Goal: Task Accomplishment & Management: Manage account settings

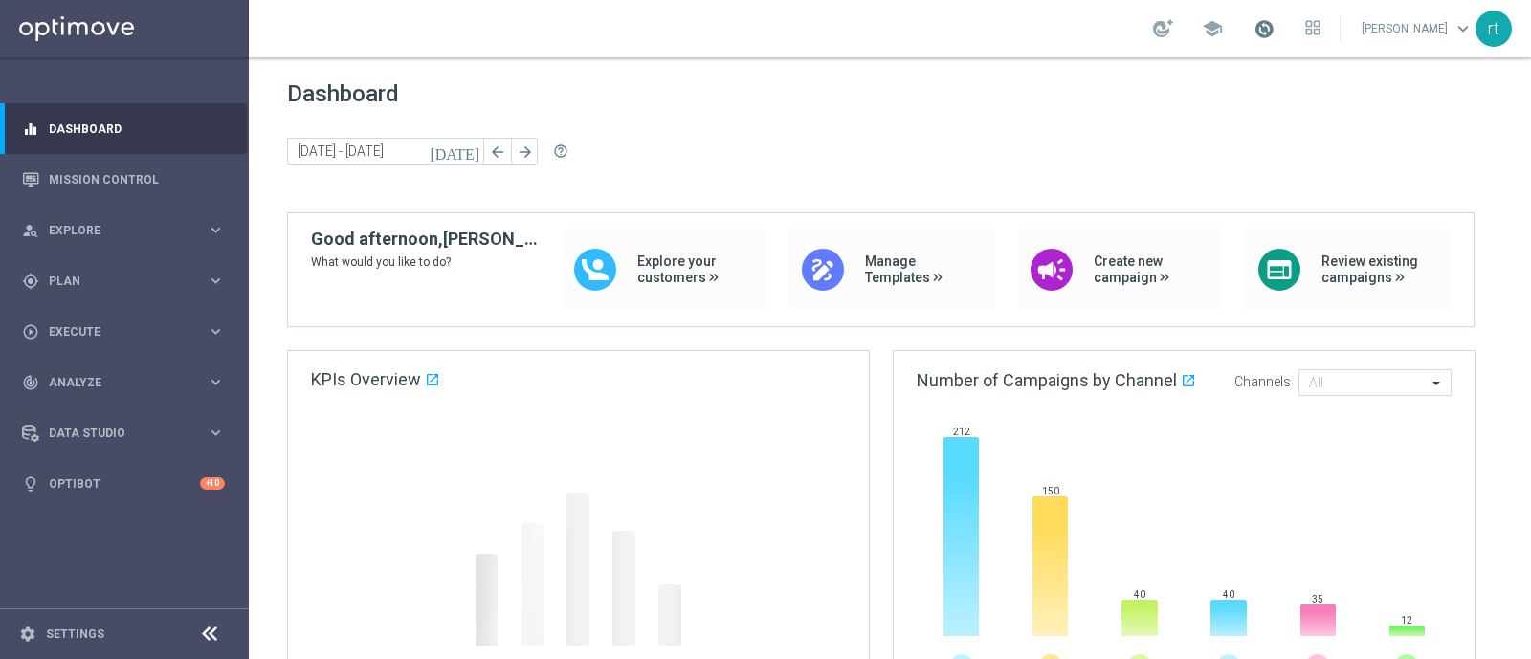
click at [1275, 35] on span at bounding box center [1264, 28] width 21 height 21
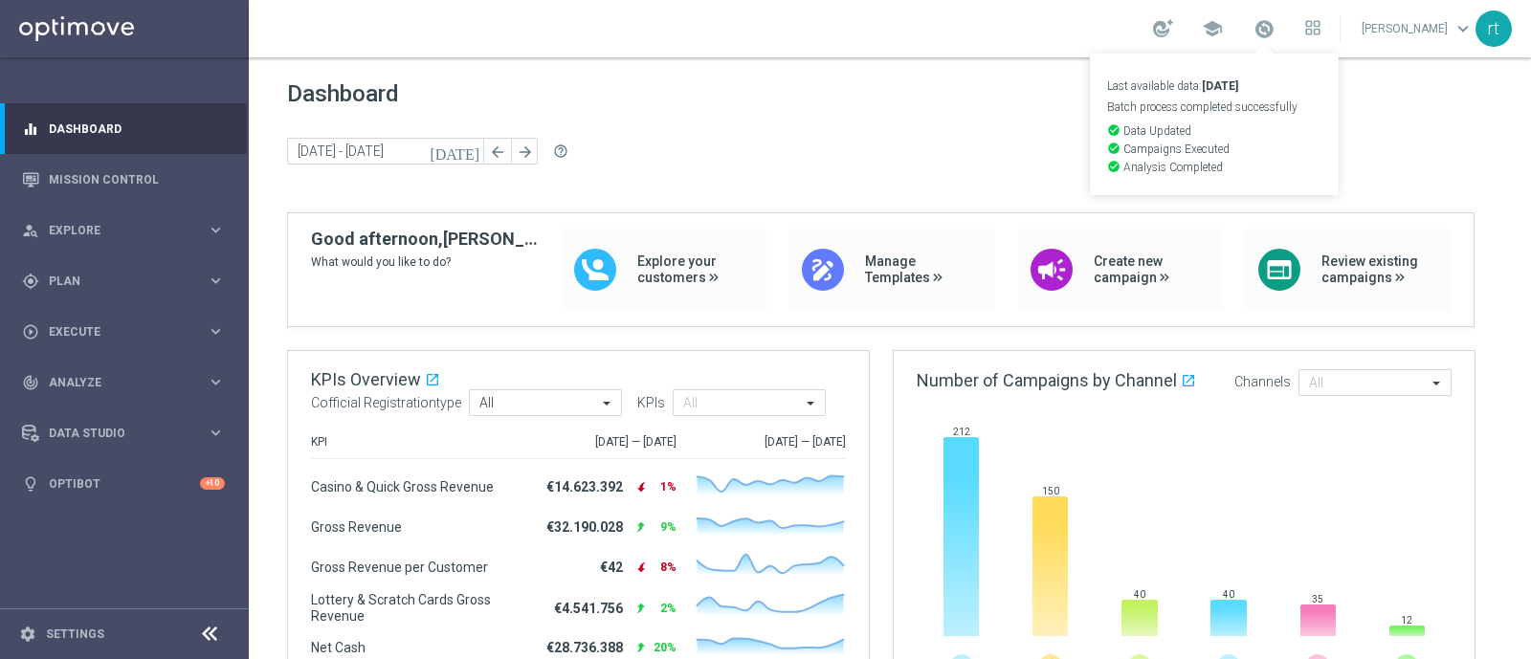
click at [862, 105] on span "Dashboard" at bounding box center [890, 93] width 1206 height 27
click at [72, 282] on span "Plan" at bounding box center [128, 281] width 158 height 11
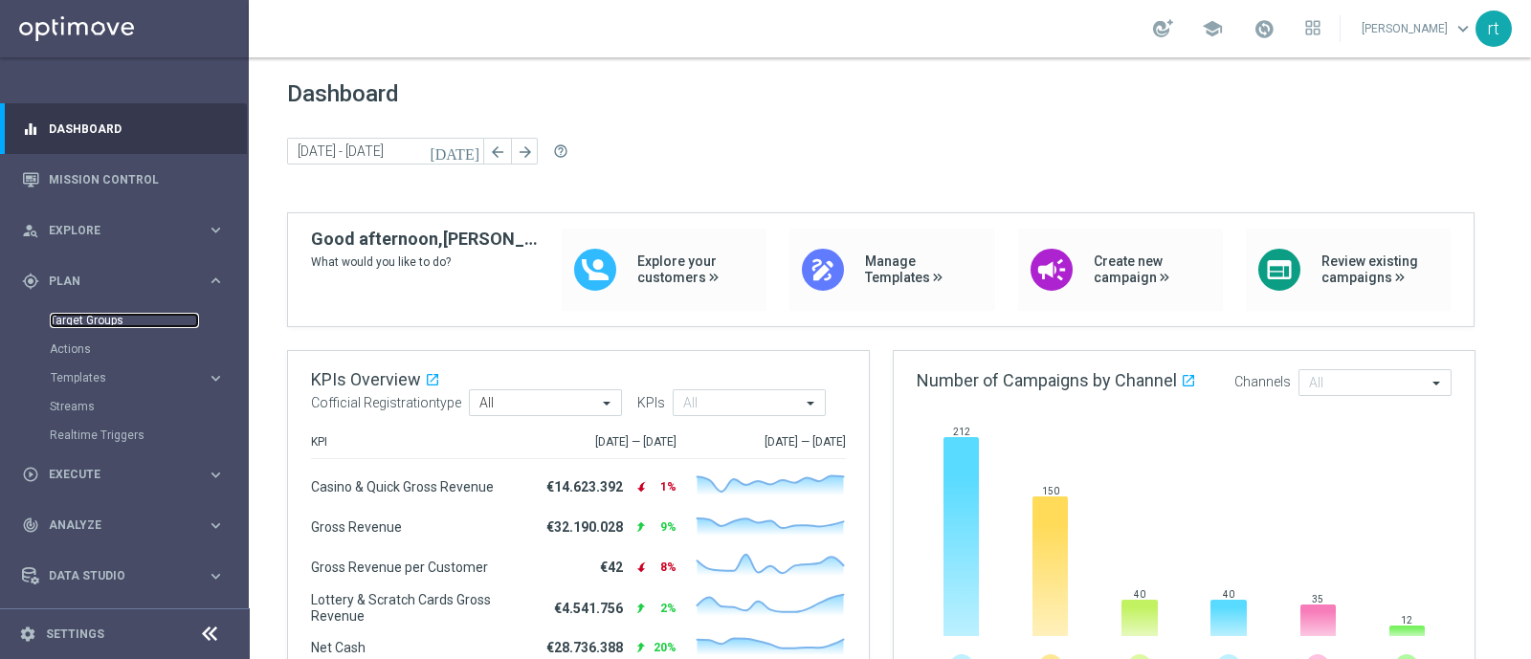
click at [77, 313] on link "Target Groups" at bounding box center [124, 320] width 149 height 15
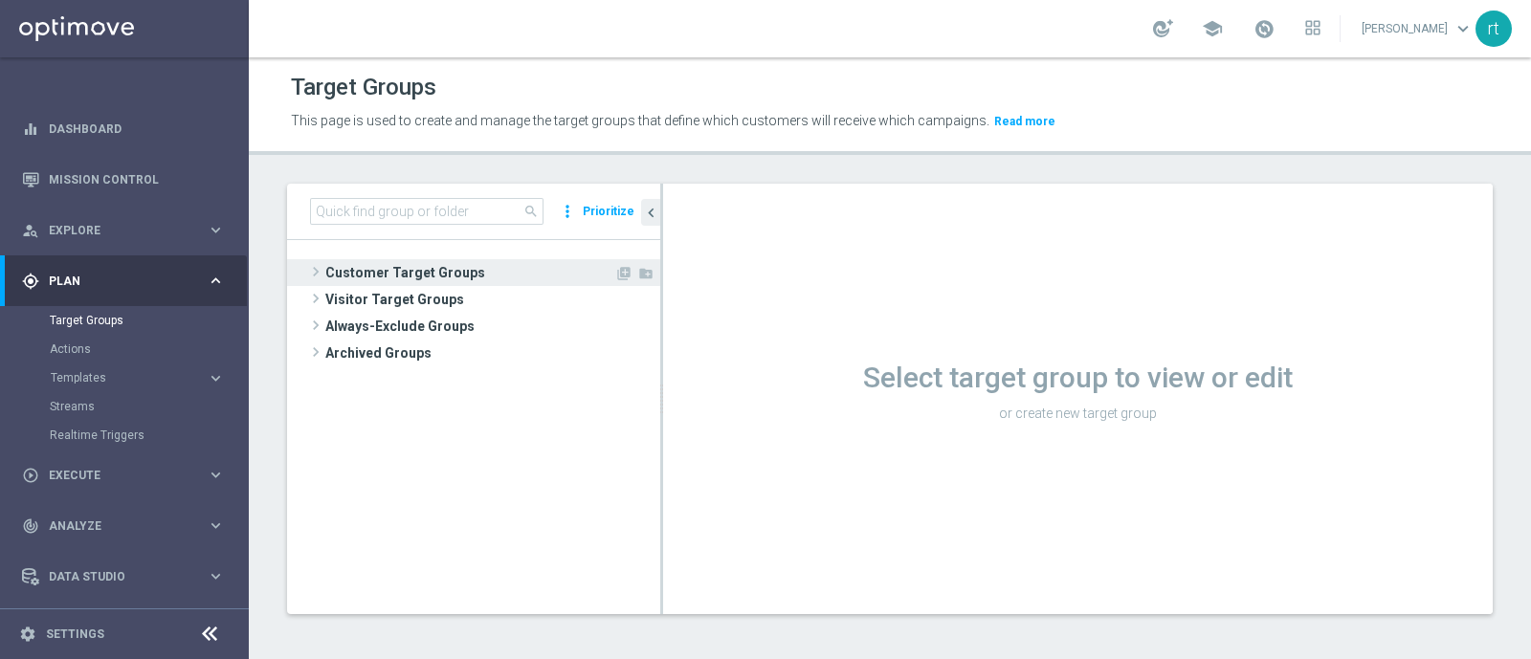
click at [461, 275] on span "Customer Target Groups" at bounding box center [469, 272] width 289 height 27
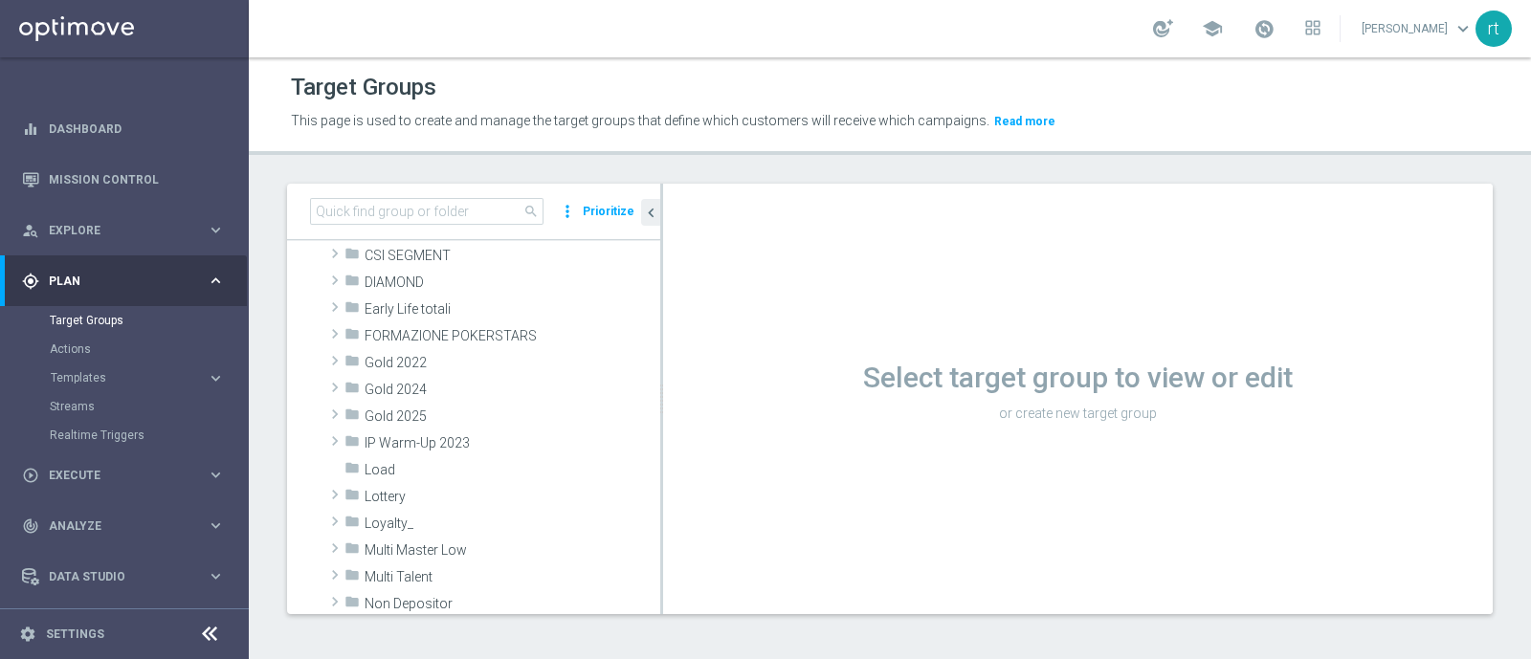
scroll to position [406, 0]
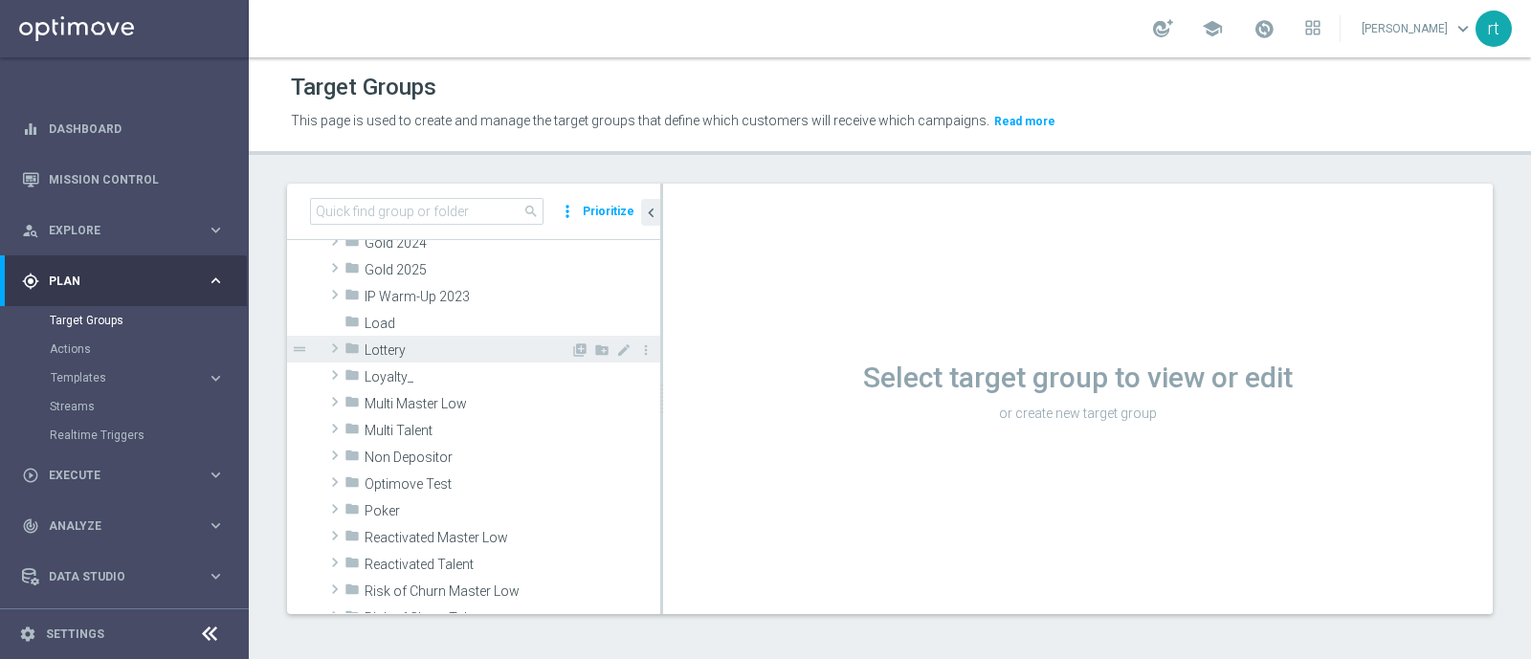
click at [421, 353] on span "Lottery" at bounding box center [468, 351] width 206 height 16
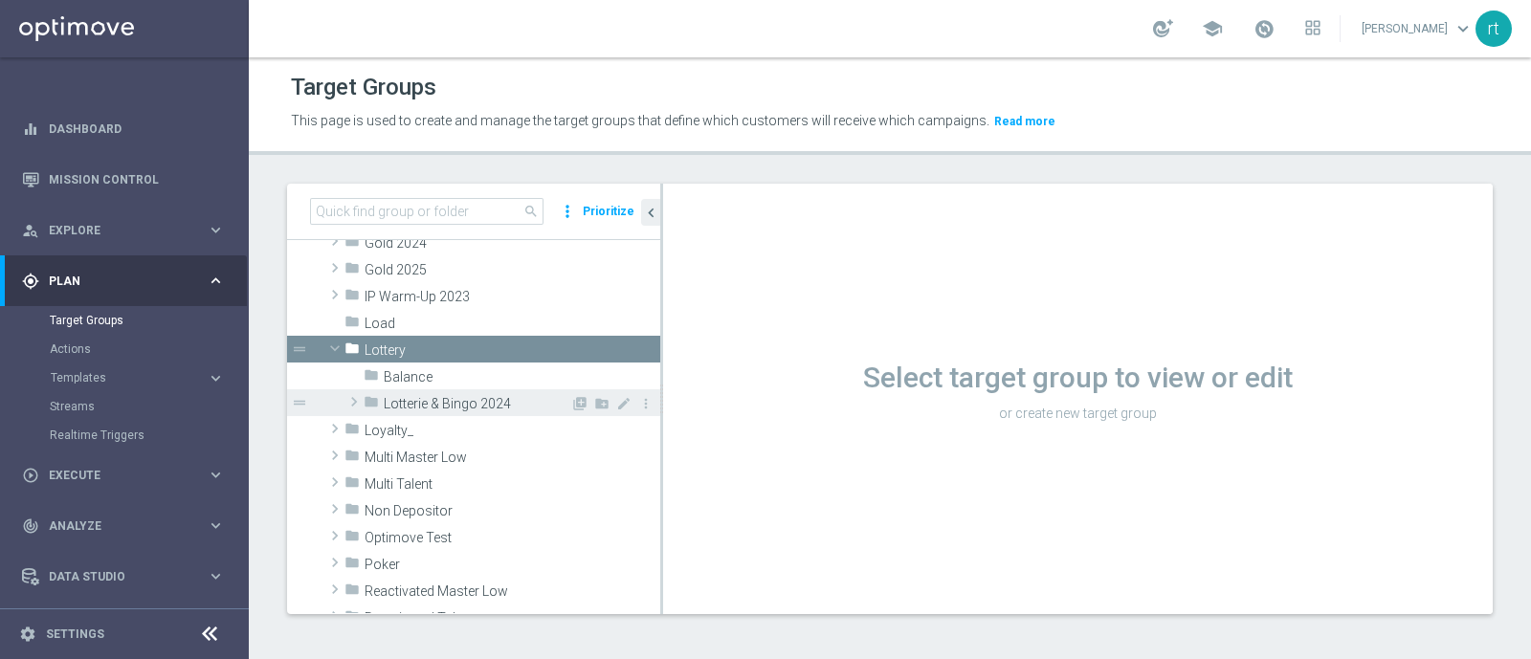
click at [433, 404] on span "Lotterie & Bingo 2024" at bounding box center [477, 404] width 187 height 16
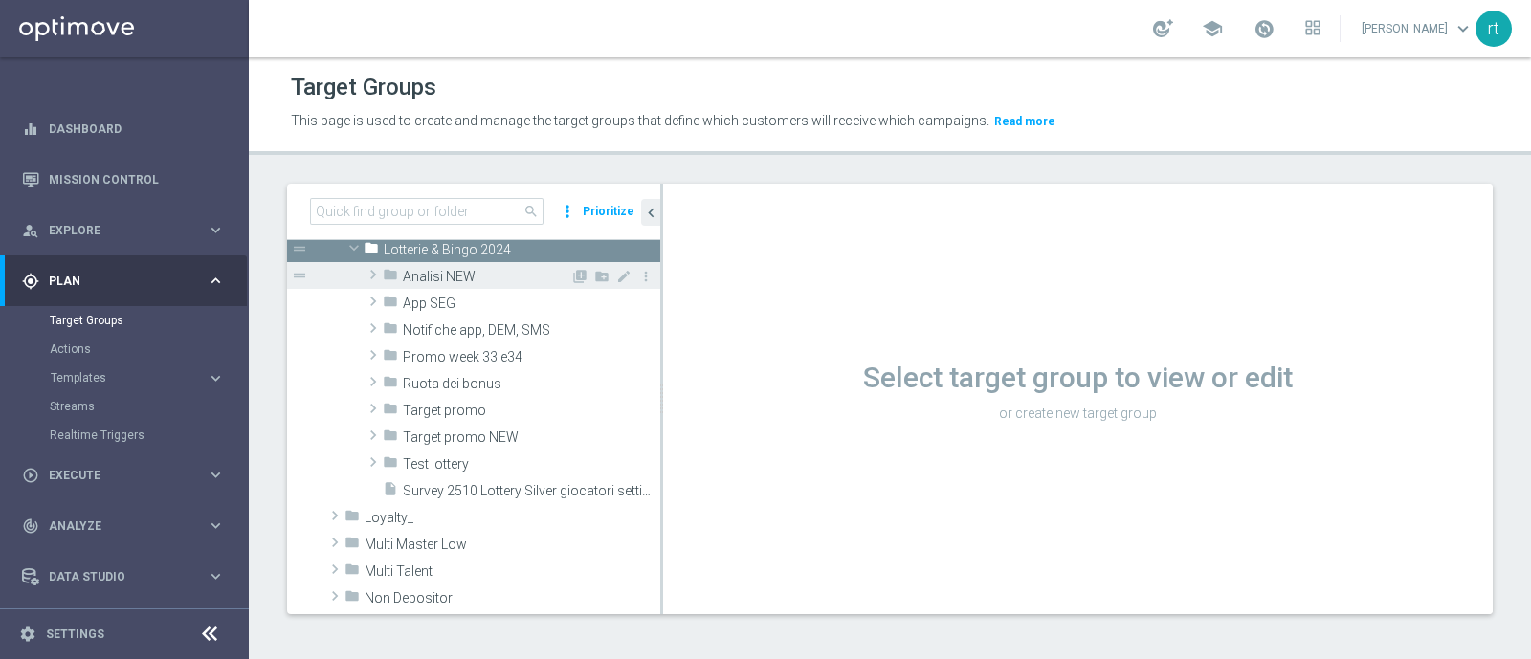
click at [465, 286] on div "folder Analisi NEW" at bounding box center [477, 275] width 188 height 27
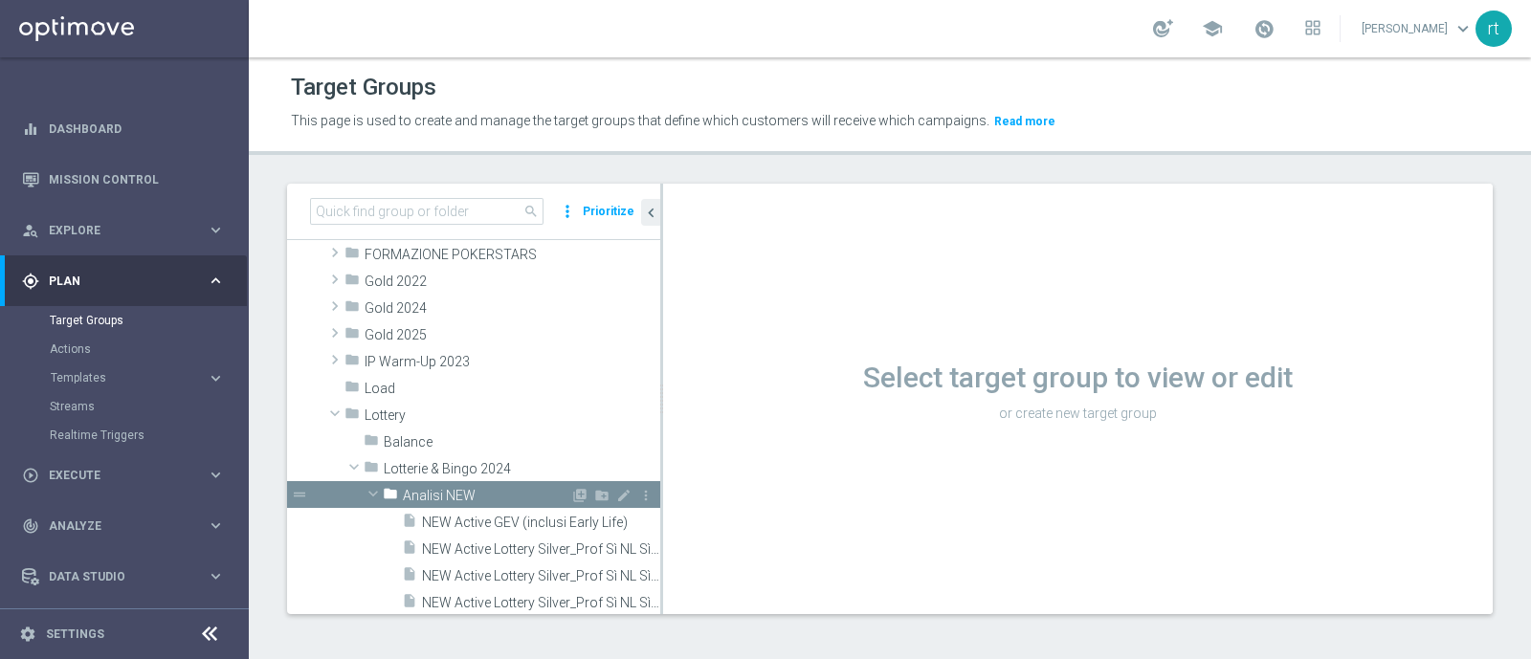
scroll to position [539, 0]
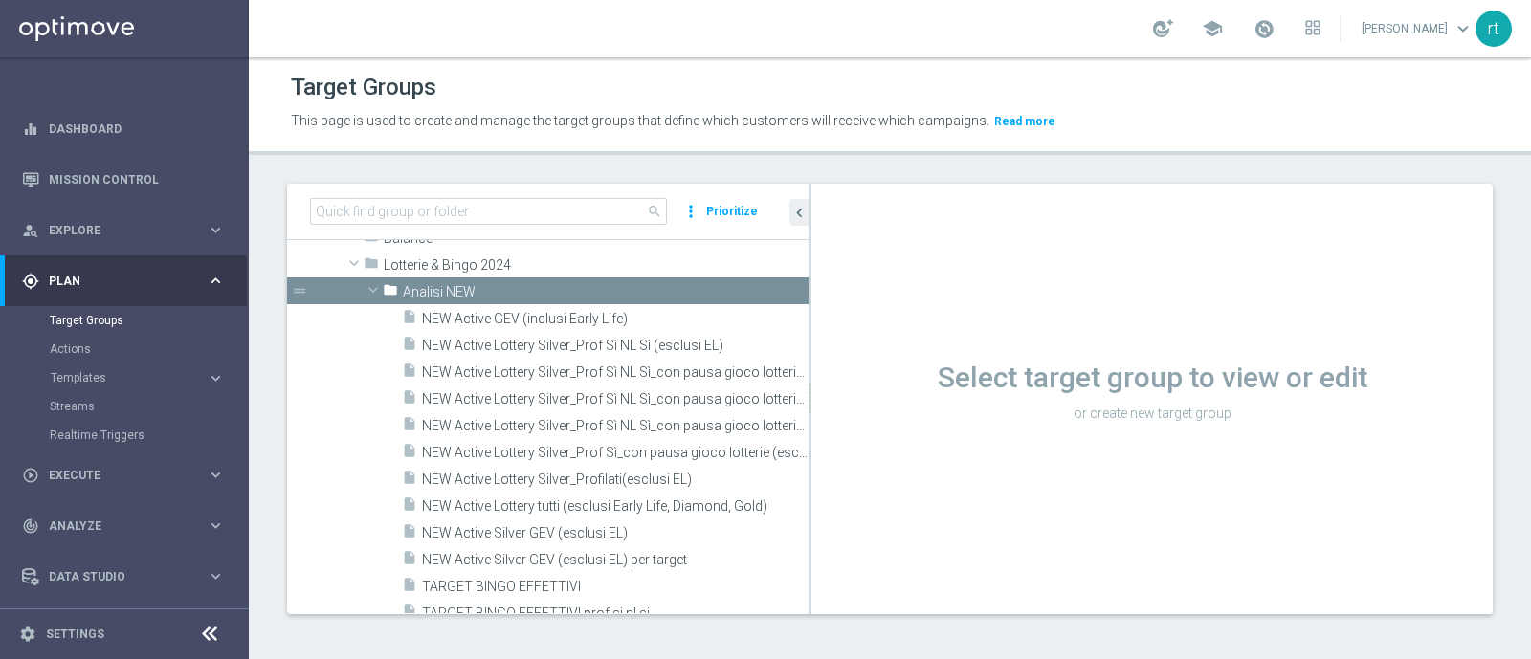
drag, startPoint x: 660, startPoint y: 472, endPoint x: 961, endPoint y: 490, distance: 301.0
click at [961, 490] on as-split "search more_vert Prioritize Customer Target Groups library_add create_new_folder" at bounding box center [890, 399] width 1206 height 431
click at [665, 421] on span "NEW Active Lottery Silver_Prof Sì NL Sì_con pausa gioco lotterie (esclusi EL)_m…" at bounding box center [594, 426] width 344 height 16
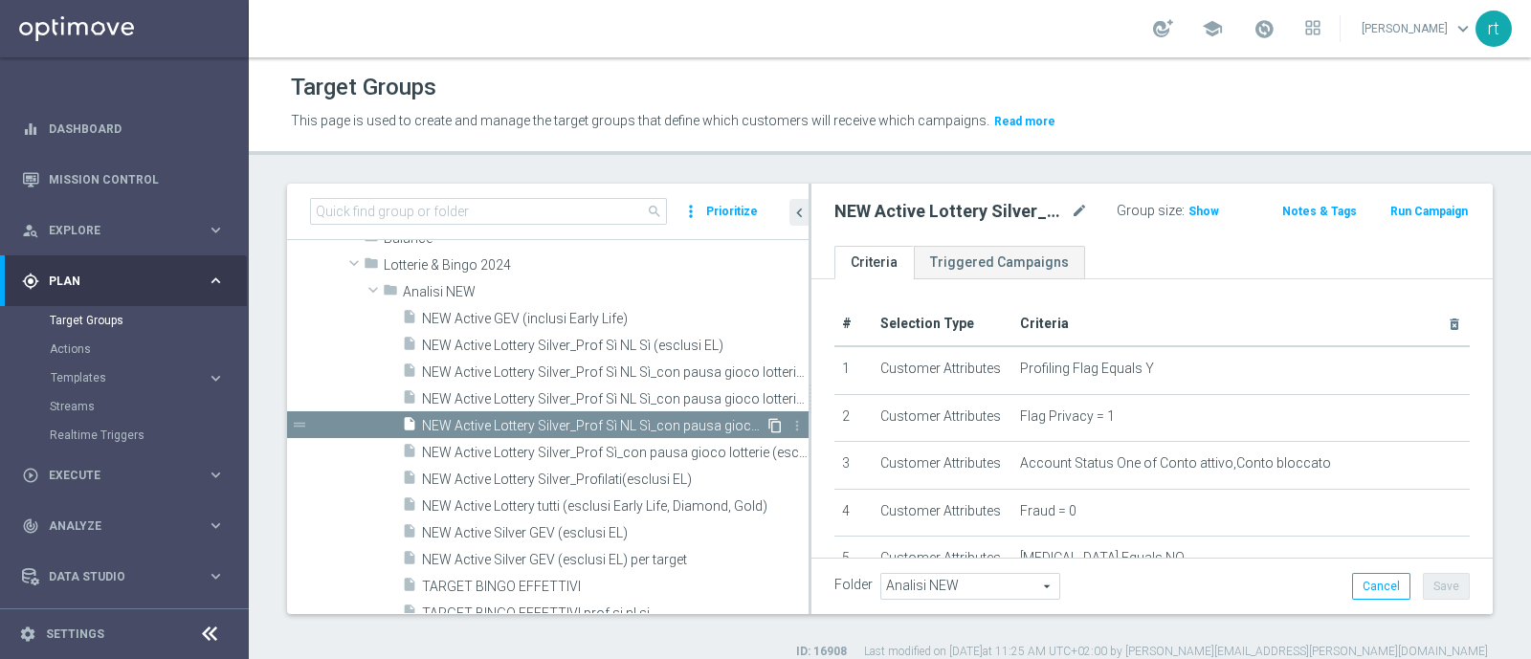
click at [767, 426] on icon "content_copy" at bounding box center [774, 425] width 15 height 15
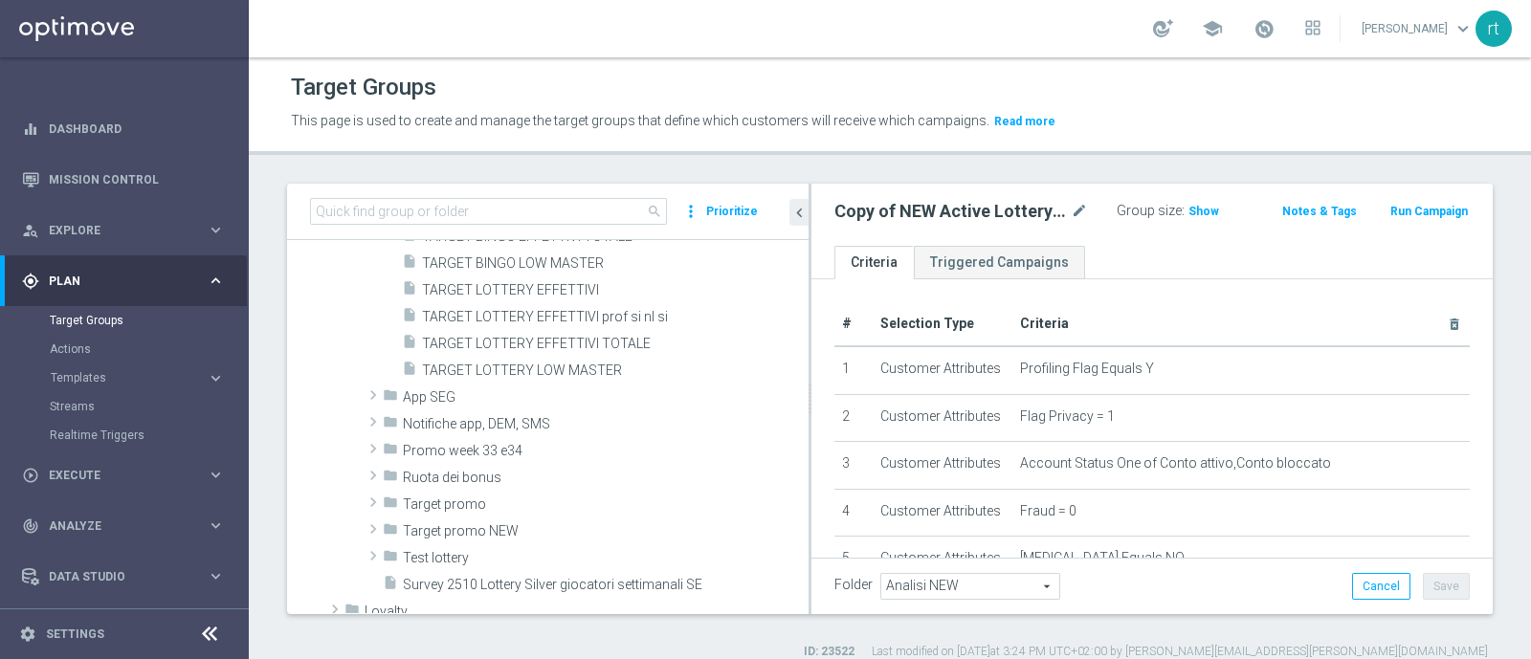
scroll to position [1065, 0]
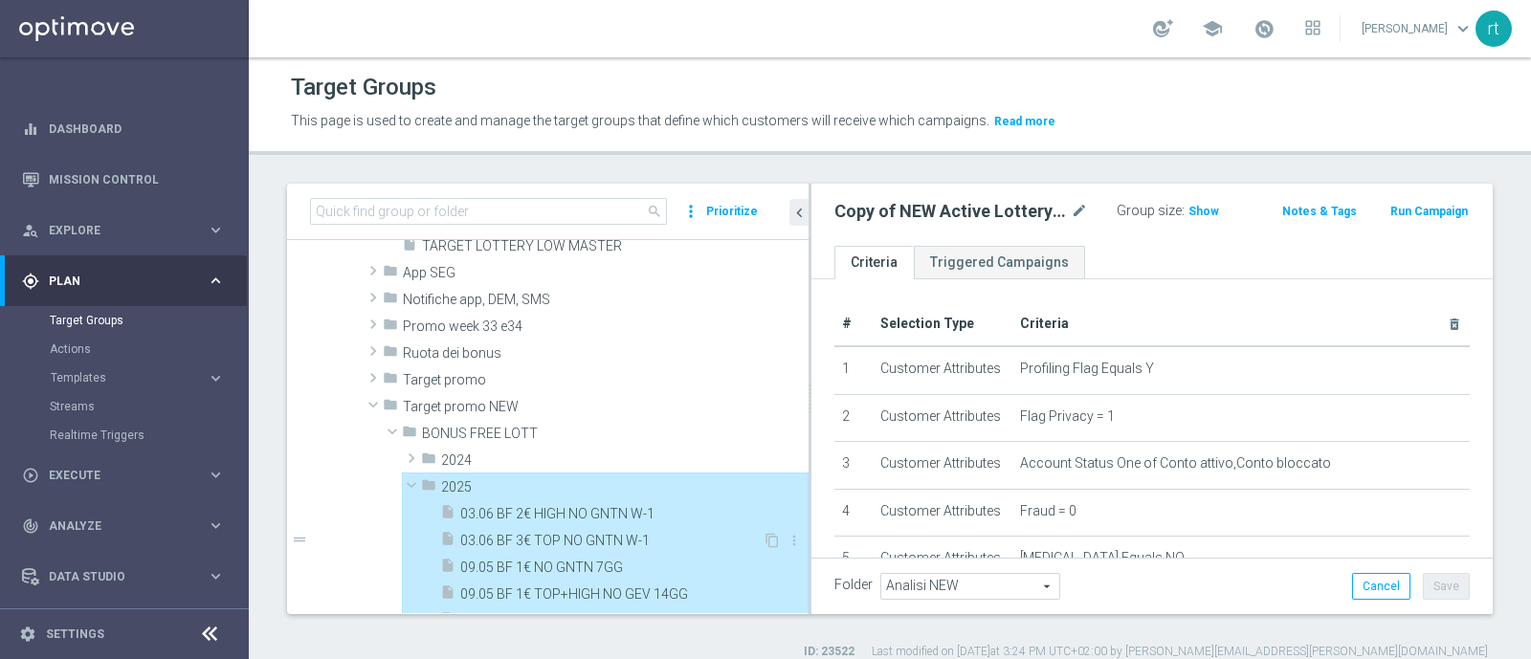
type input "2025"
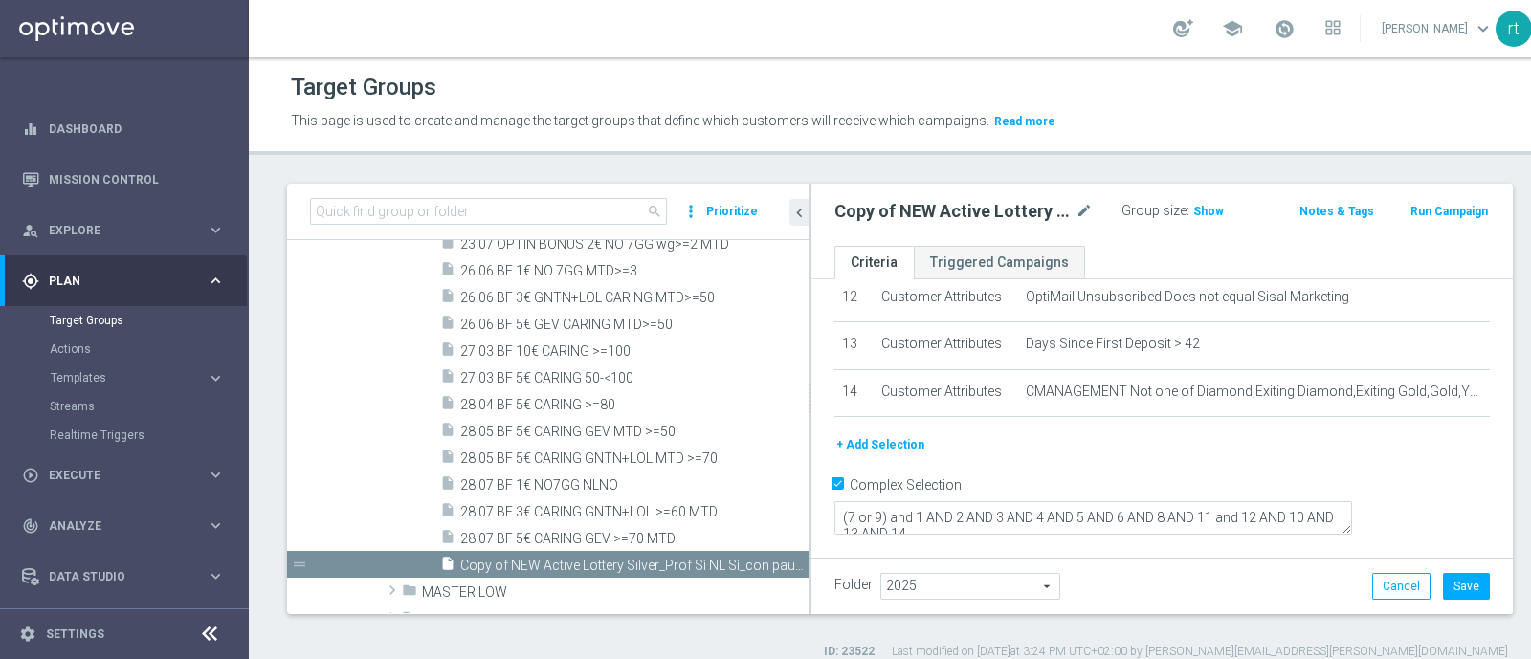
scroll to position [19, 0]
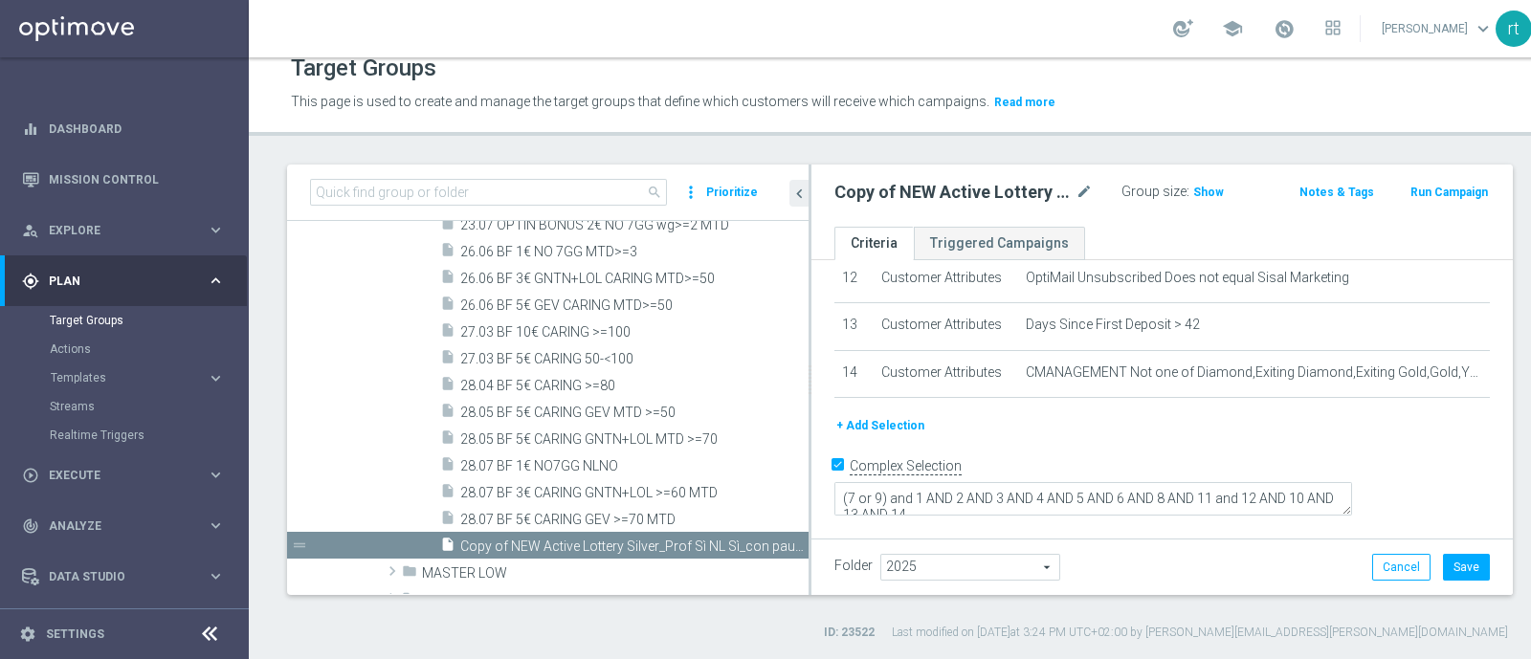
click at [896, 436] on button "+ Add Selection" at bounding box center [880, 425] width 92 height 21
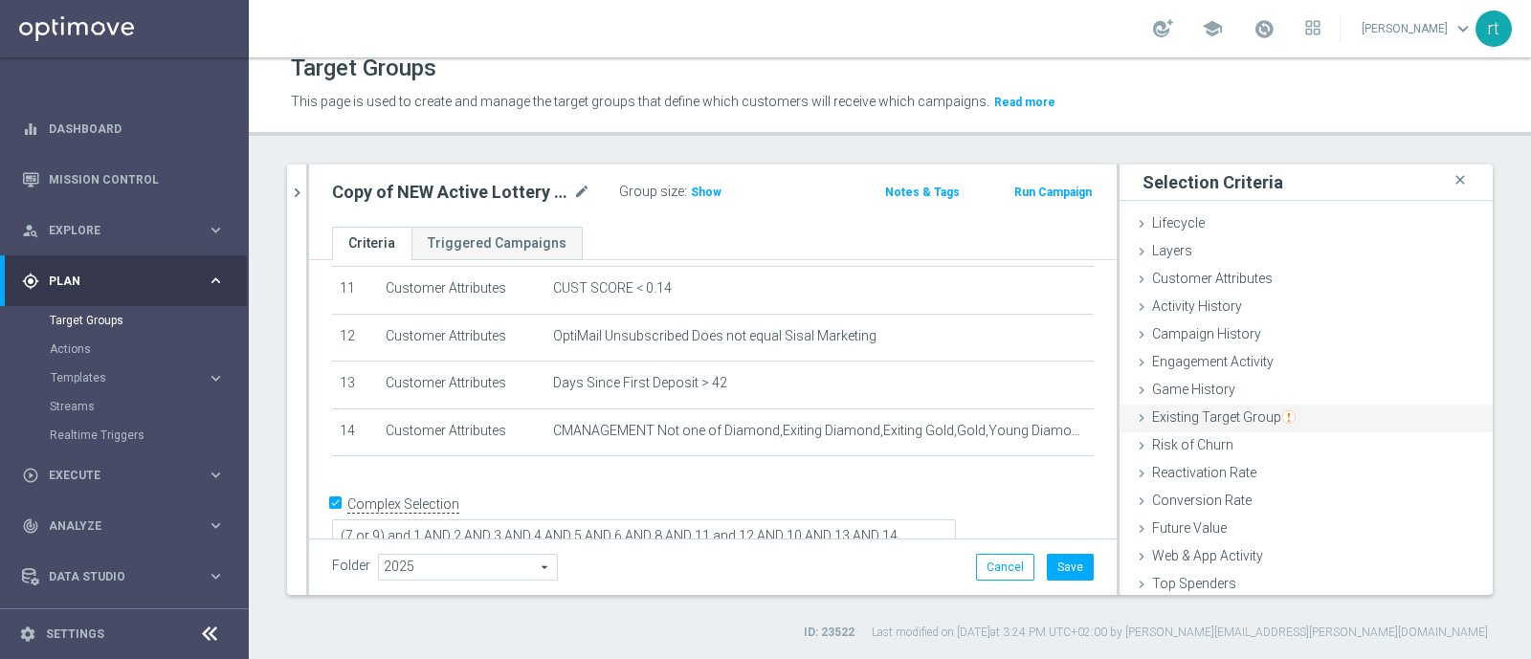
scroll to position [88, 0]
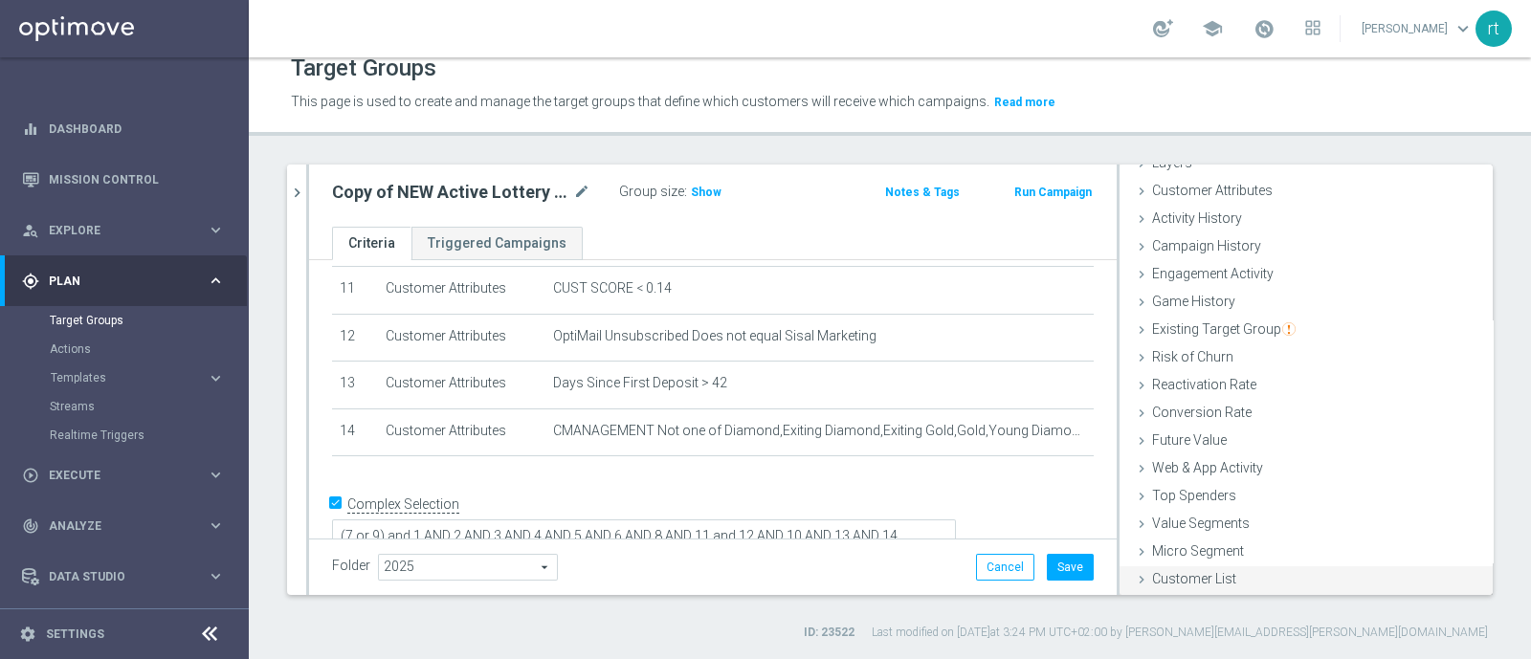
click at [1207, 571] on span "Customer List" at bounding box center [1194, 578] width 84 height 15
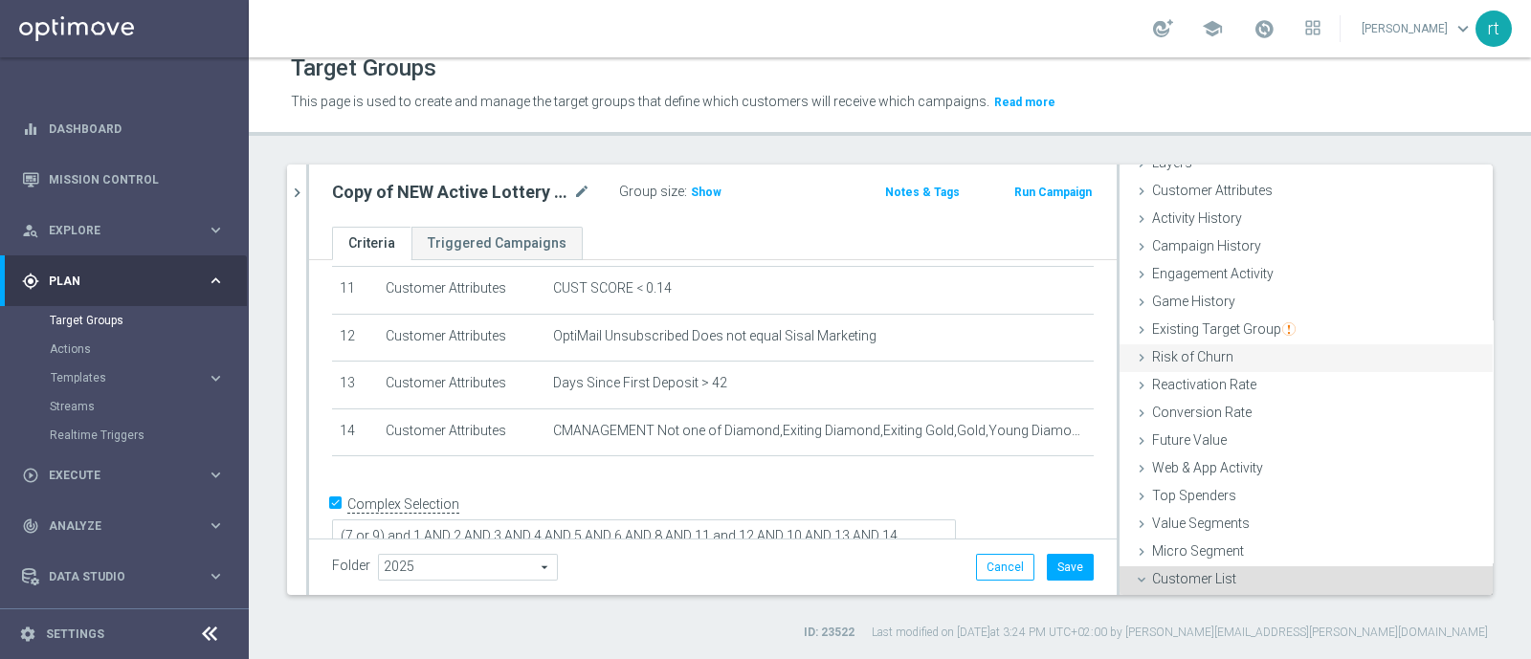
scroll to position [261, 0]
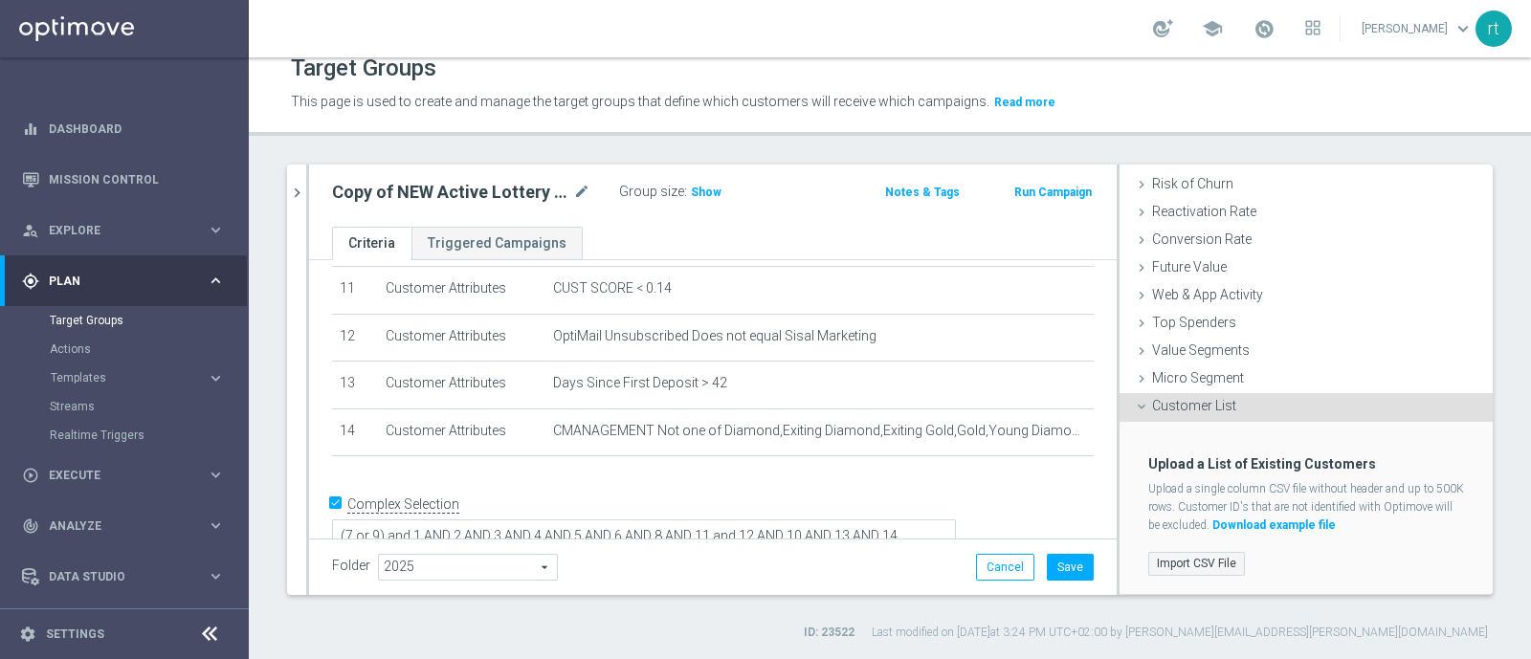
click at [1148, 562] on label "Import CSV File" at bounding box center [1196, 564] width 97 height 24
click at [0, 0] on input "Import CSV File" at bounding box center [0, 0] width 0 height 0
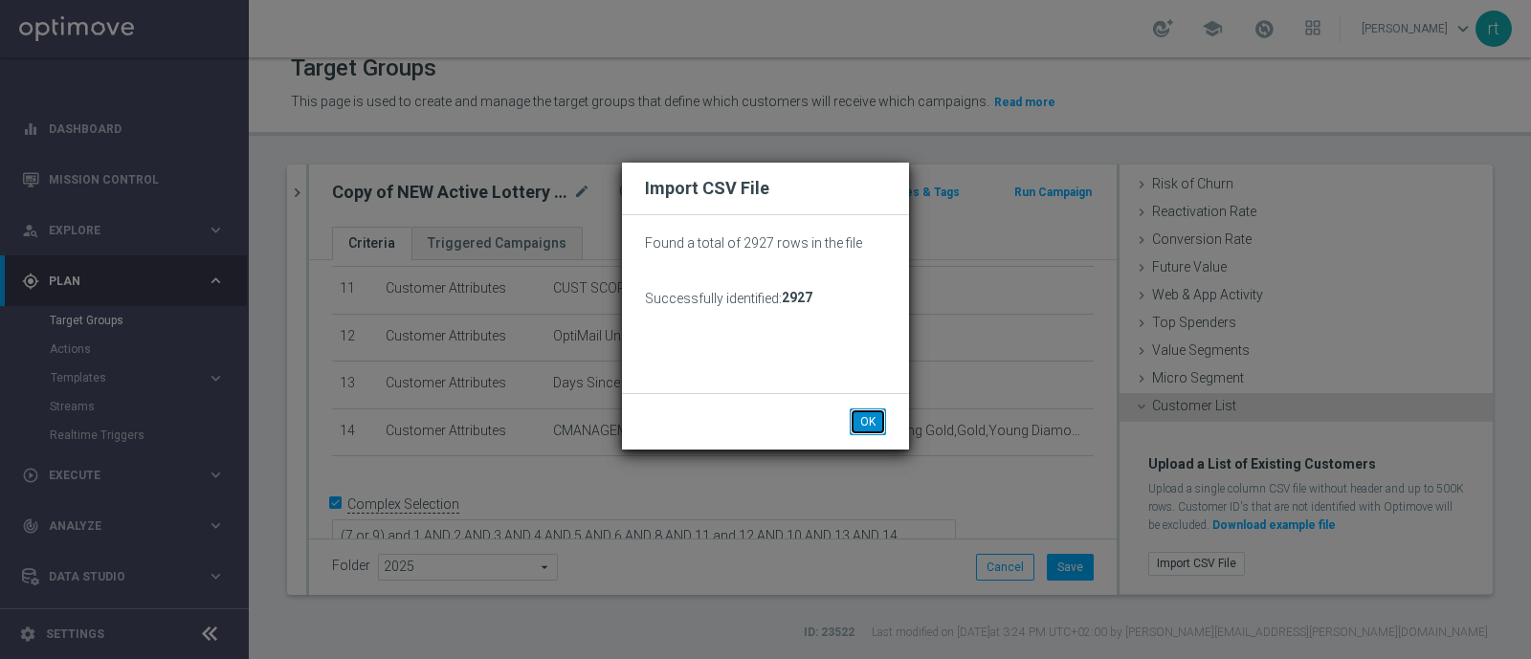
click at [862, 423] on button "OK" at bounding box center [868, 422] width 36 height 27
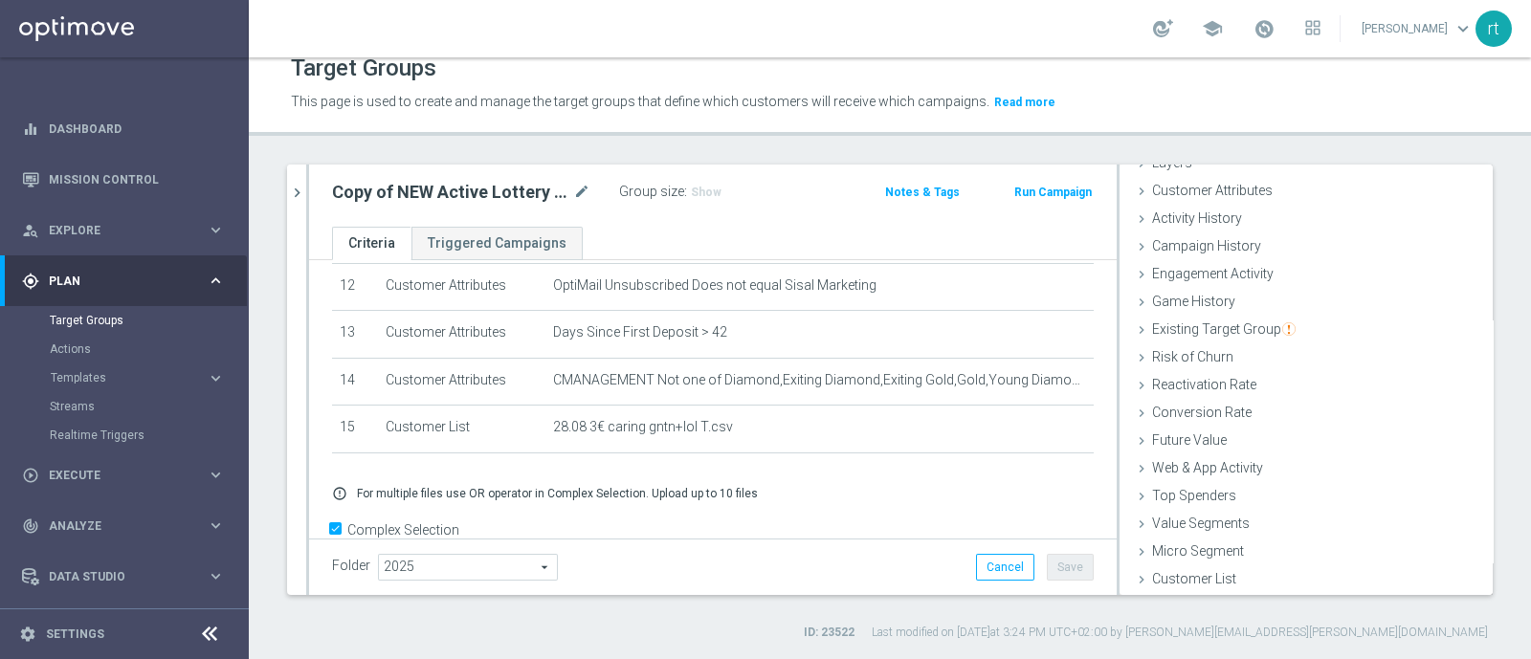
scroll to position [613, 0]
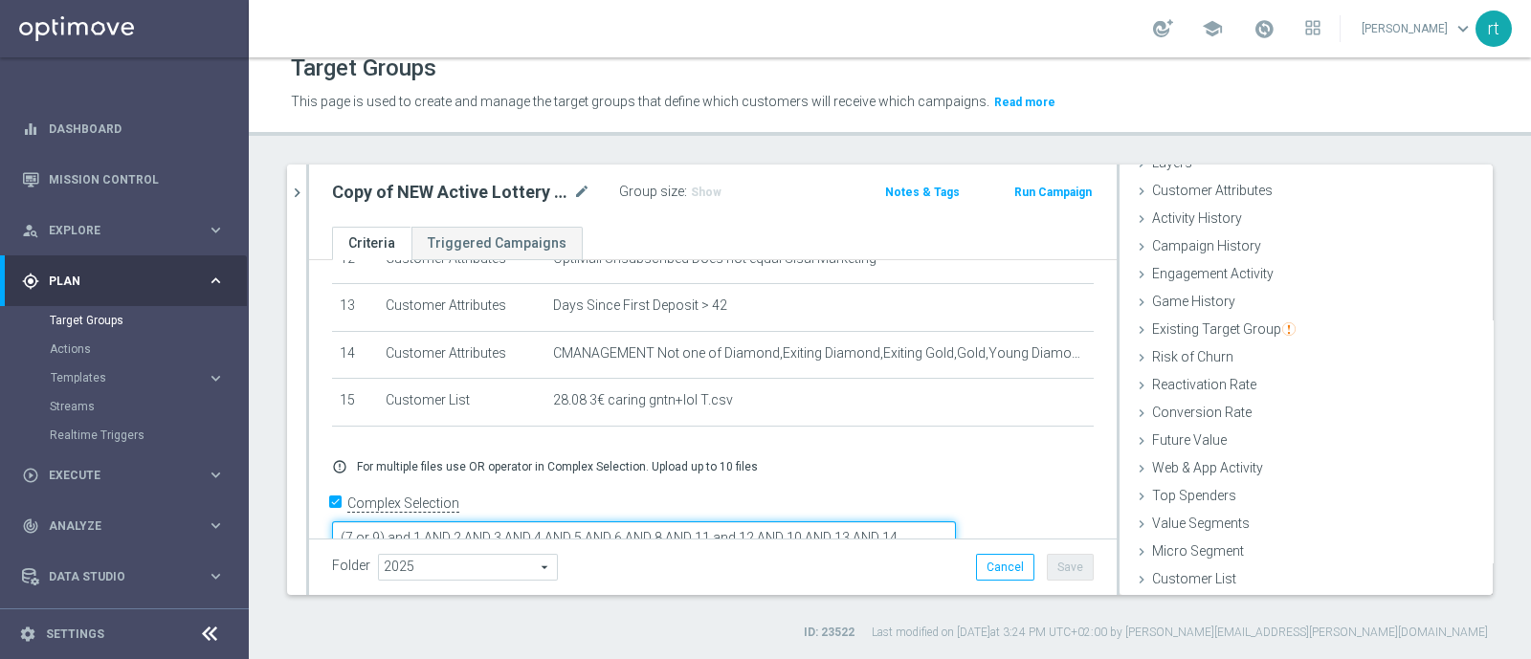
click at [796, 522] on textarea "(7 or 9) and 1 AND 2 AND 3 AND 4 AND 5 AND 6 AND 8 AND 11 and 12 AND 10 AND 13 …" at bounding box center [644, 538] width 624 height 33
type textarea "(7 or 9) and 1 AND 2 AND 3 AND 4 AND 5 AND 6 AND 8 AND 11 and 12 AND 10 AND 13 …"
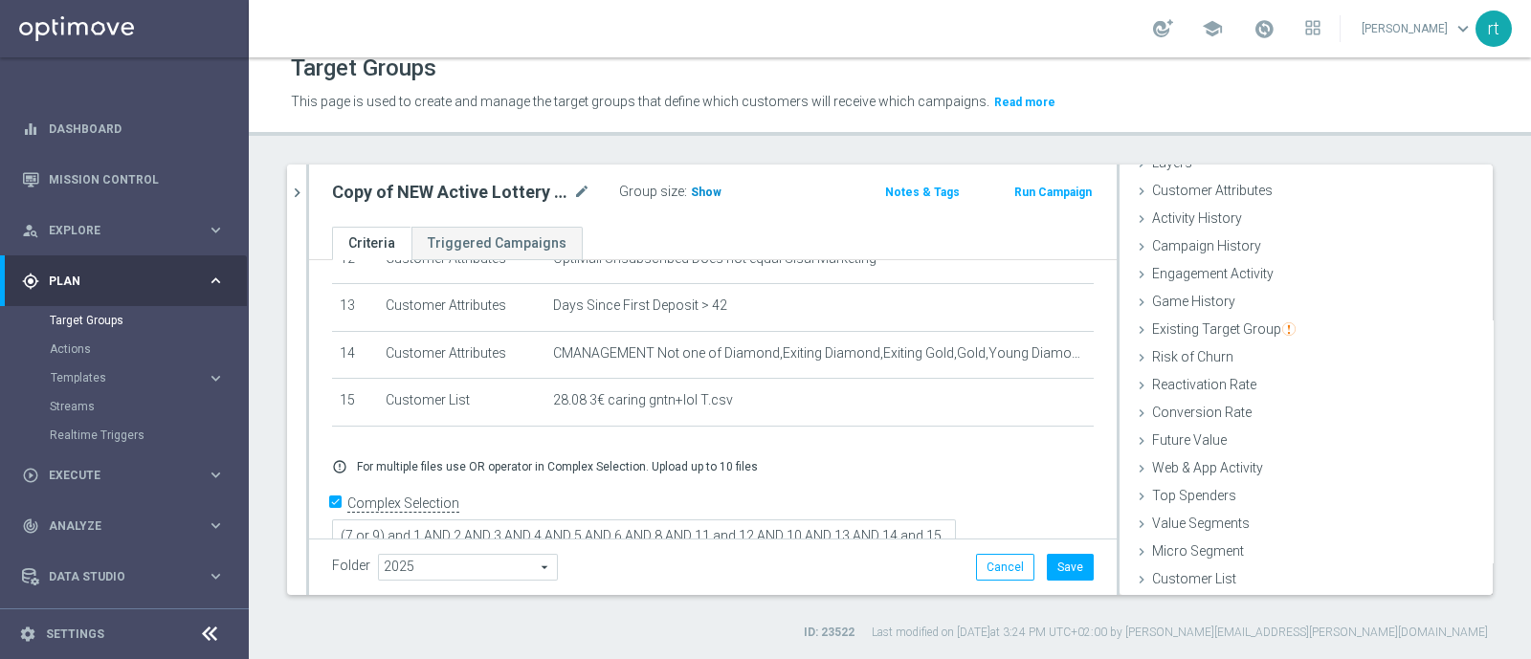
click at [698, 194] on span "Show" at bounding box center [706, 192] width 31 height 13
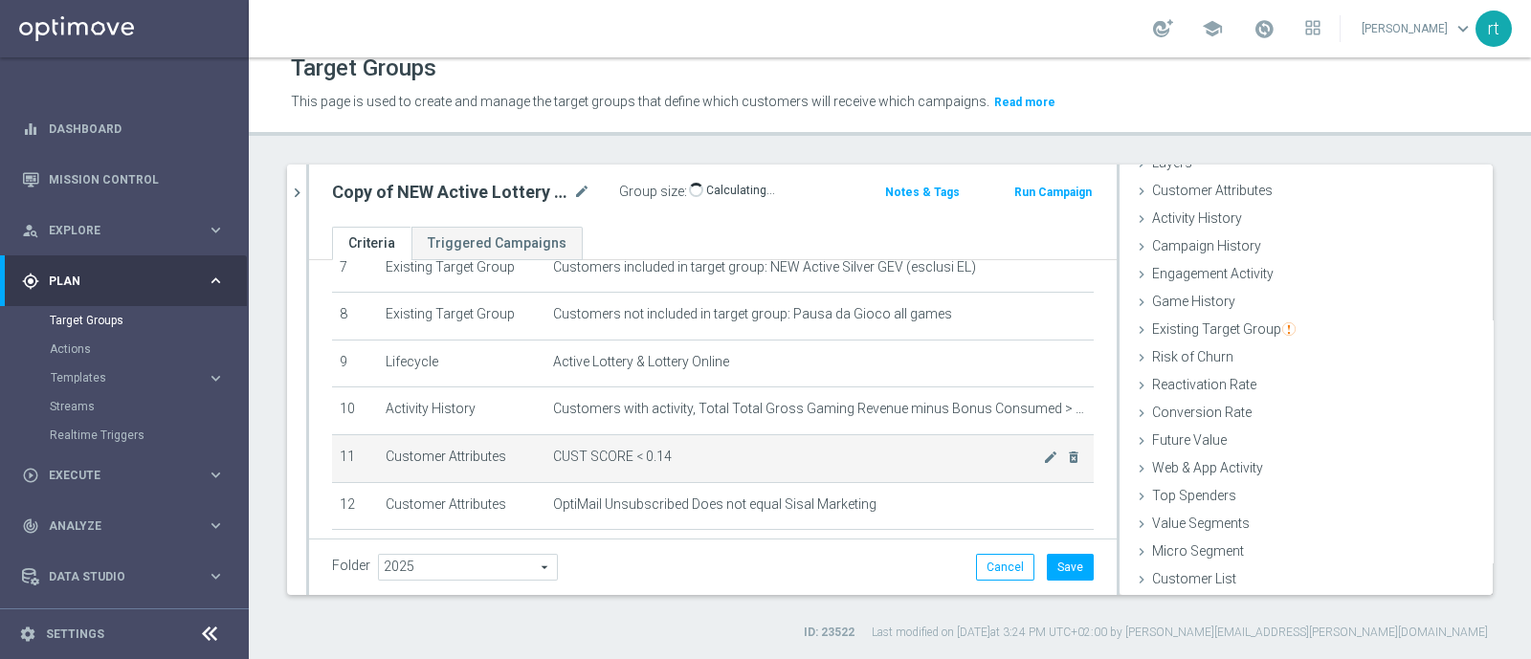
scroll to position [611, 0]
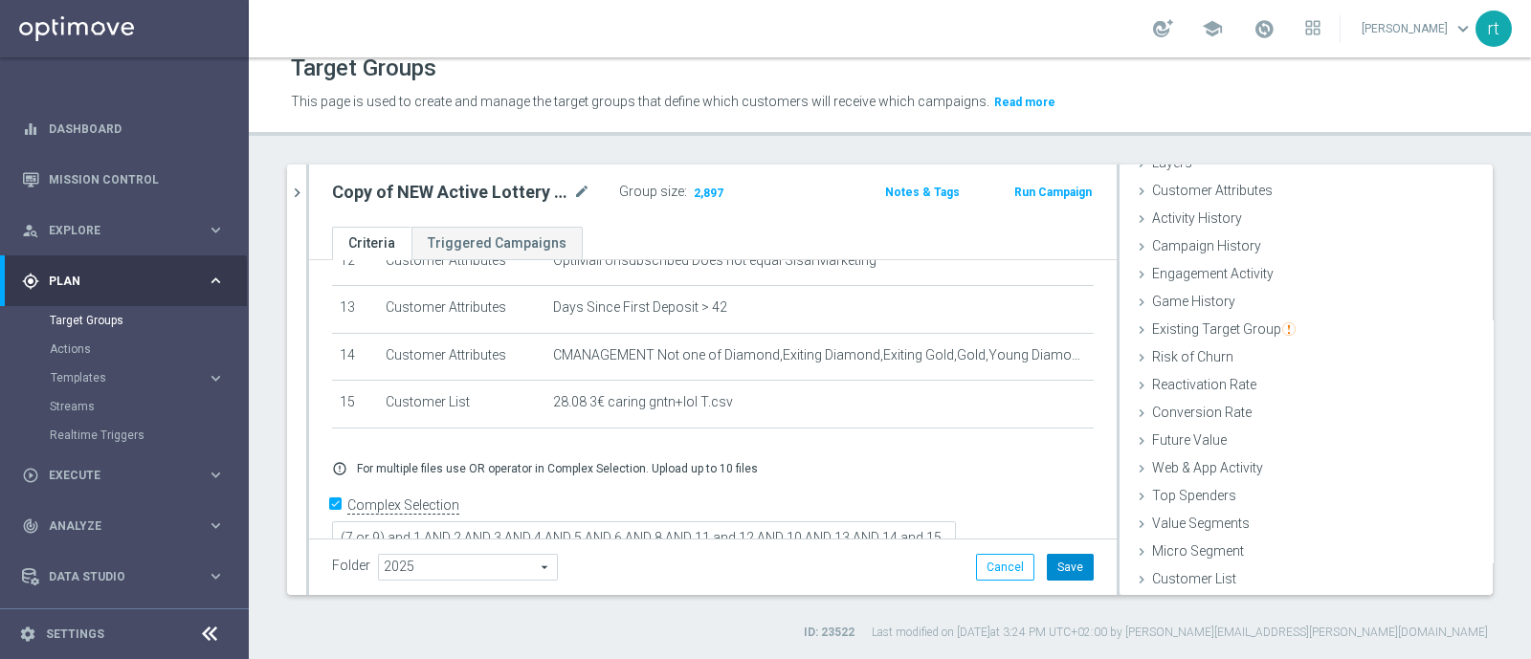
click at [1047, 571] on button "Save" at bounding box center [1070, 567] width 47 height 27
click at [582, 195] on icon "mode_edit" at bounding box center [581, 192] width 17 height 23
type input "28.08 BF 3€ CARING GNTN+LOL >=50 MTD"
click at [621, 160] on div "Target Groups This page is used to create and manage the target groups that def…" at bounding box center [890, 358] width 1282 height 602
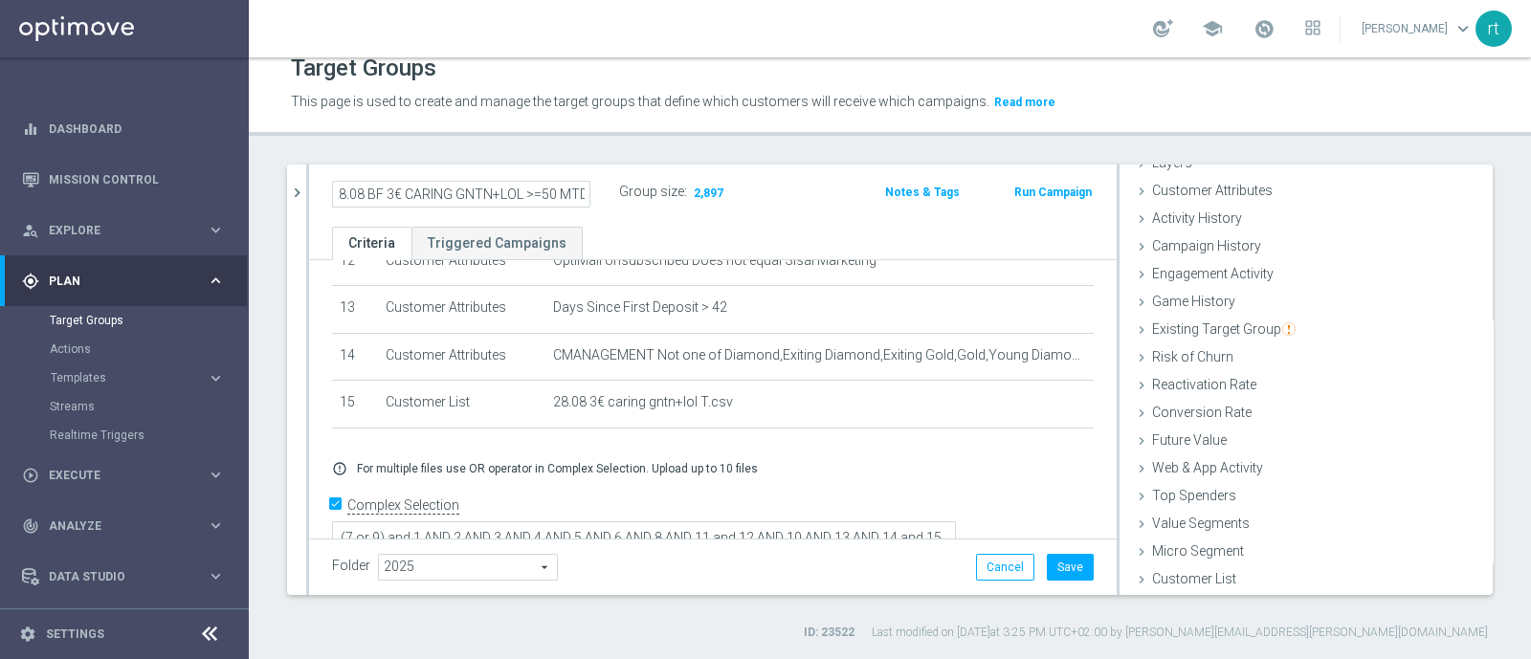
scroll to position [0, 0]
click at [1054, 567] on button "Save" at bounding box center [1070, 567] width 47 height 27
click at [301, 198] on icon "chevron_right" at bounding box center [297, 193] width 18 height 18
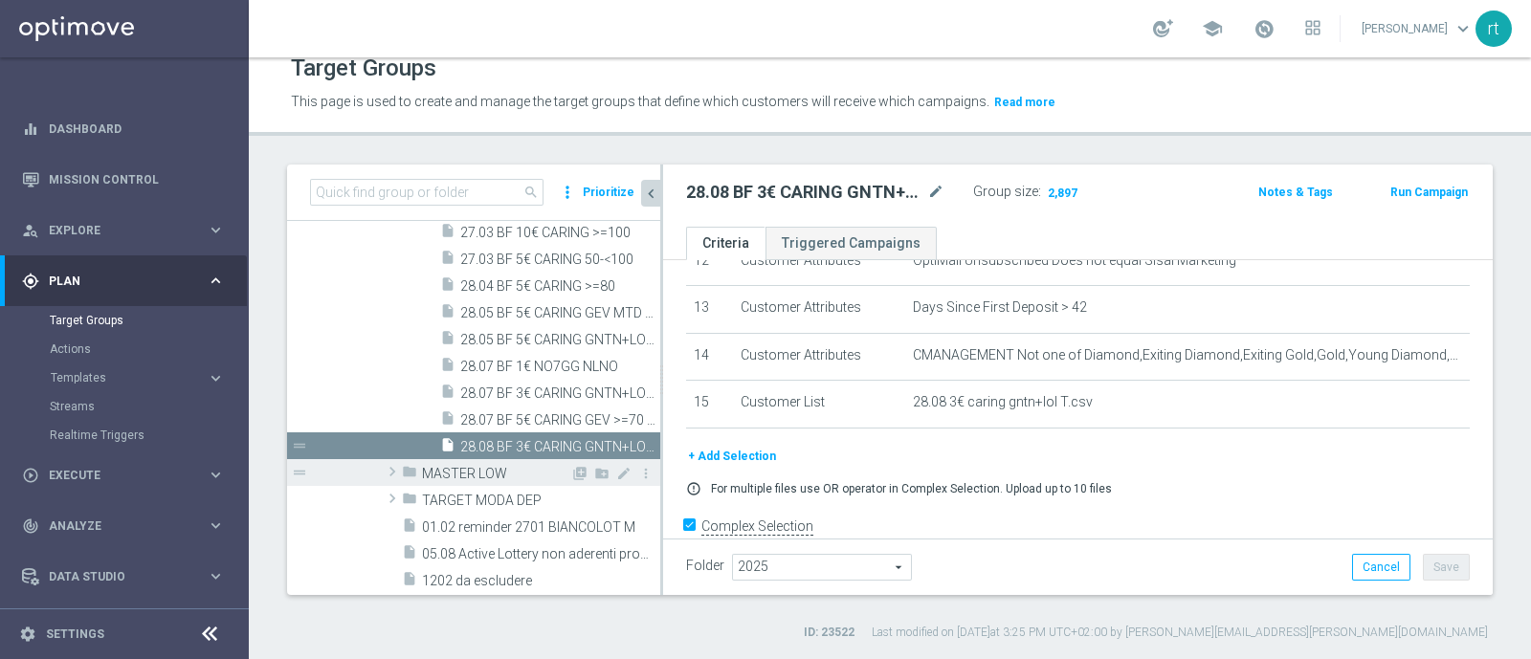
scroll to position [2100, 0]
click at [619, 447] on icon "content_copy" at bounding box center [626, 446] width 15 height 15
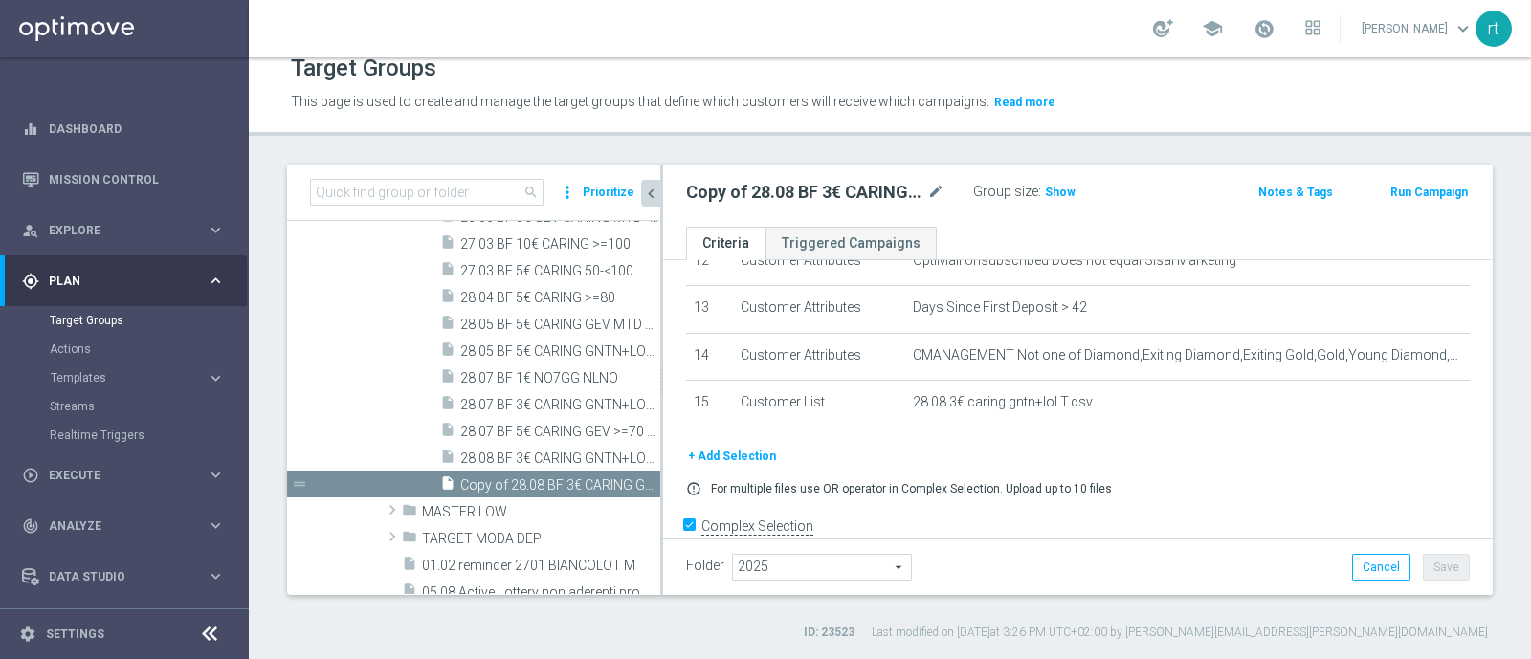
scroll to position [2077, 0]
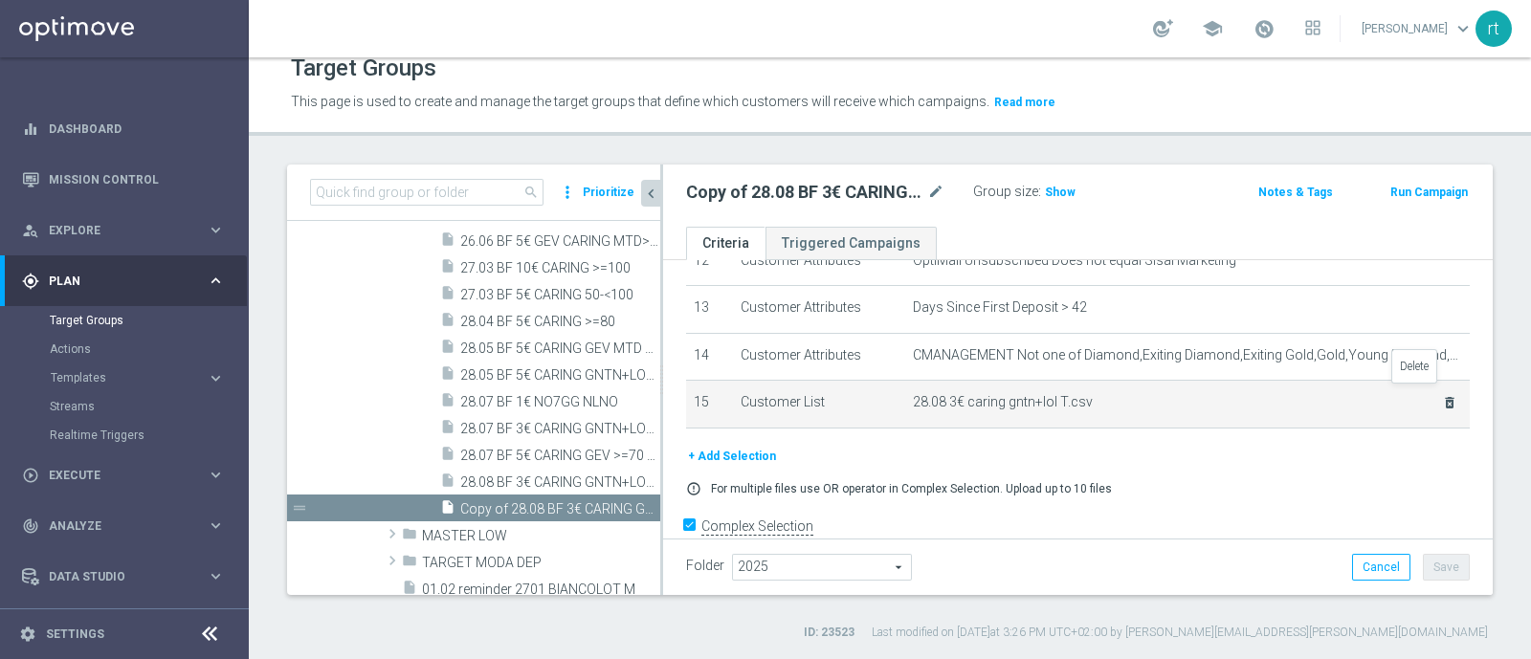
click at [1442, 395] on icon "delete_forever" at bounding box center [1449, 402] width 15 height 15
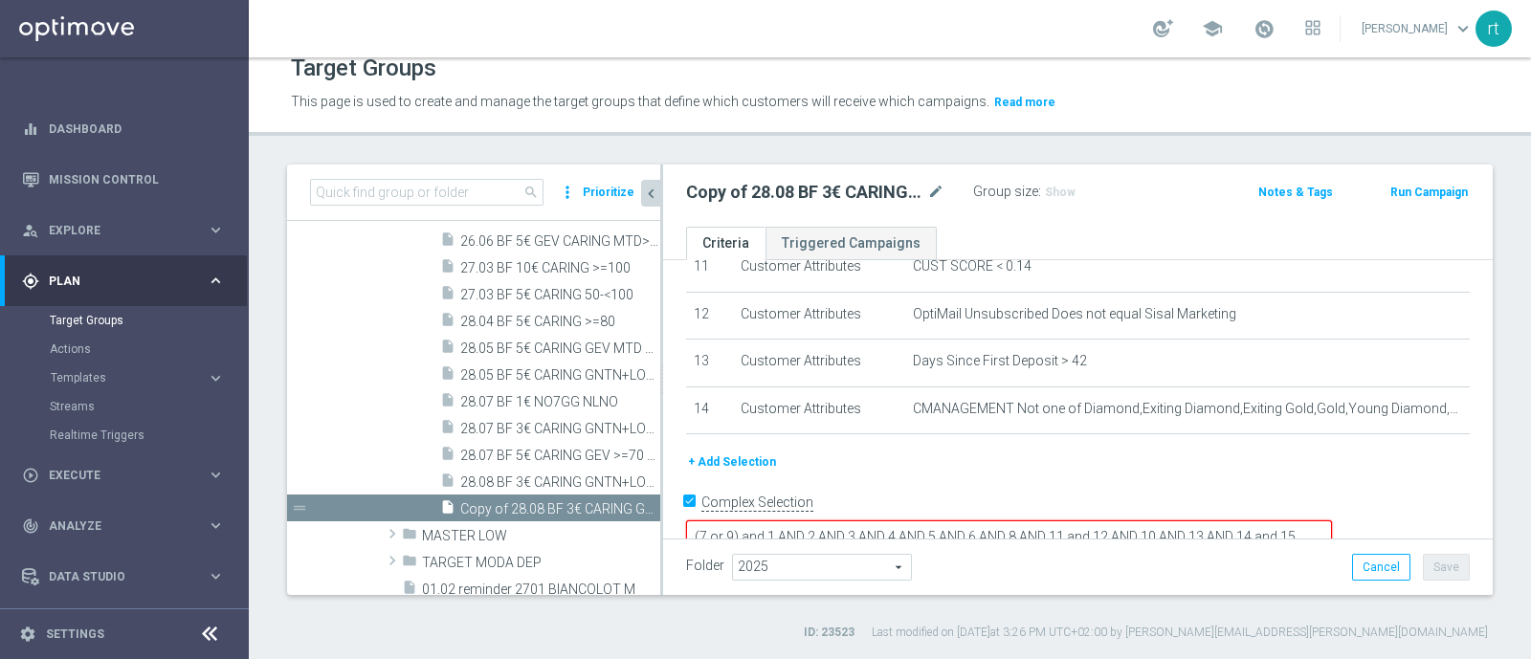
click at [750, 455] on button "+ Add Selection" at bounding box center [732, 462] width 92 height 21
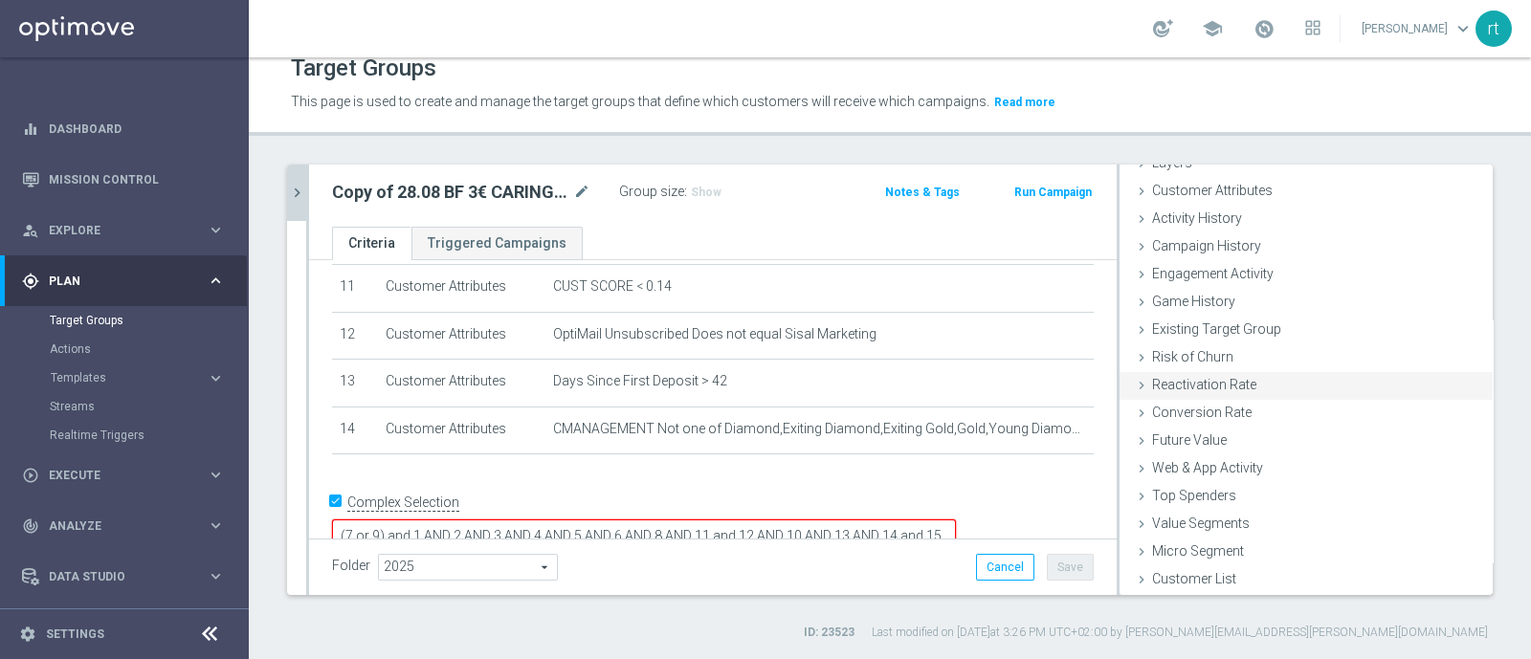
scroll to position [88, 0]
click at [1182, 573] on span "Customer List" at bounding box center [1194, 578] width 84 height 15
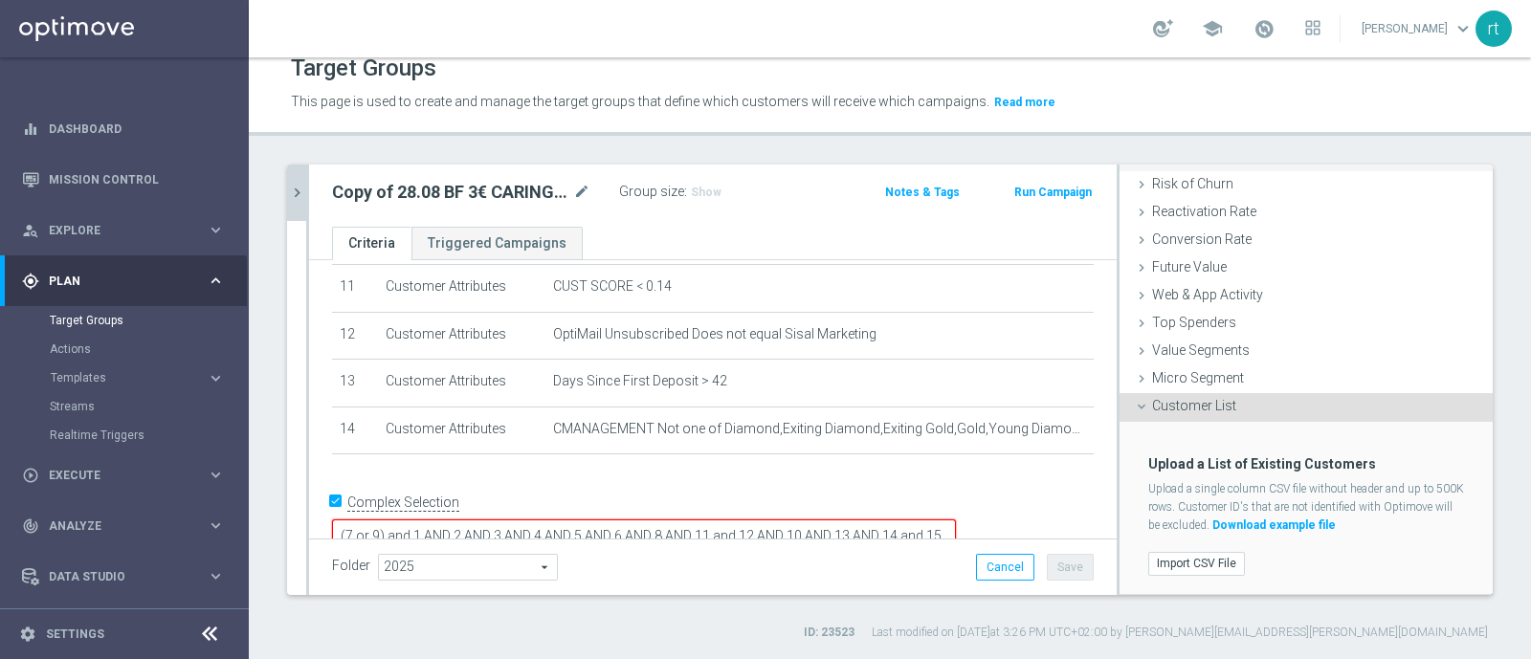
scroll to position [261, 0]
click at [1157, 564] on label "Import CSV File" at bounding box center [1196, 564] width 97 height 24
click at [0, 0] on input "Import CSV File" at bounding box center [0, 0] width 0 height 0
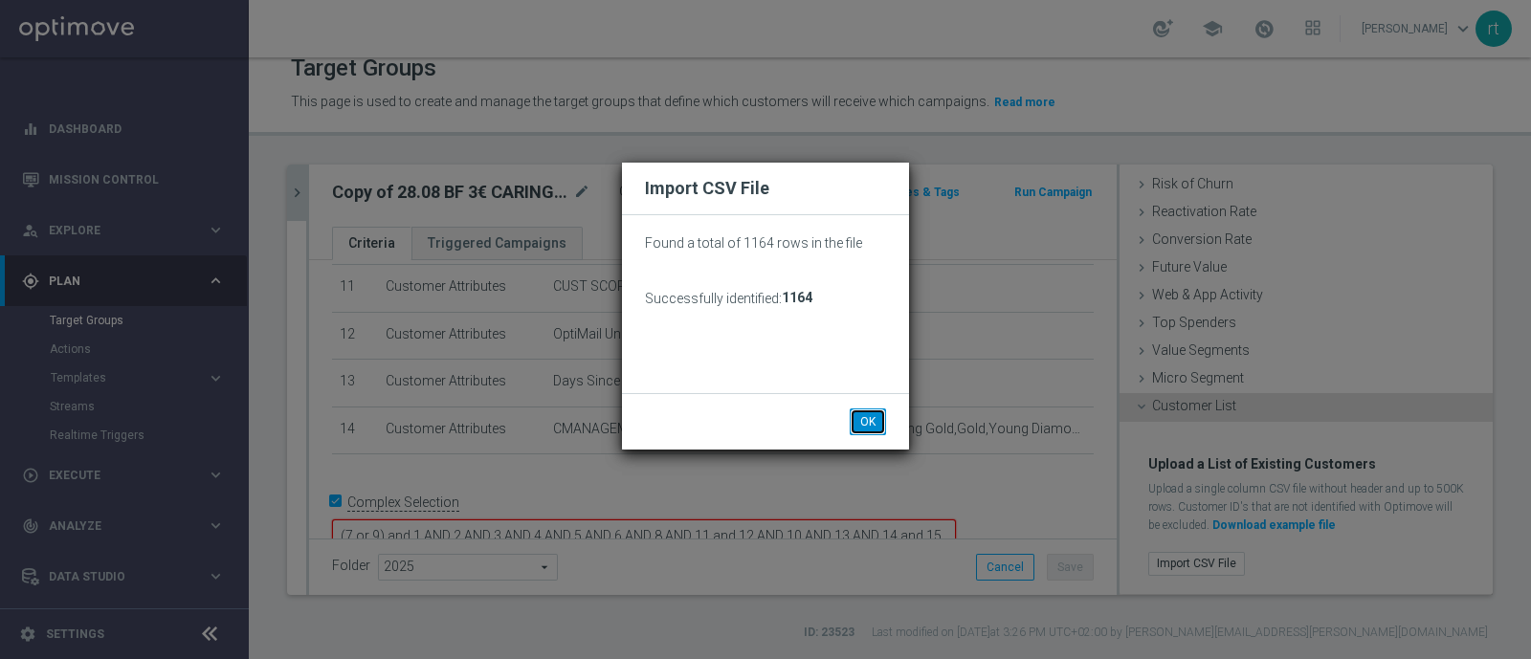
click at [869, 409] on button "OK" at bounding box center [868, 422] width 36 height 27
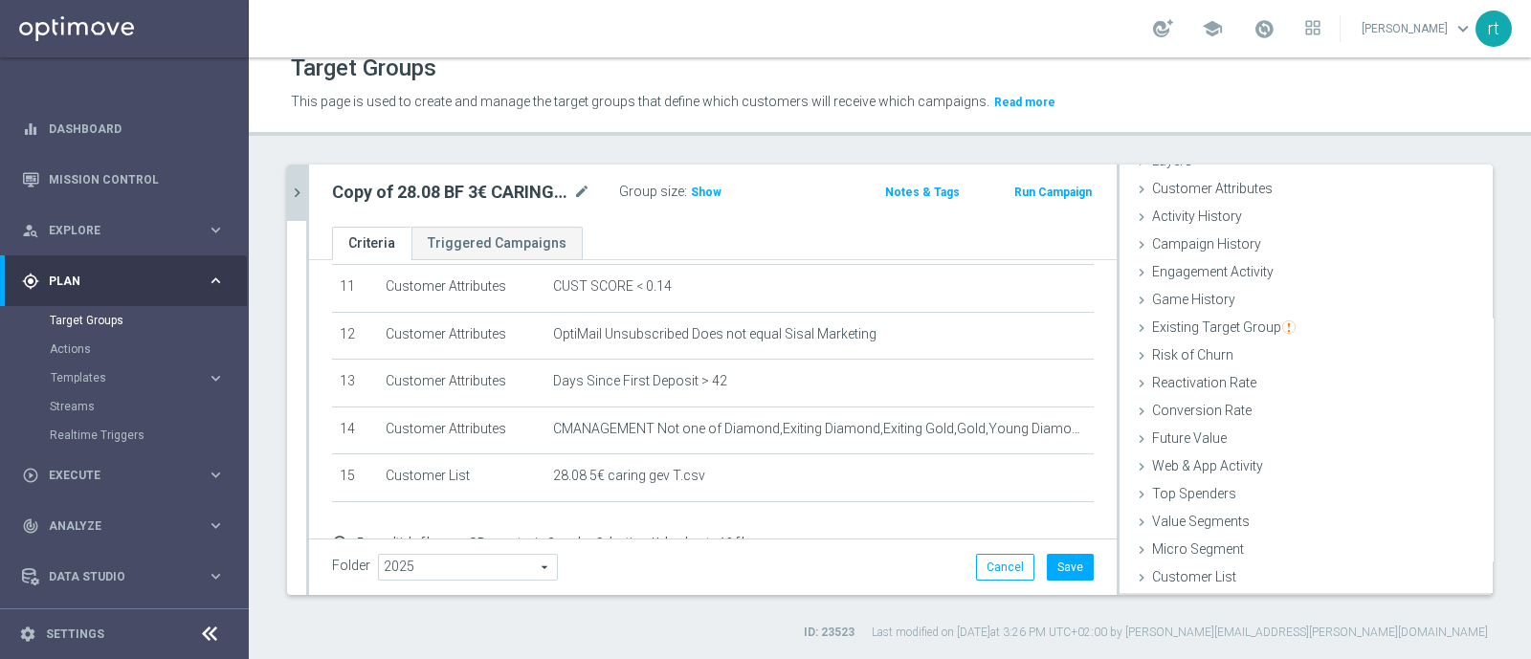
scroll to position [88, 0]
click at [708, 194] on span "Show" at bounding box center [706, 192] width 31 height 13
click at [581, 193] on icon "mode_edit" at bounding box center [581, 192] width 17 height 23
click at [522, 197] on input "Copy of 28.08 BF 3€ CARING GNTN+LOL >=50 MTD" at bounding box center [461, 194] width 258 height 27
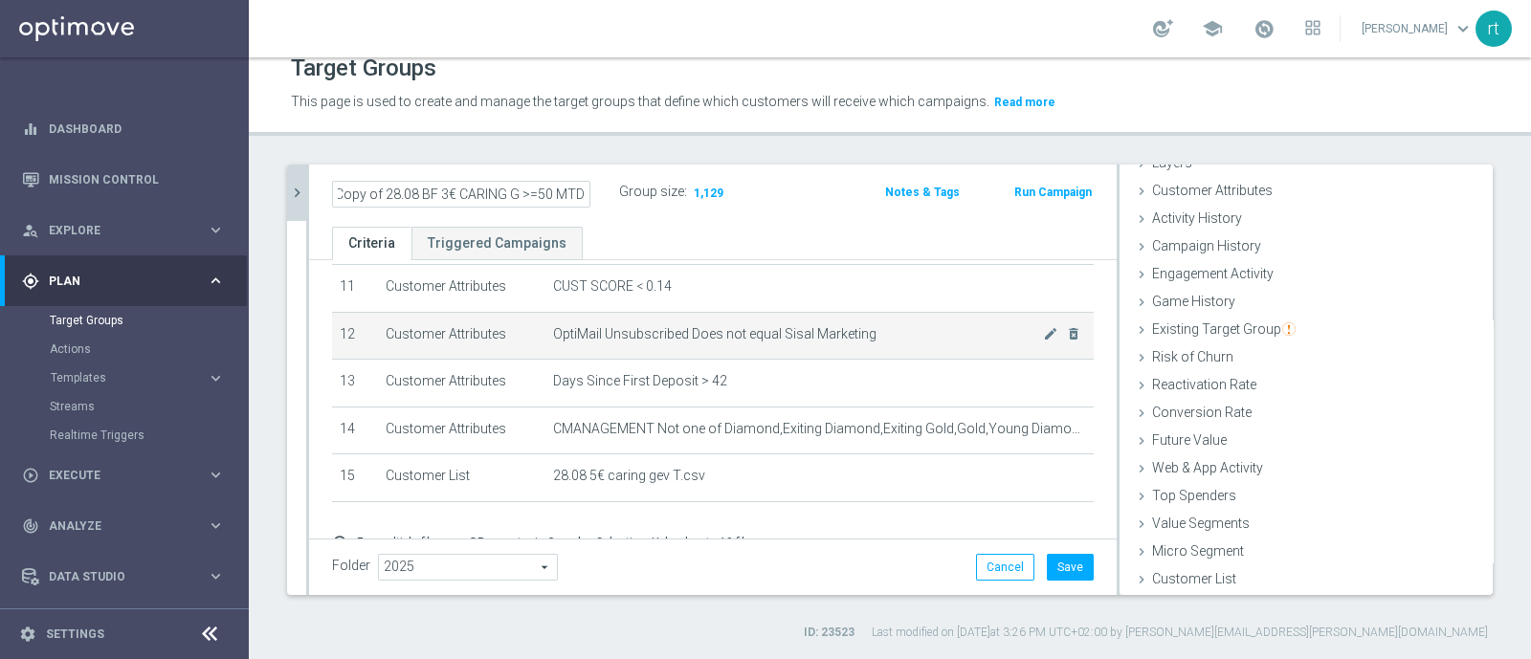
scroll to position [0, 0]
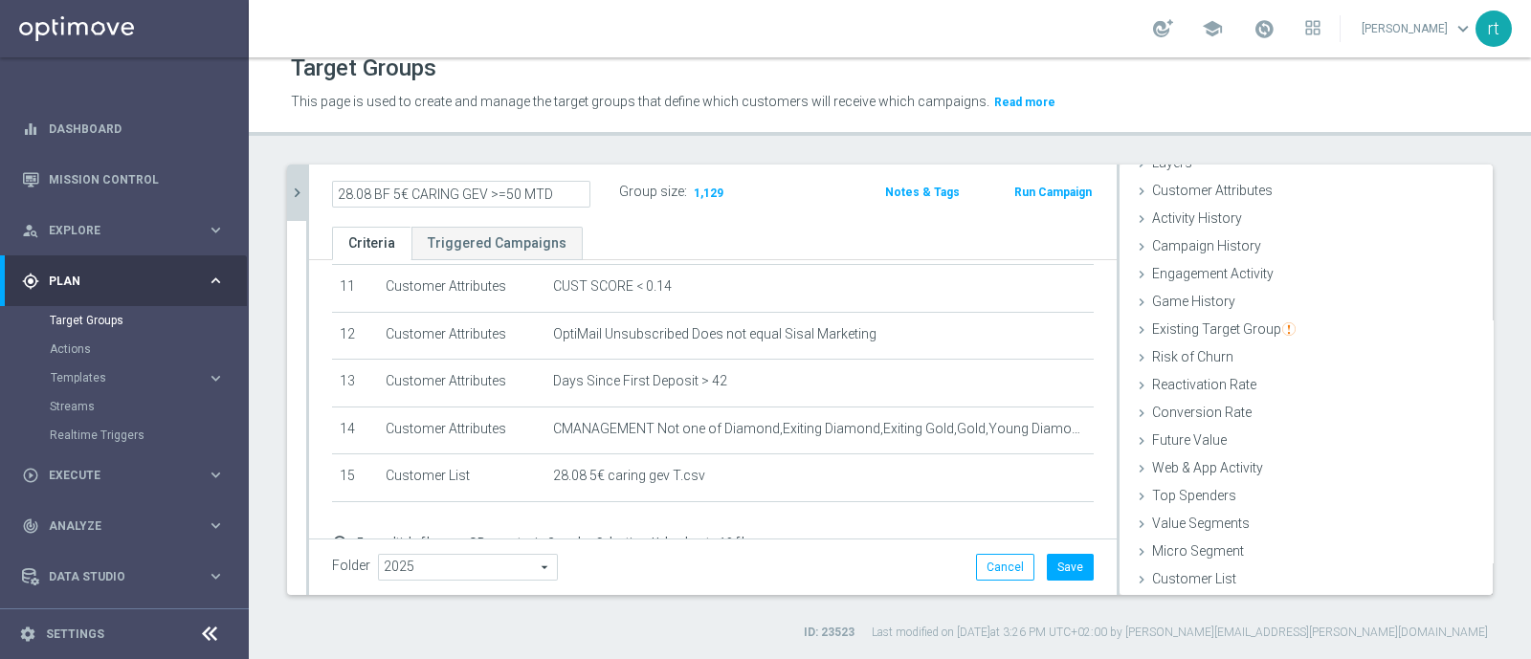
type input "28.08 BF 5€ CARING GEV >=50 MTD"
click at [780, 146] on div "Target Groups This page is used to create and manage the target groups that def…" at bounding box center [890, 358] width 1282 height 602
click at [1055, 560] on button "Save" at bounding box center [1070, 567] width 47 height 27
click at [300, 195] on icon "chevron_right" at bounding box center [297, 193] width 18 height 18
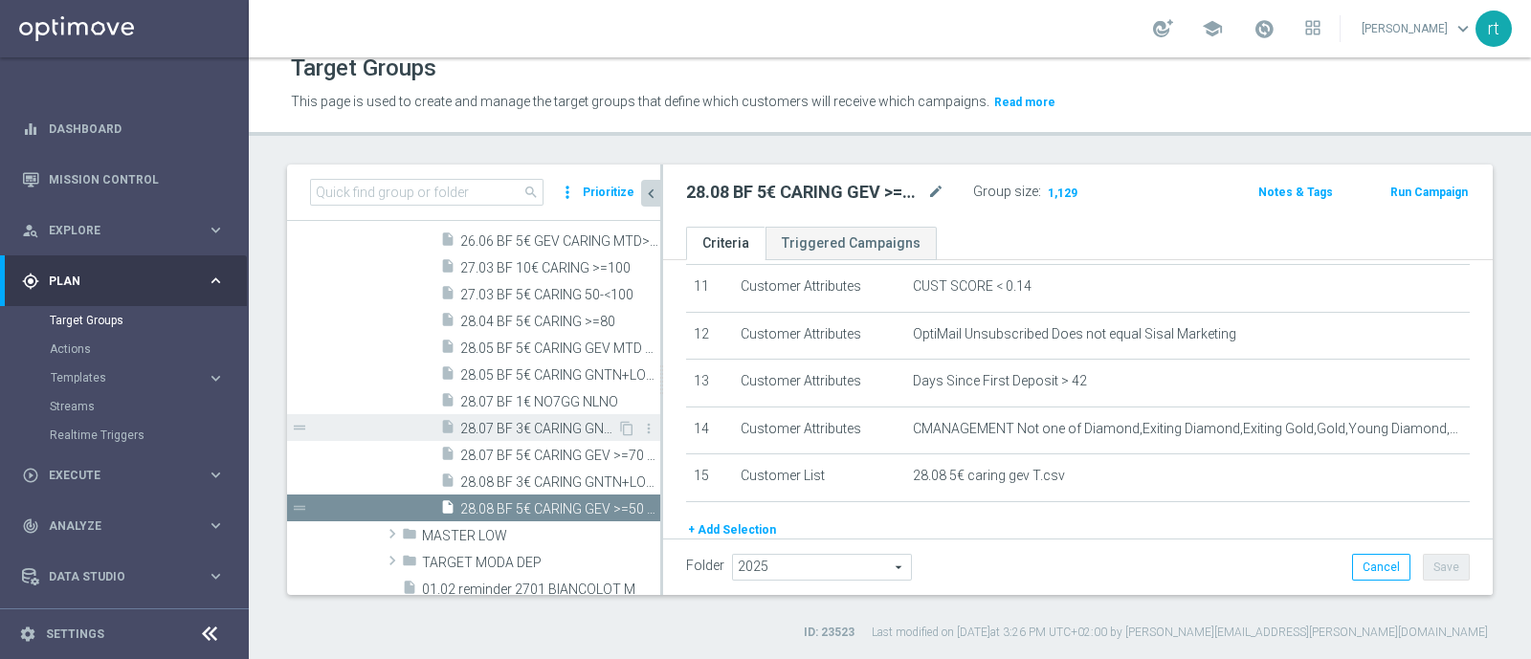
scroll to position [2139, 0]
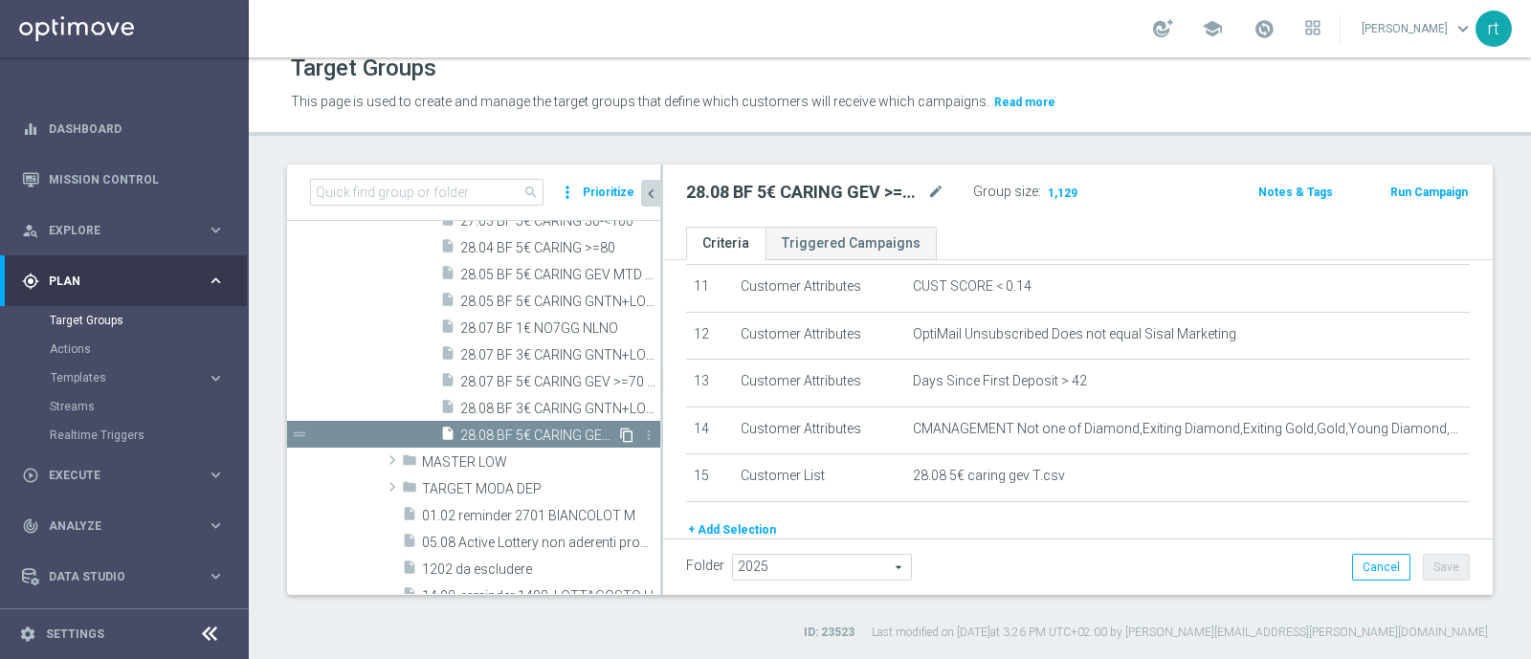
click at [619, 433] on icon "content_copy" at bounding box center [626, 435] width 15 height 15
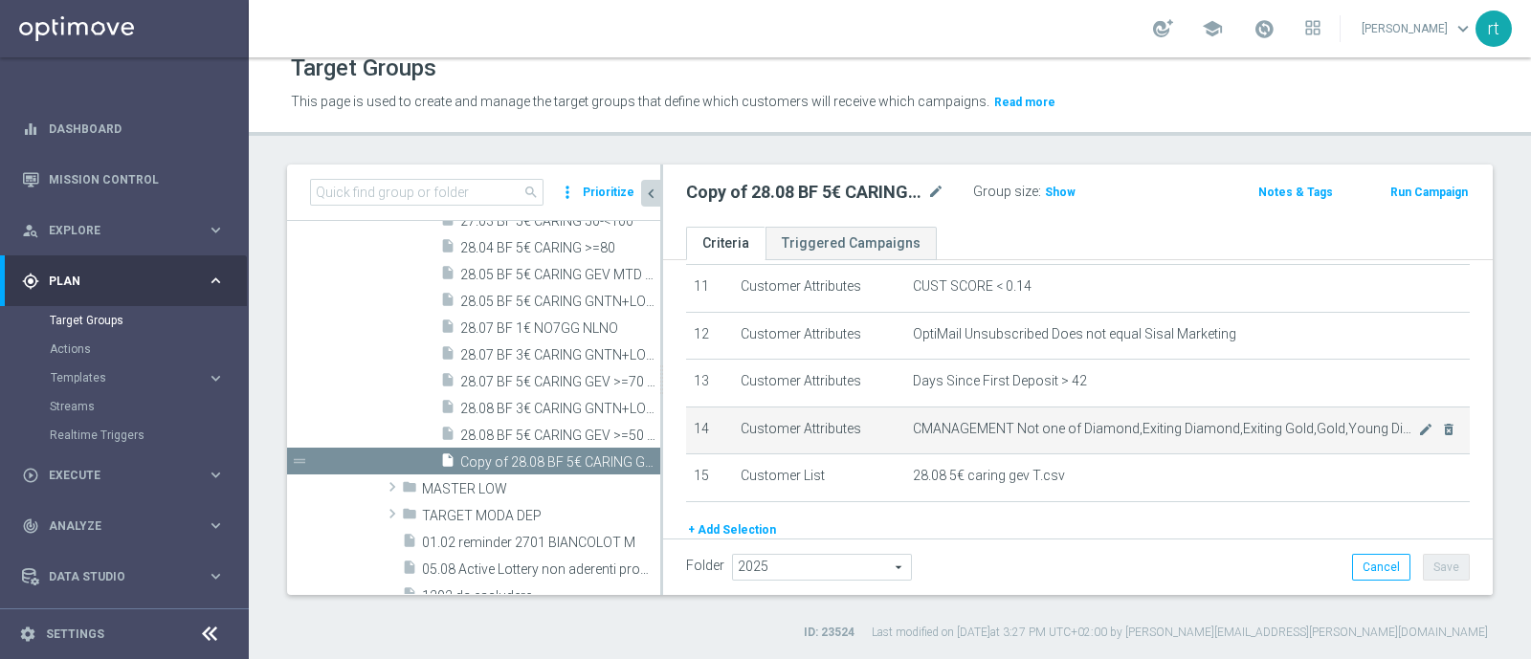
scroll to position [2101, 0]
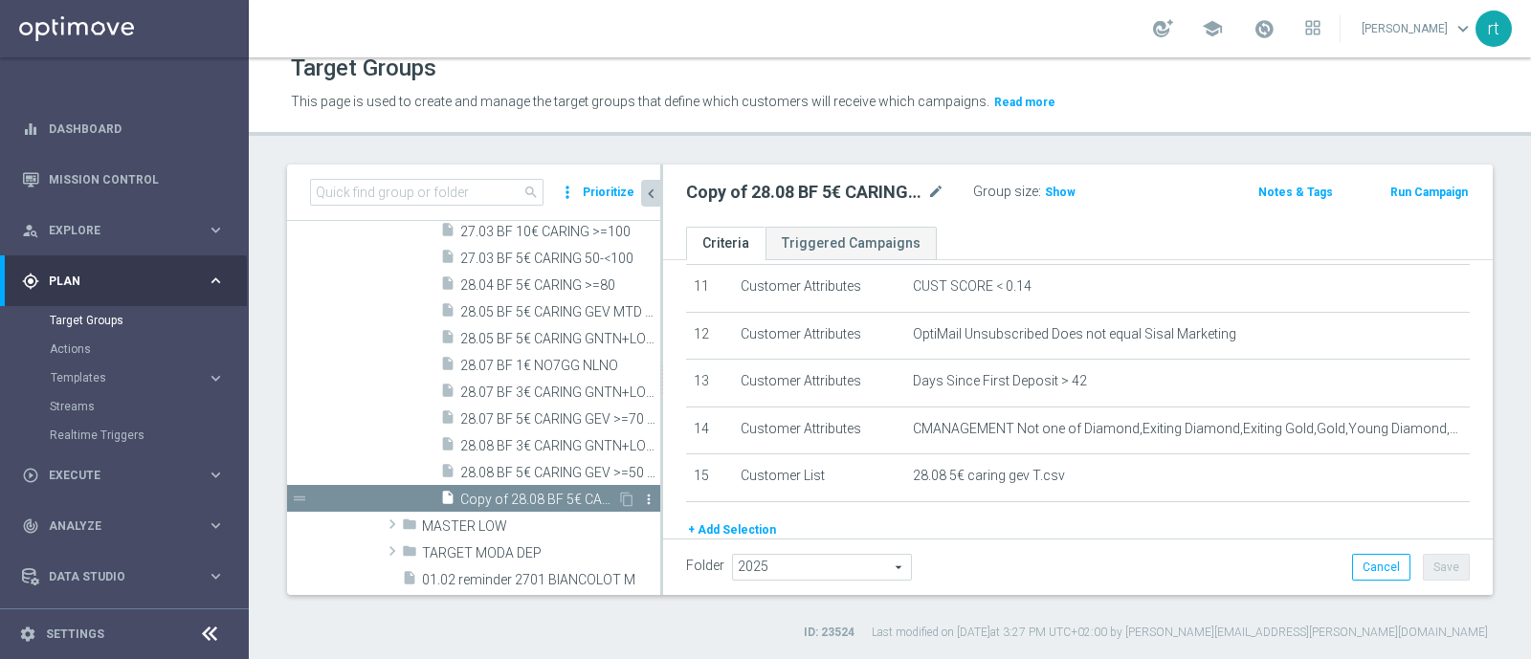
click at [641, 497] on icon "more_vert" at bounding box center [648, 499] width 15 height 15
click at [661, 548] on span "Delete" at bounding box center [677, 551] width 41 height 13
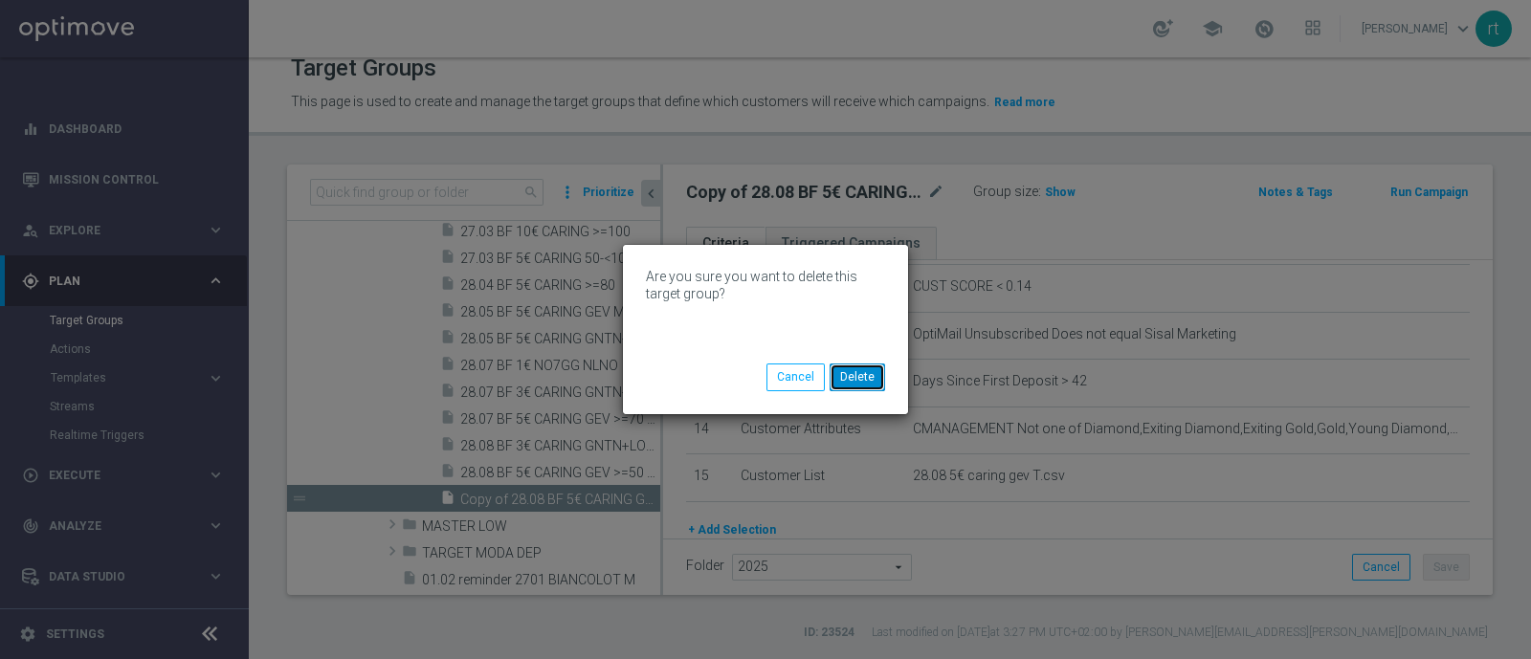
click at [865, 376] on button "Delete" at bounding box center [858, 377] width 56 height 27
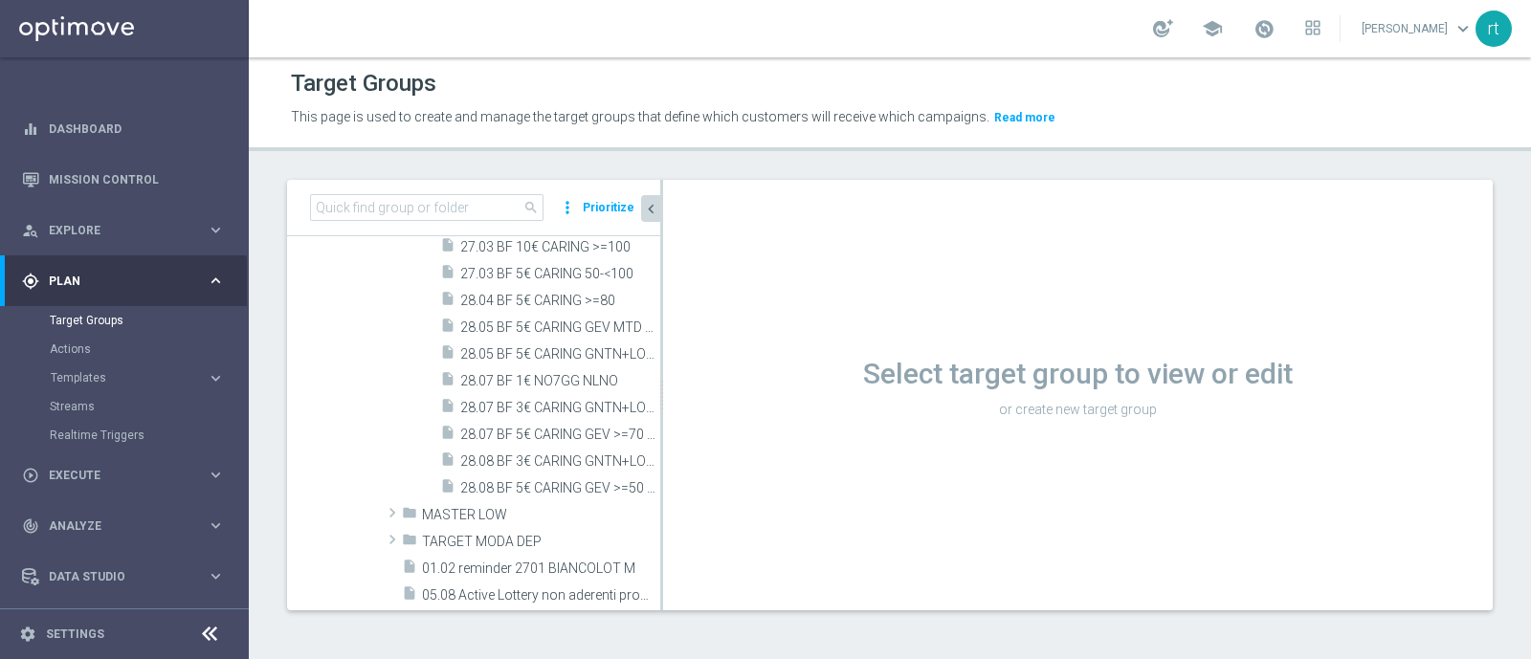
scroll to position [3, 0]
click at [506, 477] on div "insert_drive_file 28.08 BF 5€ CARING GEV >=50 MTD" at bounding box center [528, 488] width 177 height 27
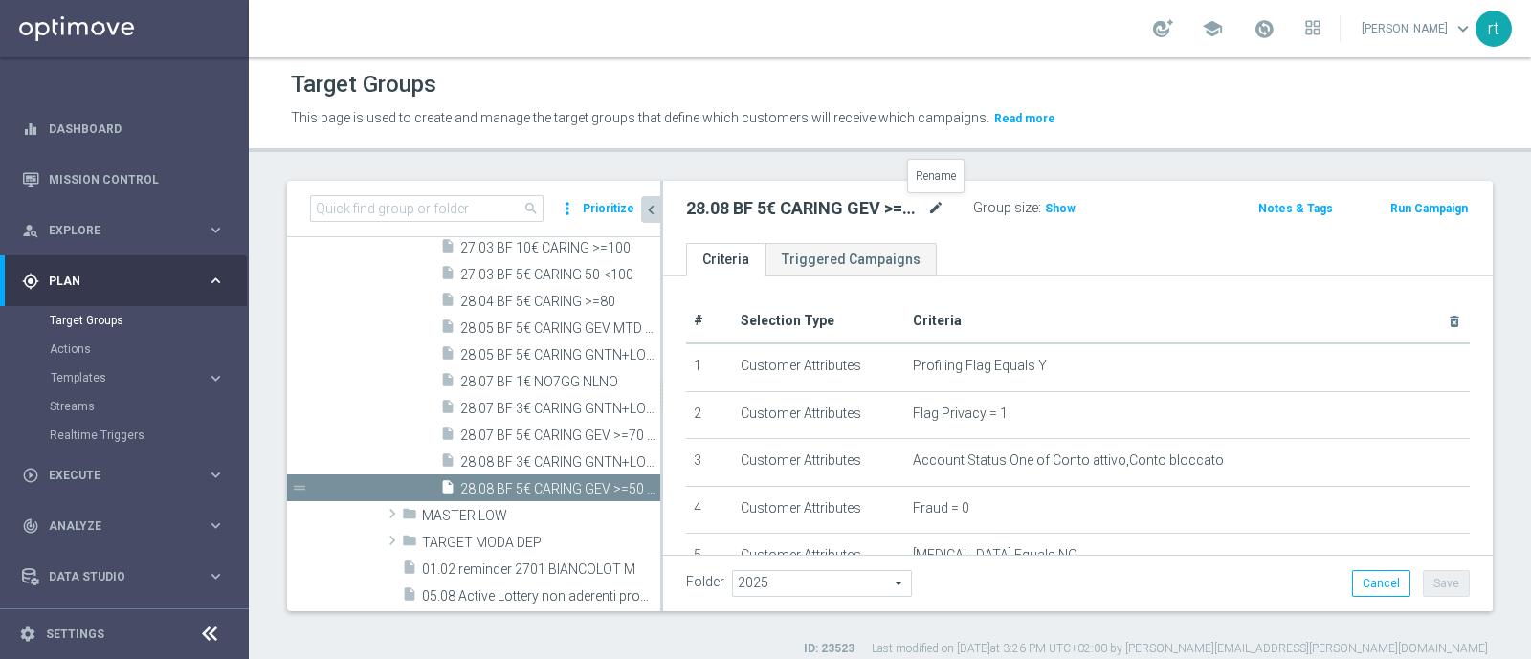
click at [930, 203] on icon "mode_edit" at bounding box center [935, 208] width 17 height 23
click at [493, 462] on span "28.08 BF 3€ CARING GNTN+LOL >=50 MTD" at bounding box center [538, 463] width 157 height 16
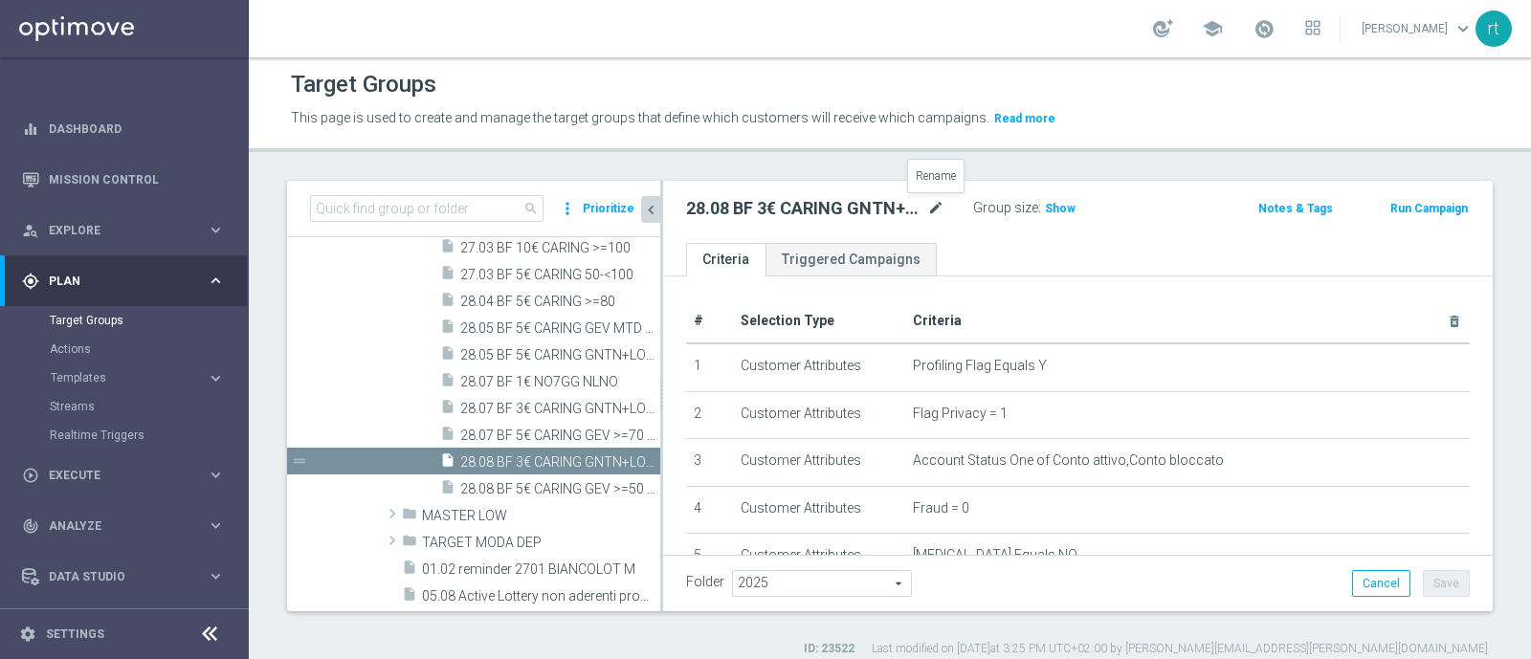
click at [931, 212] on icon "mode_edit" at bounding box center [935, 208] width 17 height 23
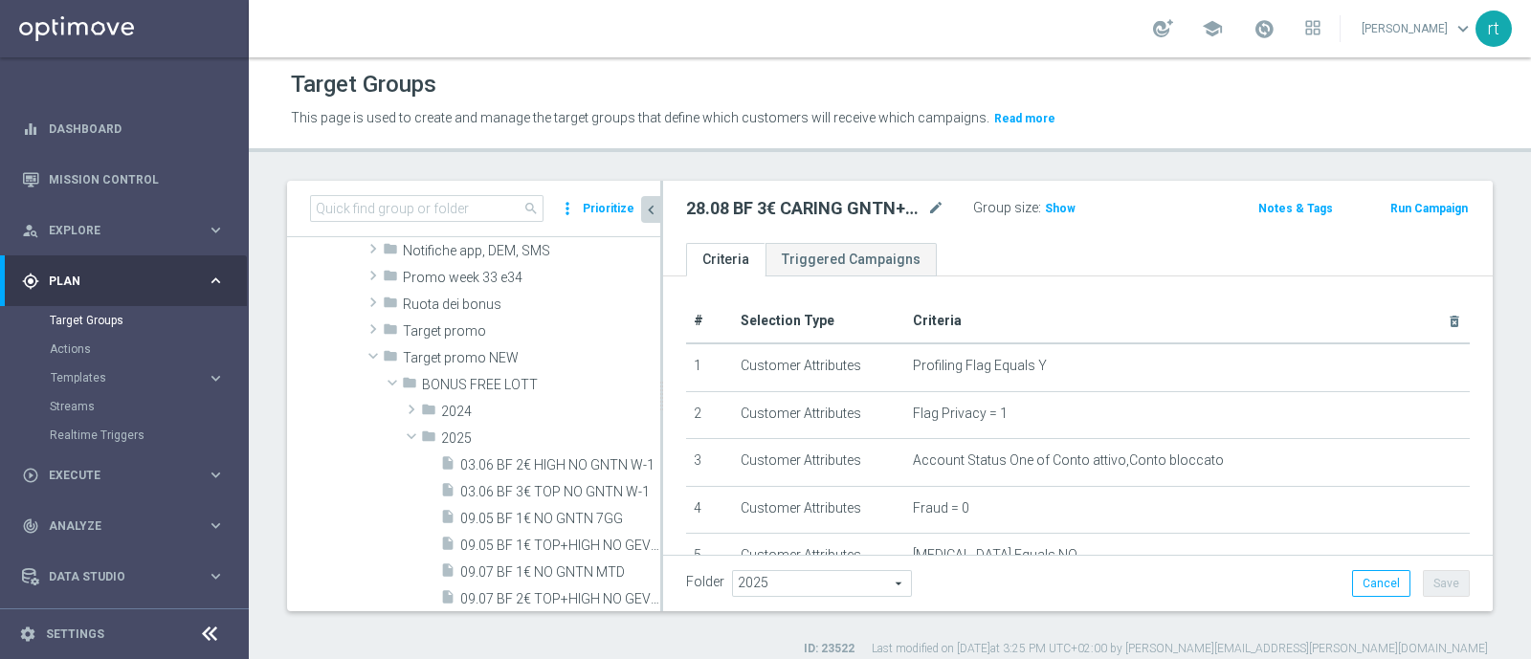
scroll to position [1067, 0]
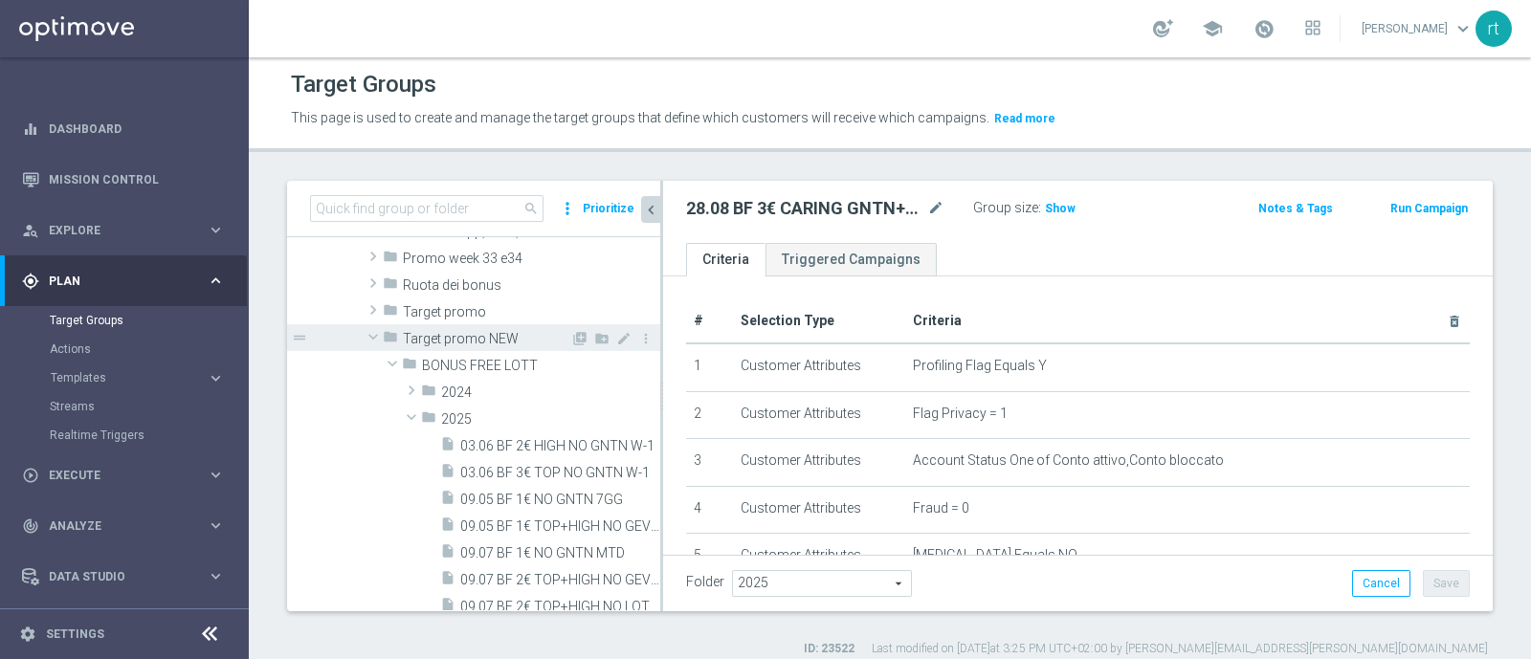
click at [464, 342] on span "Target promo NEW" at bounding box center [486, 339] width 167 height 16
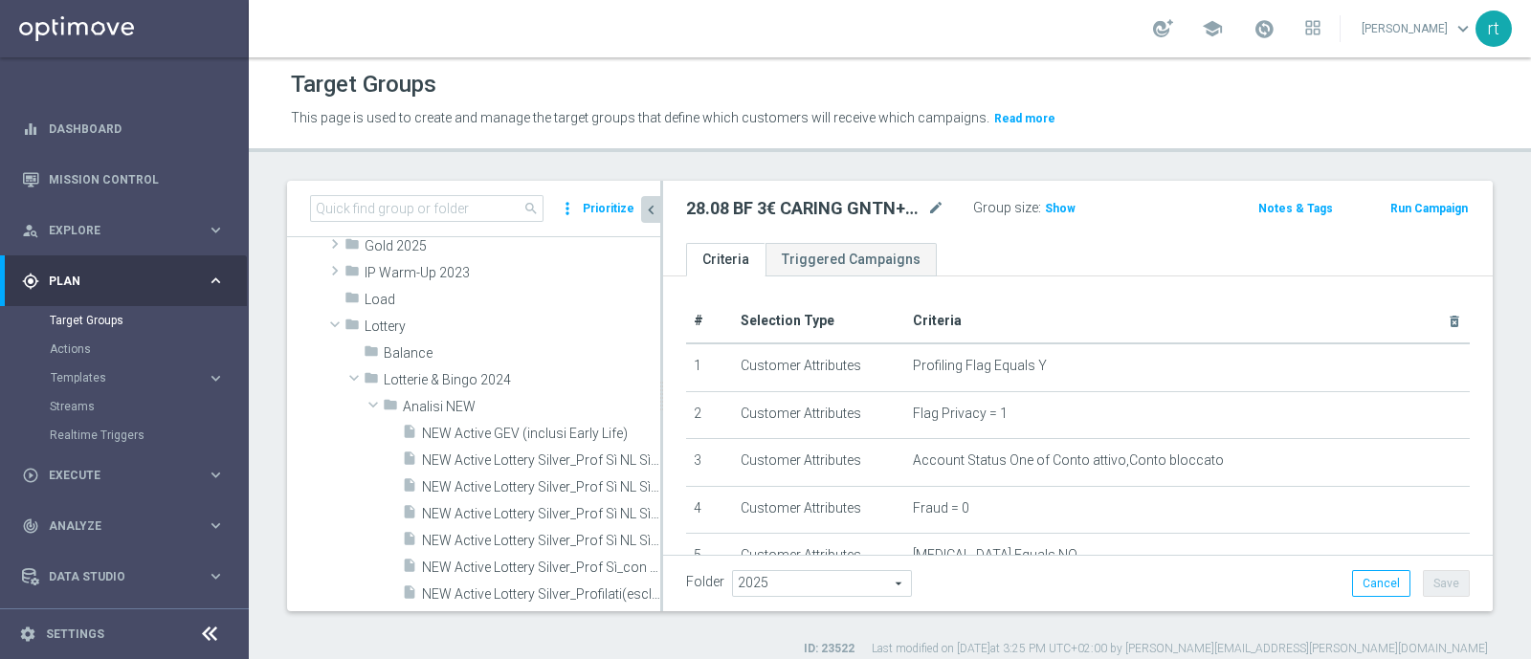
scroll to position [426, 0]
click at [437, 409] on span "Analisi NEW" at bounding box center [486, 408] width 167 height 16
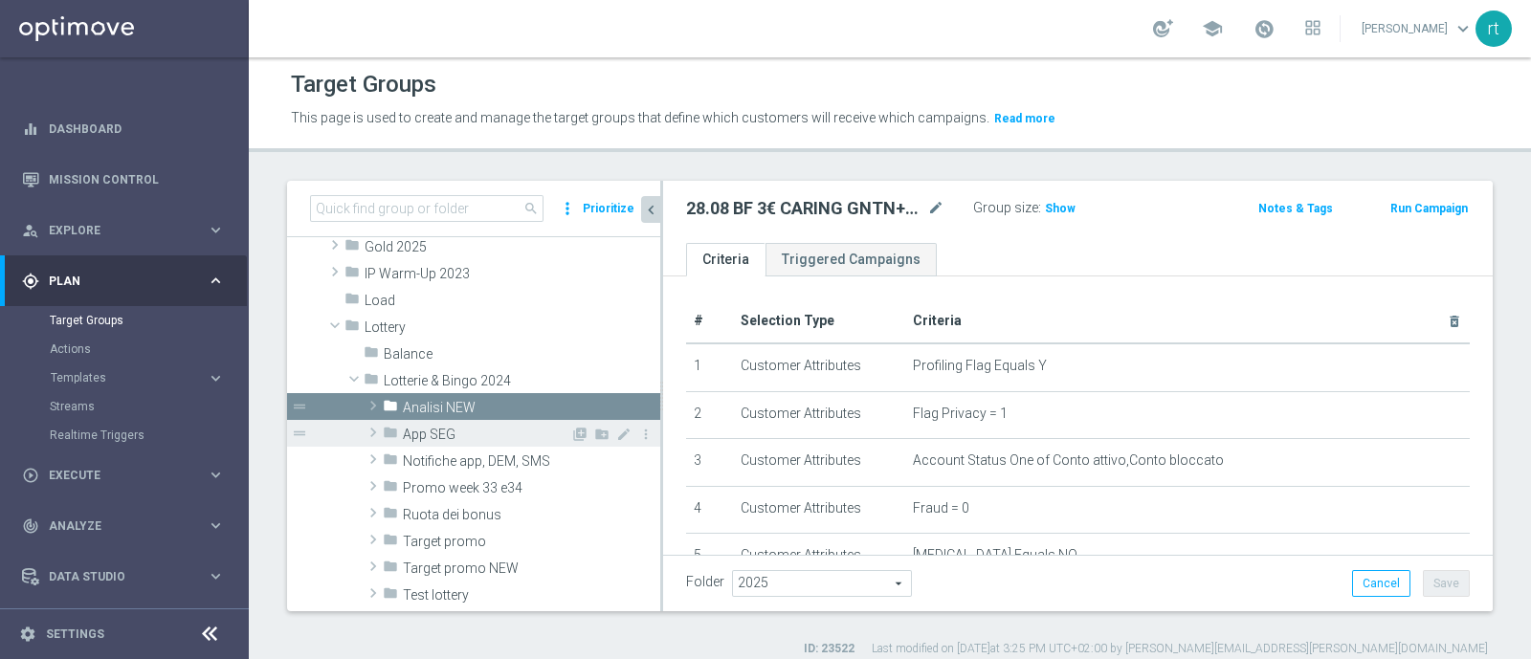
scroll to position [534, 0]
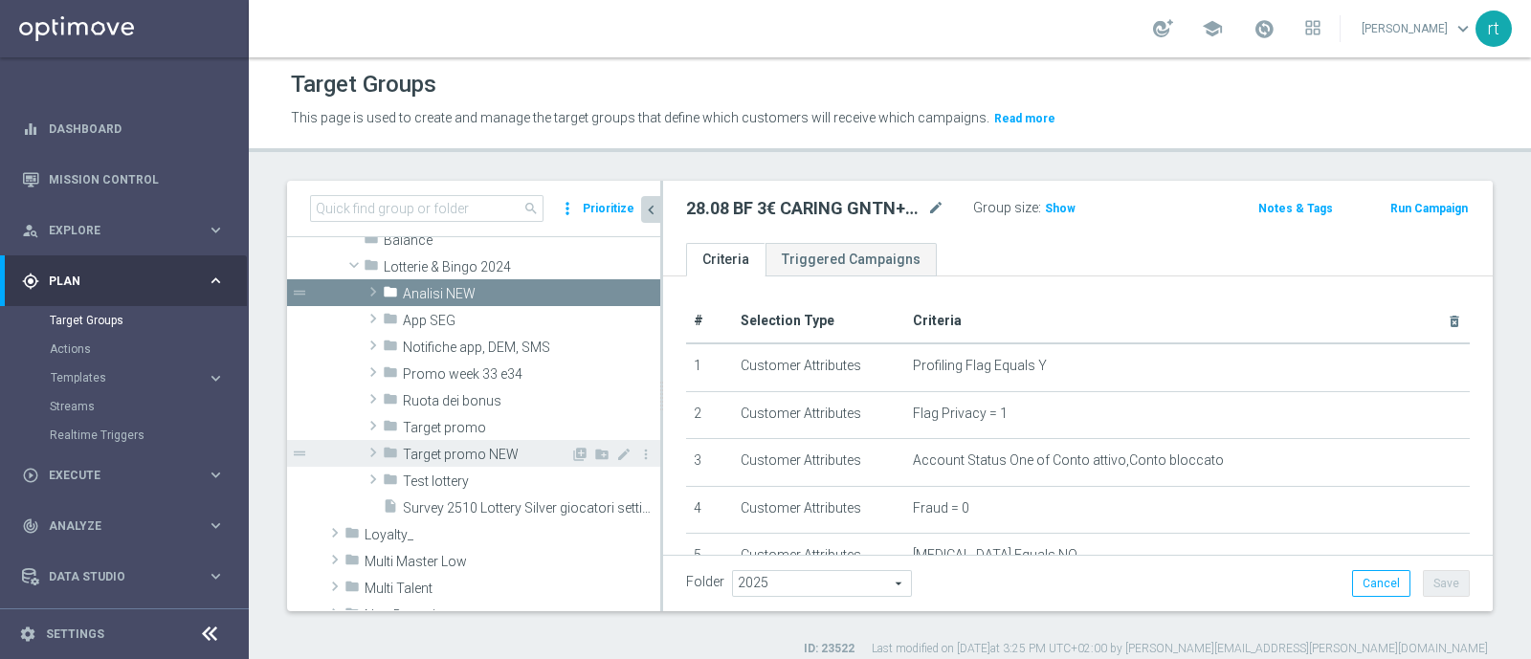
click at [438, 456] on span "Target promo NEW" at bounding box center [486, 455] width 167 height 16
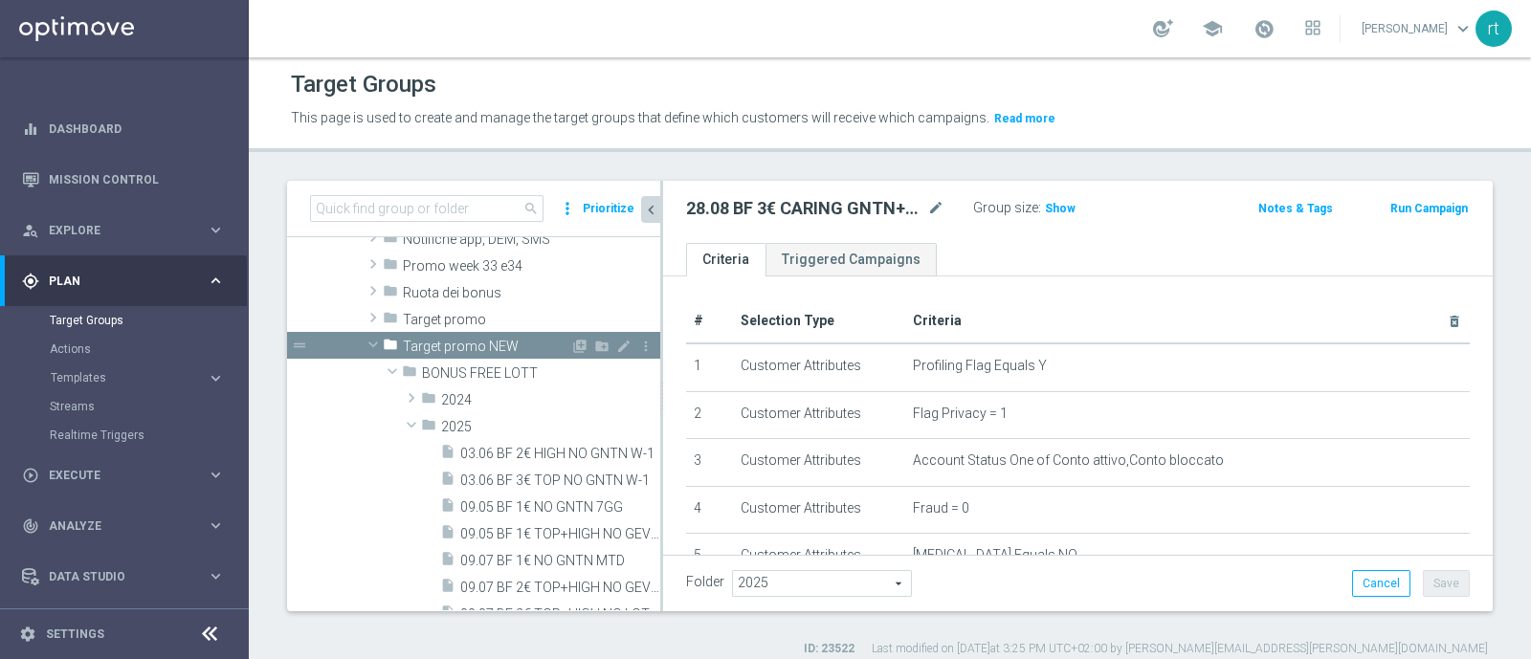
scroll to position [644, 0]
click at [489, 380] on div "folder BONUS FREE LOTT" at bounding box center [486, 370] width 168 height 27
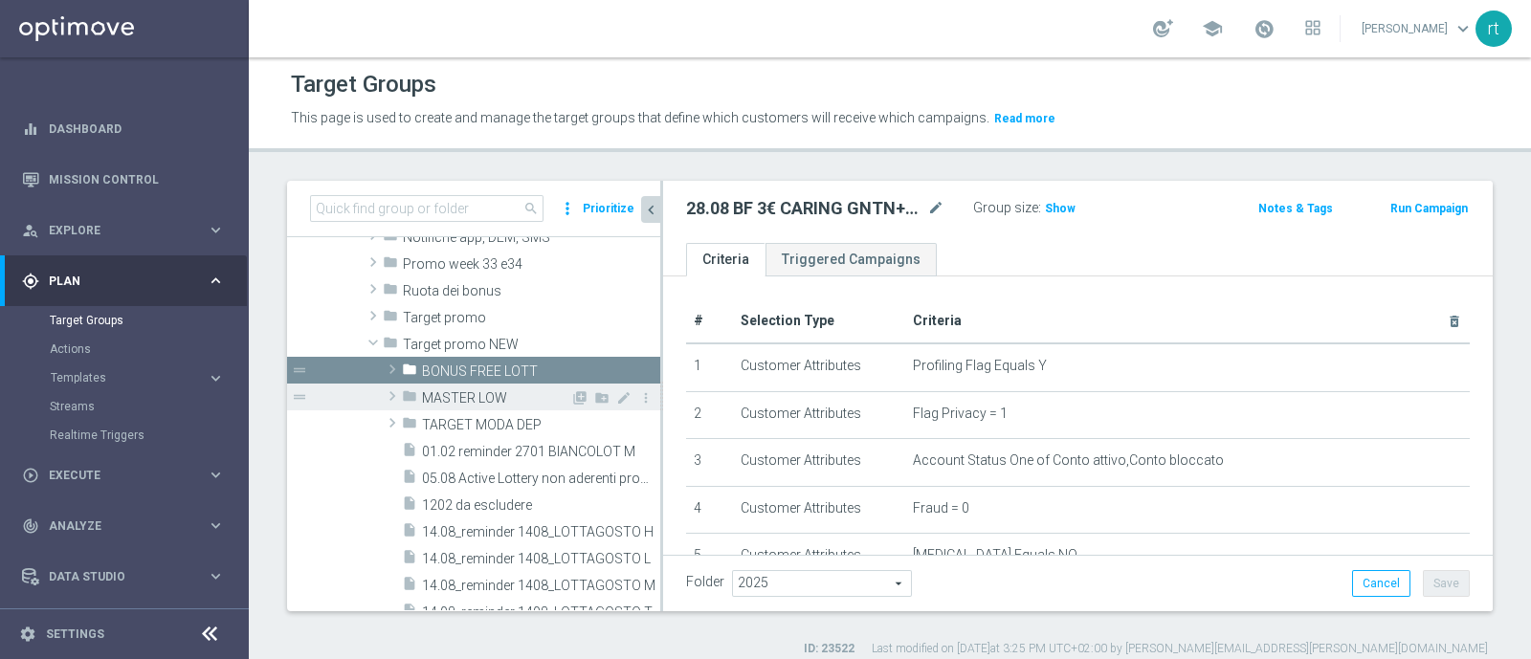
click at [479, 390] on span "MASTER LOW" at bounding box center [496, 398] width 148 height 16
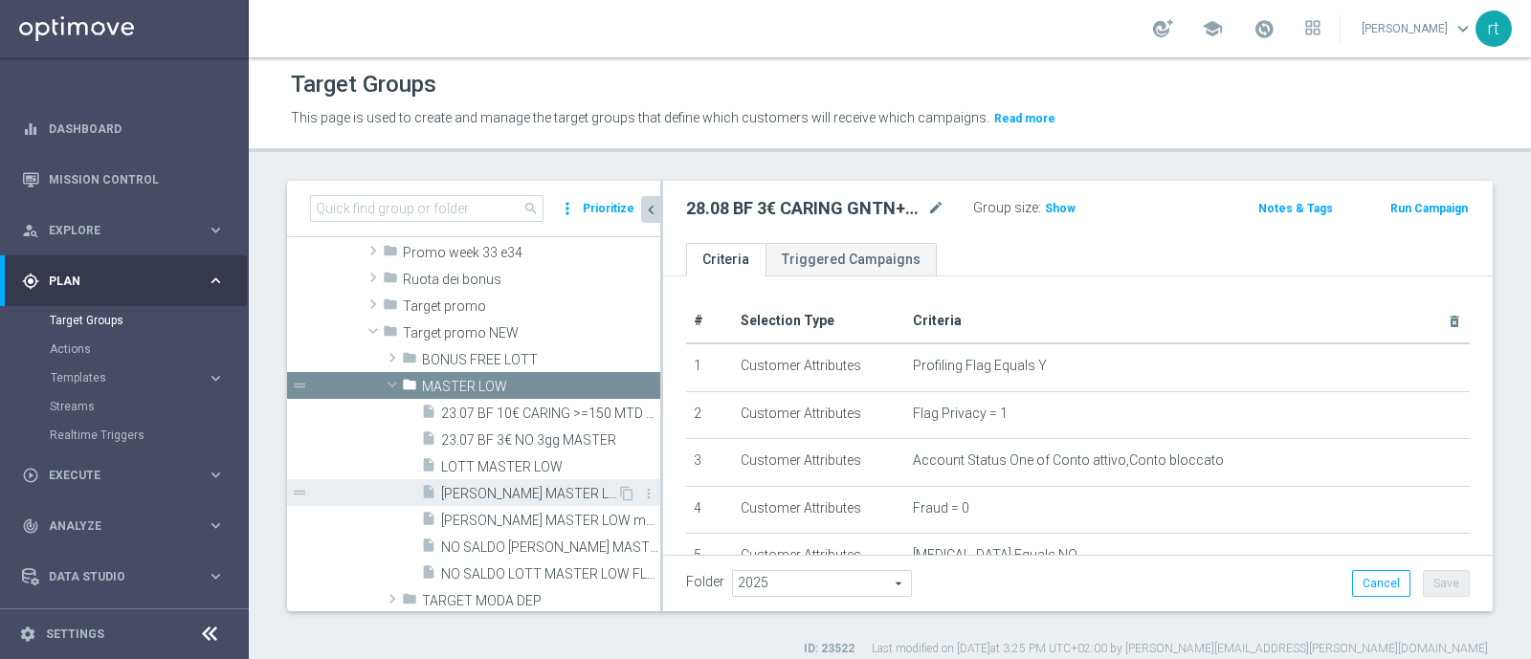
scroll to position [692, 0]
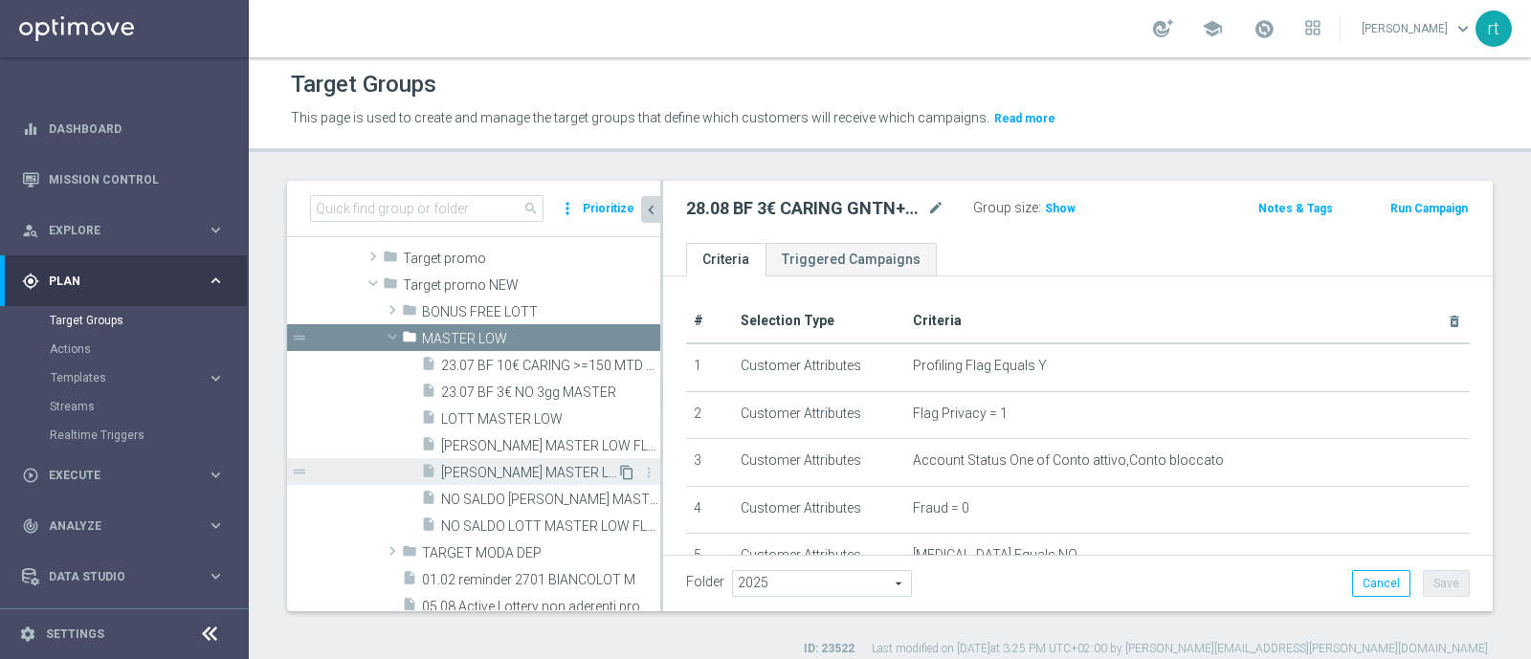
click at [619, 473] on icon "content_copy" at bounding box center [626, 472] width 15 height 15
type textarea "(1 and 2 and 3 and 4 and 5 and 6 and 7 and 8 and 12 and 14 and 15 and (11 or (9…"
type input "MASTER LOW"
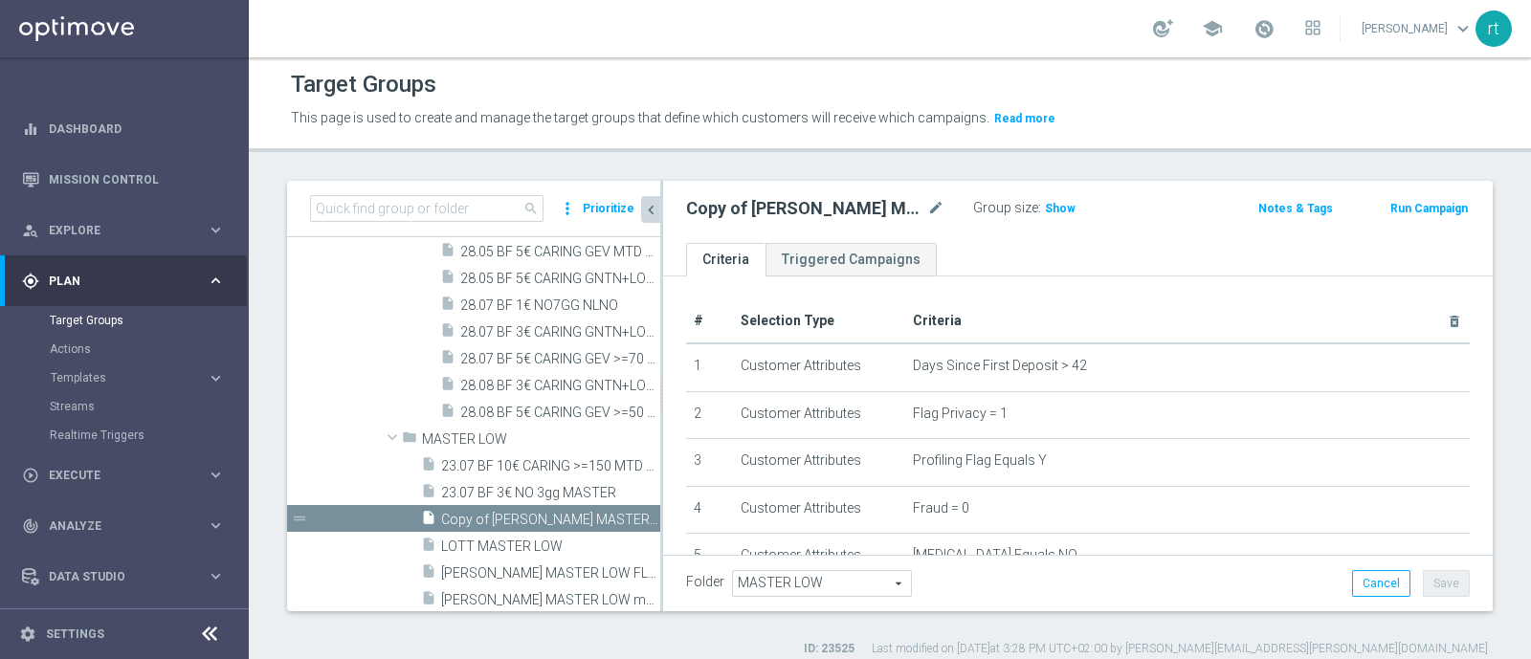
scroll to position [603, 0]
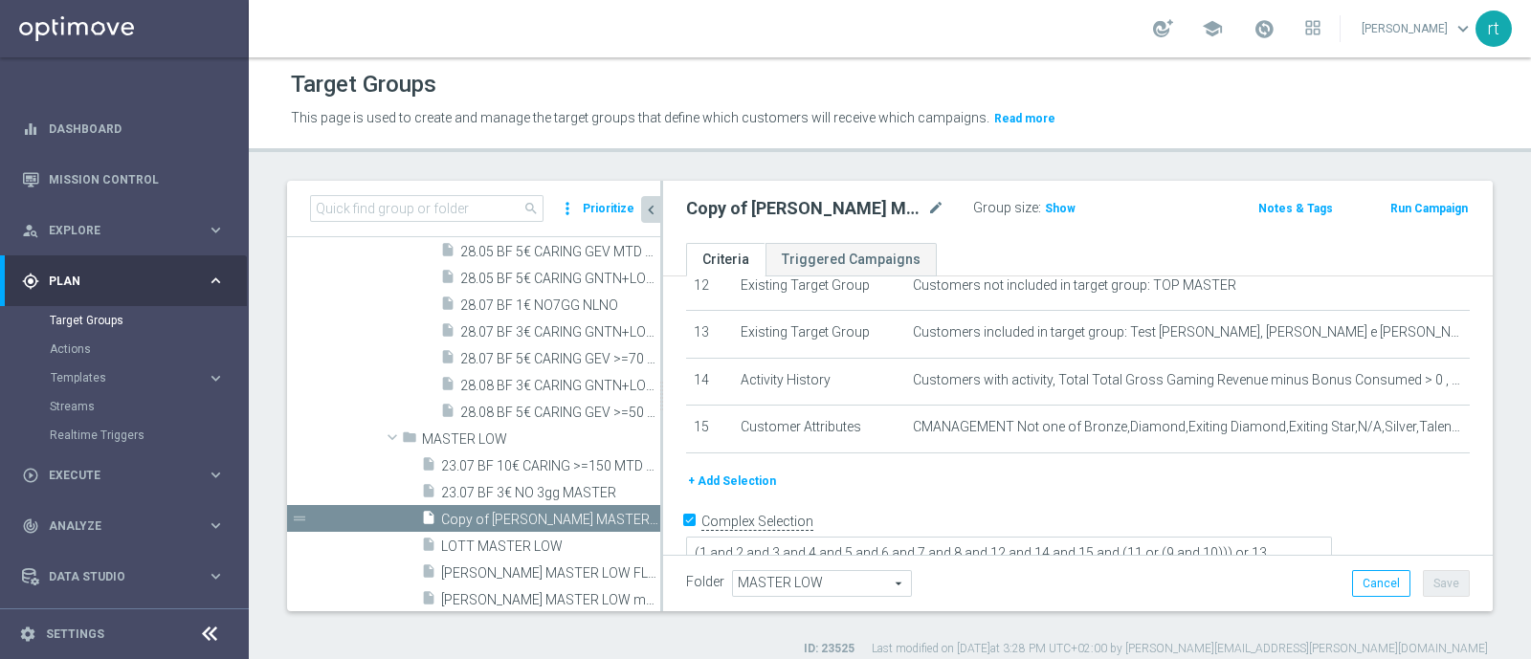
click at [741, 472] on button "+ Add Selection" at bounding box center [732, 481] width 92 height 21
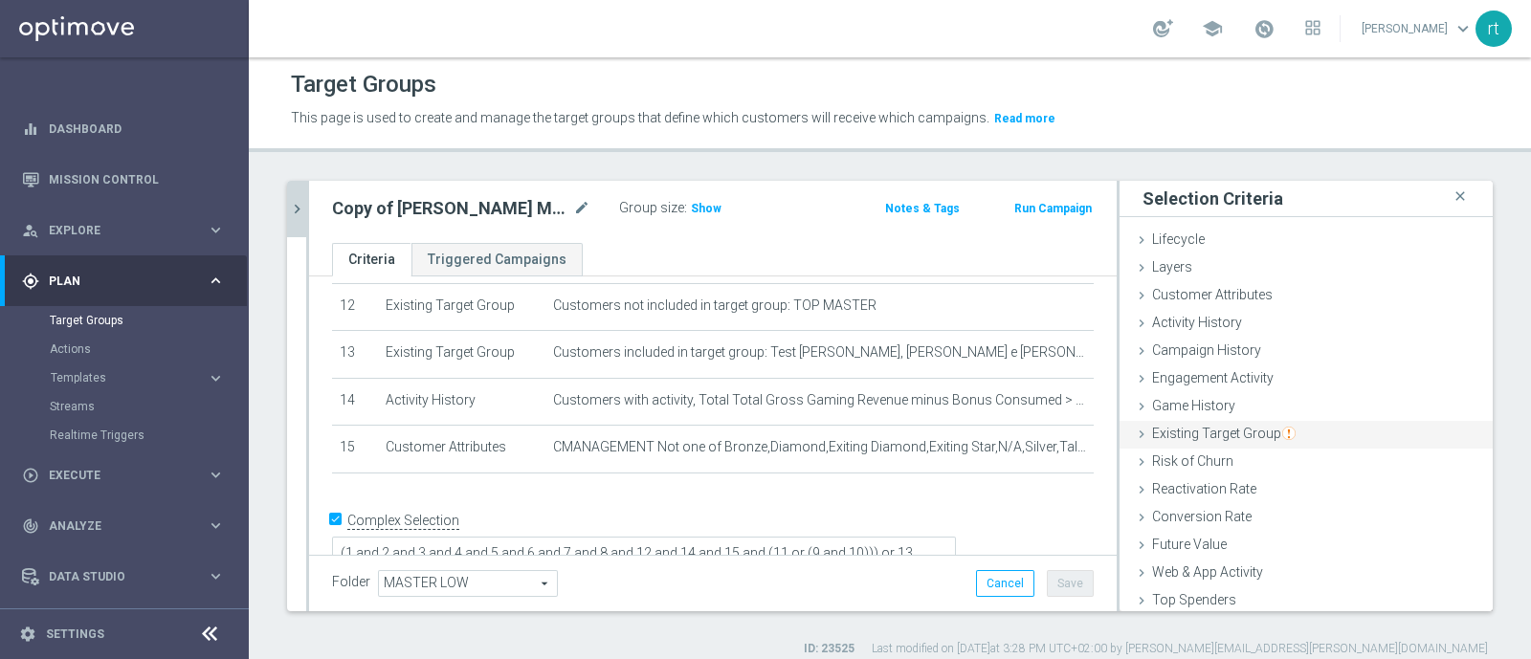
scroll to position [88, 0]
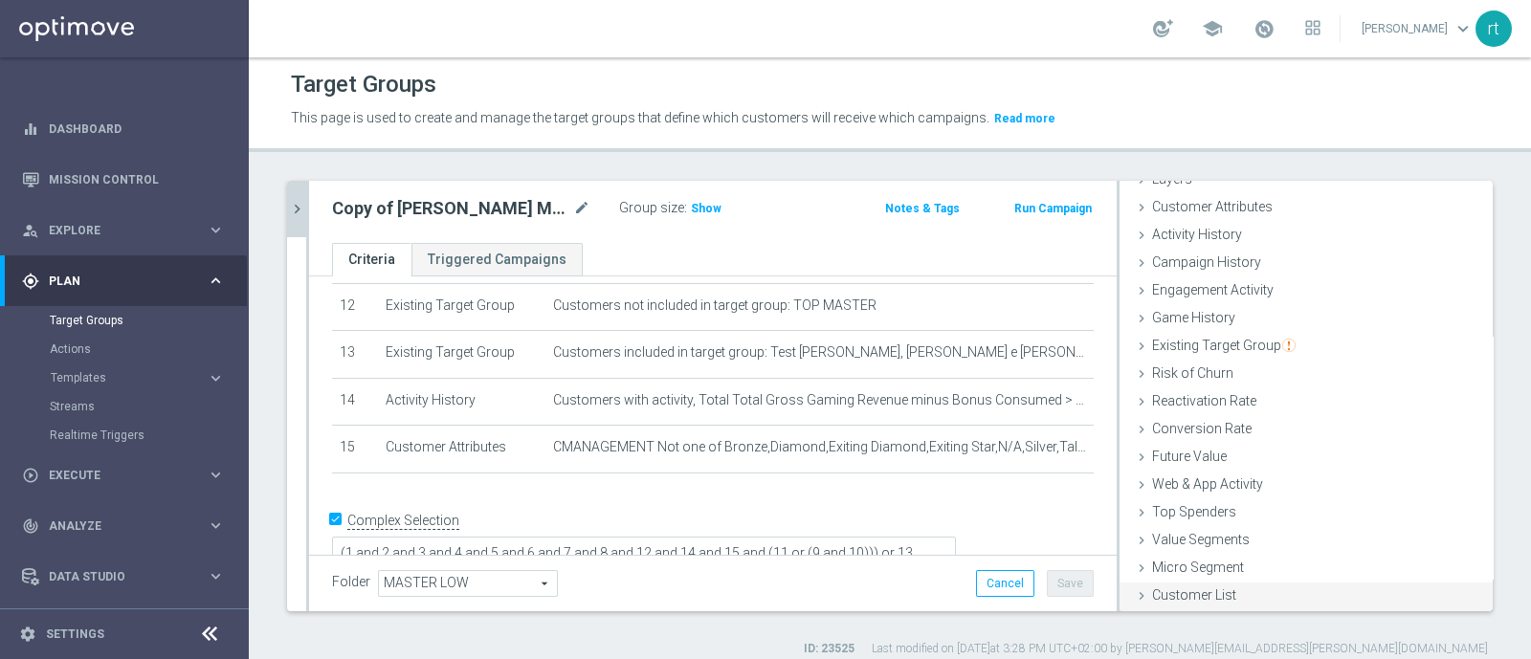
click at [1178, 584] on div "Customer List done selection saved" at bounding box center [1306, 597] width 373 height 29
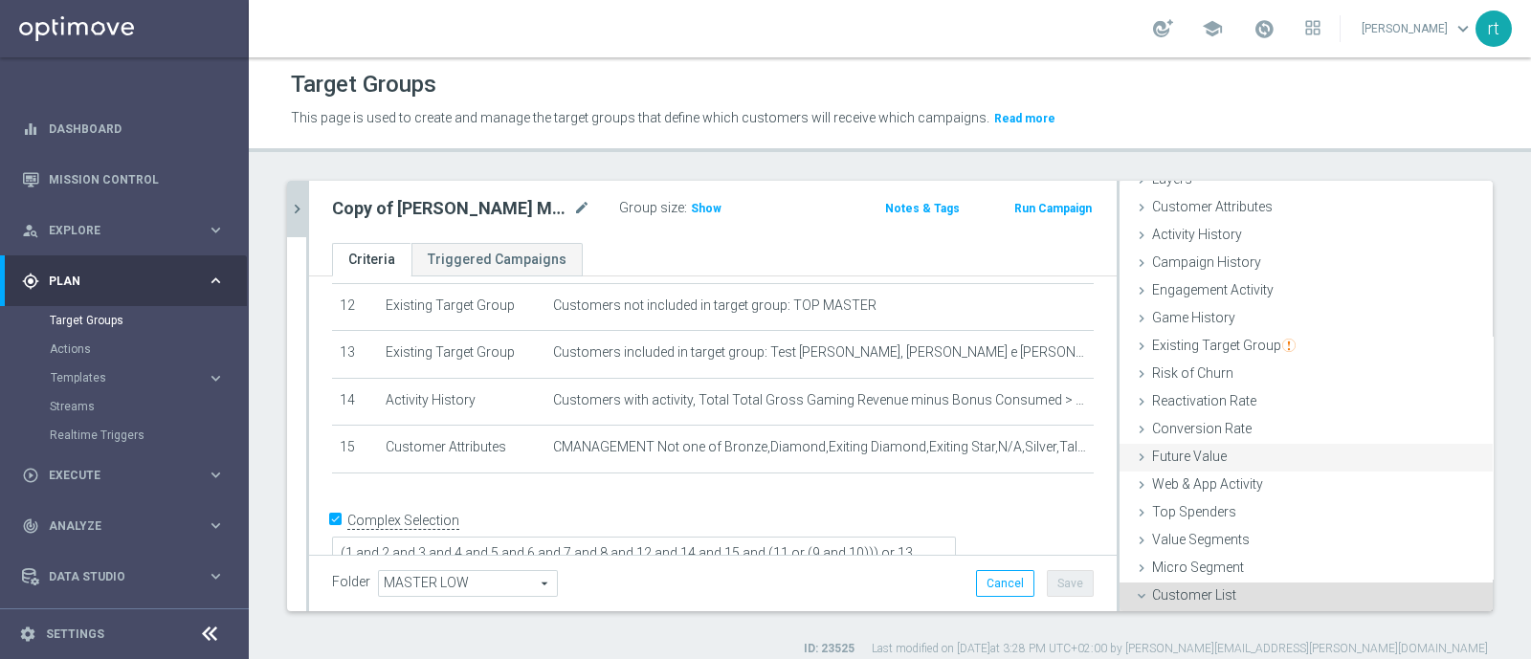
scroll to position [261, 0]
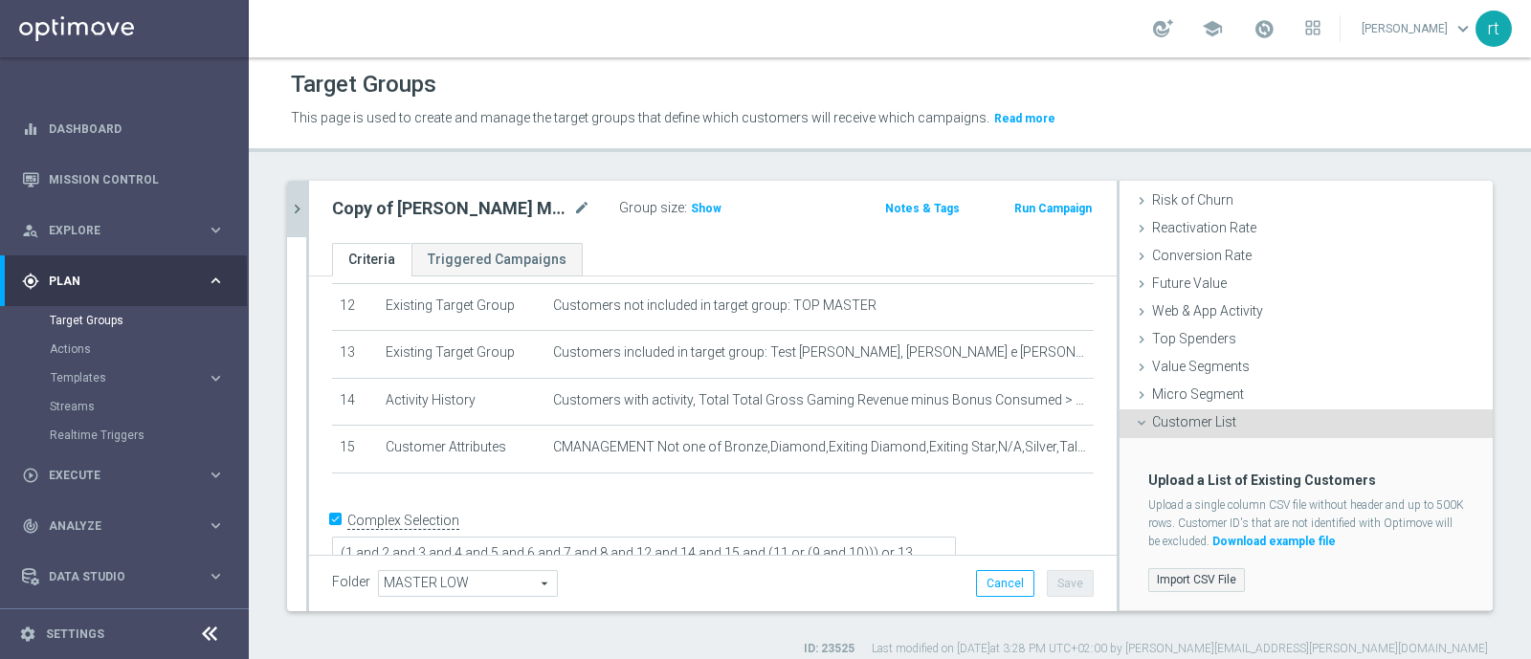
click at [1190, 574] on label "Import CSV File" at bounding box center [1196, 580] width 97 height 24
click at [0, 0] on input "Import CSV File" at bounding box center [0, 0] width 0 height 0
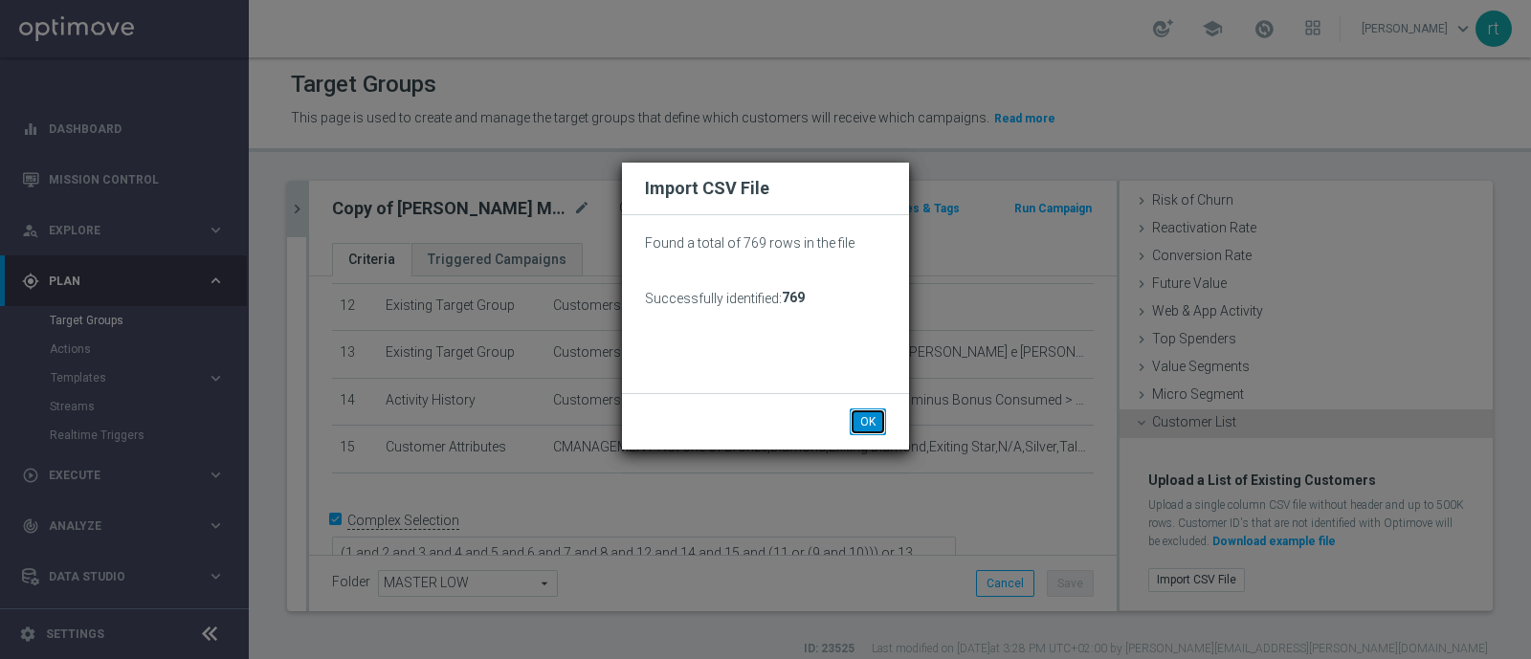
click at [877, 413] on button "OK" at bounding box center [868, 422] width 36 height 27
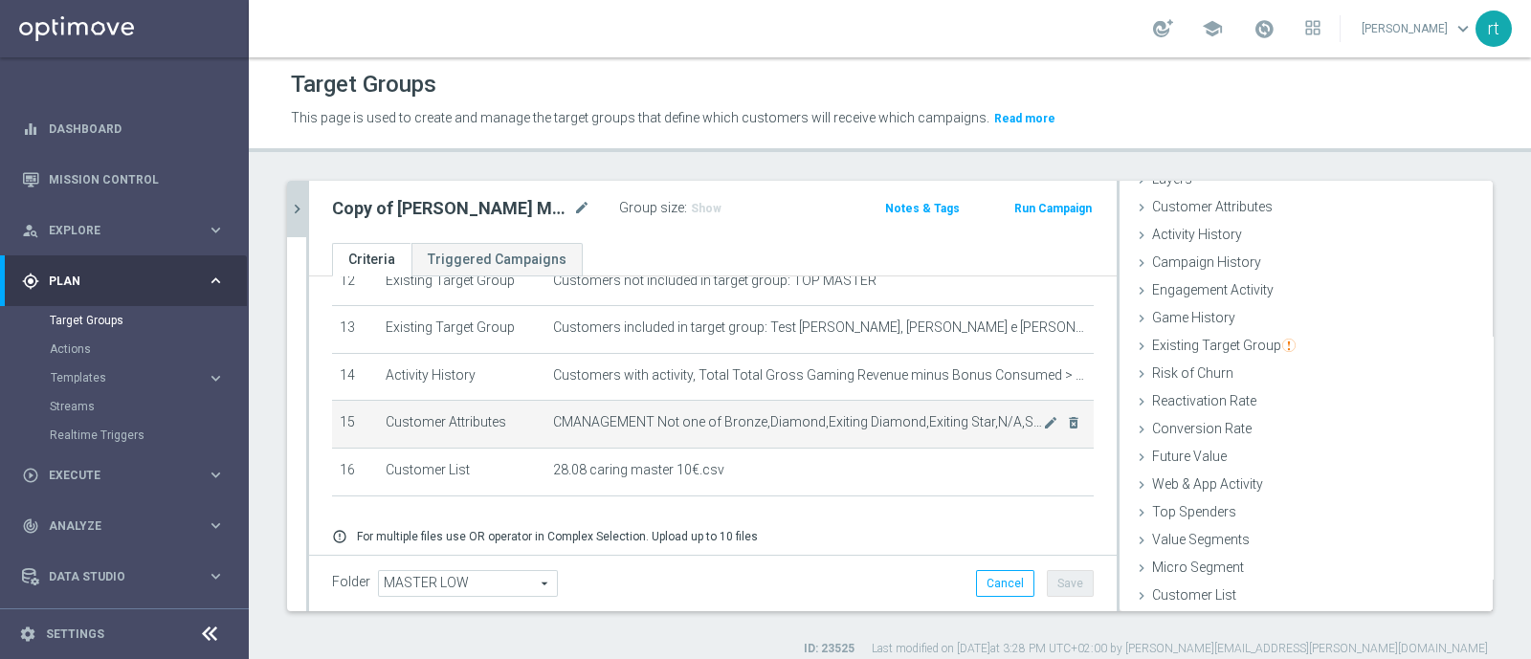
scroll to position [608, 0]
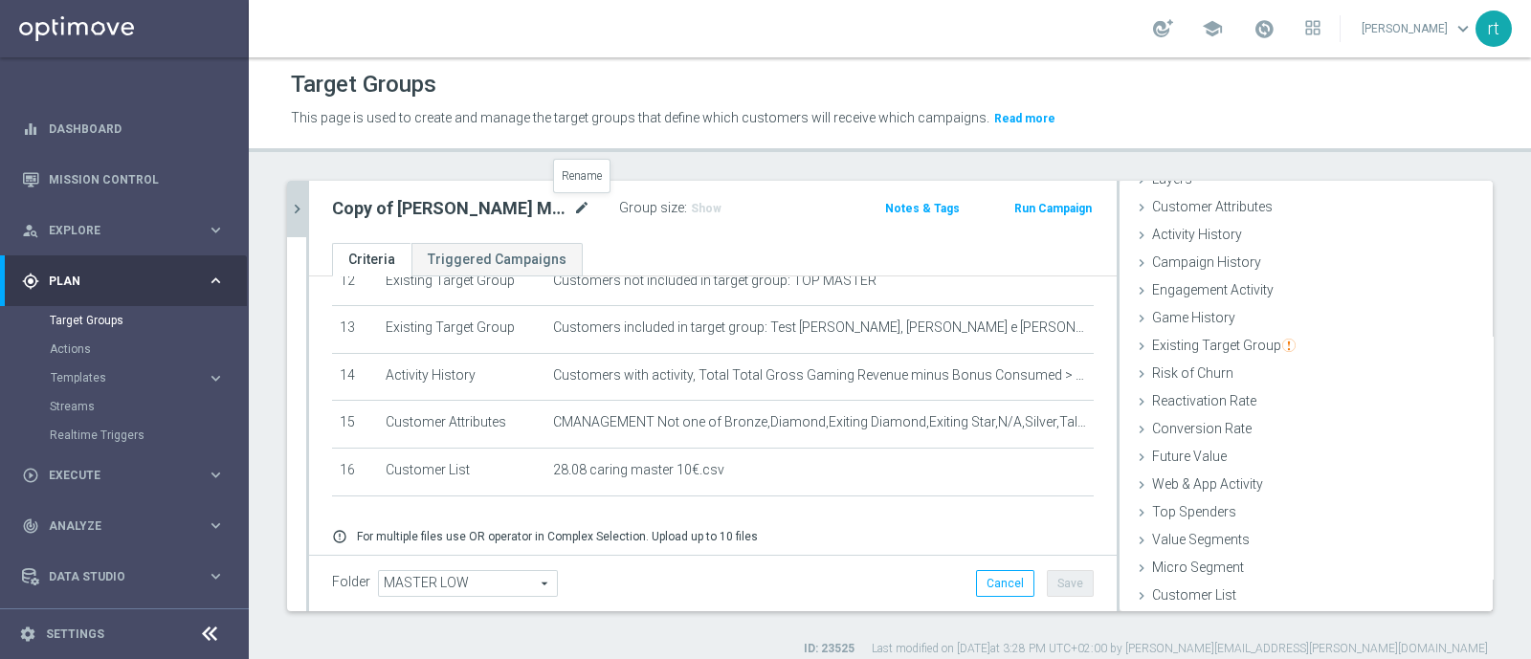
click at [581, 206] on icon "mode_edit" at bounding box center [581, 208] width 17 height 23
click at [385, 206] on input "Copy of LOTT MASTER LOW marg pos" at bounding box center [461, 210] width 258 height 27
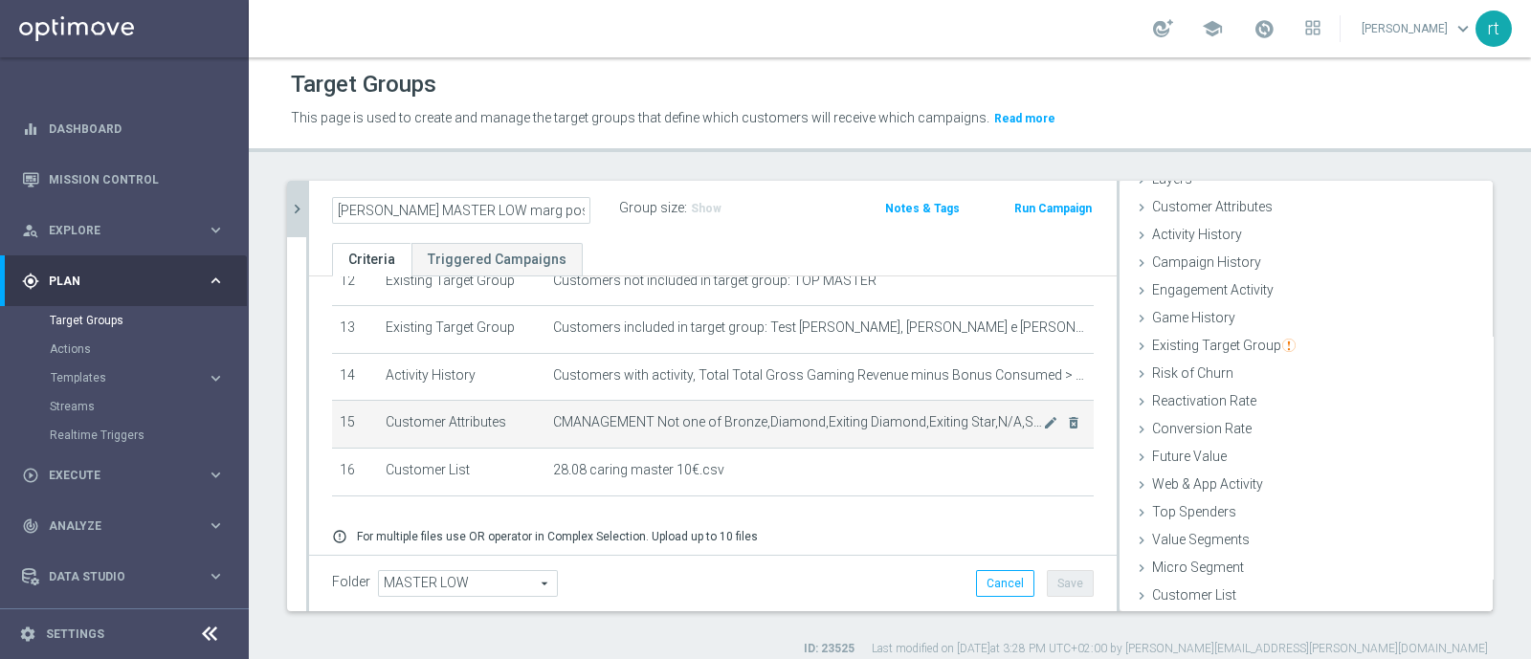
scroll to position [660, 0]
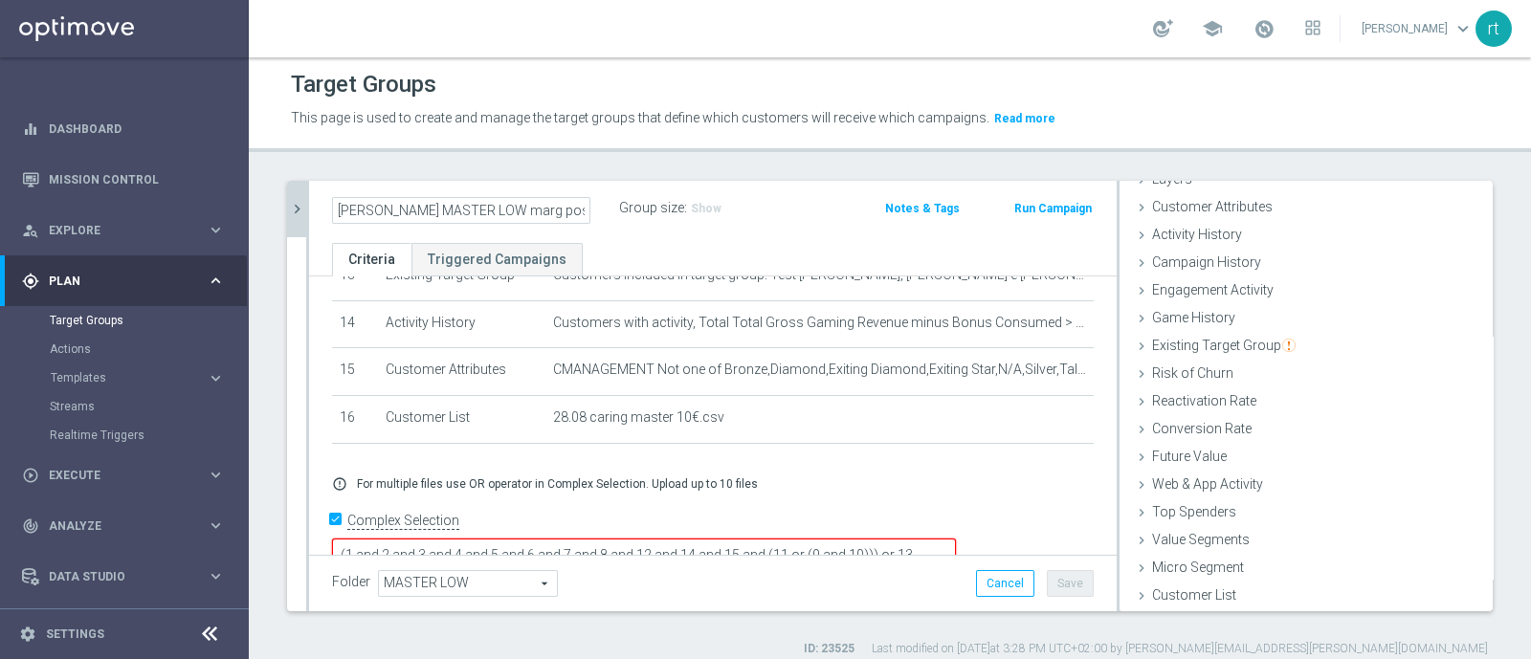
type input "LOTT MASTER LOW marg pos"
click at [900, 539] on textarea "(1 and 2 and 3 and 4 and 5 and 6 and 7 and 8 and 12 and 14 and 15 and (11 or (9…" at bounding box center [644, 555] width 624 height 33
type textarea "(1 and 2 and 3 and 4 and 5 and 6 and 7 and 8 and 12 and 14 and 15 and 16 AND (1…"
click at [704, 215] on h3 "Show" at bounding box center [706, 208] width 34 height 21
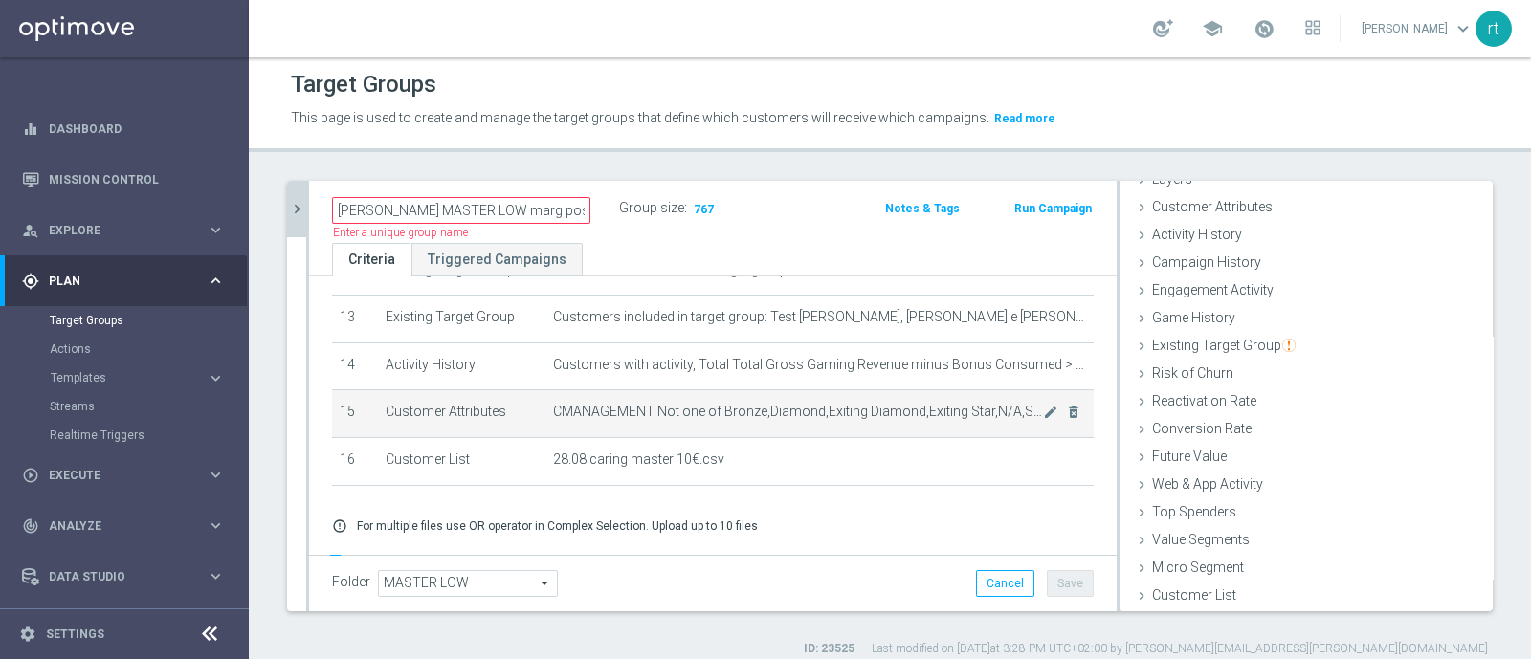
scroll to position [658, 0]
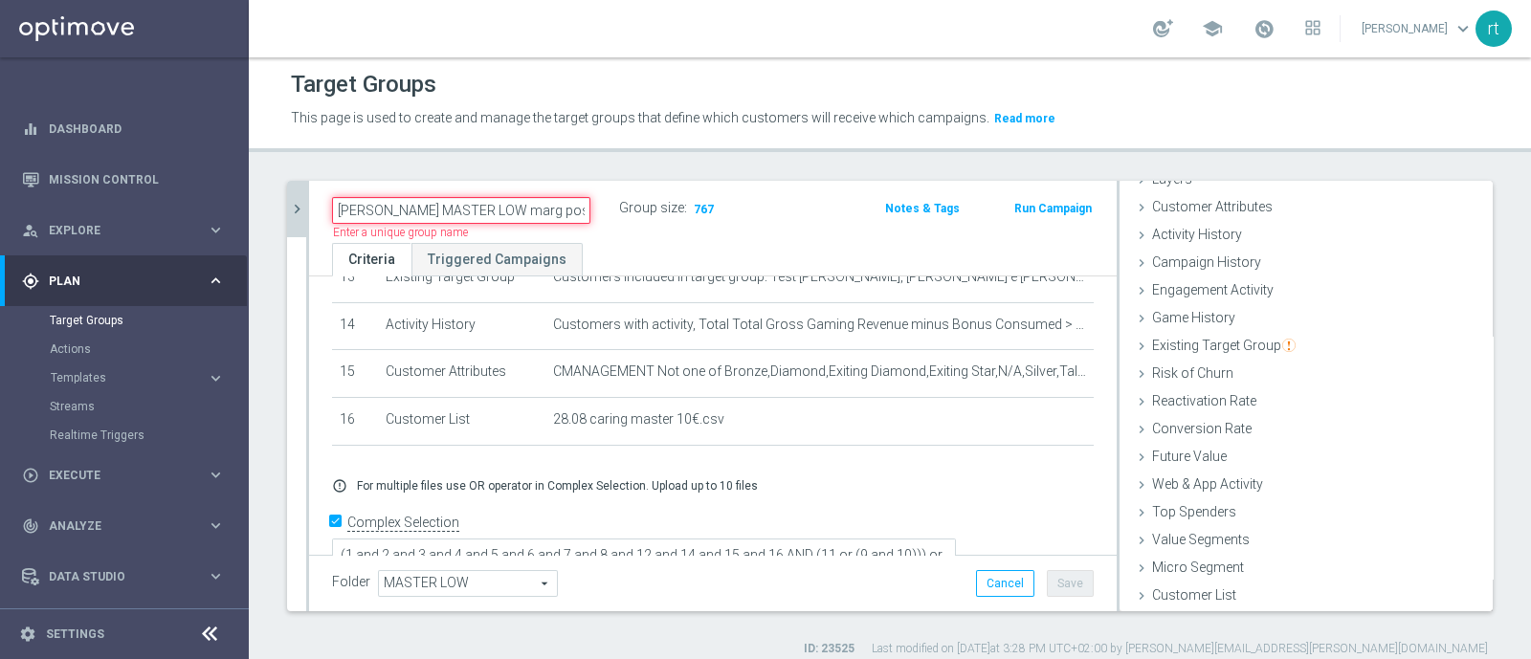
drag, startPoint x: 541, startPoint y: 210, endPoint x: 317, endPoint y: 220, distance: 224.2
click at [318, 220] on div "LOTT MASTER LOW marg pos" at bounding box center [461, 210] width 287 height 27
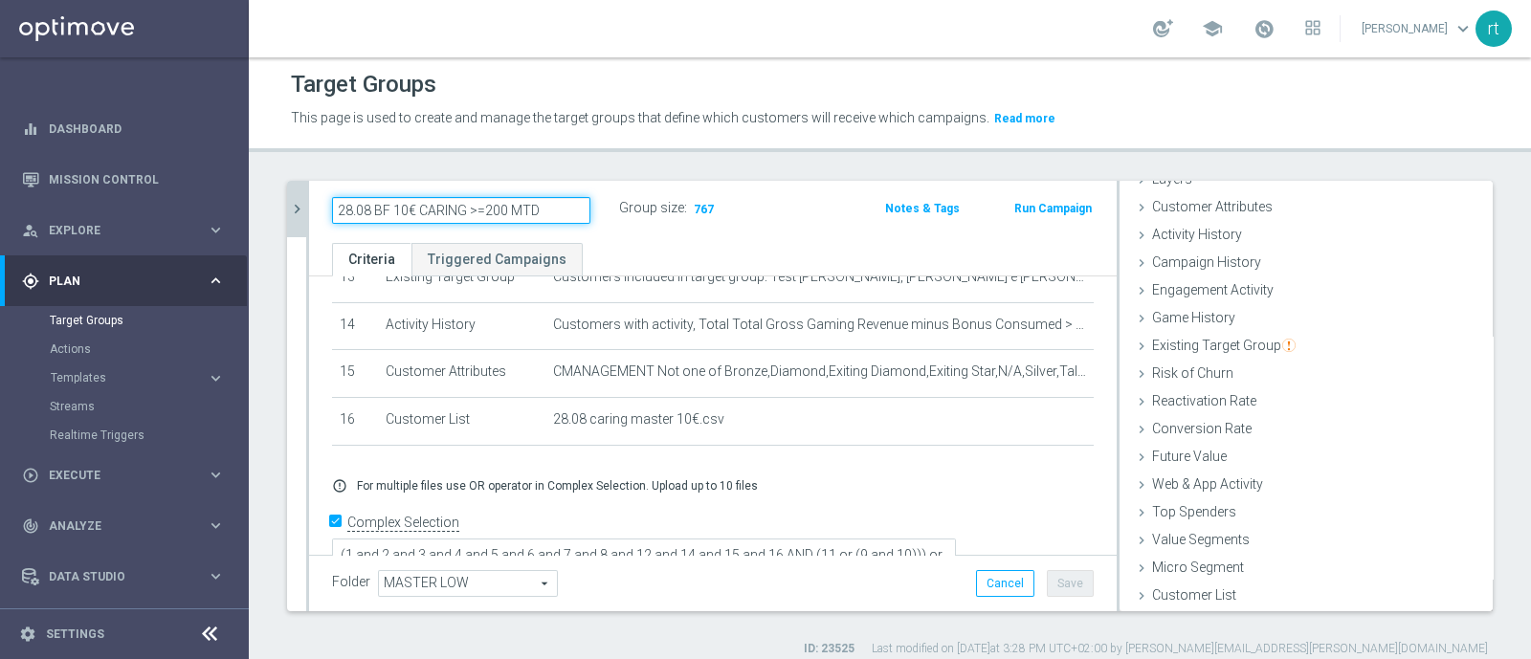
type input "28.08 BF 10€ CARING >=200 MTD"
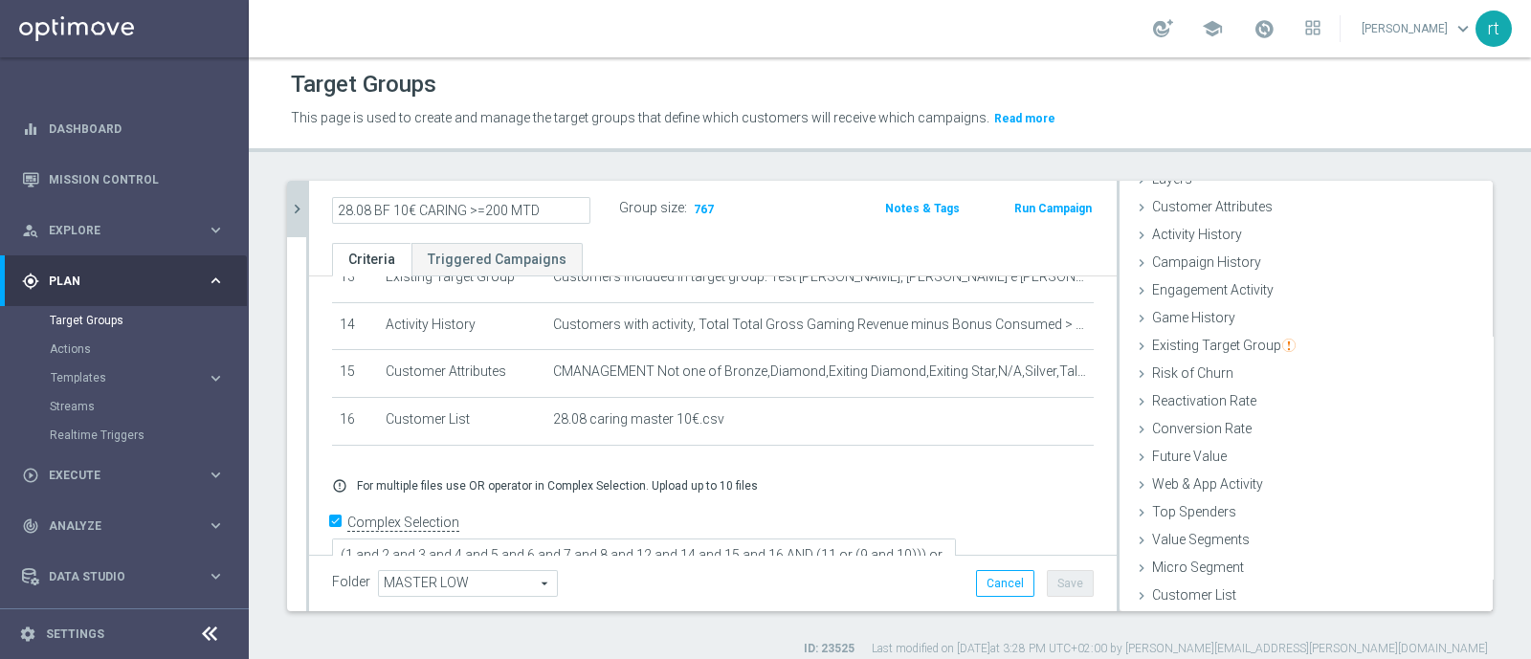
click at [461, 167] on div "Target Groups This page is used to create and manage the target groups that def…" at bounding box center [890, 358] width 1282 height 602
click at [1053, 577] on button "Save" at bounding box center [1070, 583] width 47 height 27
click at [291, 211] on icon "chevron_right" at bounding box center [297, 209] width 18 height 18
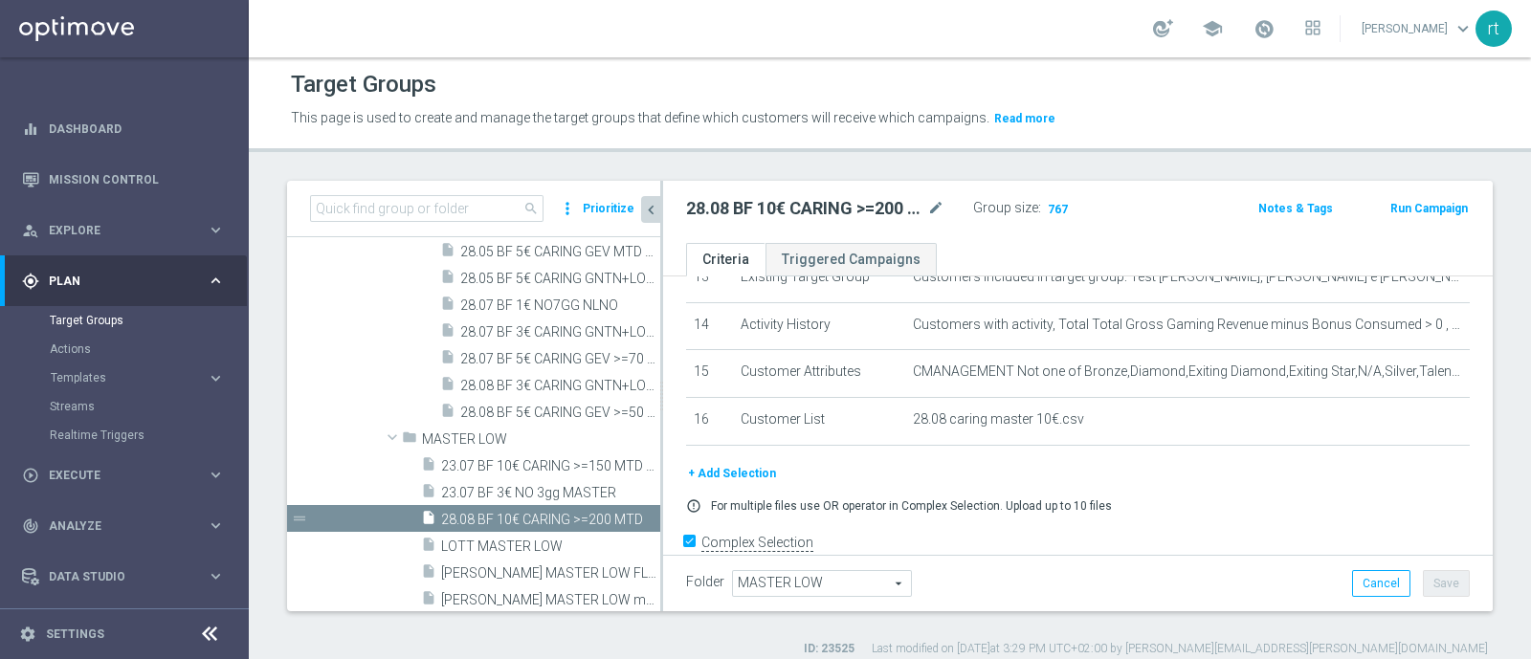
scroll to position [122, 0]
click at [619, 519] on icon "content_copy" at bounding box center [626, 519] width 15 height 15
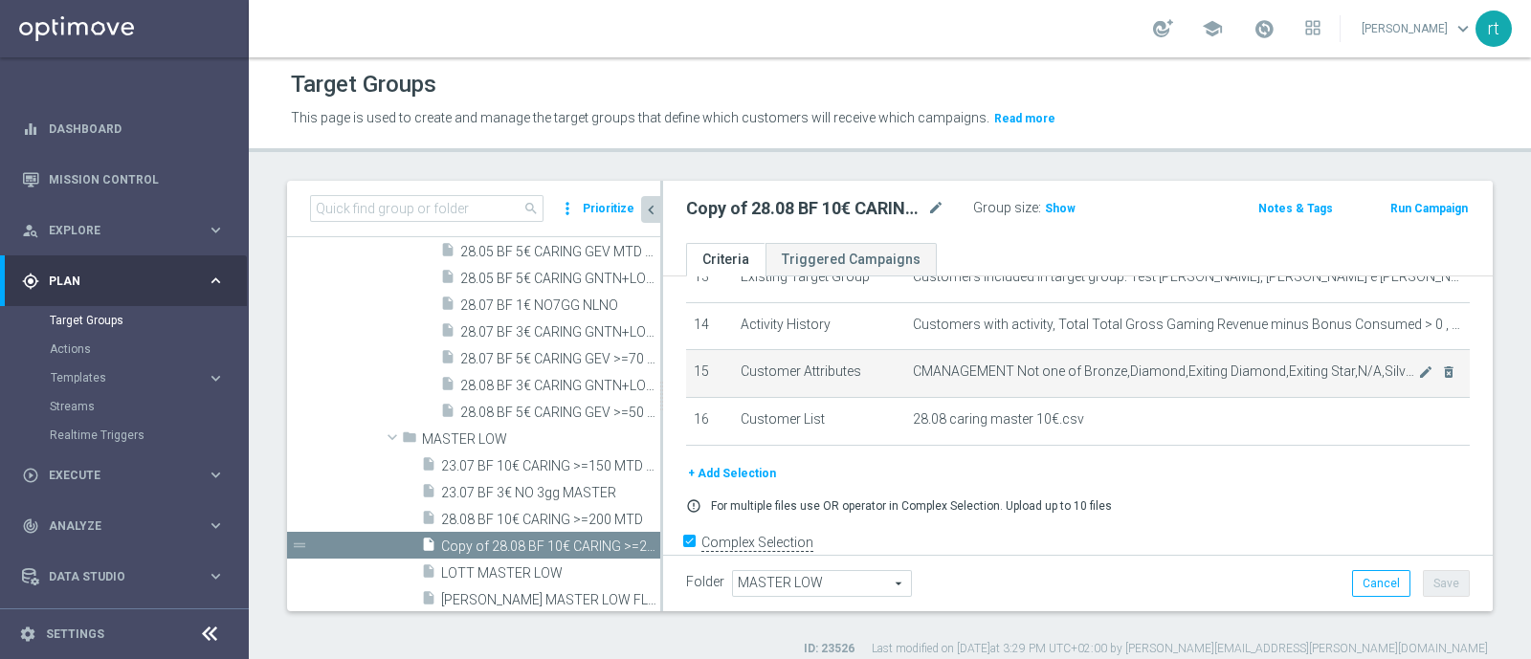
scroll to position [1754, 0]
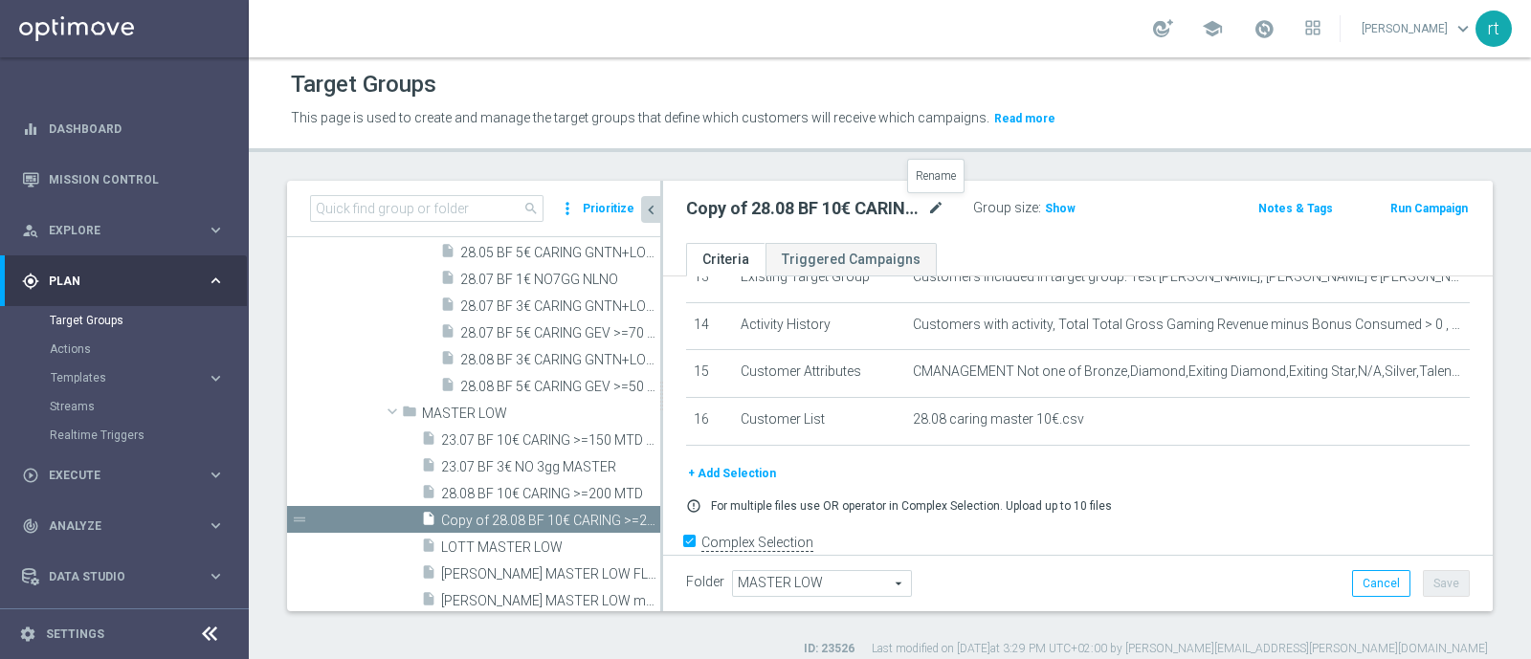
click at [938, 211] on icon "mode_edit" at bounding box center [935, 208] width 17 height 23
click at [744, 214] on input "Copy of 28.08 BF 10€ CARING >=200 MTD" at bounding box center [815, 210] width 258 height 27
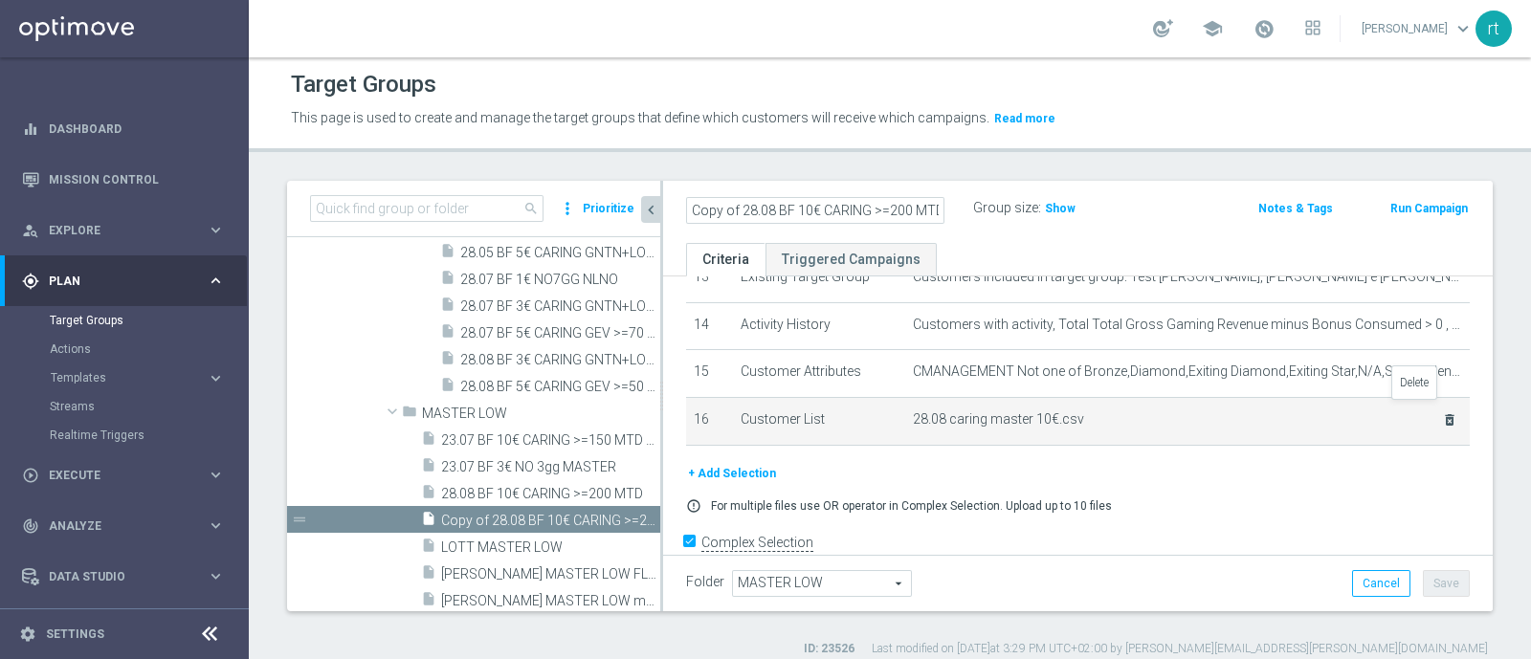
click at [1442, 412] on icon "delete_forever" at bounding box center [1449, 419] width 15 height 15
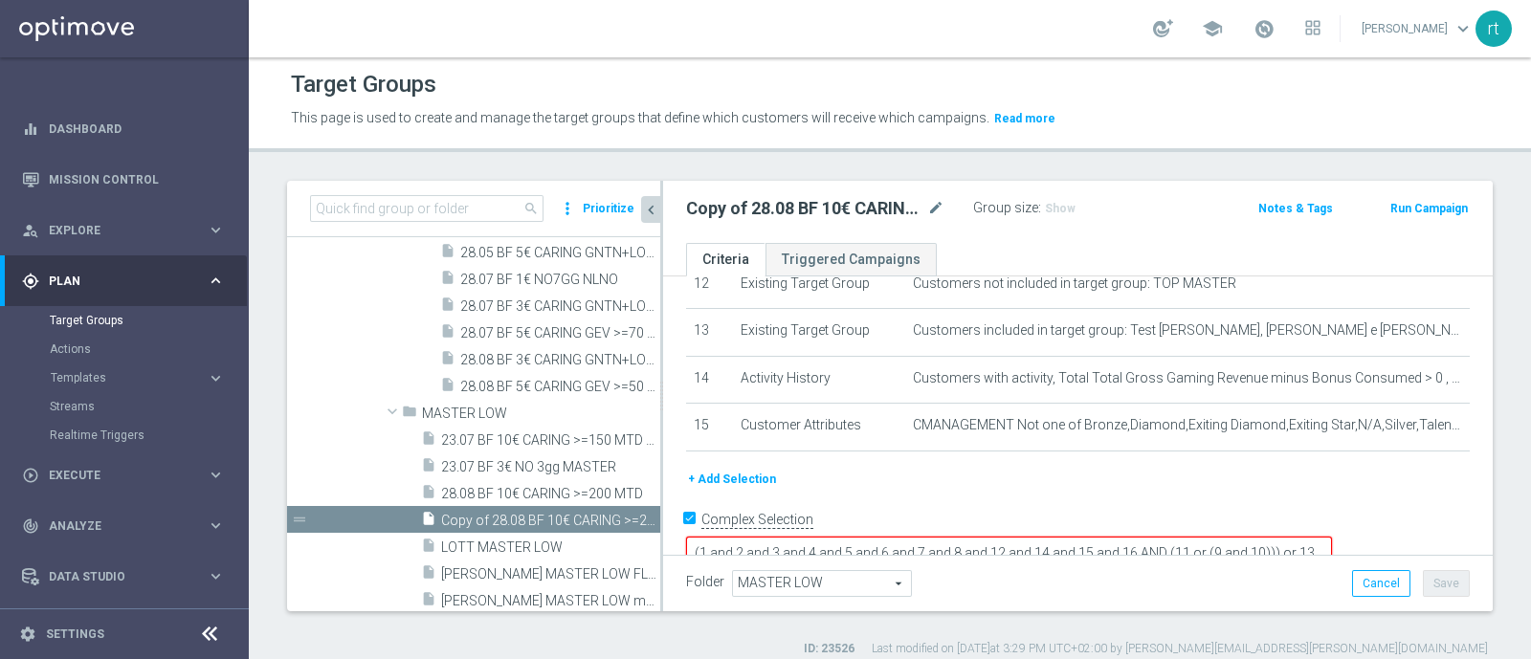
click at [717, 469] on button "+ Add Selection" at bounding box center [732, 479] width 92 height 21
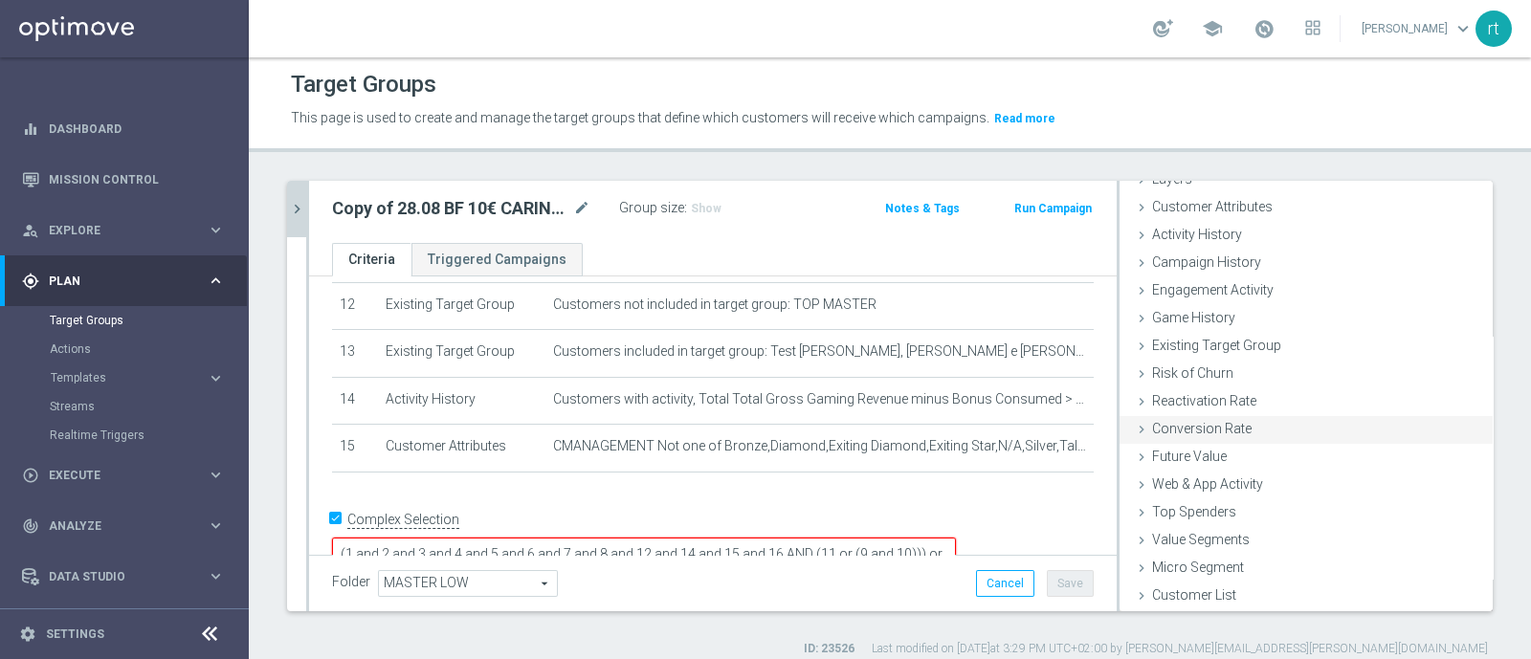
scroll to position [19, 0]
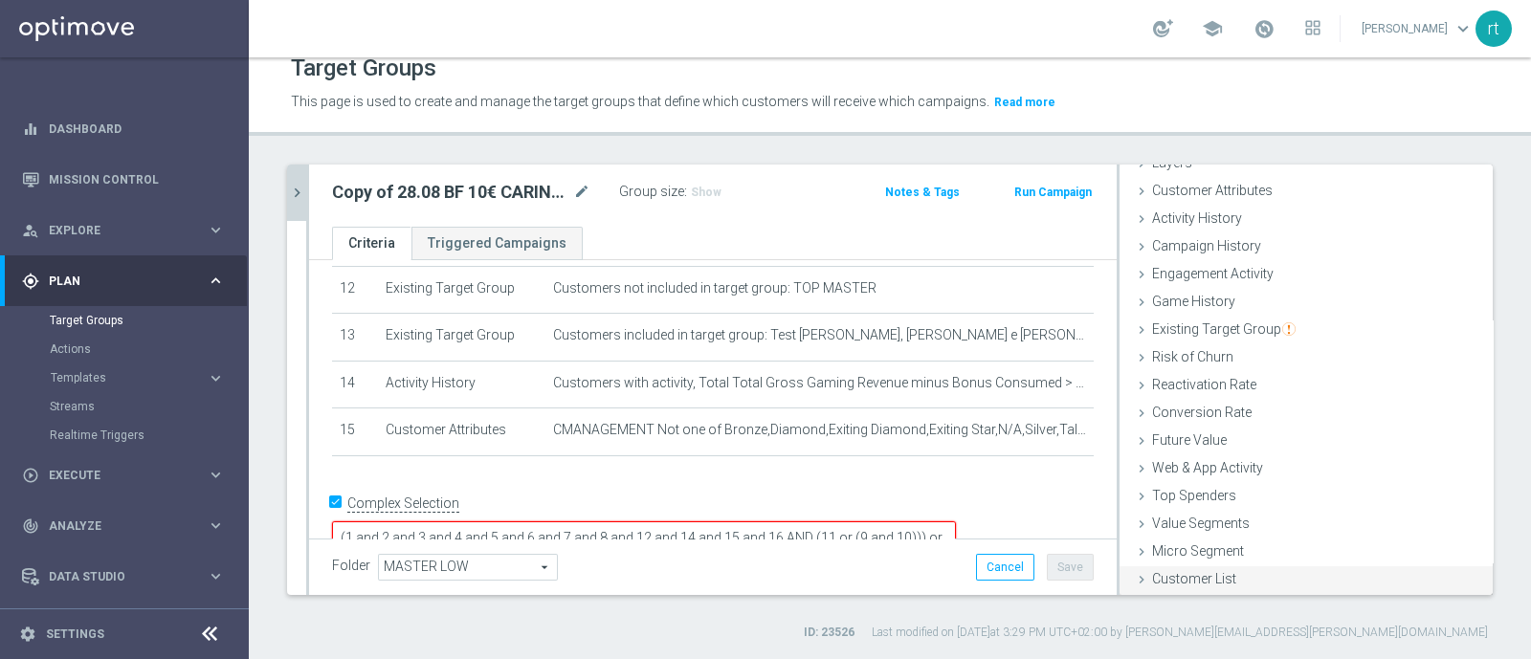
click at [1169, 574] on span "Customer List" at bounding box center [1194, 578] width 84 height 15
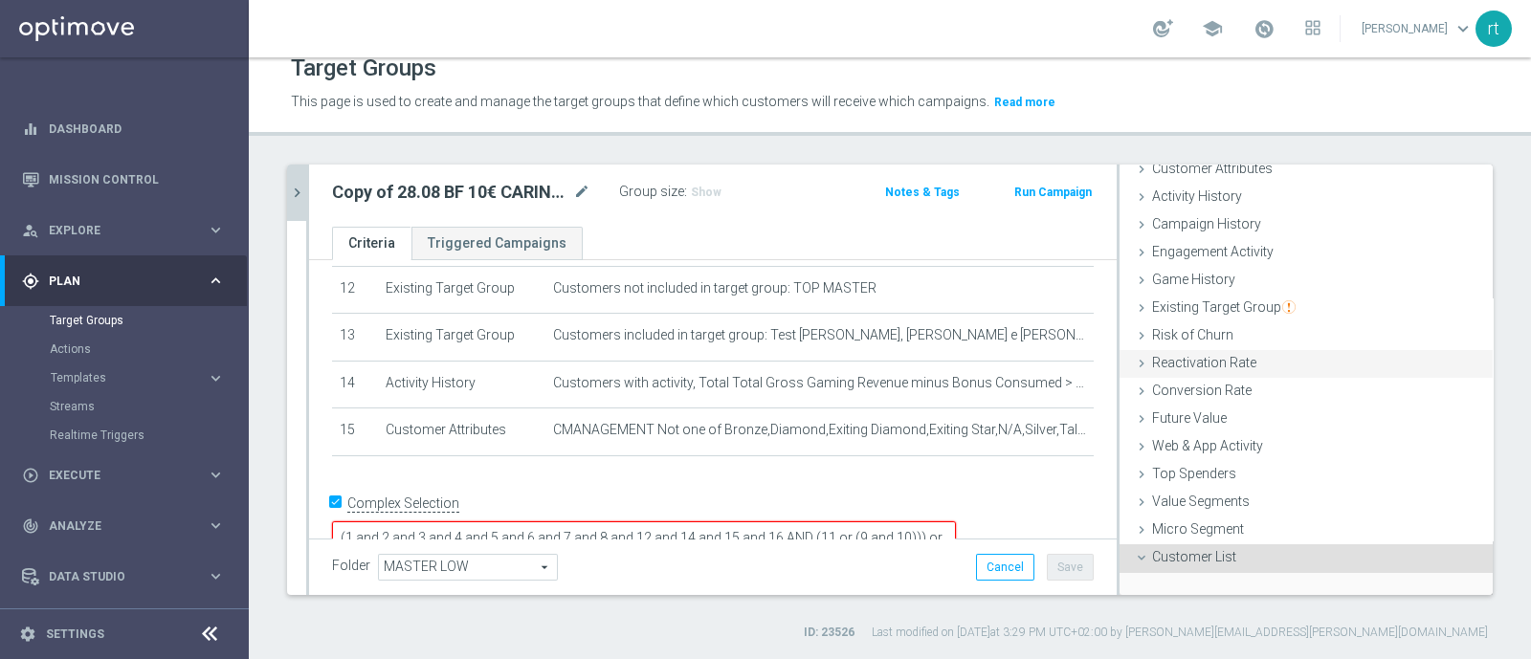
scroll to position [261, 0]
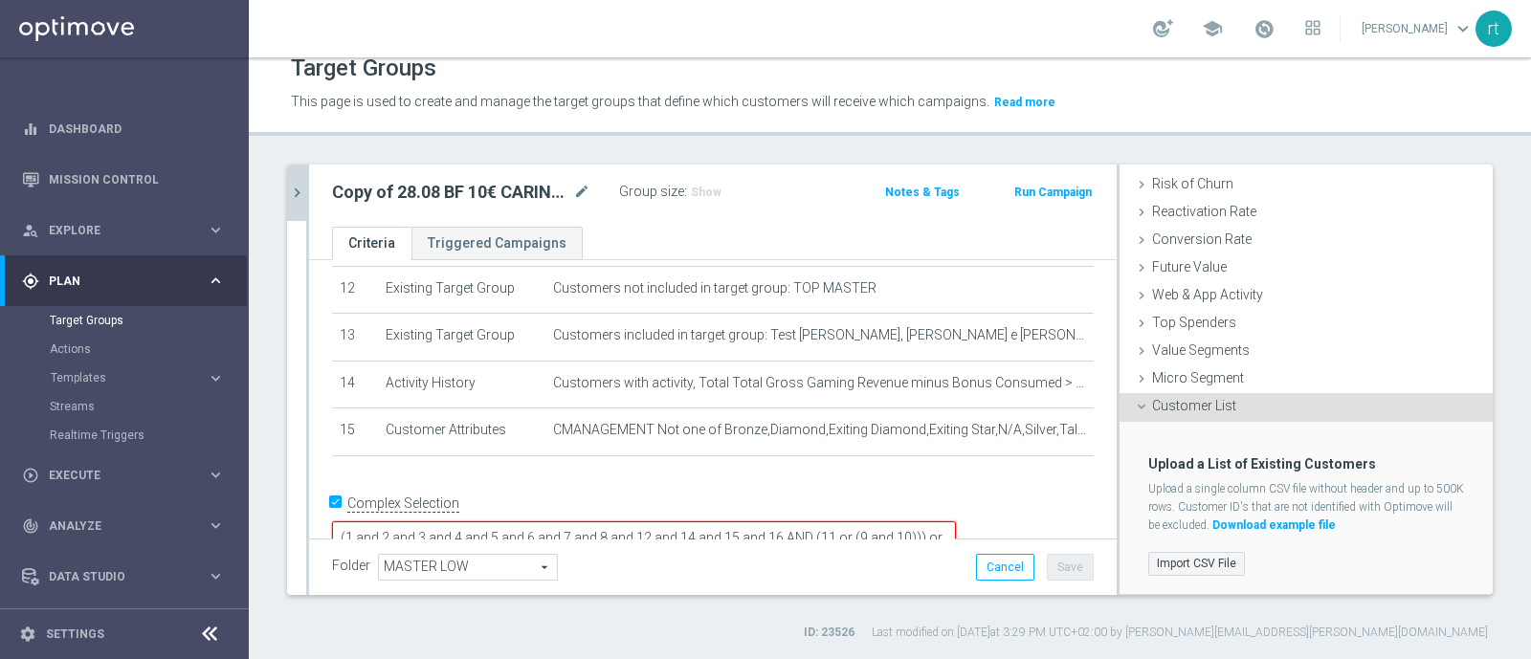
click at [1202, 559] on label "Import CSV File" at bounding box center [1196, 564] width 97 height 24
click at [0, 0] on input "Import CSV File" at bounding box center [0, 0] width 0 height 0
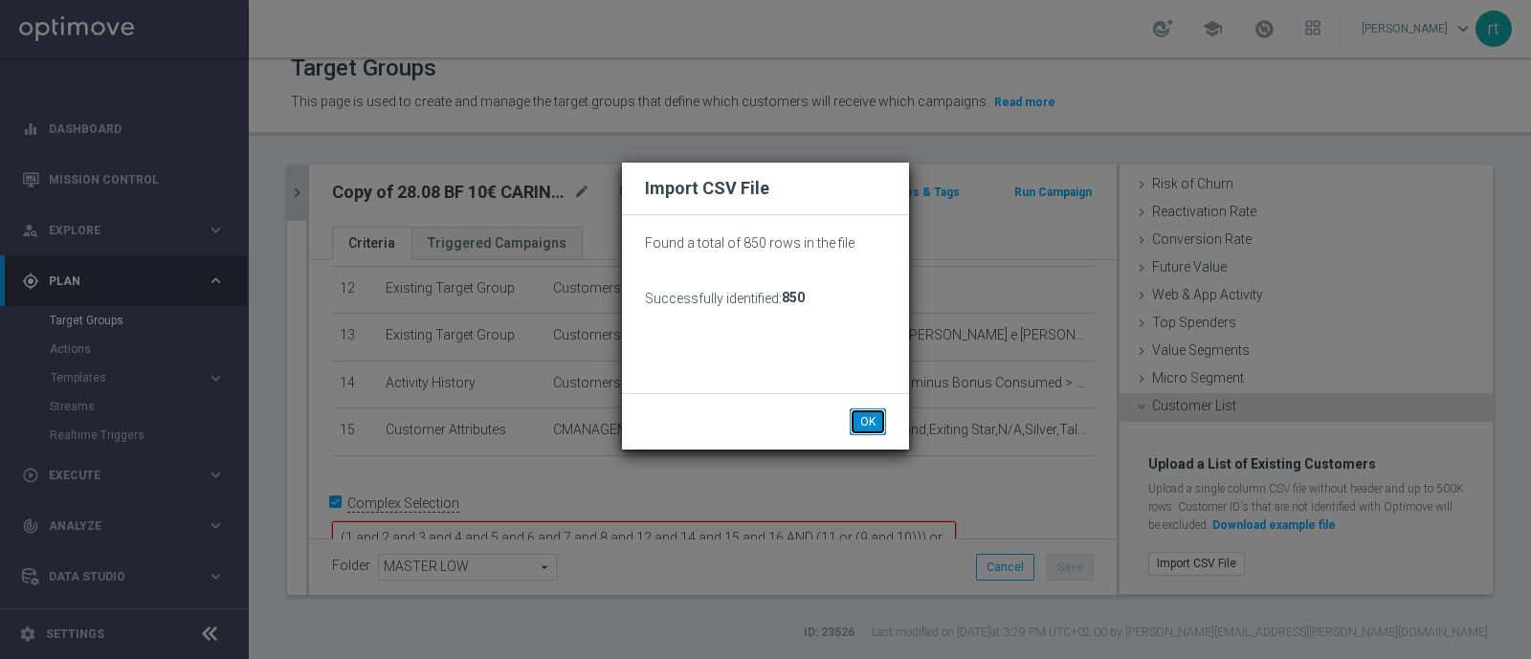
click at [876, 421] on button "OK" at bounding box center [868, 422] width 36 height 27
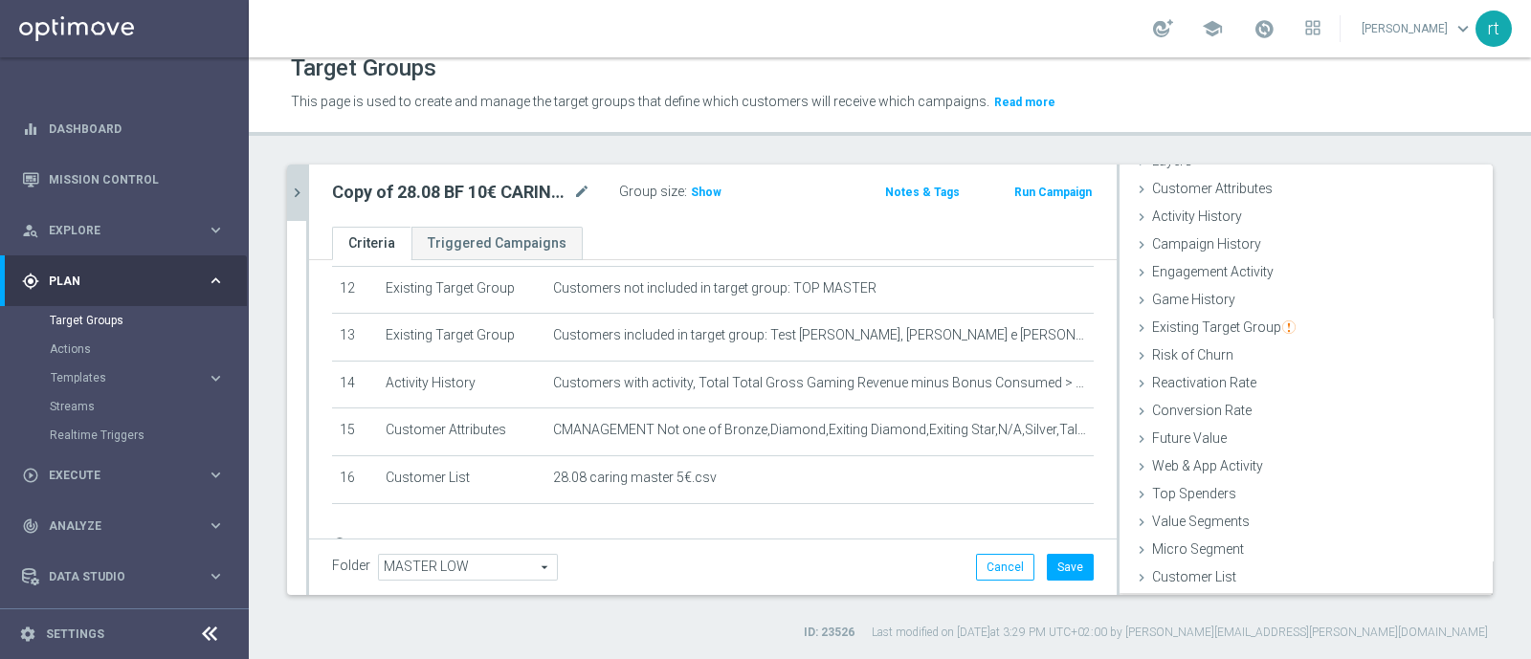
scroll to position [88, 0]
click at [705, 201] on h3 "Show" at bounding box center [706, 192] width 34 height 21
click at [576, 189] on icon "mode_edit" at bounding box center [581, 192] width 17 height 23
click at [389, 196] on input "Copy of 28.08 BF 10€ CARING >=200 MTD" at bounding box center [461, 194] width 258 height 27
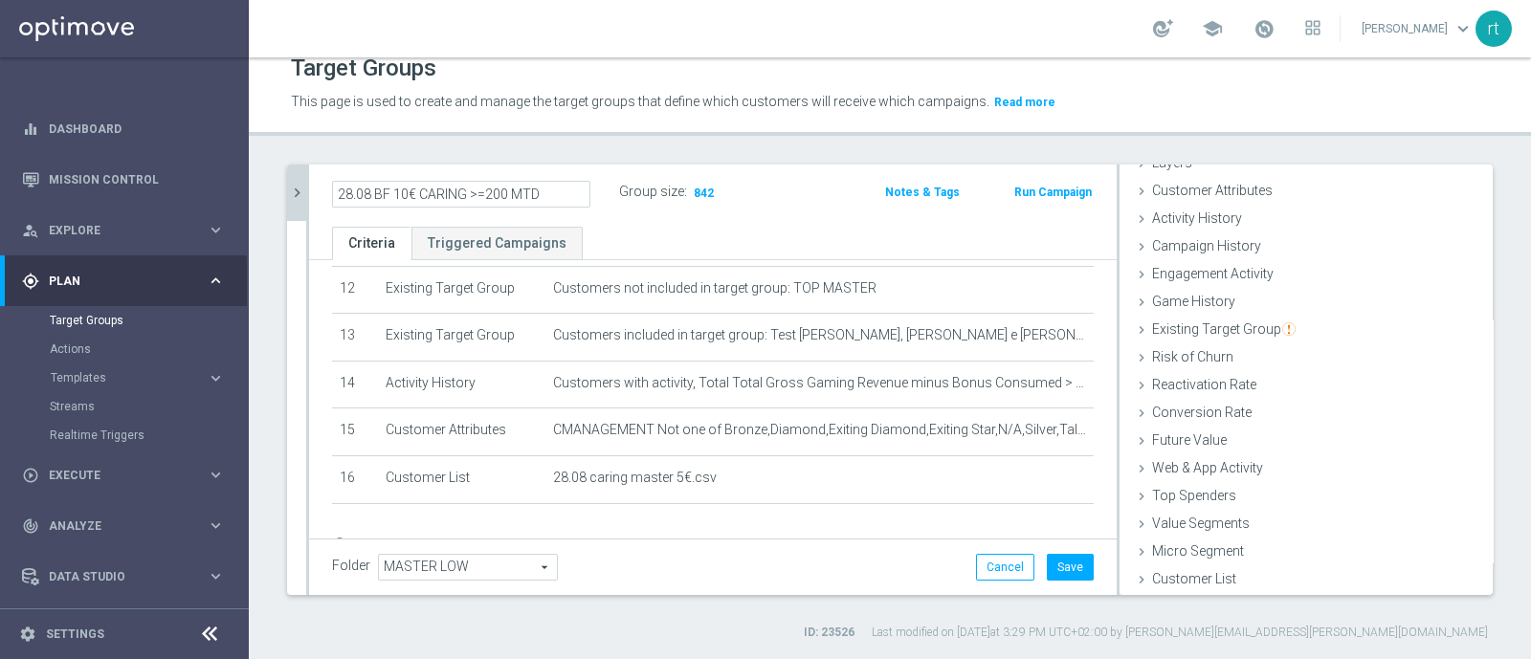
click at [404, 193] on input "28.08 BF 10€ CARING >=200 MTD" at bounding box center [461, 194] width 258 height 27
click at [500, 193] on input "28.08 BF 5€ CARING >=200 MTD" at bounding box center [461, 194] width 258 height 27
type input "28.08 BF 5€ CARING 100-200 MTD"
click at [567, 153] on div "Target Groups This page is used to create and manage the target groups that def…" at bounding box center [890, 358] width 1282 height 602
click at [1052, 559] on button "Save" at bounding box center [1070, 567] width 47 height 27
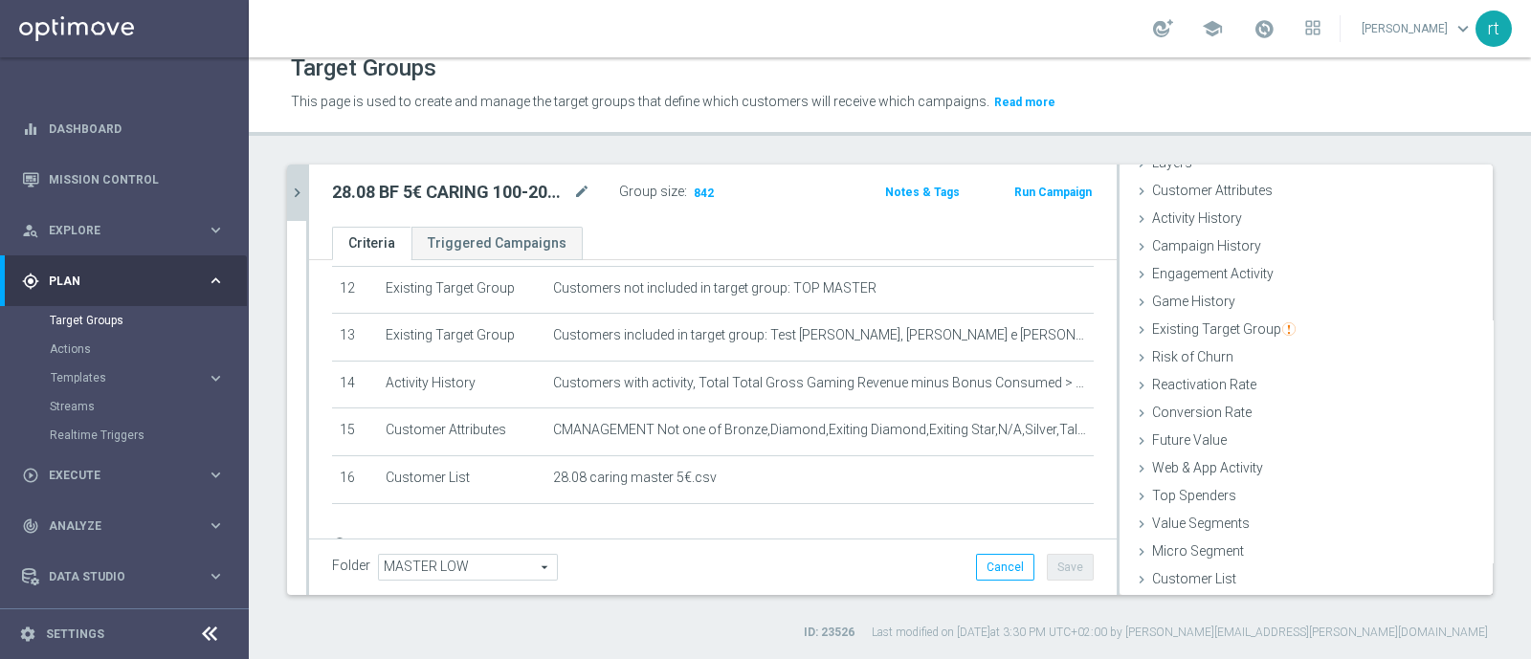
click at [297, 208] on button "chevron_right" at bounding box center [296, 193] width 19 height 56
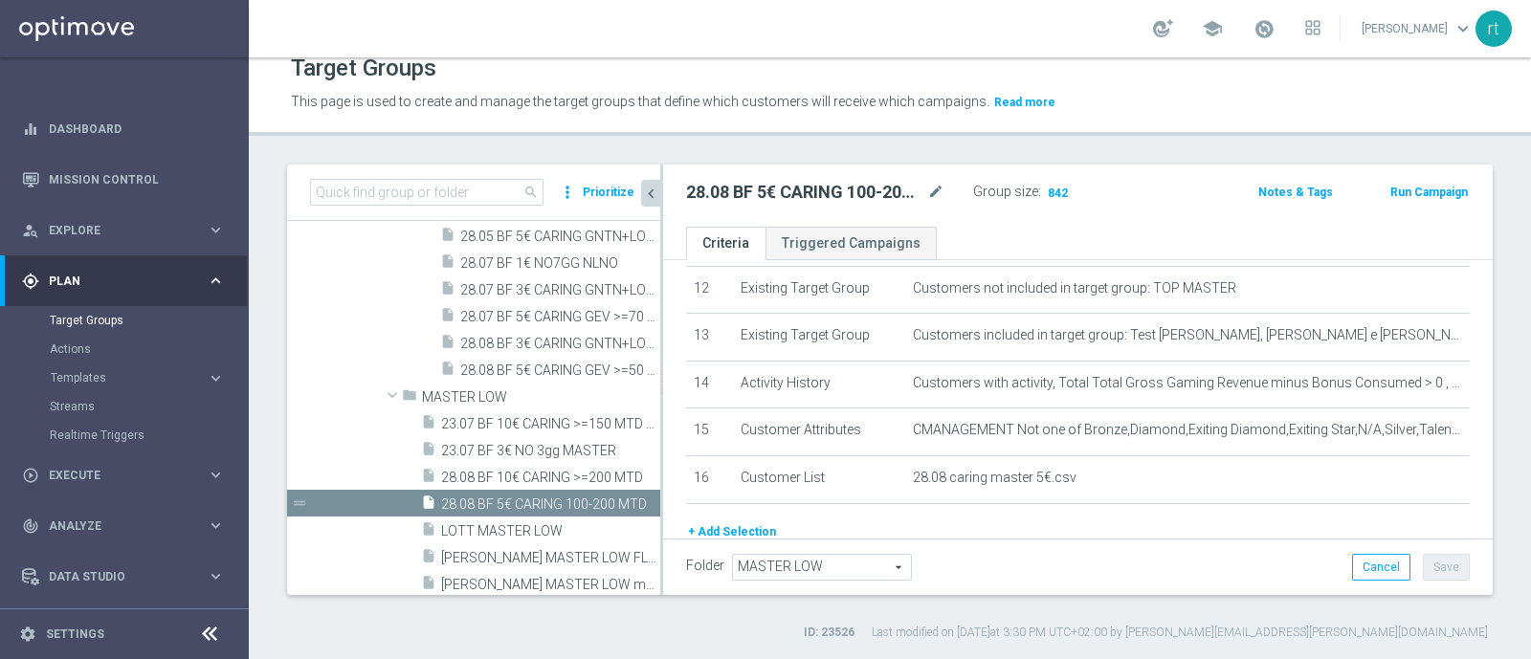
scroll to position [122, 0]
click at [936, 197] on icon "mode_edit" at bounding box center [935, 192] width 17 height 23
click at [493, 471] on span "28.08 BF 10€ CARING >=200 MTD" at bounding box center [529, 478] width 176 height 16
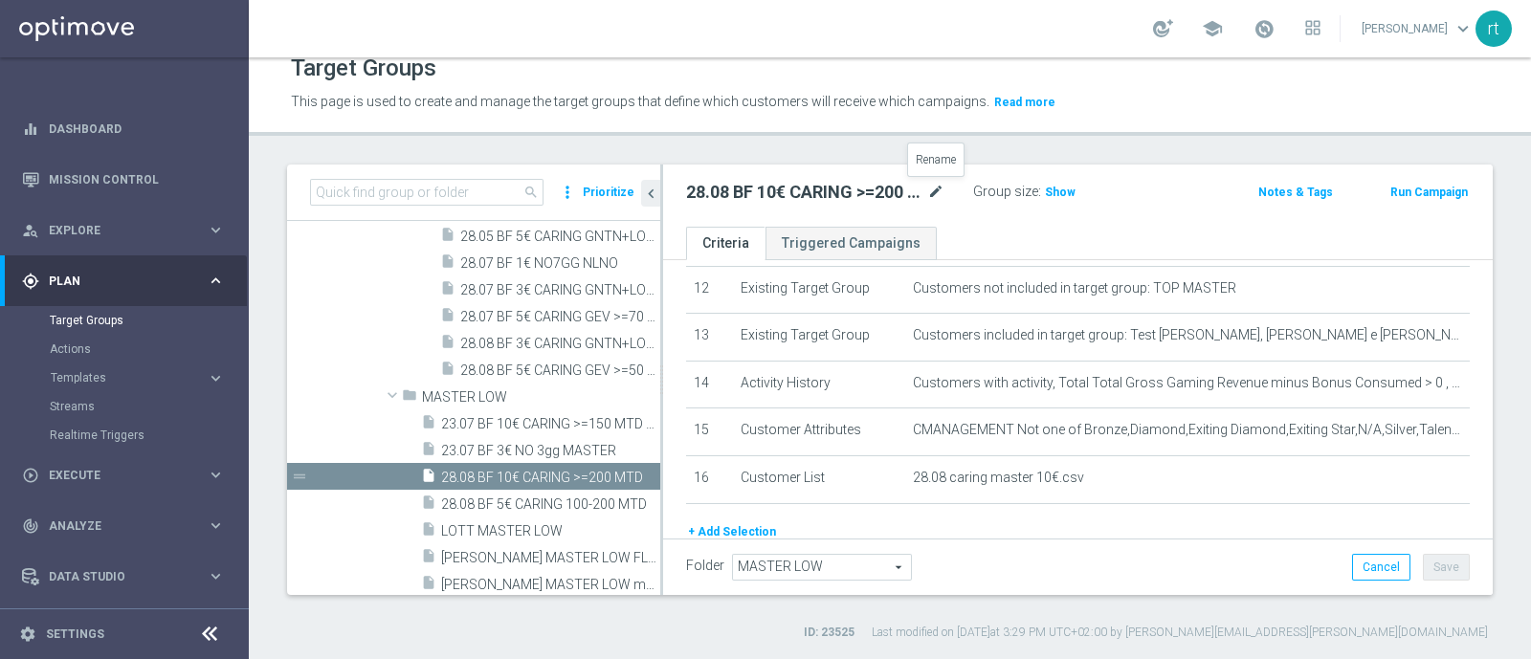
click at [940, 191] on icon "mode_edit" at bounding box center [935, 192] width 17 height 23
click at [938, 182] on icon "mode_edit" at bounding box center [935, 192] width 17 height 23
click at [927, 198] on input "28.08 BF 10€ CARING >=200 MTD" at bounding box center [815, 194] width 258 height 27
type input "28.08 BF 10€ CARING >=200 MTD MASTER"
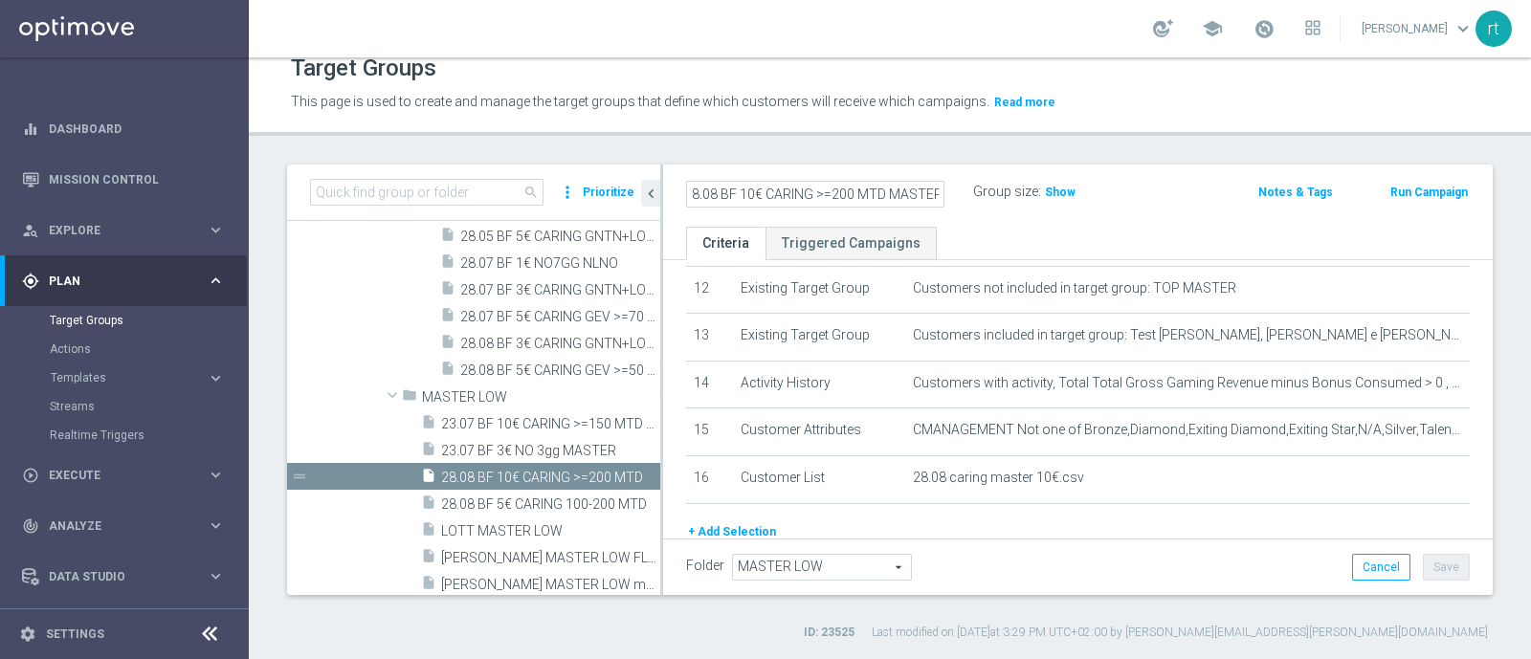
click at [840, 131] on header "Target Groups This page is used to create and manage the target groups that def…" at bounding box center [890, 87] width 1282 height 98
click at [1429, 562] on button "Save" at bounding box center [1446, 567] width 47 height 27
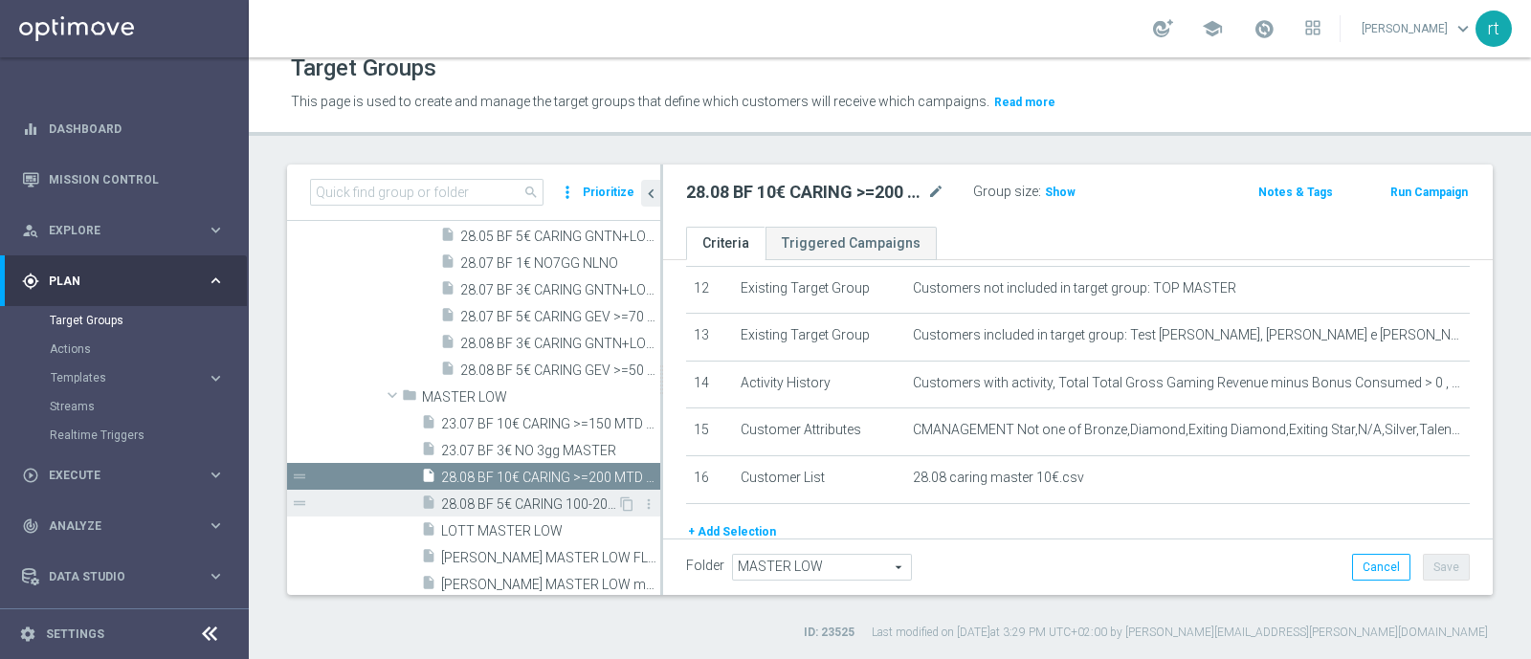
click at [526, 499] on span "28.08 BF 5€ CARING 100-200 MTD" at bounding box center [529, 505] width 176 height 16
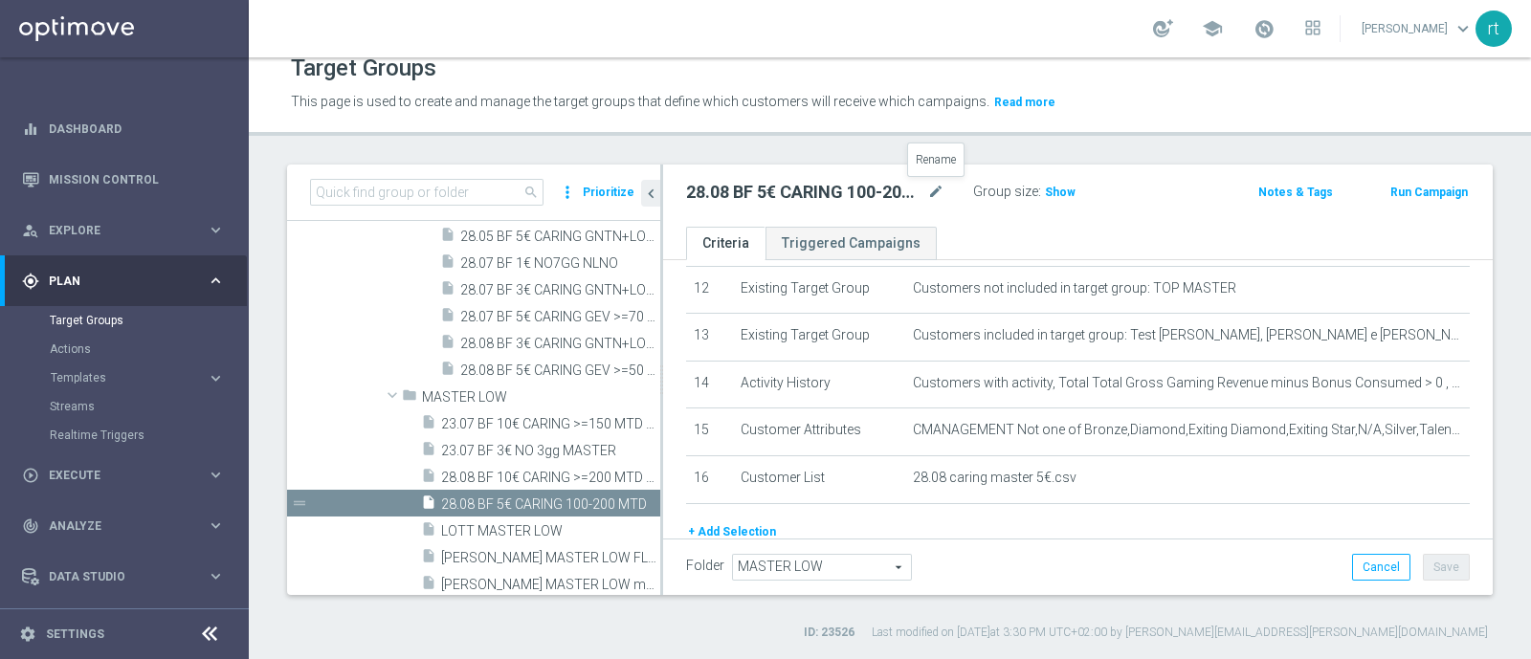
click at [930, 184] on icon "mode_edit" at bounding box center [935, 192] width 17 height 23
click at [922, 200] on input "28.08 BF 5€ CARING 100-200 MTD" at bounding box center [815, 194] width 258 height 27
type input "28.08 BF 5€ CARING 100-200 MTD MASTER"
click at [1099, 150] on div "Target Groups This page is used to create and manage the target groups that def…" at bounding box center [890, 358] width 1282 height 602
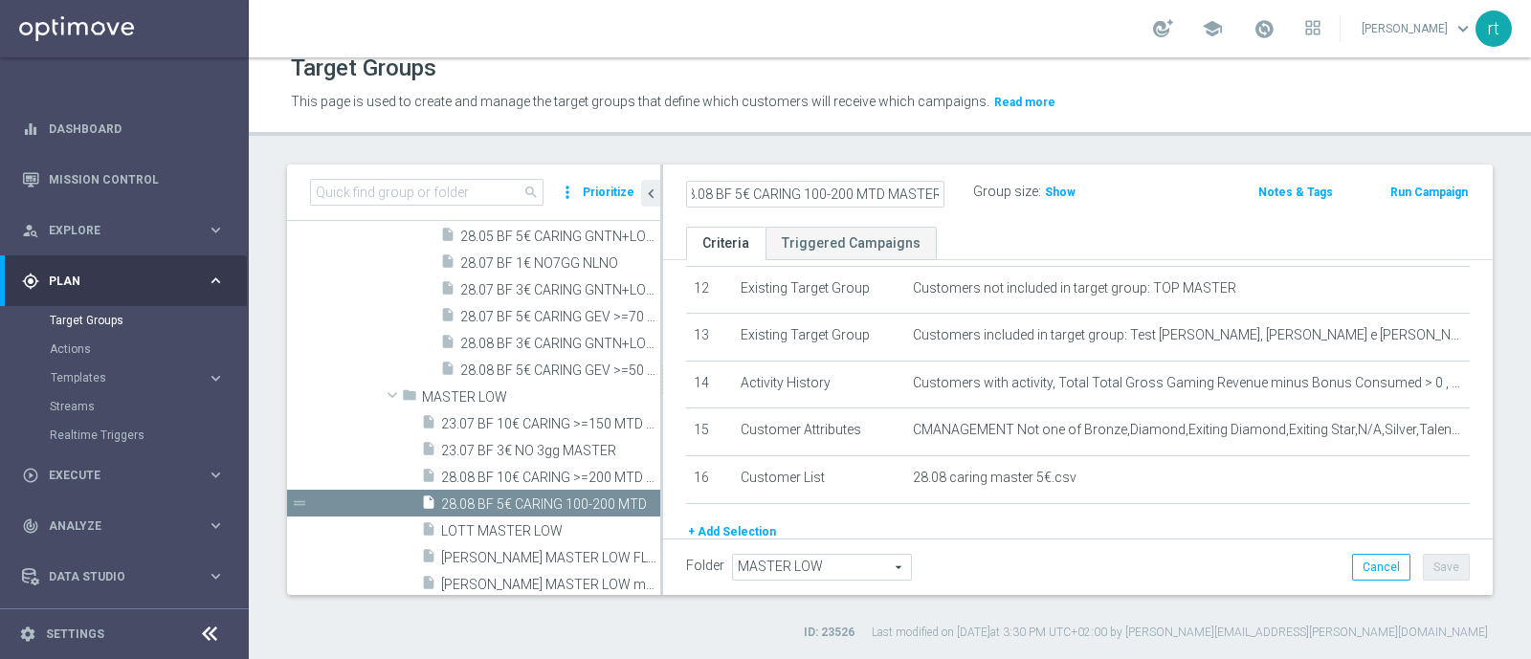
scroll to position [0, 0]
click at [1426, 554] on button "Save" at bounding box center [1446, 567] width 47 height 27
click at [939, 181] on icon "mode_edit" at bounding box center [935, 192] width 17 height 23
click at [924, 172] on div "28.08 BF 5€ CARING 100-200 MTD MASTER Group size : Show Notes & Tags Run Campai…" at bounding box center [1078, 196] width 830 height 62
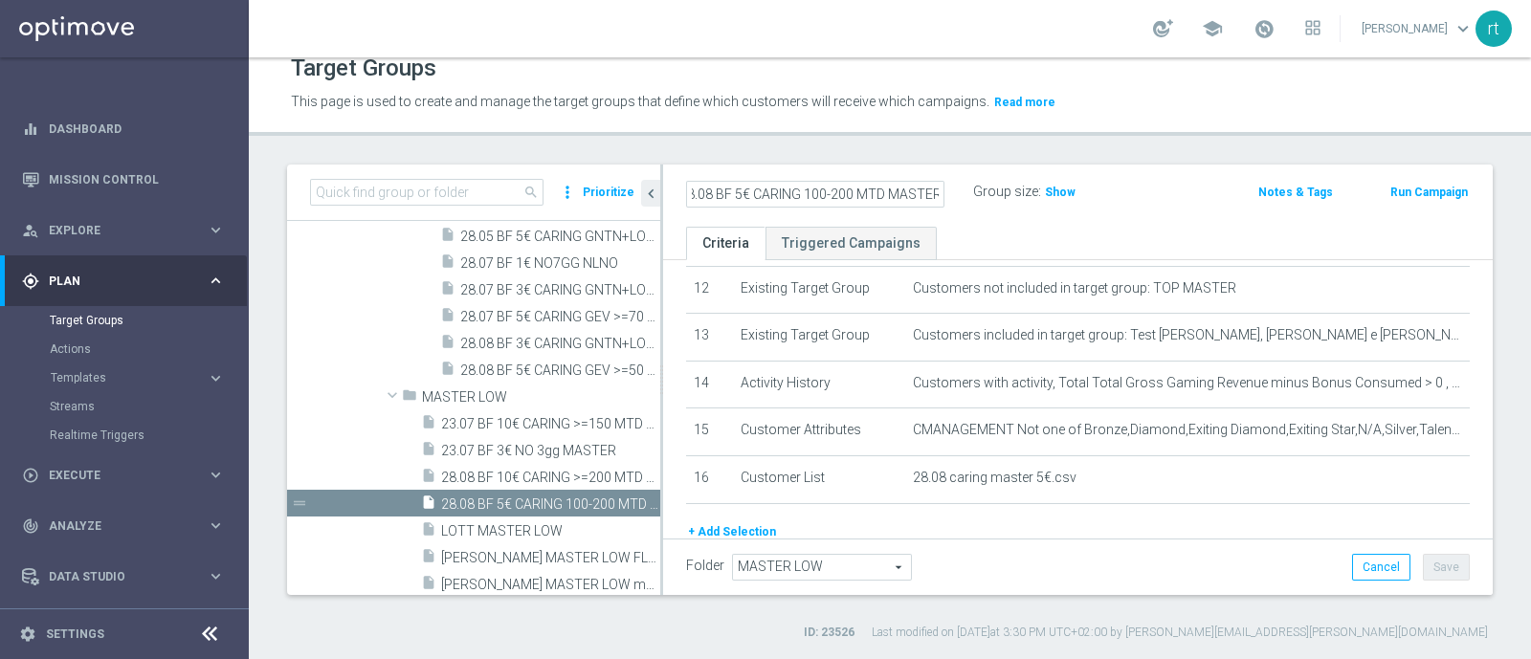
scroll to position [0, 0]
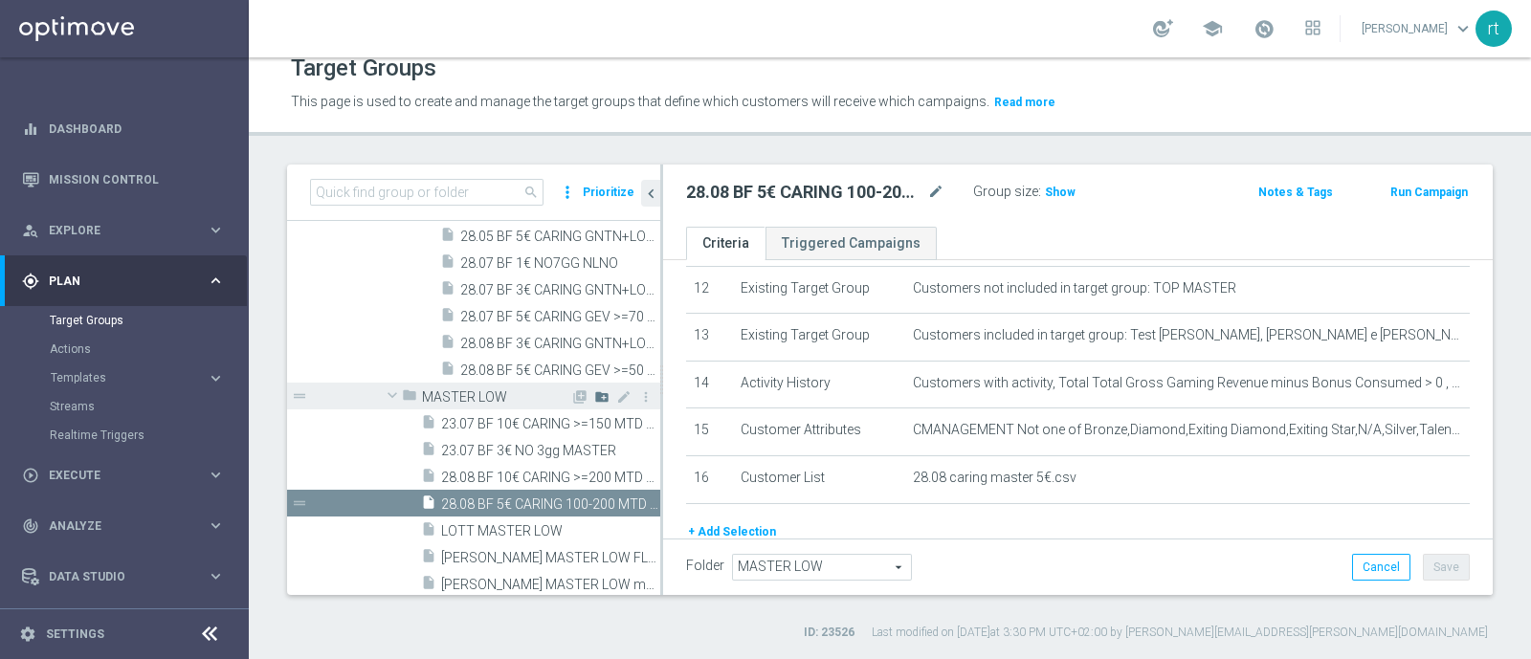
click at [594, 398] on icon "create_new_folder" at bounding box center [601, 396] width 15 height 15
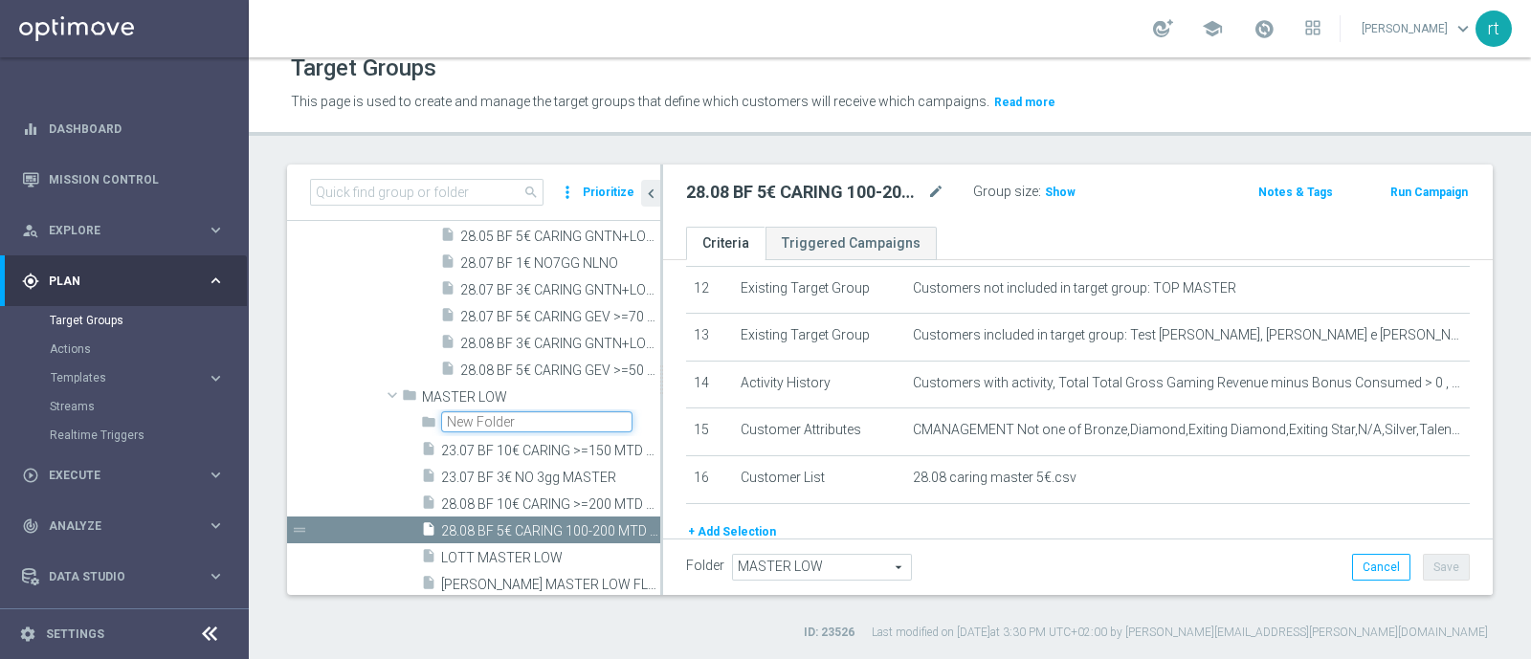
scroll to position [1779, 0]
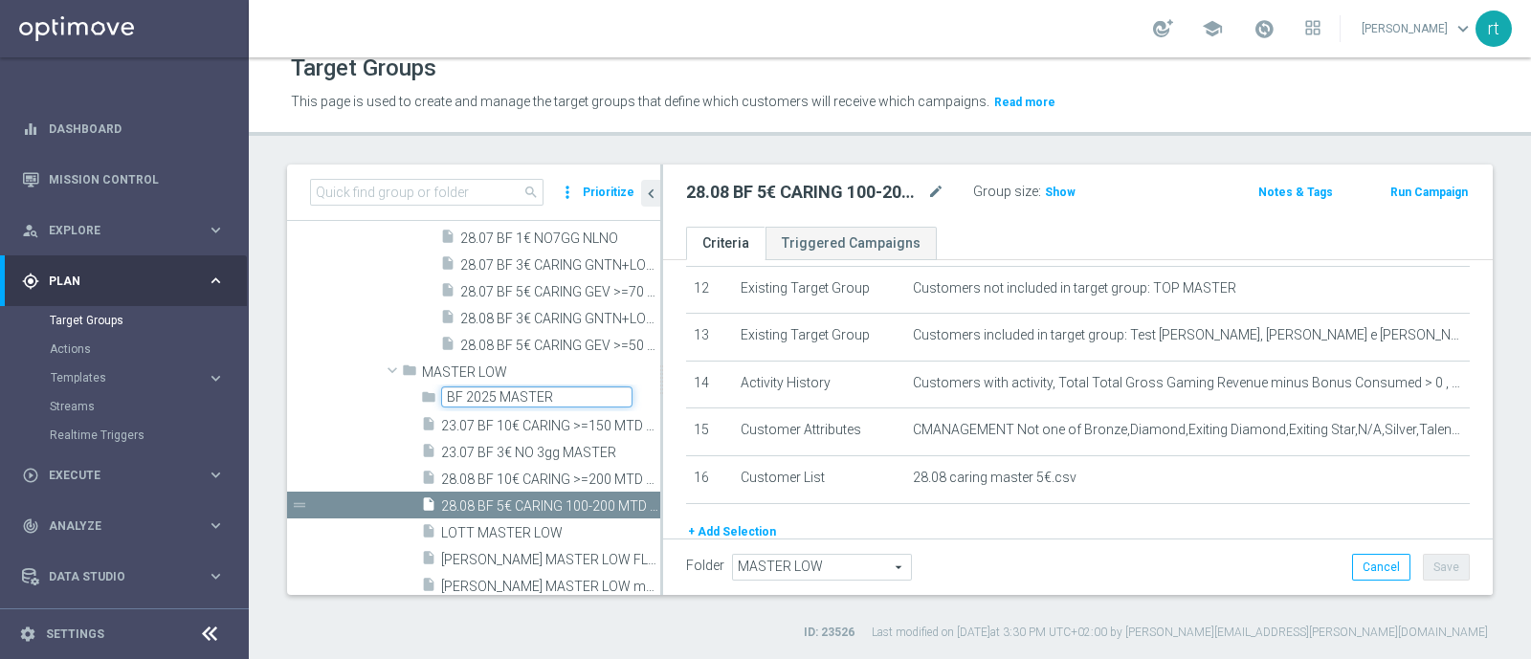
type input "BF 2025 MASTER"
click at [354, 456] on div "folder BF 2025 MASTER library_add create_new_folder mode_edit more_vert drag_ha…" at bounding box center [473, 519] width 373 height 268
click at [493, 424] on span "23.07 BF 10€ CARING >=150 MTD MASTER" at bounding box center [529, 426] width 176 height 16
click at [596, 389] on input "BF 2025 MASTER" at bounding box center [536, 397] width 191 height 21
click at [366, 436] on div "folder BF 2025 MASTER library_add create_new_folder mode_edit more_vert drag_ha…" at bounding box center [473, 519] width 373 height 268
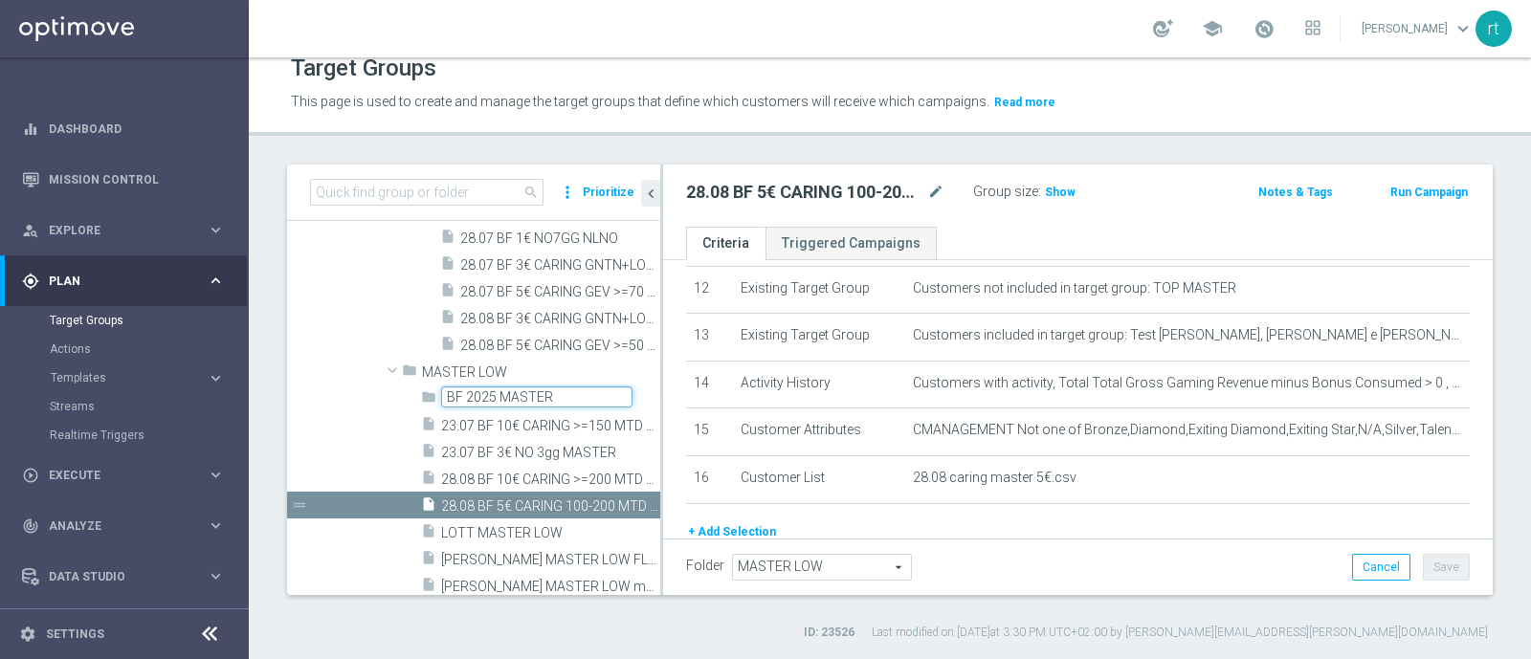
click at [592, 391] on input "BF 2025 MASTER" at bounding box center [536, 397] width 191 height 21
click at [386, 405] on div "folder BF 2025 MASTER library_add create_new_folder mode_edit more_vert drag_ha…" at bounding box center [473, 519] width 373 height 268
click at [448, 365] on span "MASTER LOW" at bounding box center [541, 373] width 238 height 16
click at [390, 367] on span at bounding box center [392, 370] width 23 height 19
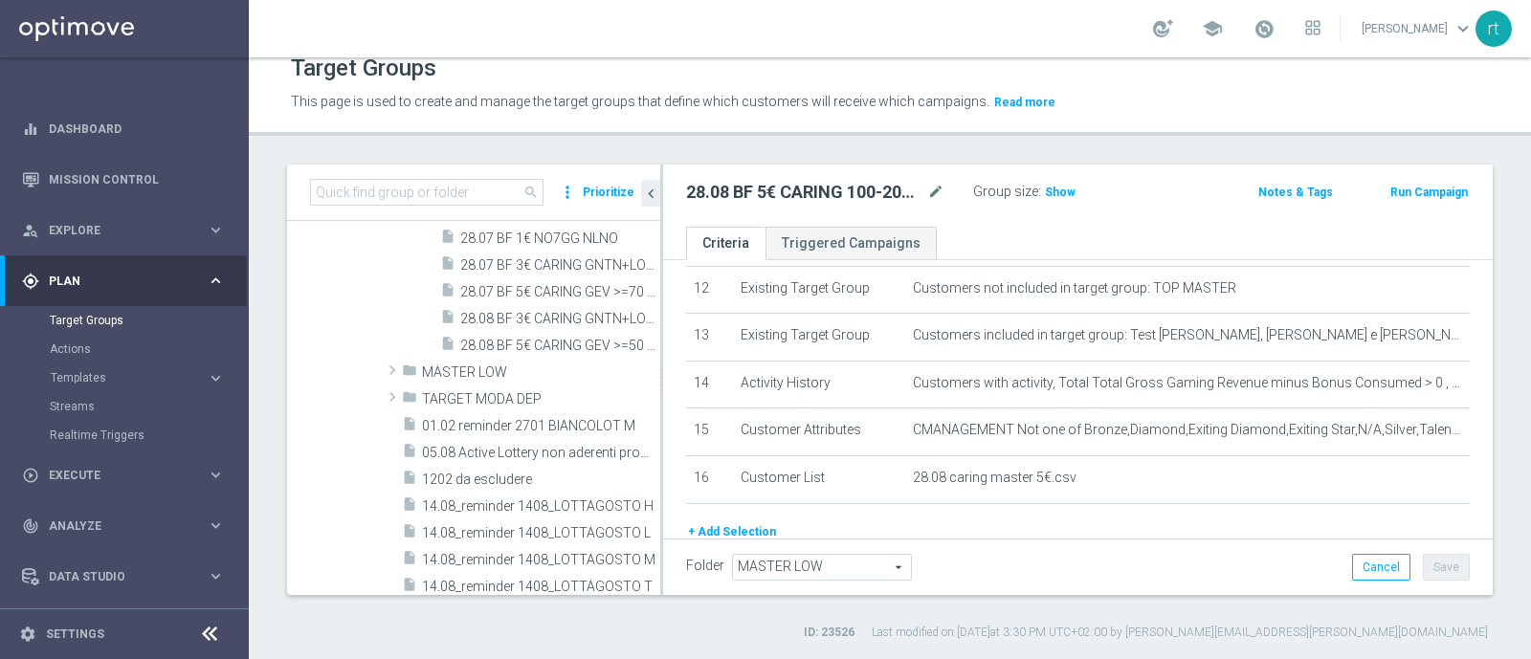
click at [390, 367] on span at bounding box center [392, 370] width 19 height 23
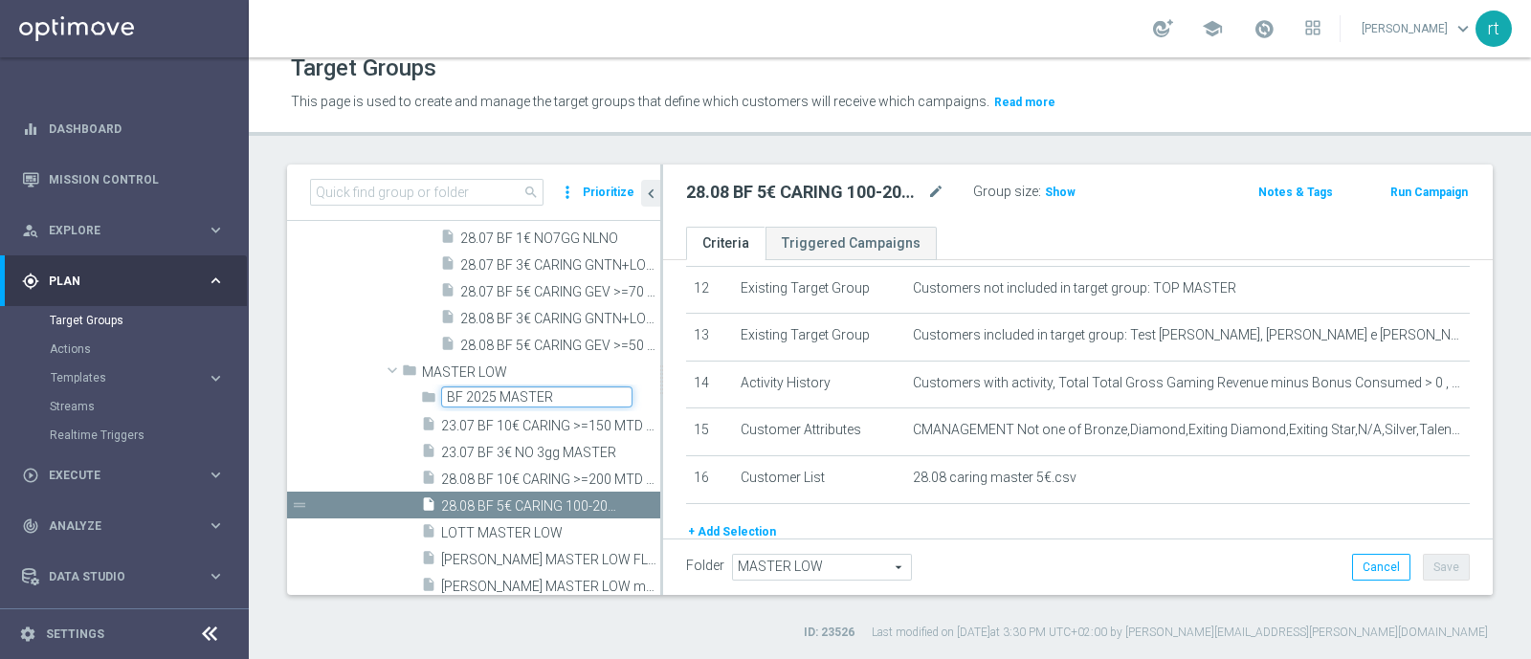
click at [455, 508] on span "28.08 BF 5€ CARING 100-200 MTD MASTER" at bounding box center [529, 507] width 176 height 16
click at [457, 521] on div "insert_drive_file LOTT MASTER LOW" at bounding box center [519, 532] width 196 height 27
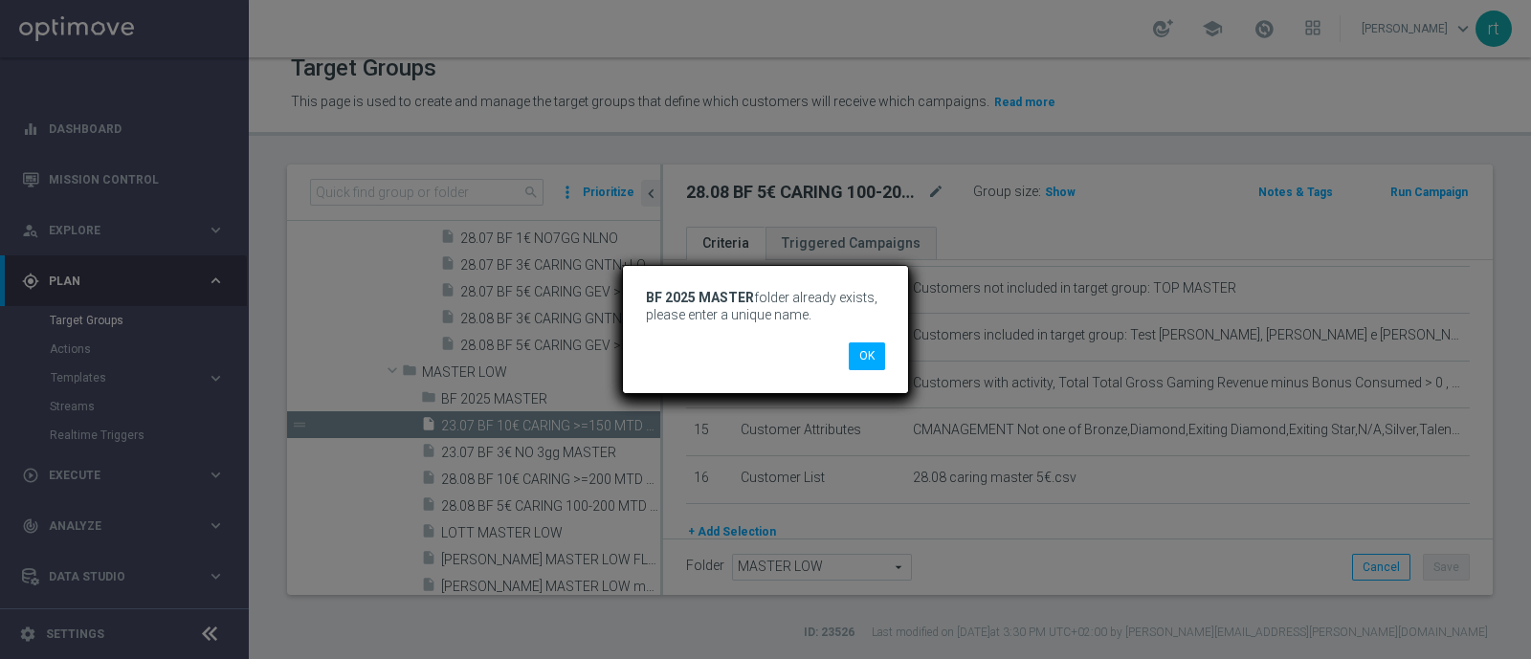
click at [481, 483] on body "BF 2025 MASTER folder already exists, please enter a unique name. OK BF 2025 MA…" at bounding box center [765, 329] width 1531 height 659
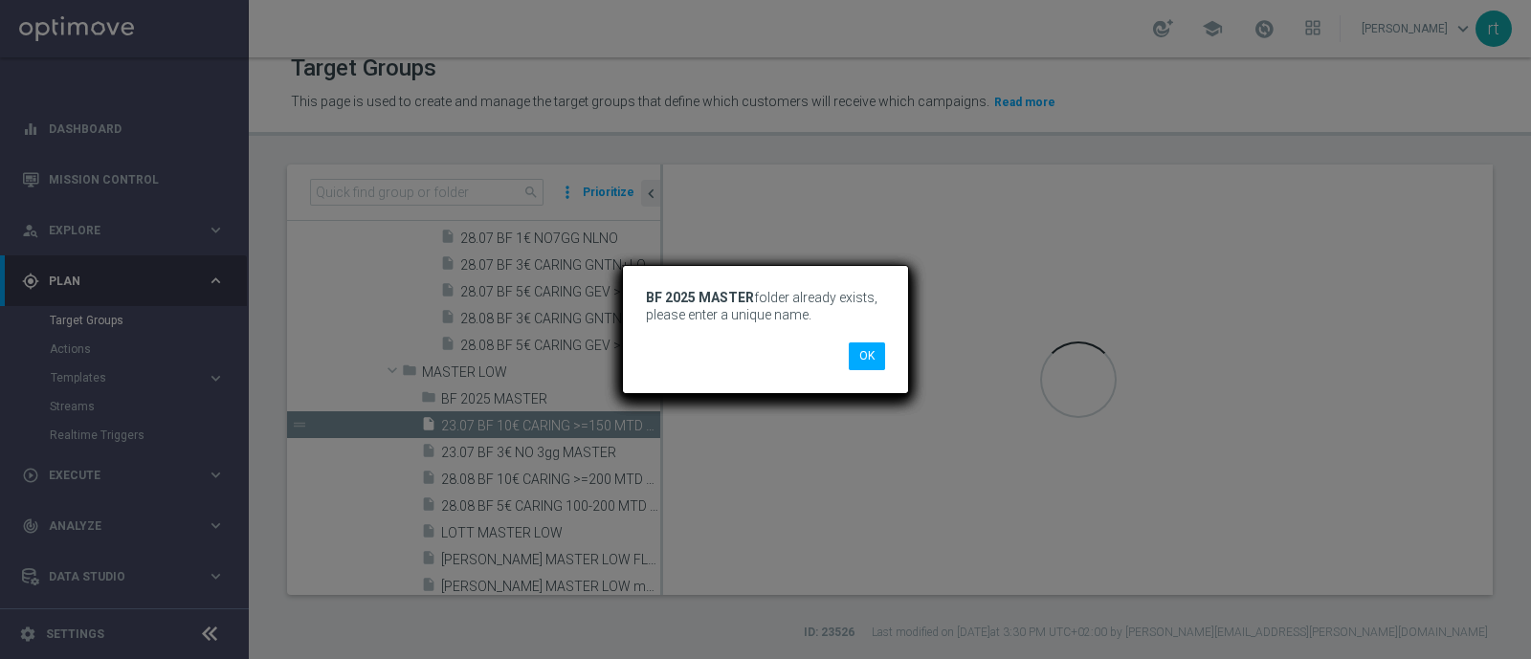
scroll to position [1678, 0]
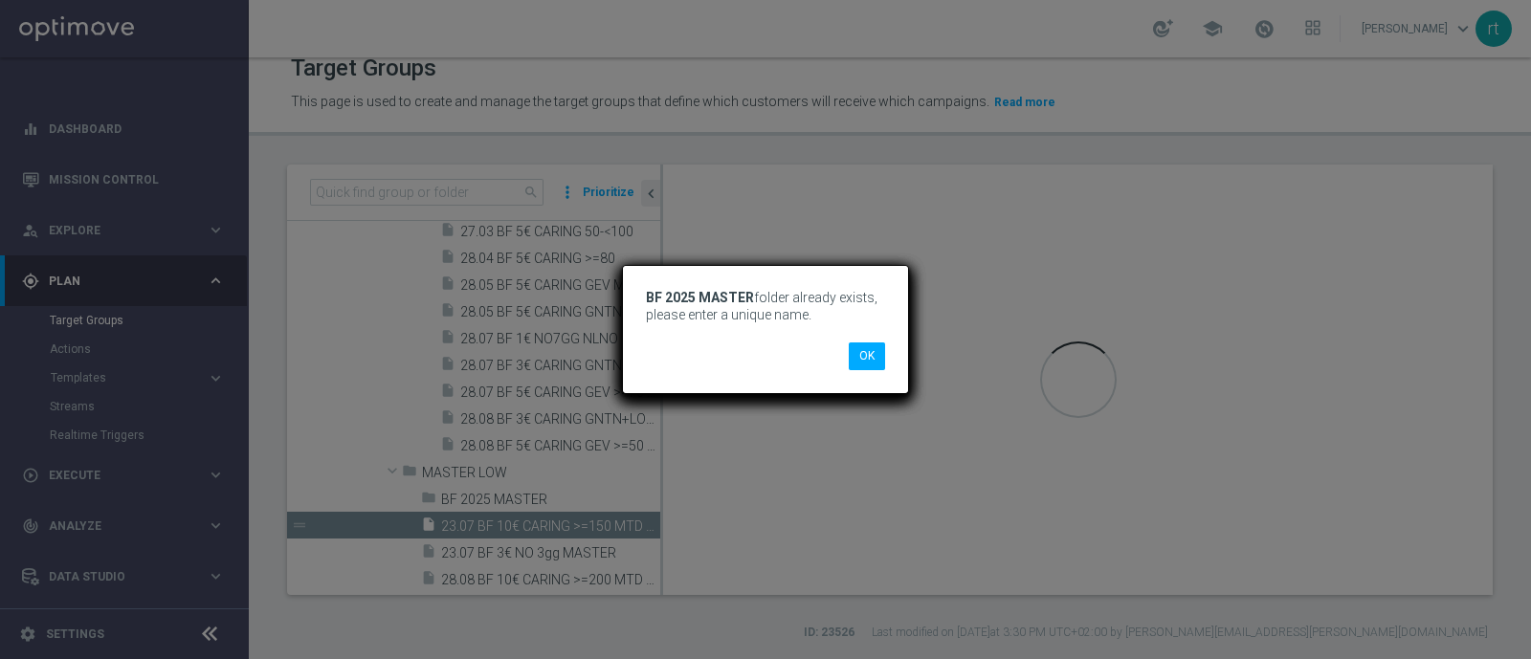
type textarea "(1 and 2 and 3 and 4 and 5 and 6 and 7 and 8 and 12 and 13 and (11 or (9 and 10…"
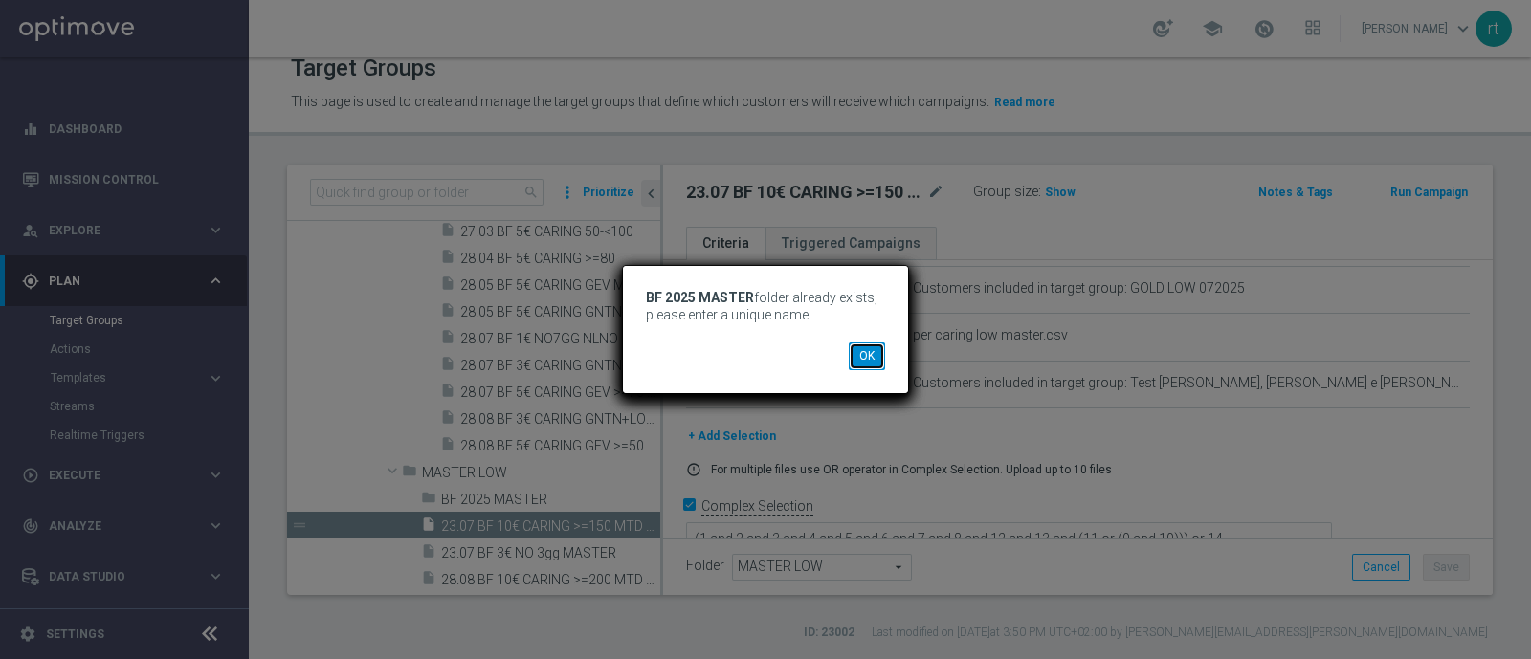
click at [865, 356] on button "OK" at bounding box center [867, 356] width 36 height 27
click at [863, 355] on button "OK" at bounding box center [867, 356] width 36 height 27
click at [858, 361] on button "OK" at bounding box center [867, 356] width 36 height 27
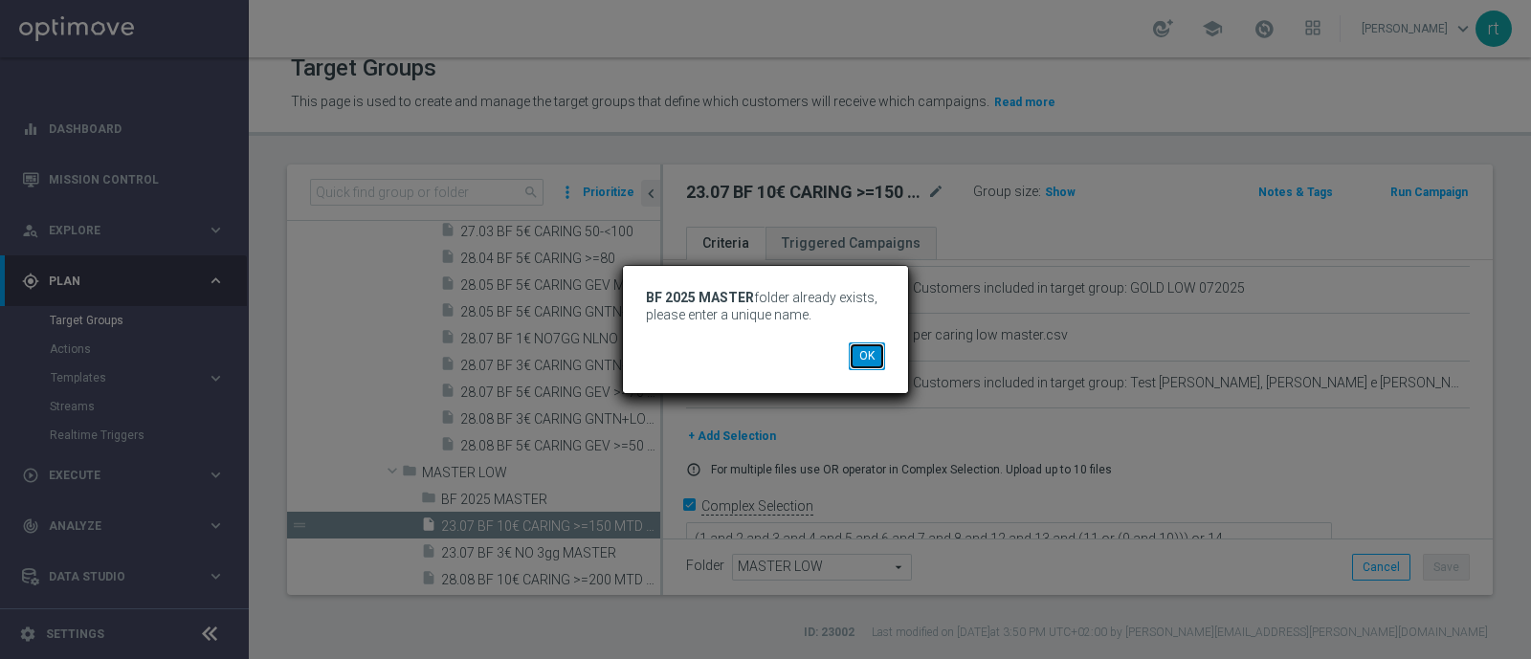
click at [858, 361] on button "OK" at bounding box center [867, 356] width 36 height 27
click at [491, 520] on div "BF 2025 MASTER folder already exists, please enter a unique name. OK" at bounding box center [765, 329] width 1531 height 659
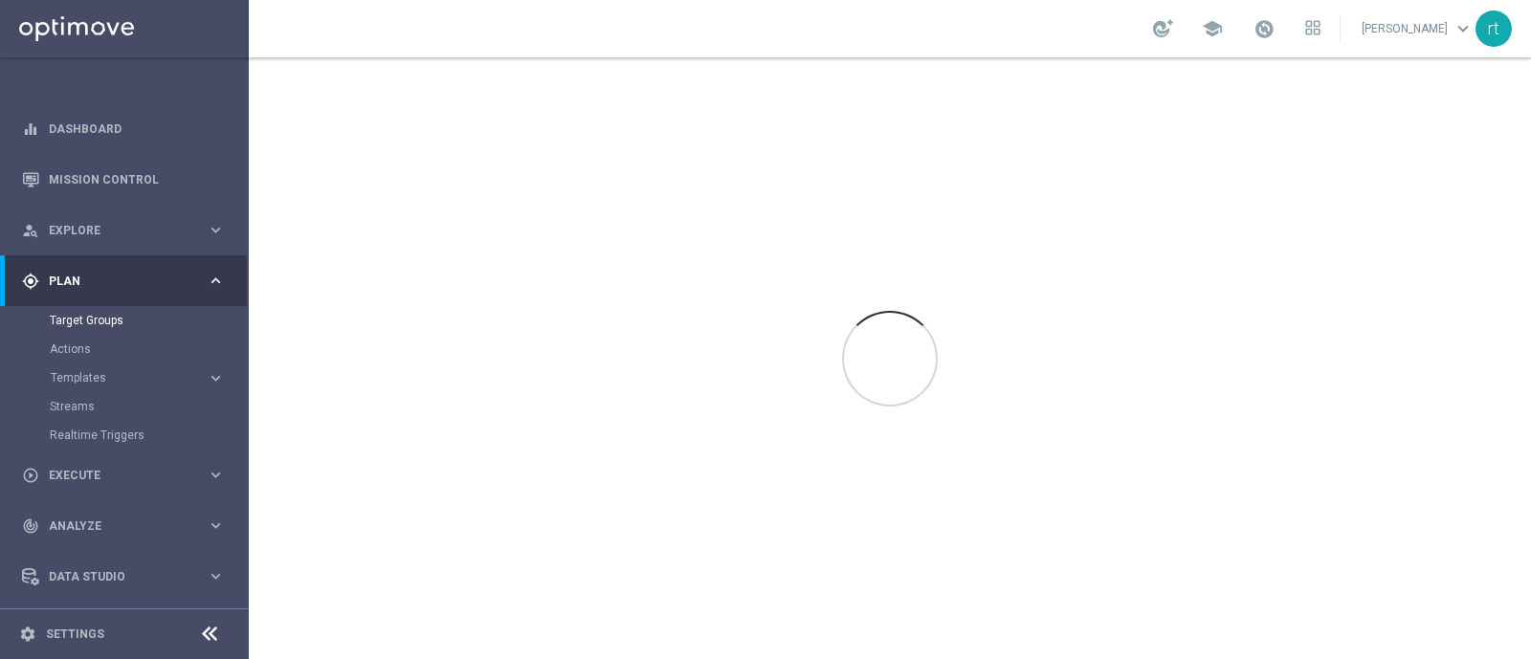
click at [584, 359] on div at bounding box center [890, 358] width 1282 height 602
click at [100, 192] on link "Mission Control" at bounding box center [137, 179] width 176 height 51
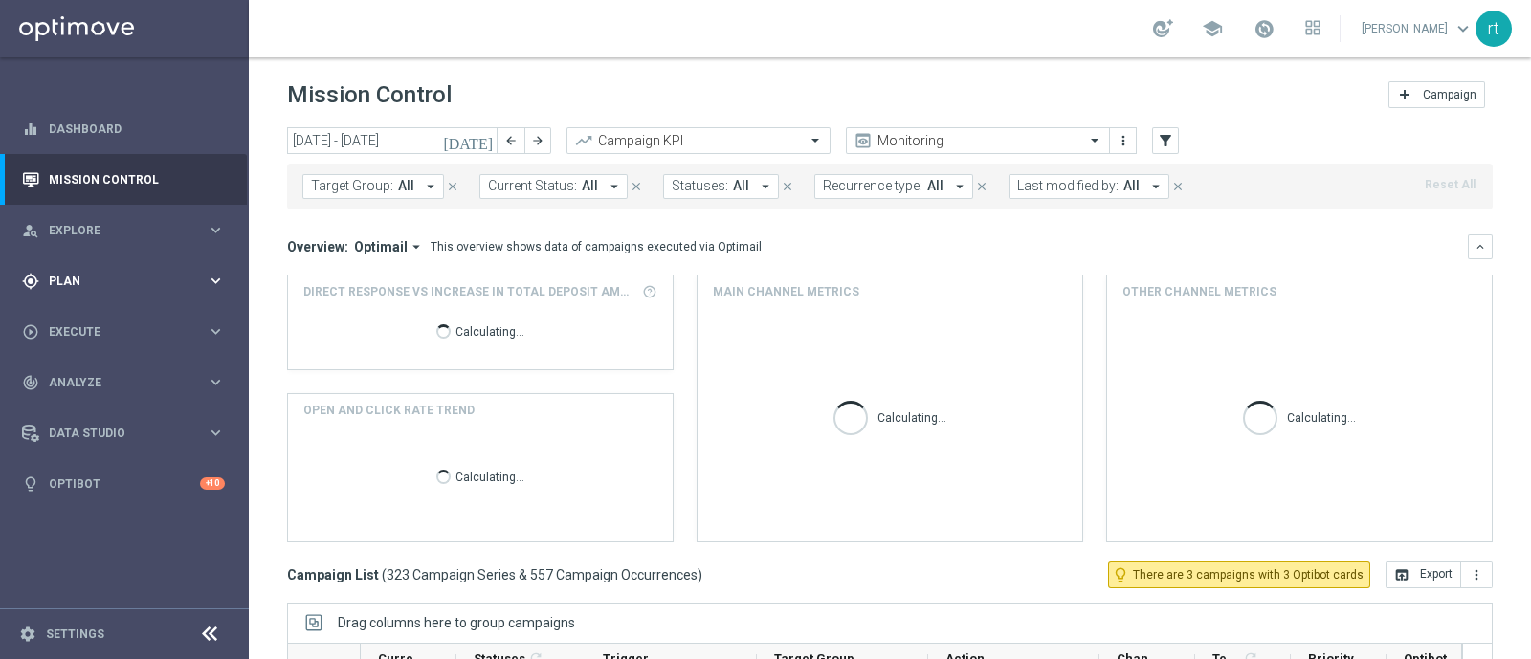
click at [91, 287] on div "gps_fixed Plan" at bounding box center [114, 281] width 185 height 17
click at [96, 313] on link "Target Groups" at bounding box center [124, 320] width 149 height 15
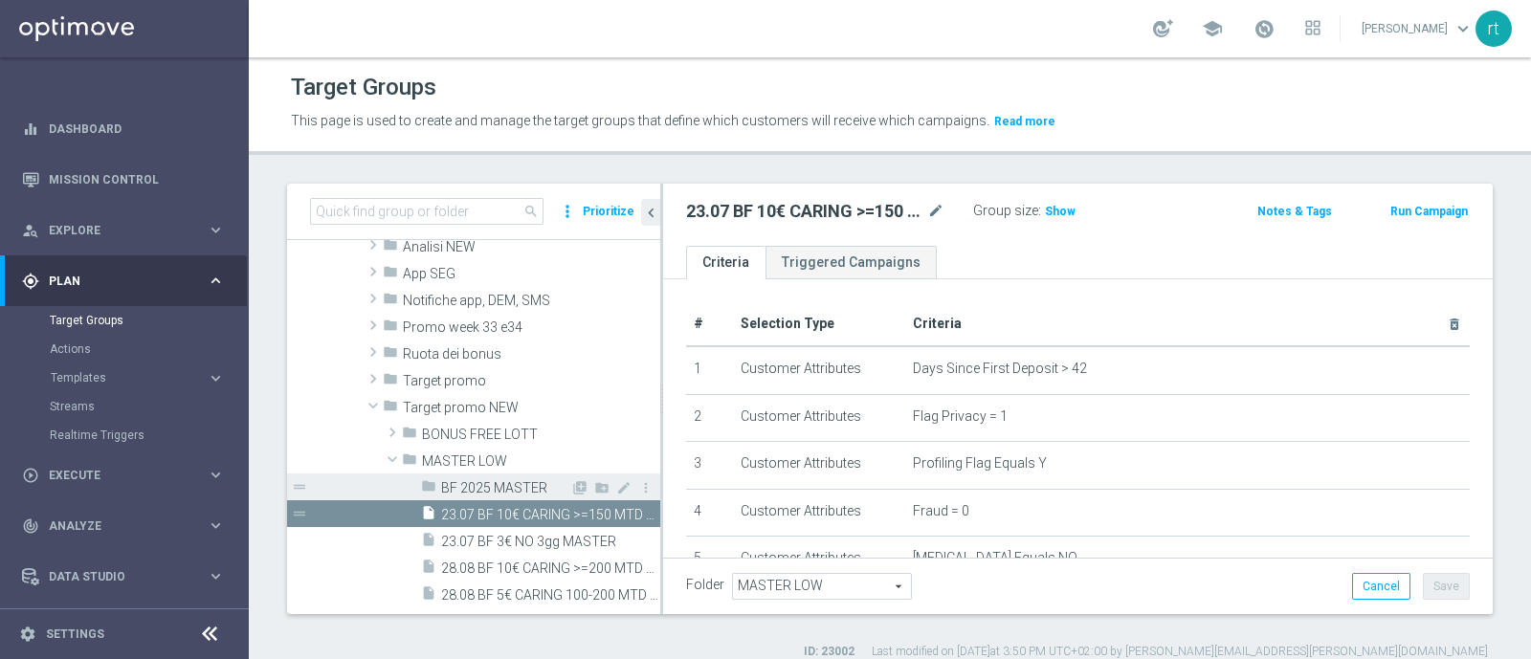
click at [474, 490] on span "BF 2025 MASTER" at bounding box center [505, 488] width 129 height 16
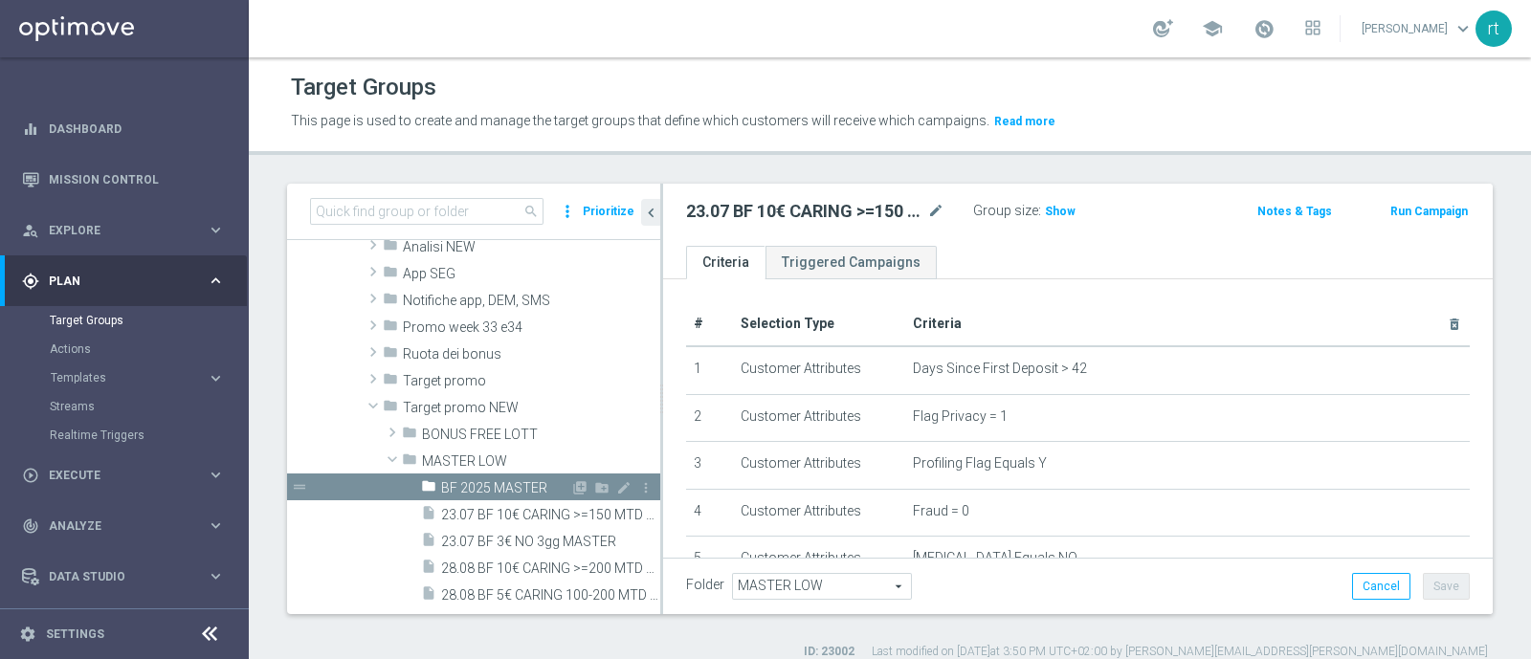
click at [638, 488] on div "drag_handle" at bounding box center [473, 487] width 373 height 27
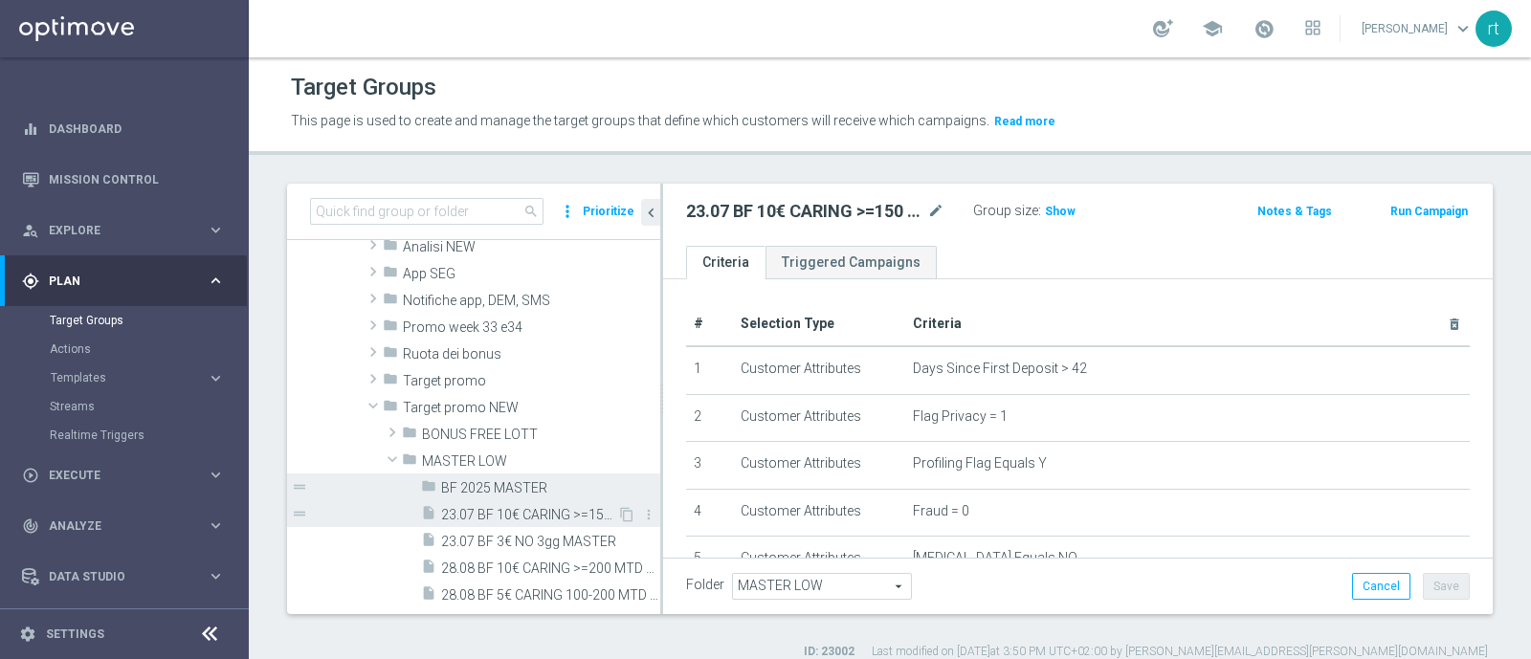
click at [577, 519] on span "23.07 BF 10€ CARING >=150 MTD MASTER" at bounding box center [529, 515] width 176 height 16
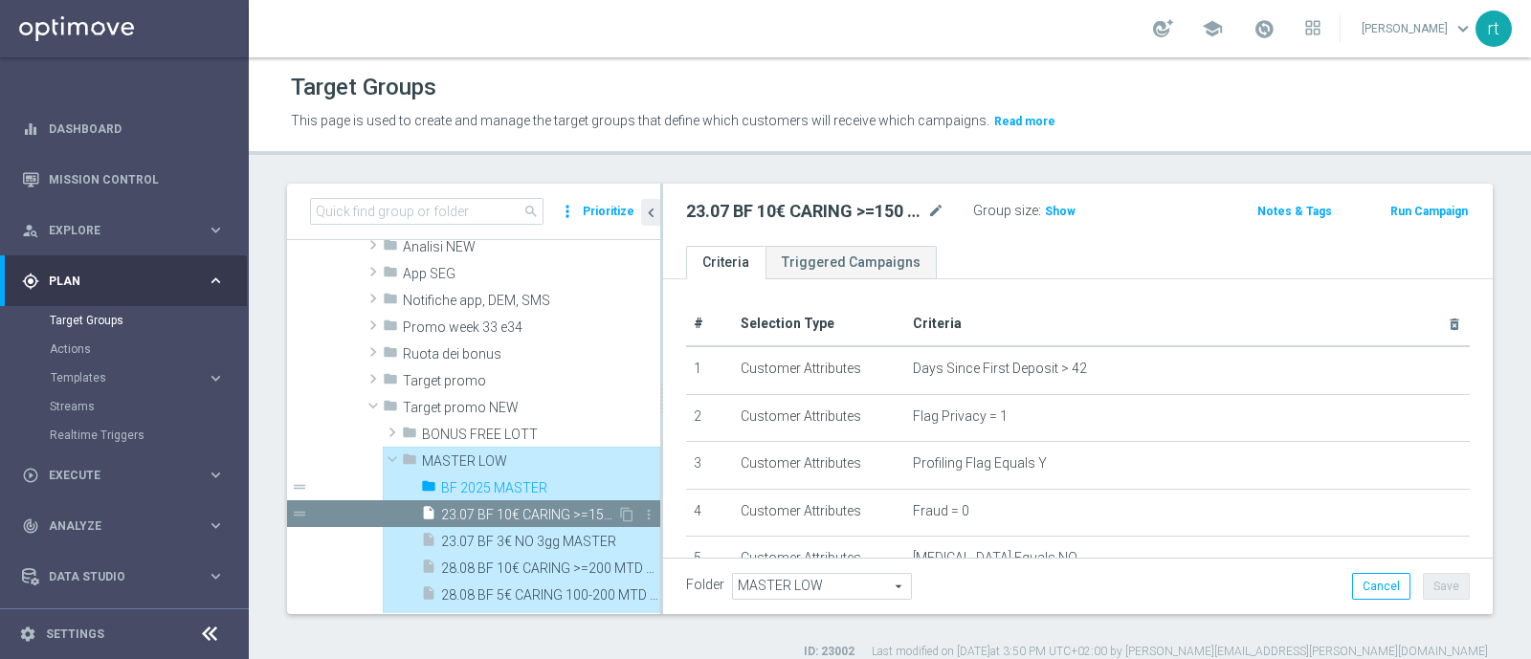
type input "BF 2025 MASTER"
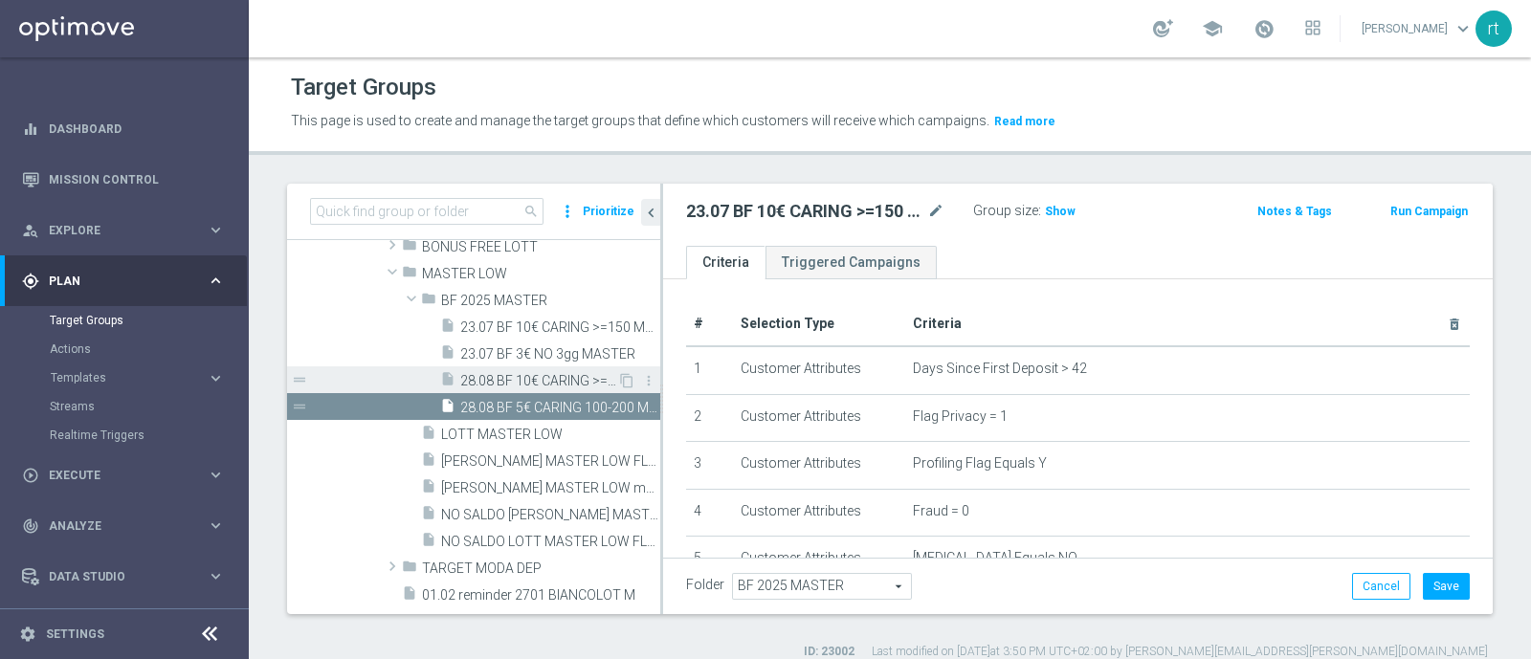
scroll to position [762, 0]
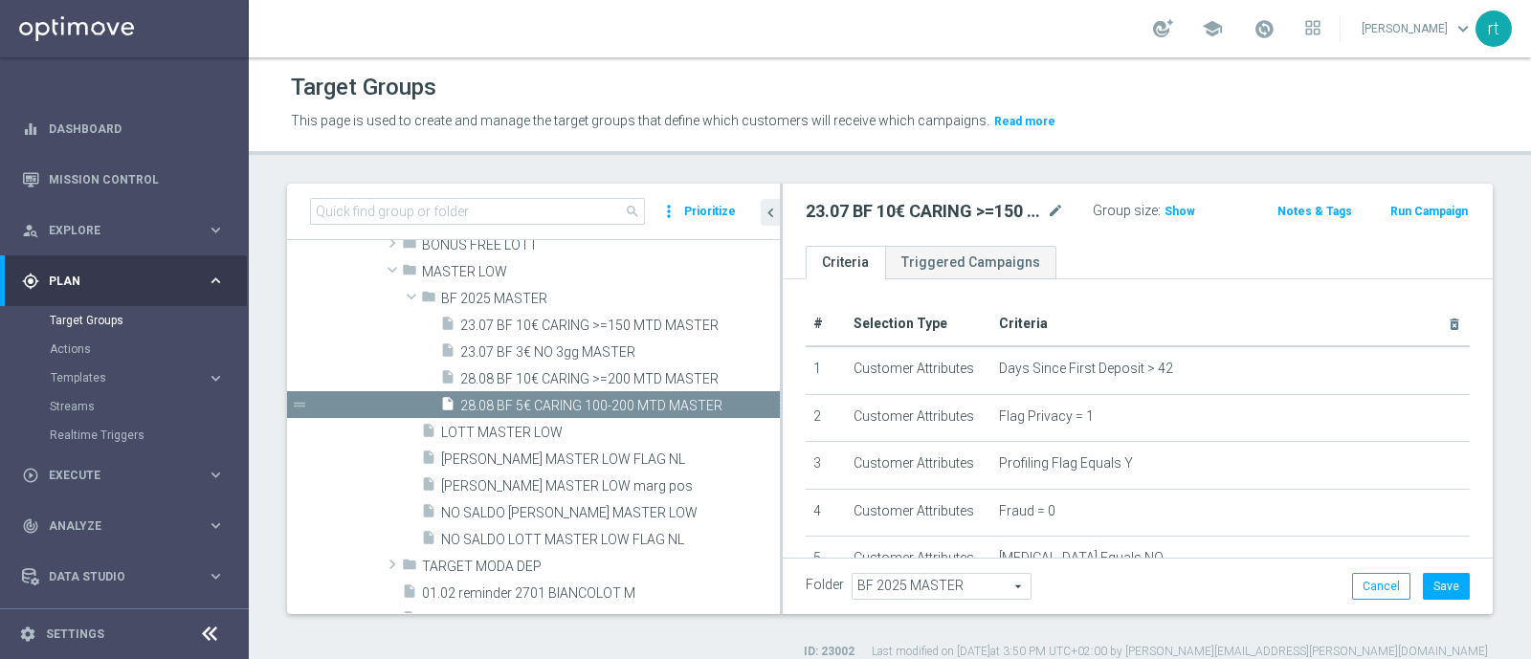
drag, startPoint x: 660, startPoint y: 472, endPoint x: 780, endPoint y: 480, distance: 119.9
click at [780, 480] on div at bounding box center [781, 399] width 3 height 431
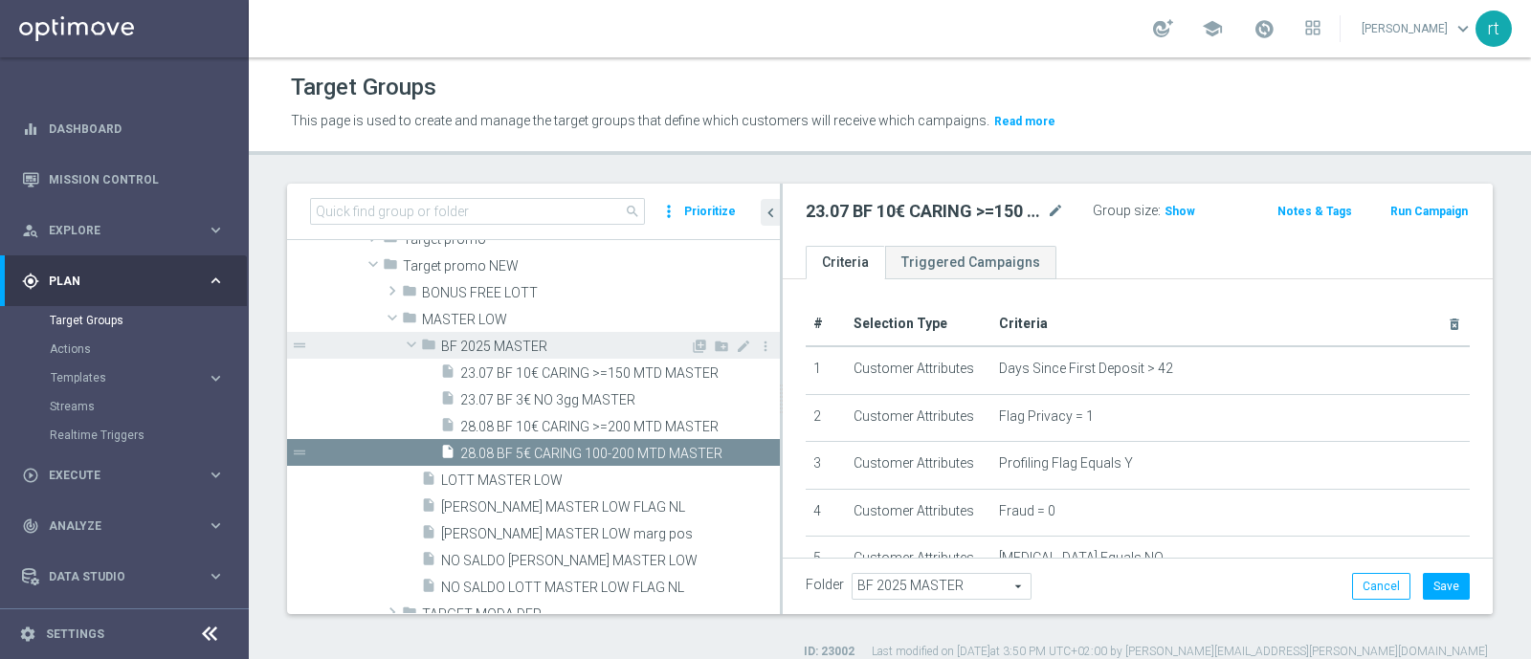
click at [500, 351] on span "BF 2025 MASTER" at bounding box center [565, 347] width 249 height 16
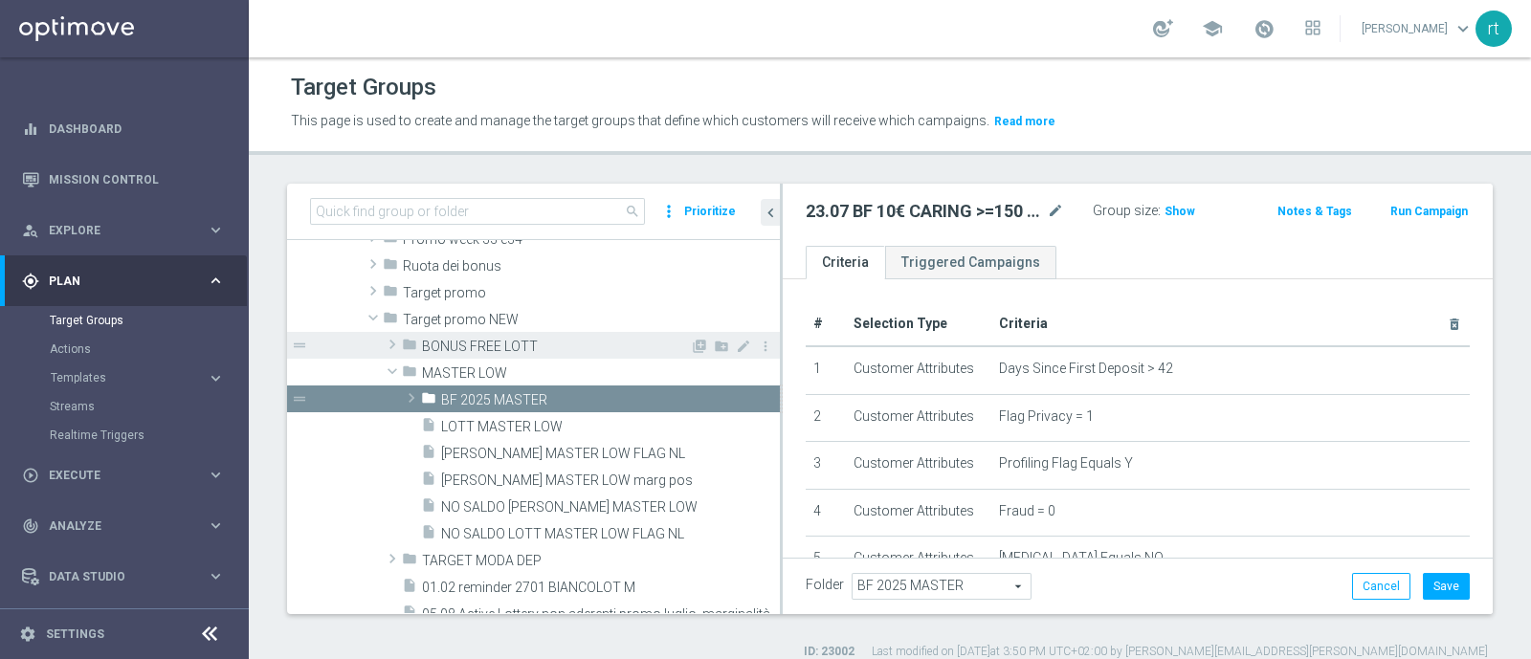
click at [494, 349] on span "BONUS FREE LOTT" at bounding box center [556, 347] width 268 height 16
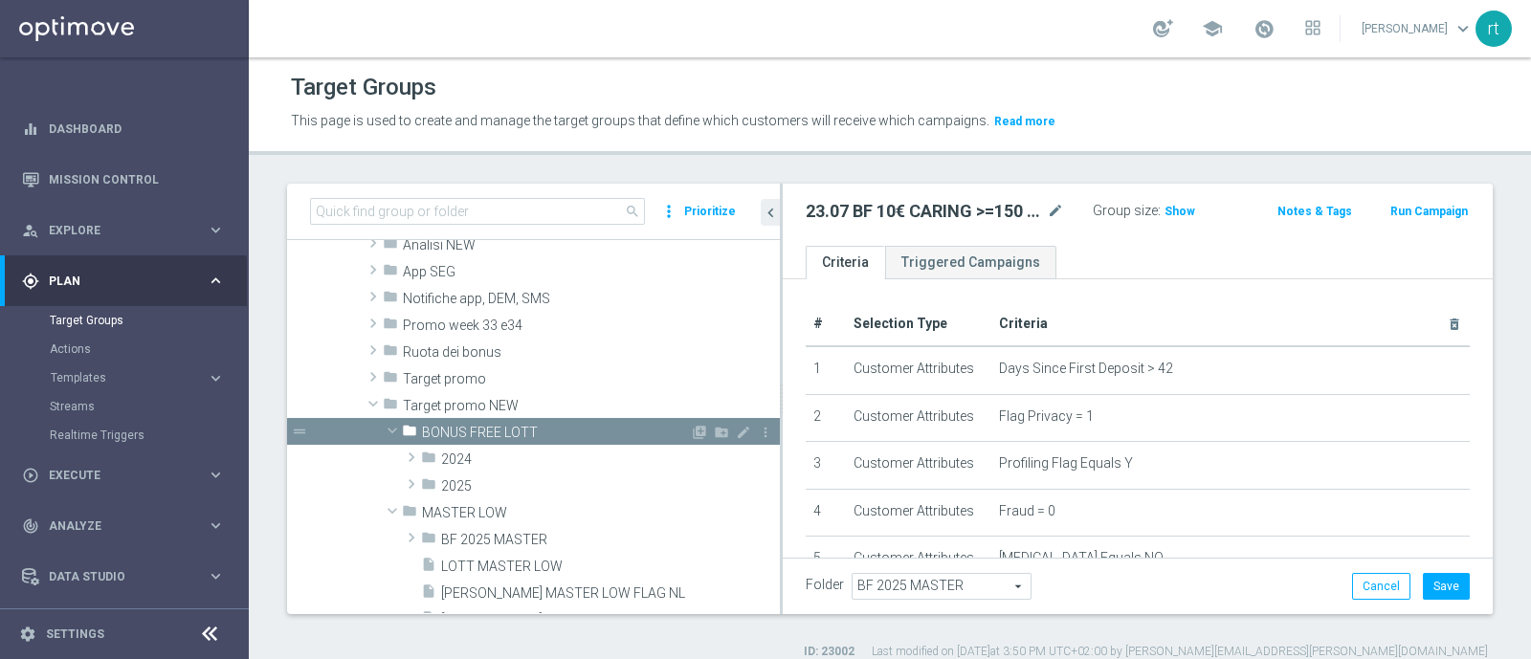
scroll to position [587, 0]
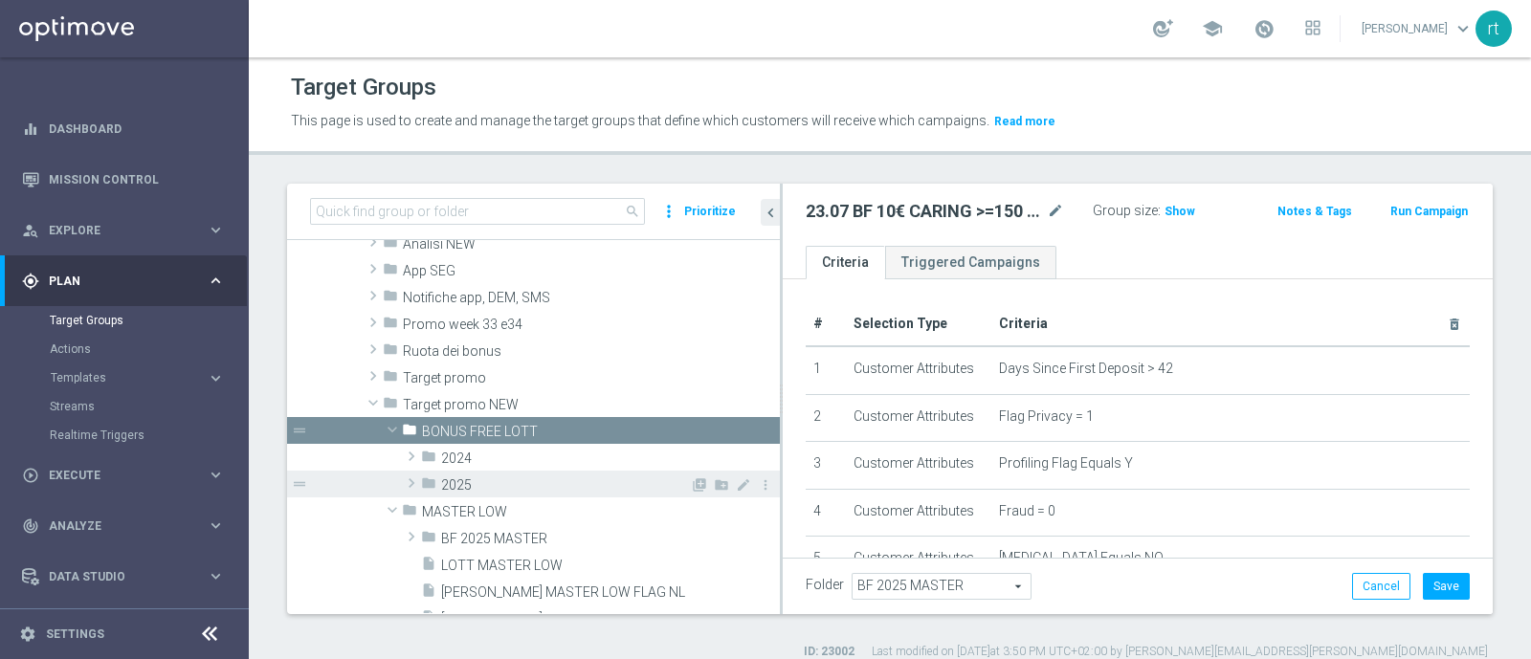
click at [484, 492] on div "folder 2025" at bounding box center [555, 484] width 269 height 27
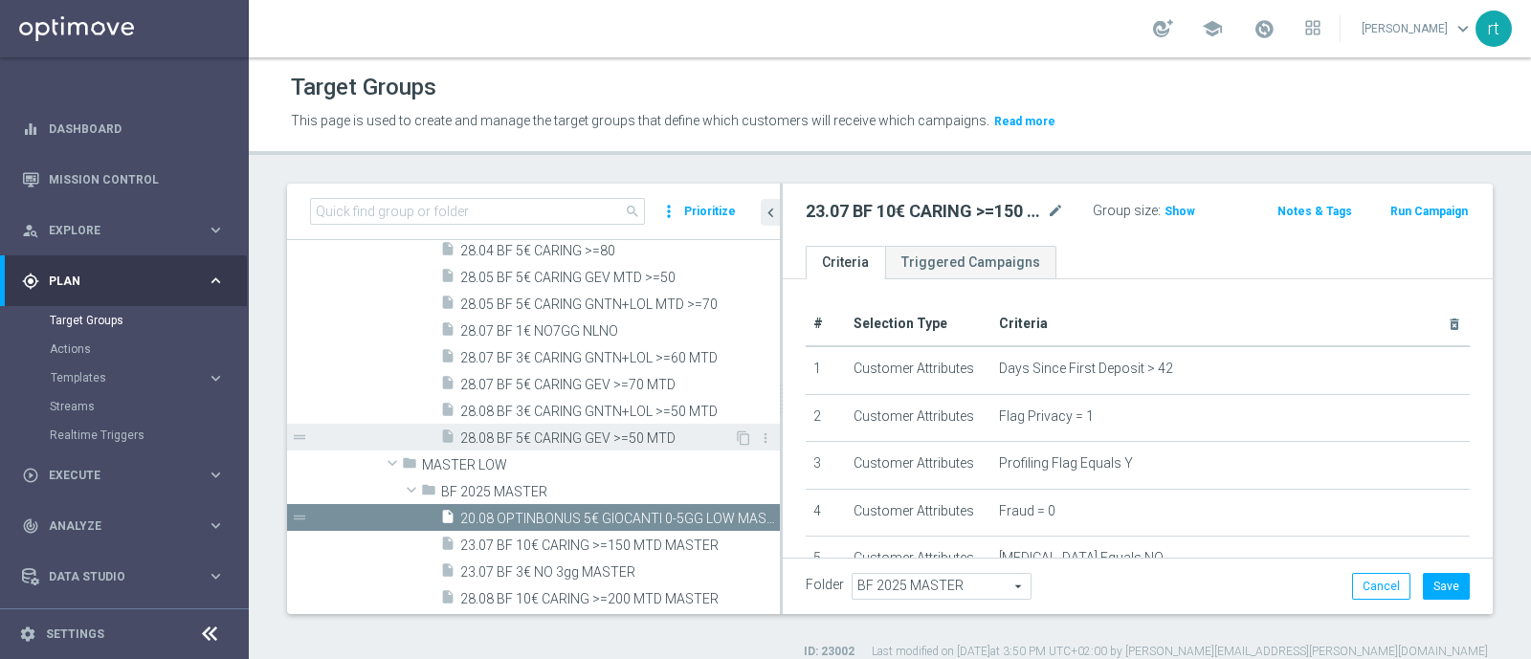
scroll to position [1745, 0]
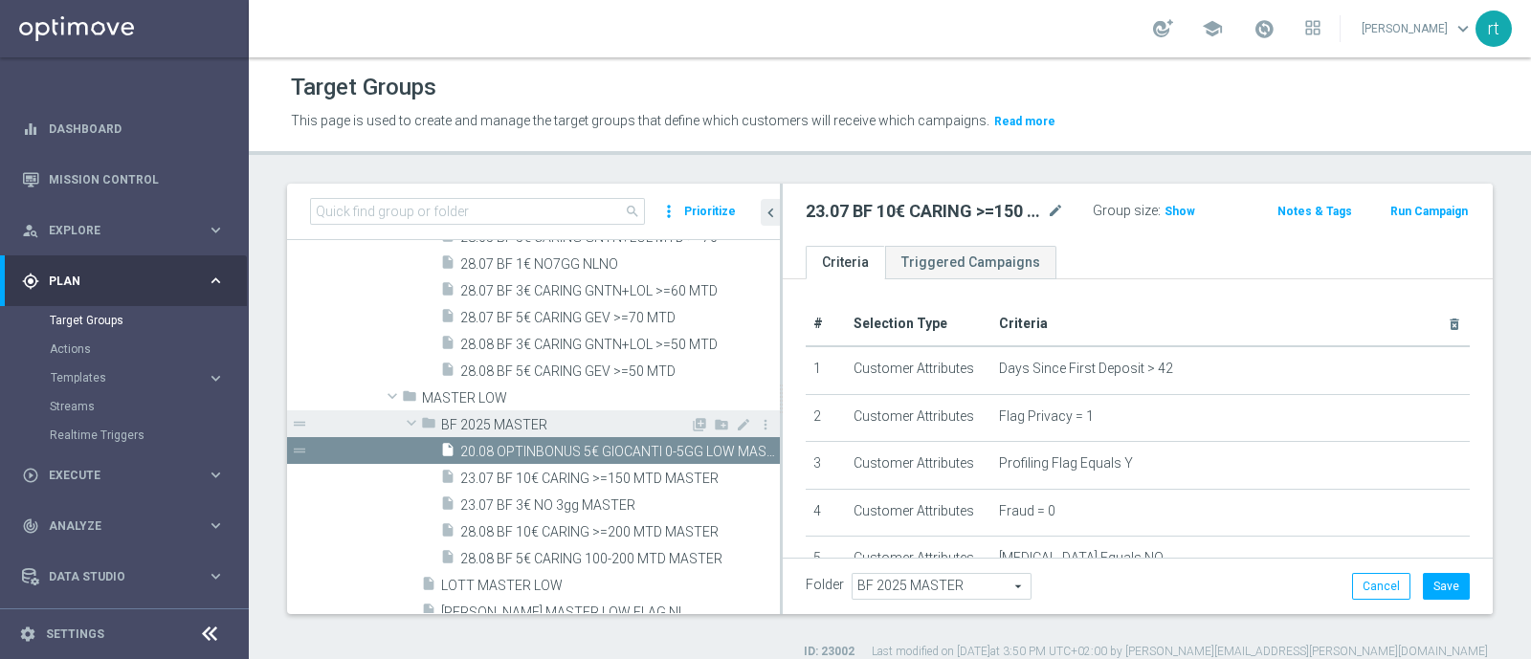
click at [526, 417] on span "BF 2025 MASTER" at bounding box center [565, 425] width 249 height 16
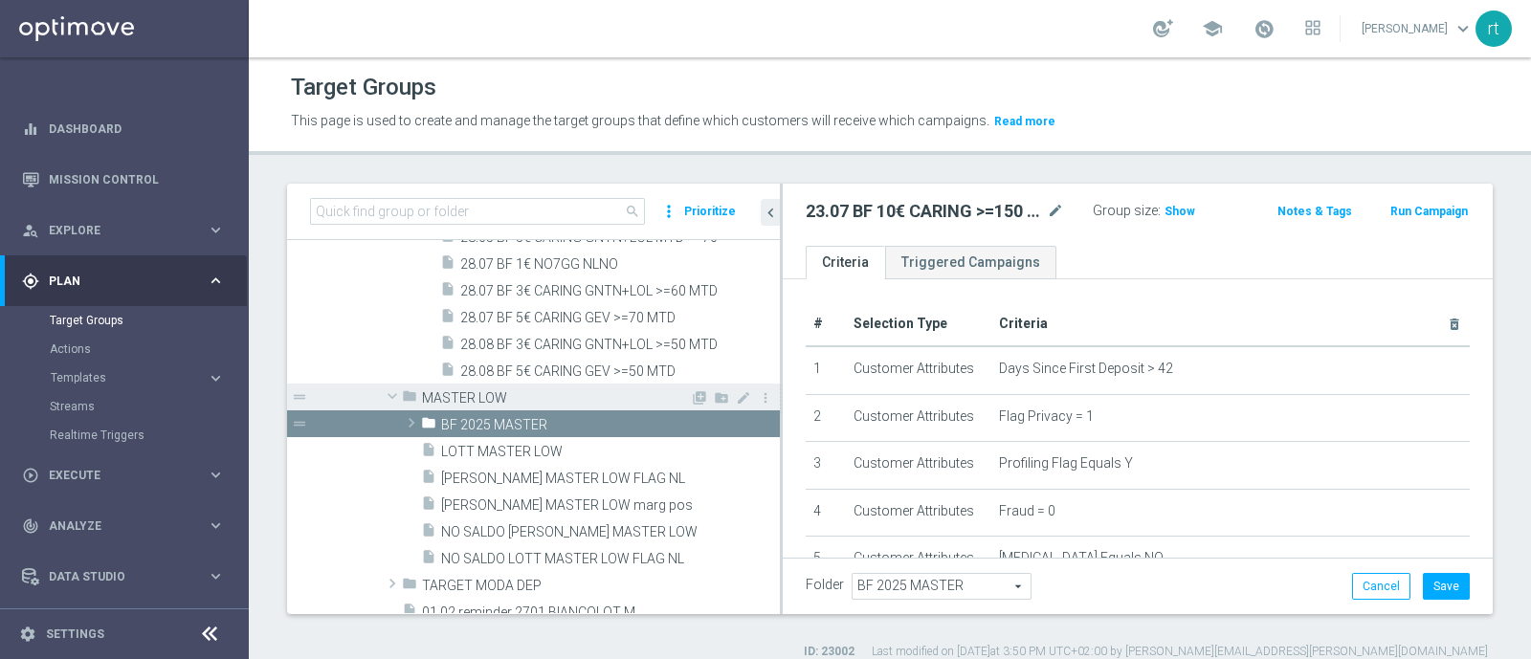
click at [505, 402] on span "MASTER LOW" at bounding box center [556, 398] width 268 height 16
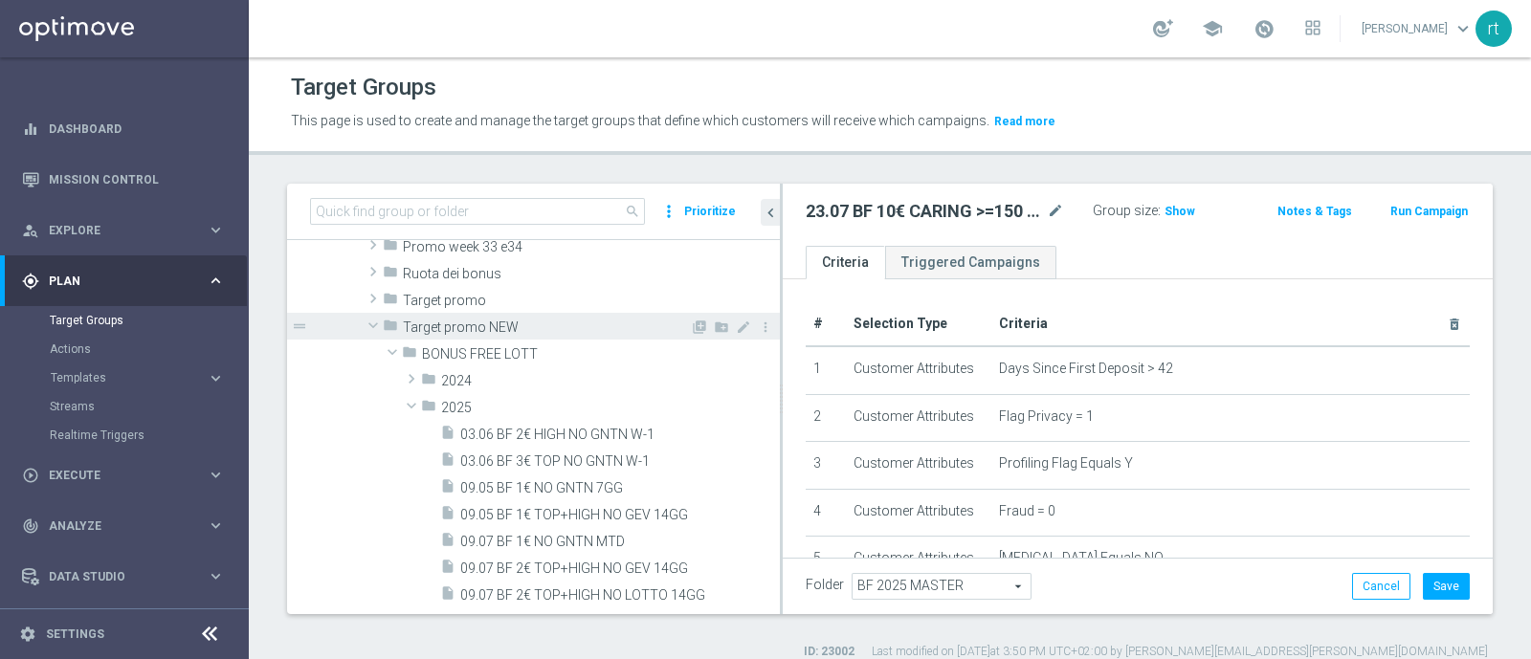
click at [457, 334] on div "folder Target promo NEW" at bounding box center [536, 326] width 307 height 27
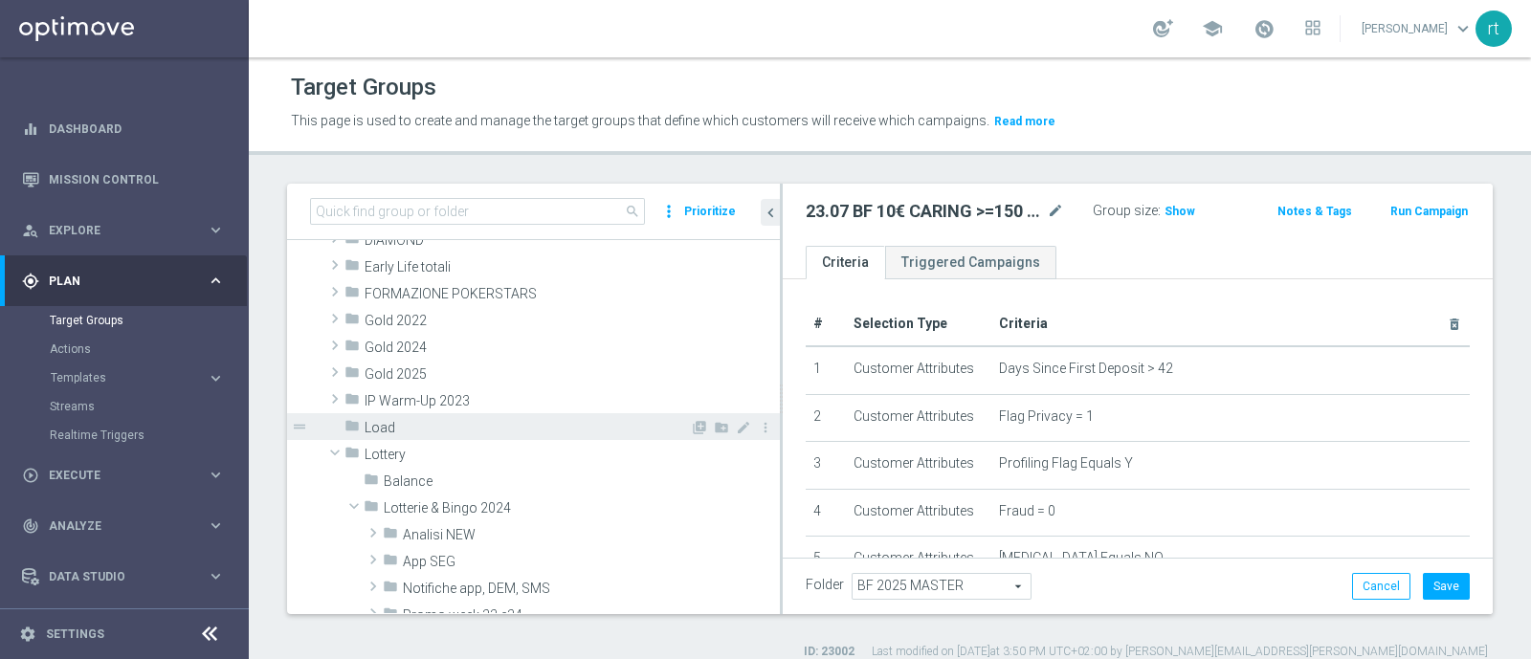
scroll to position [298, 0]
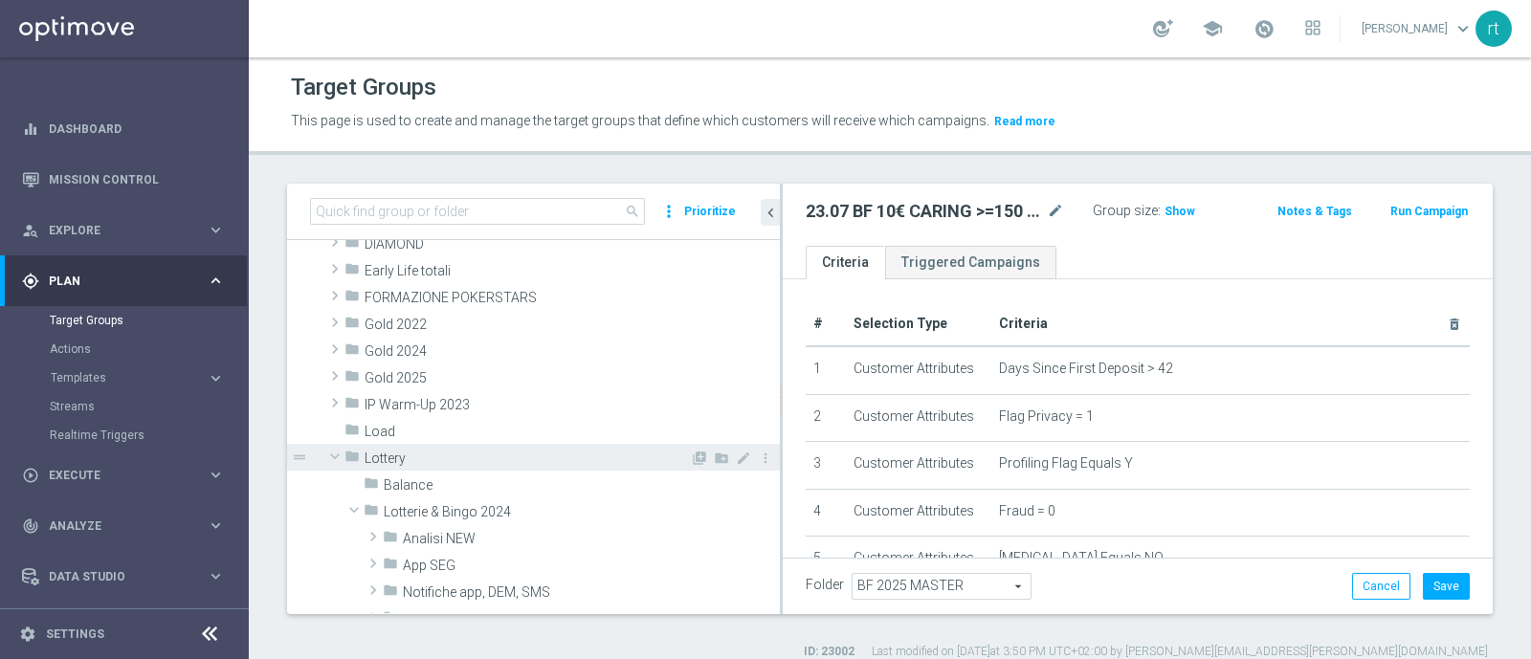
click at [395, 465] on div "folder Lottery" at bounding box center [516, 457] width 345 height 27
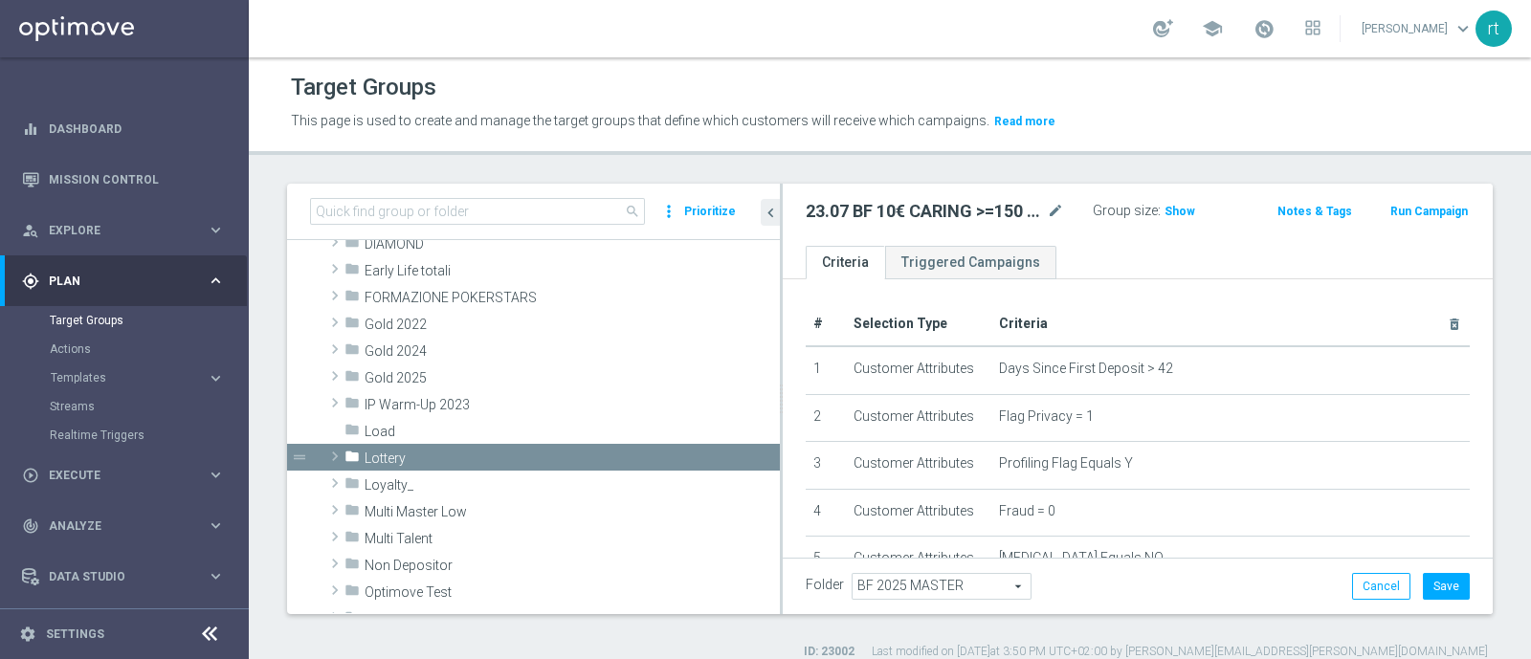
click at [662, 96] on div "Target Groups" at bounding box center [890, 87] width 1198 height 37
click at [475, 50] on div "school roberto tucci keyboard_arrow_down rt" at bounding box center [890, 28] width 1282 height 57
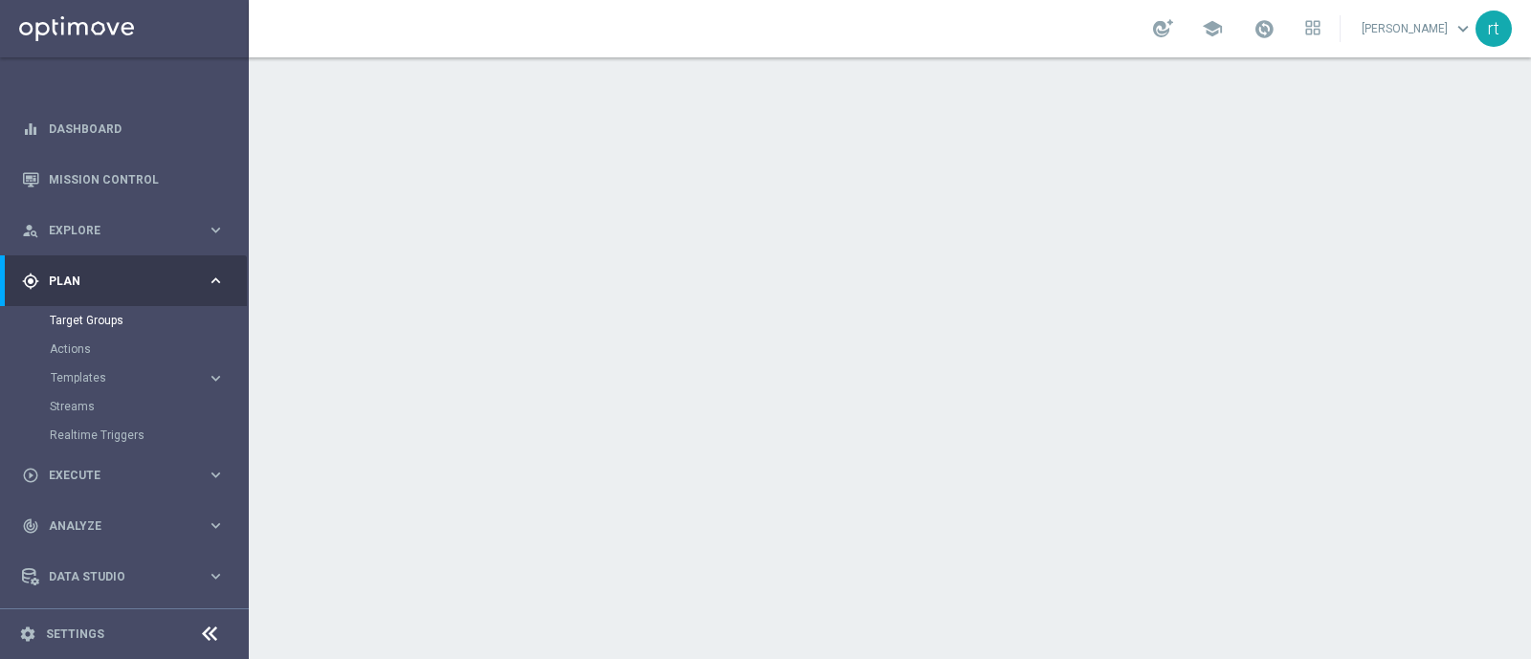
click at [710, 11] on div "school roberto tucci keyboard_arrow_down rt" at bounding box center [890, 28] width 1282 height 57
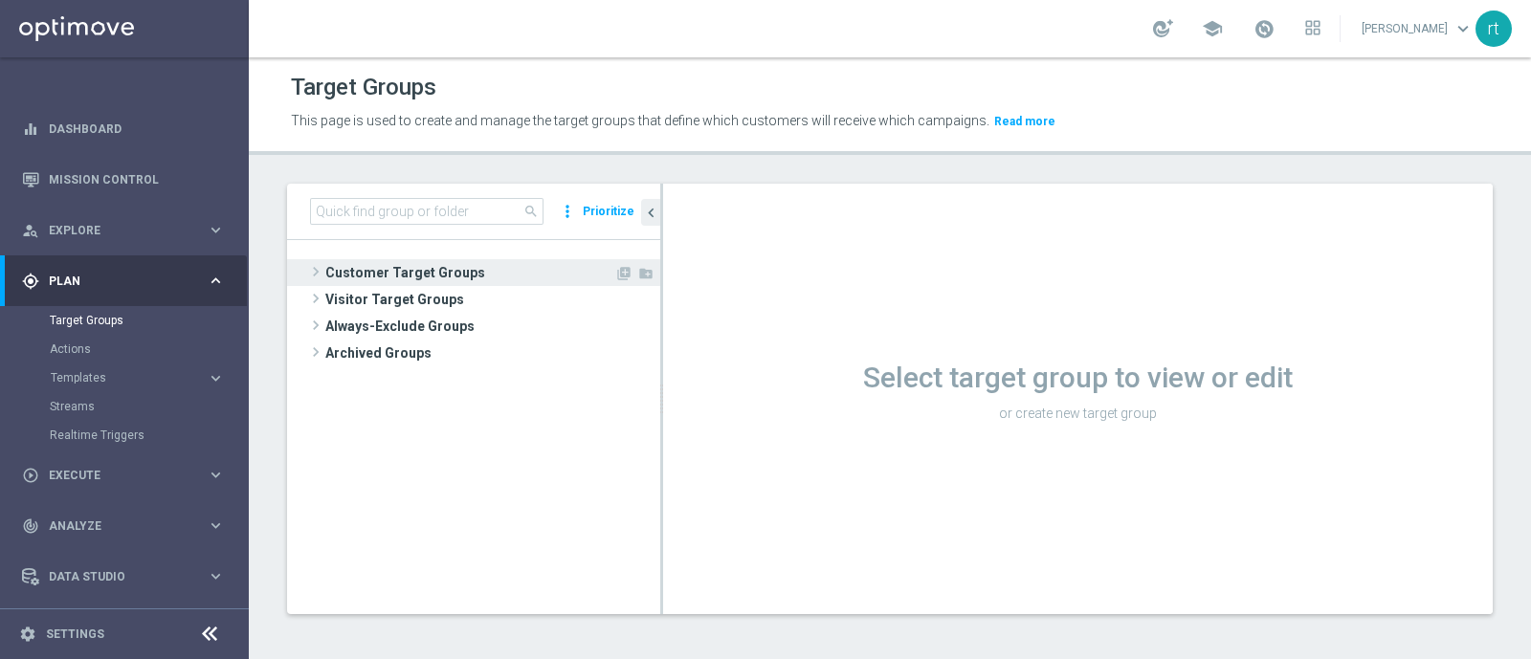
click at [392, 270] on span "Customer Target Groups" at bounding box center [469, 272] width 289 height 27
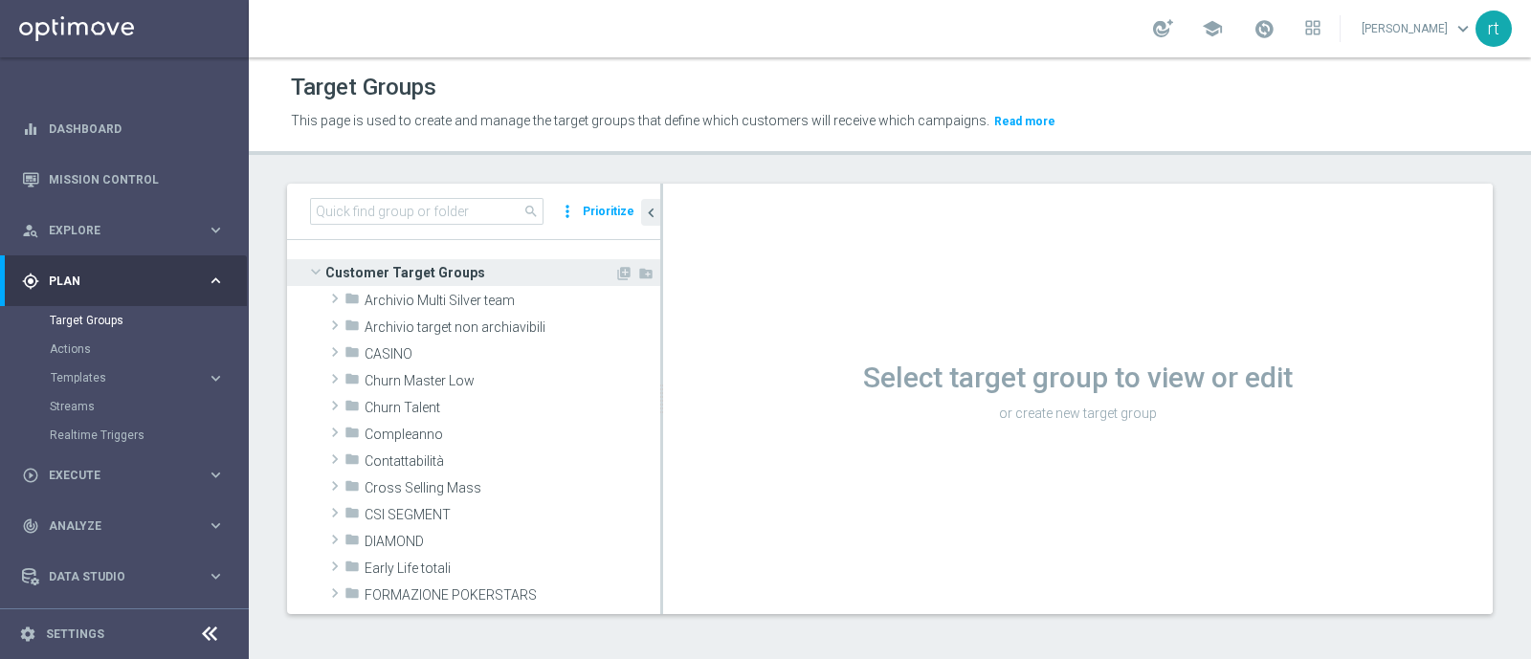
click at [392, 270] on span "Customer Target Groups" at bounding box center [469, 272] width 289 height 27
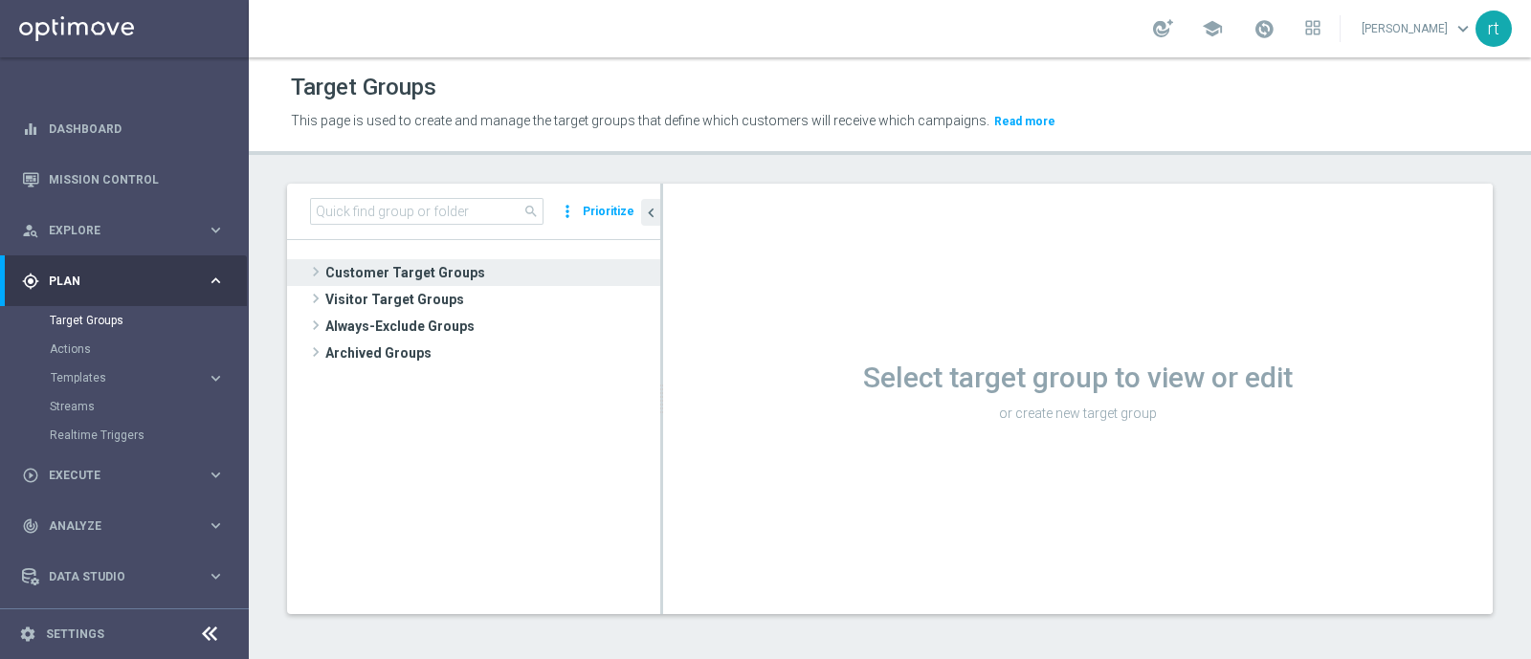
click at [517, 64] on header "Target Groups This page is used to create and manage the target groups that def…" at bounding box center [890, 106] width 1282 height 98
click at [115, 174] on link "Mission Control" at bounding box center [137, 179] width 176 height 51
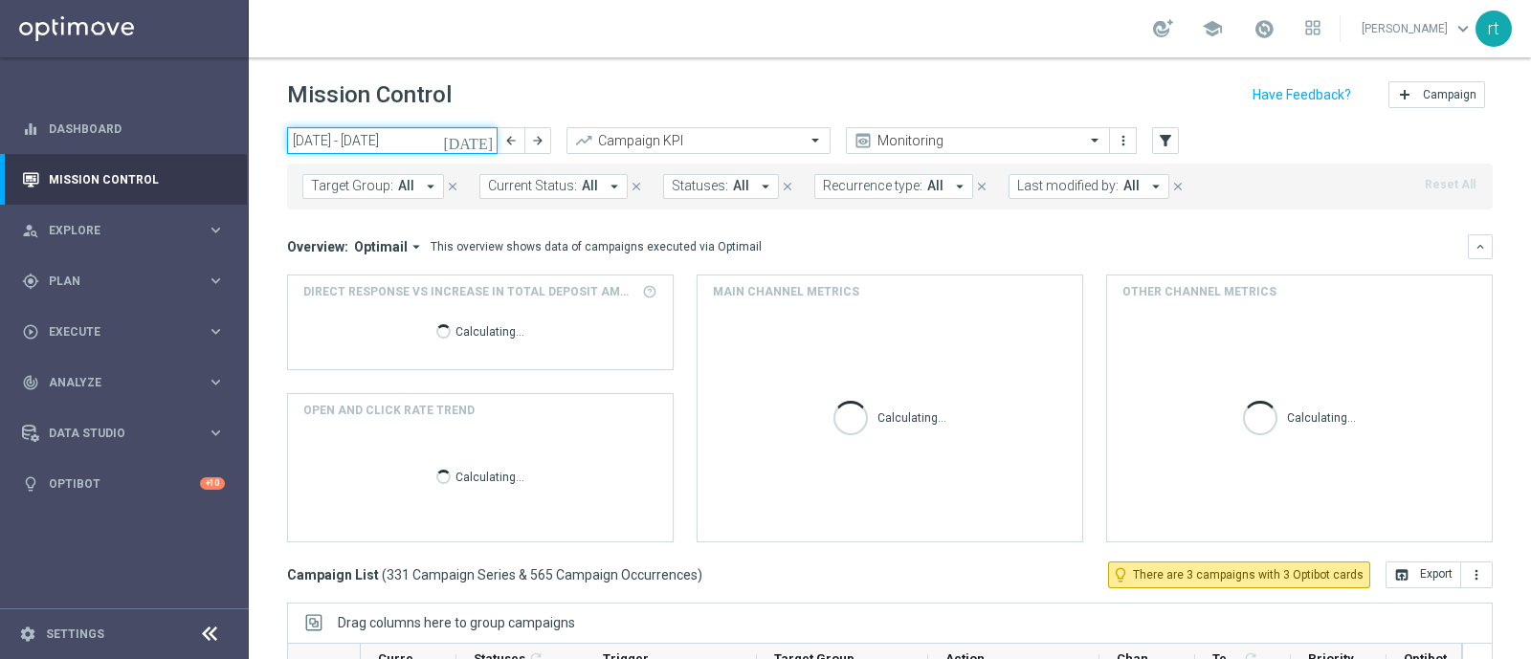
click at [361, 148] on input "25 Aug 2025 - 31 Aug 2025" at bounding box center [392, 140] width 211 height 27
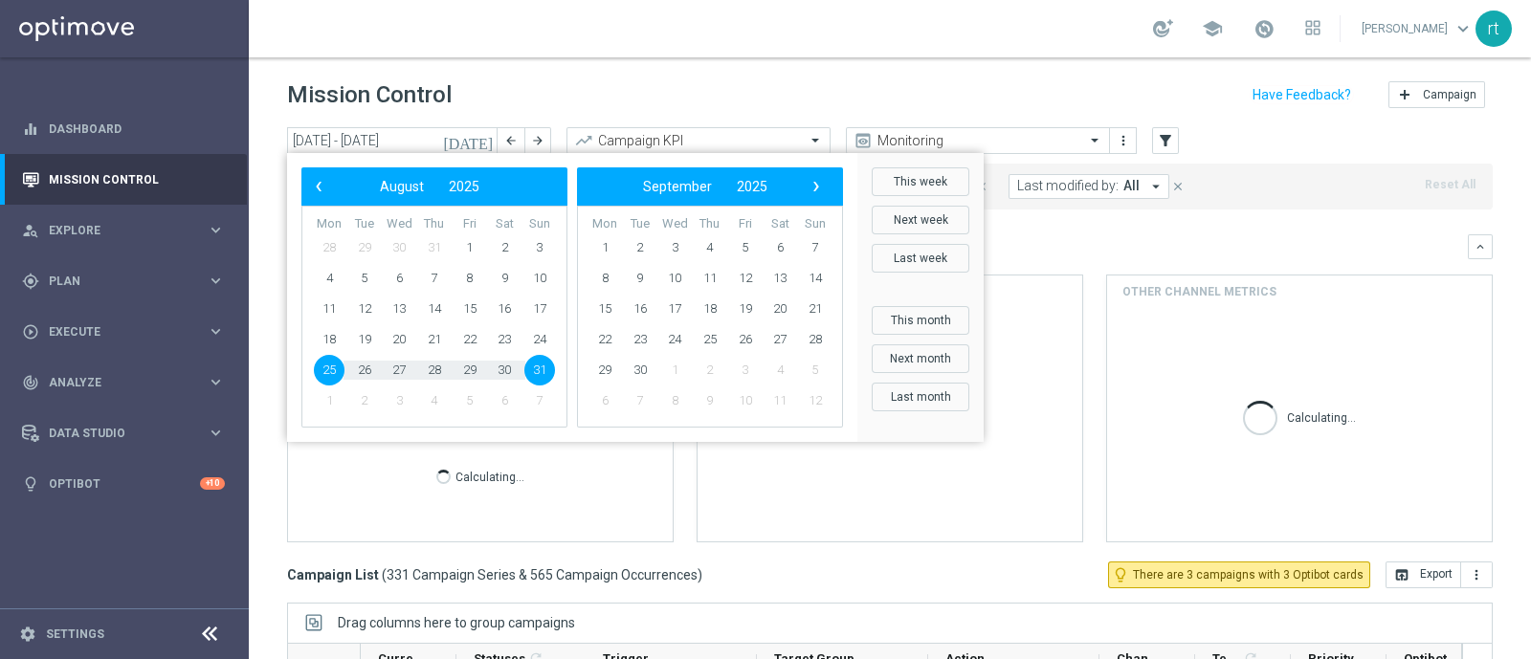
click at [332, 367] on span "25" at bounding box center [329, 370] width 31 height 31
type input "25 Aug 2025 - 25 Aug 2025"
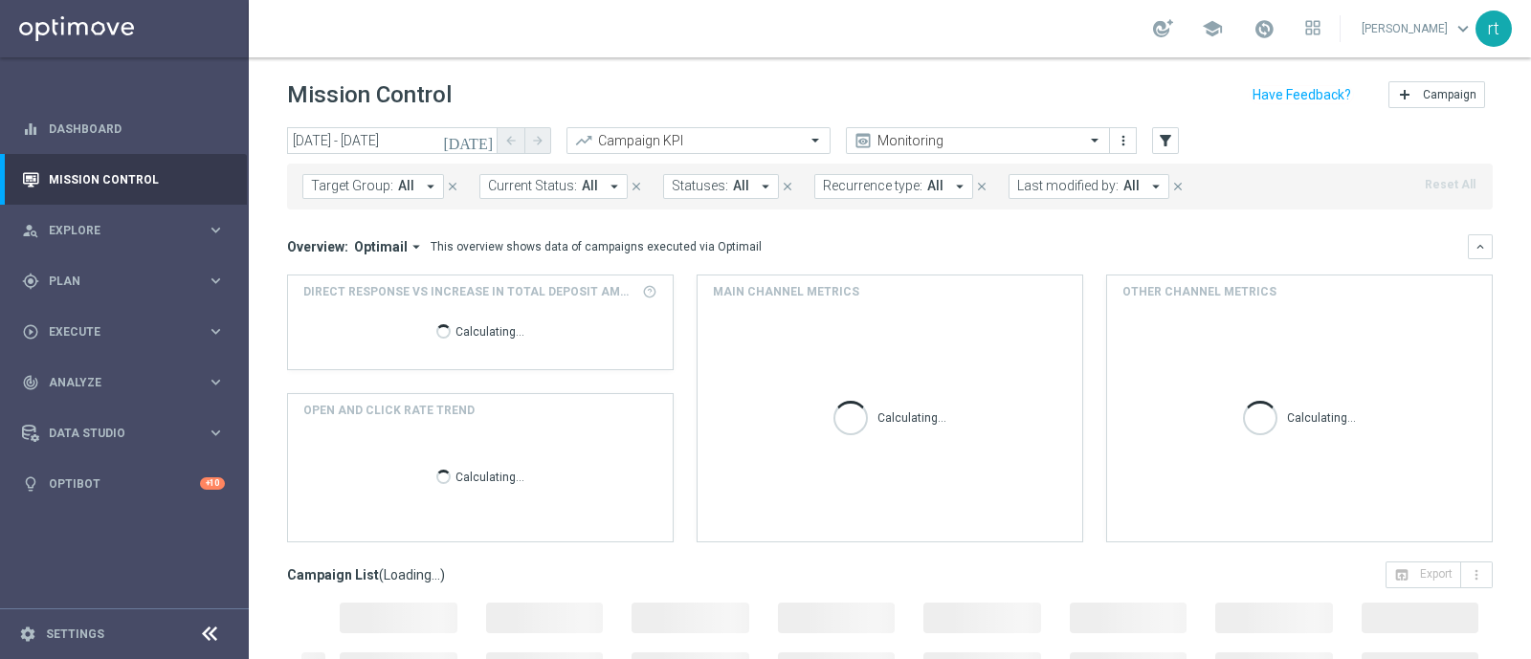
click at [1048, 193] on span "Last modified by:" at bounding box center [1067, 186] width 101 height 16
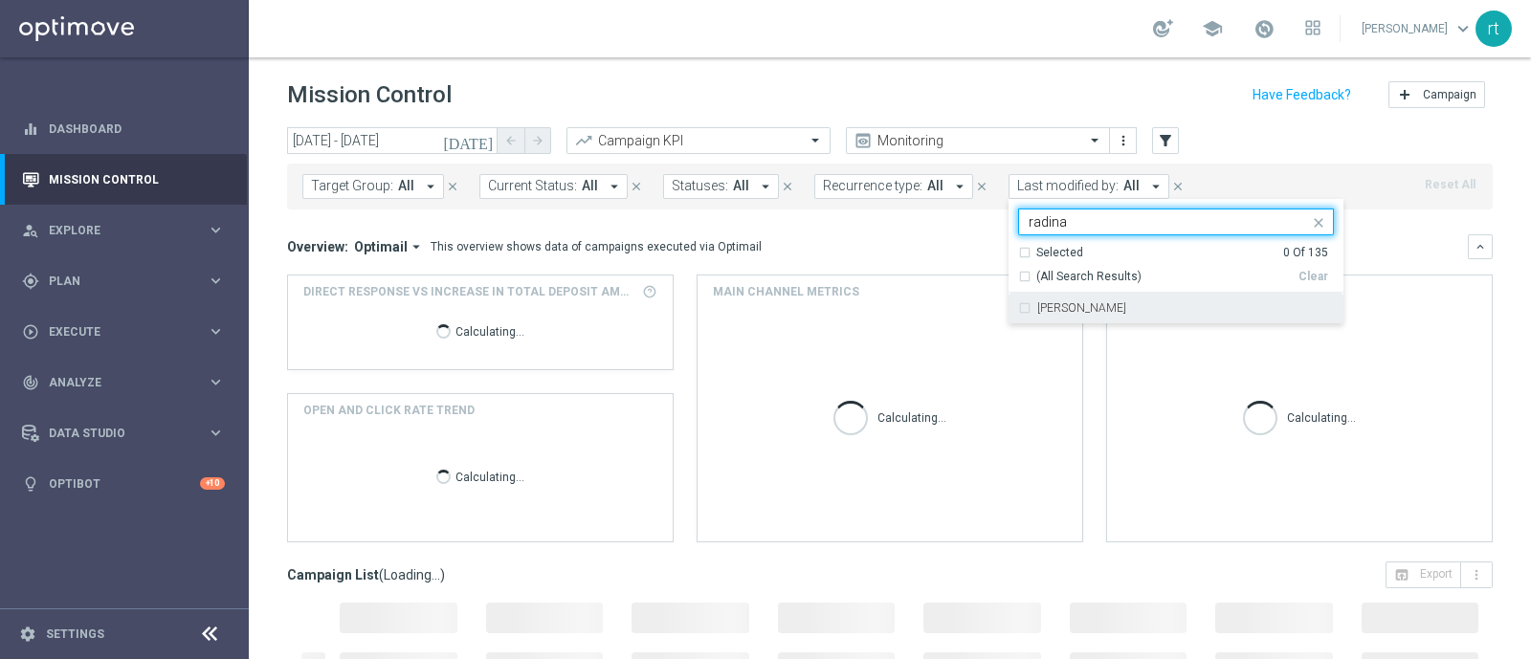
click at [1056, 312] on label "radina yordanova" at bounding box center [1081, 307] width 89 height 11
type input "radina"
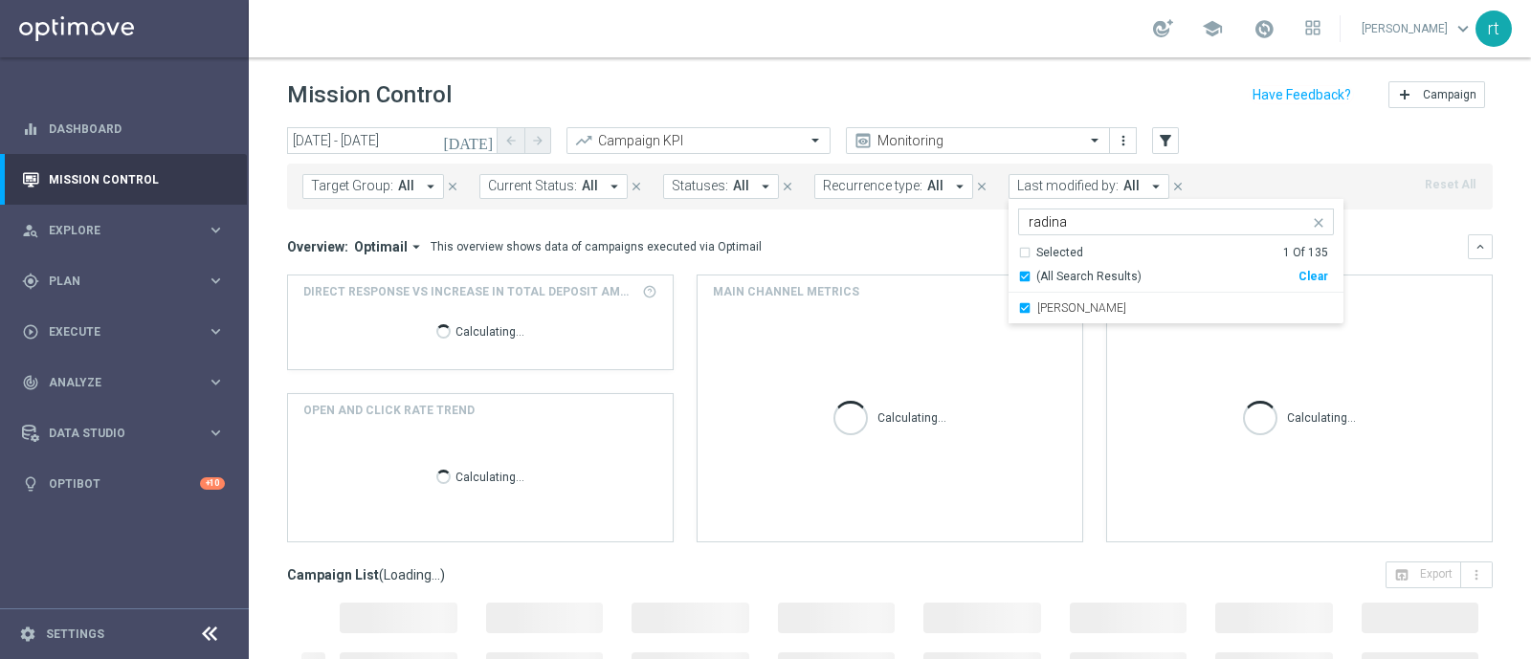
click at [894, 238] on div "Overview: Optimail arrow_drop_down This overview shows data of campaigns execut…" at bounding box center [877, 246] width 1181 height 17
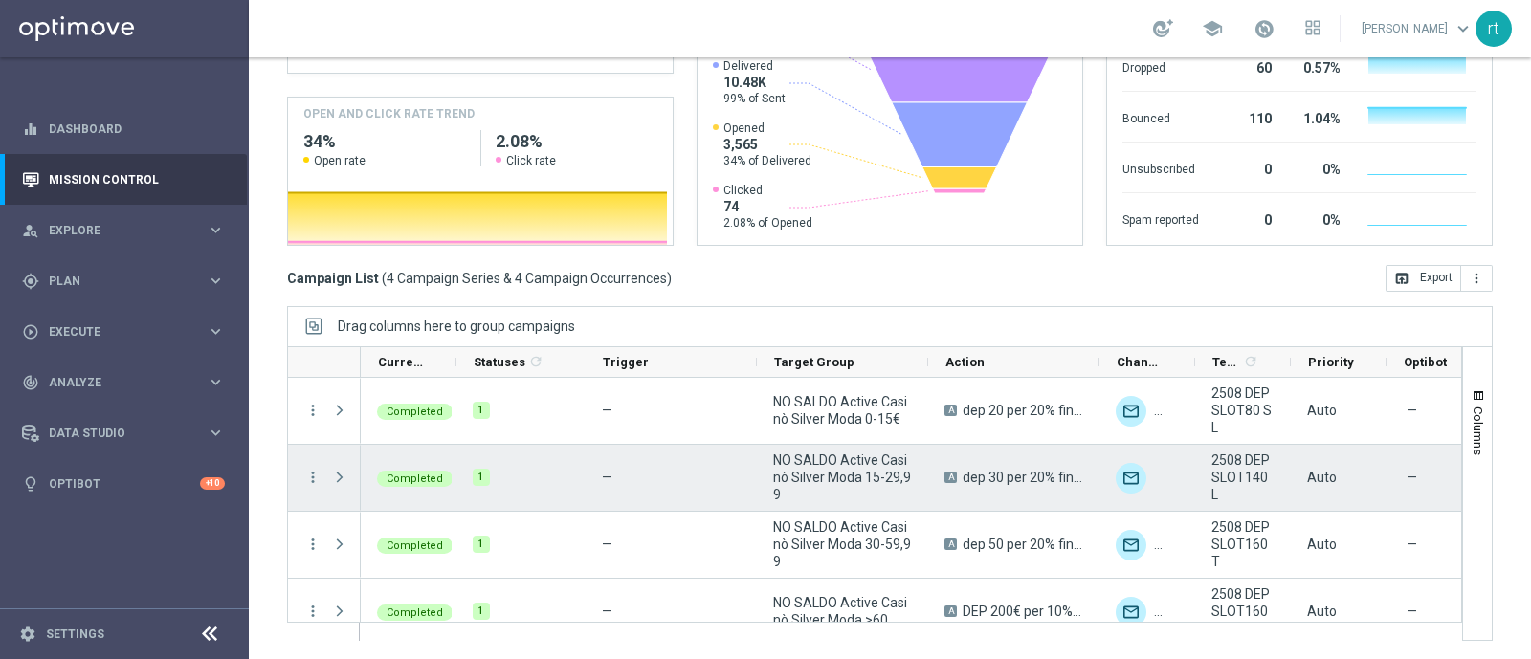
scroll to position [23, 0]
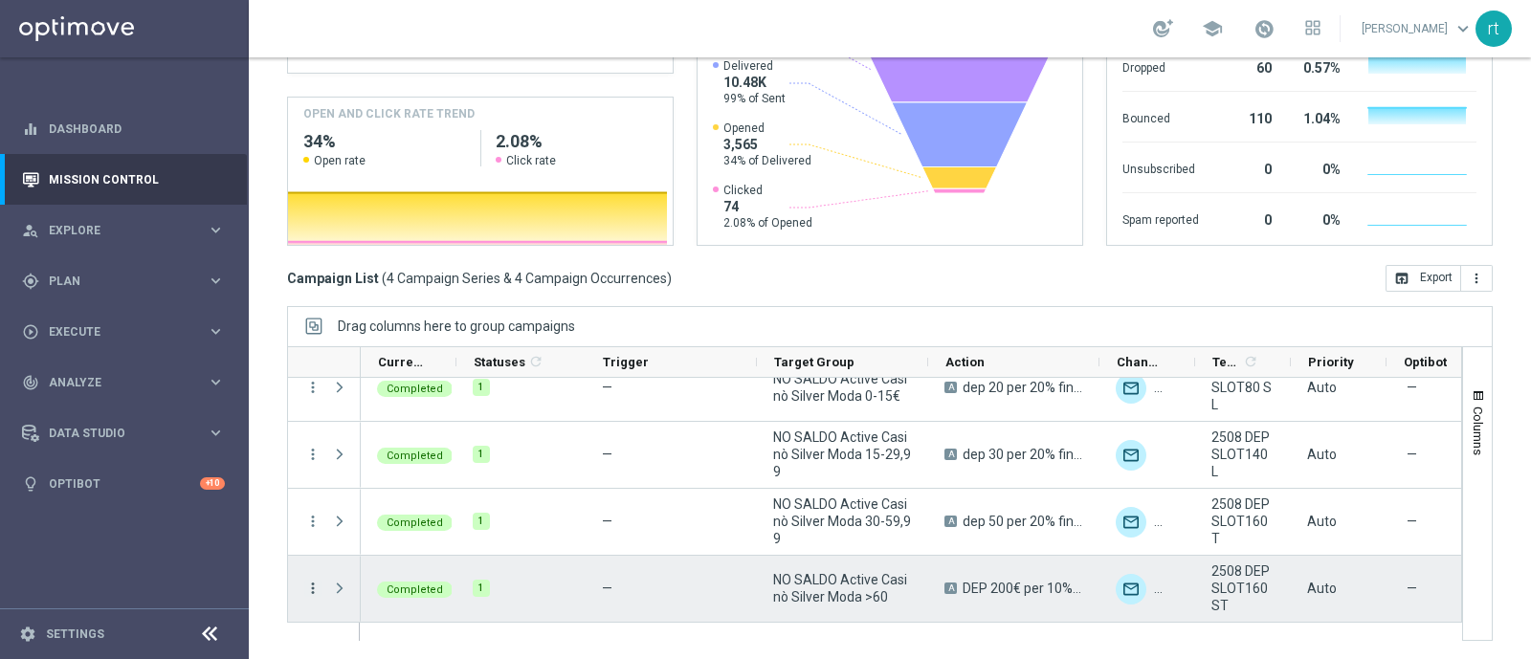
click at [316, 586] on icon "more_vert" at bounding box center [312, 588] width 17 height 17
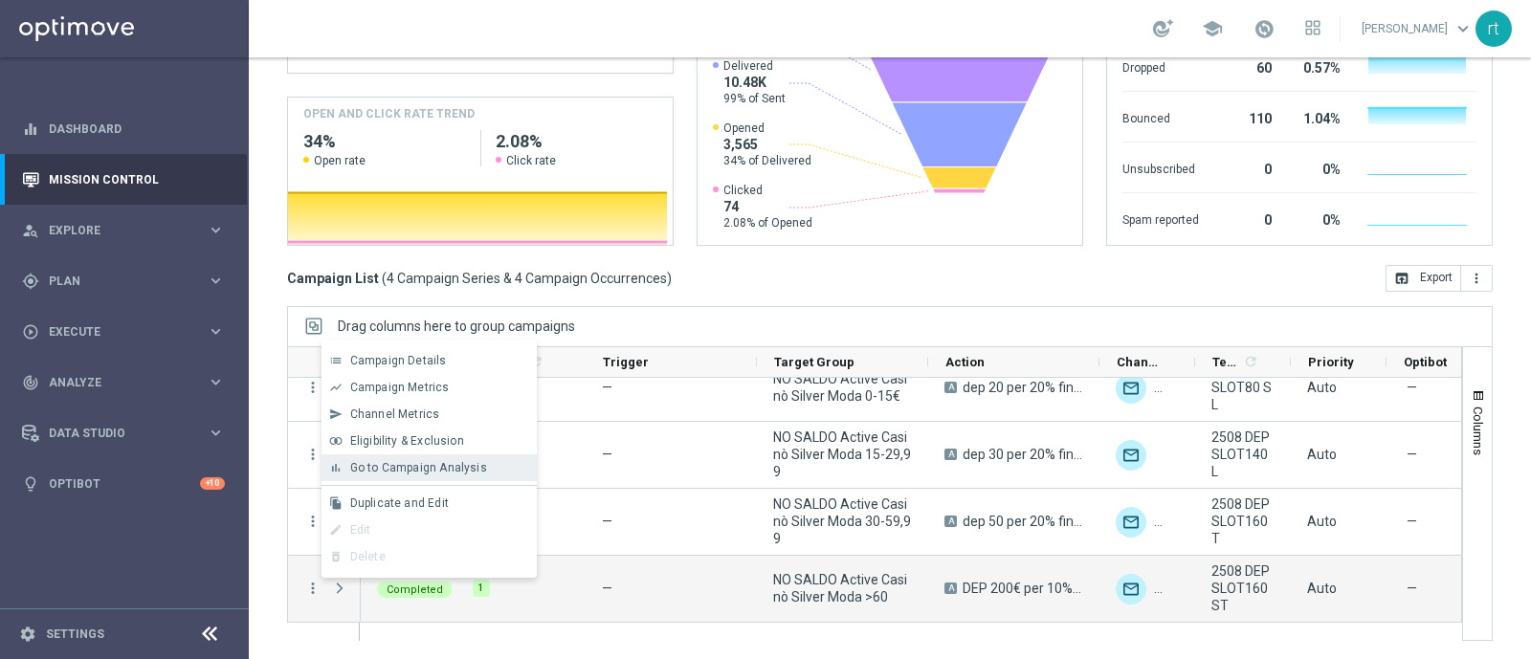
click at [435, 476] on div "bar_chart Go to Campaign Analysis" at bounding box center [429, 468] width 215 height 27
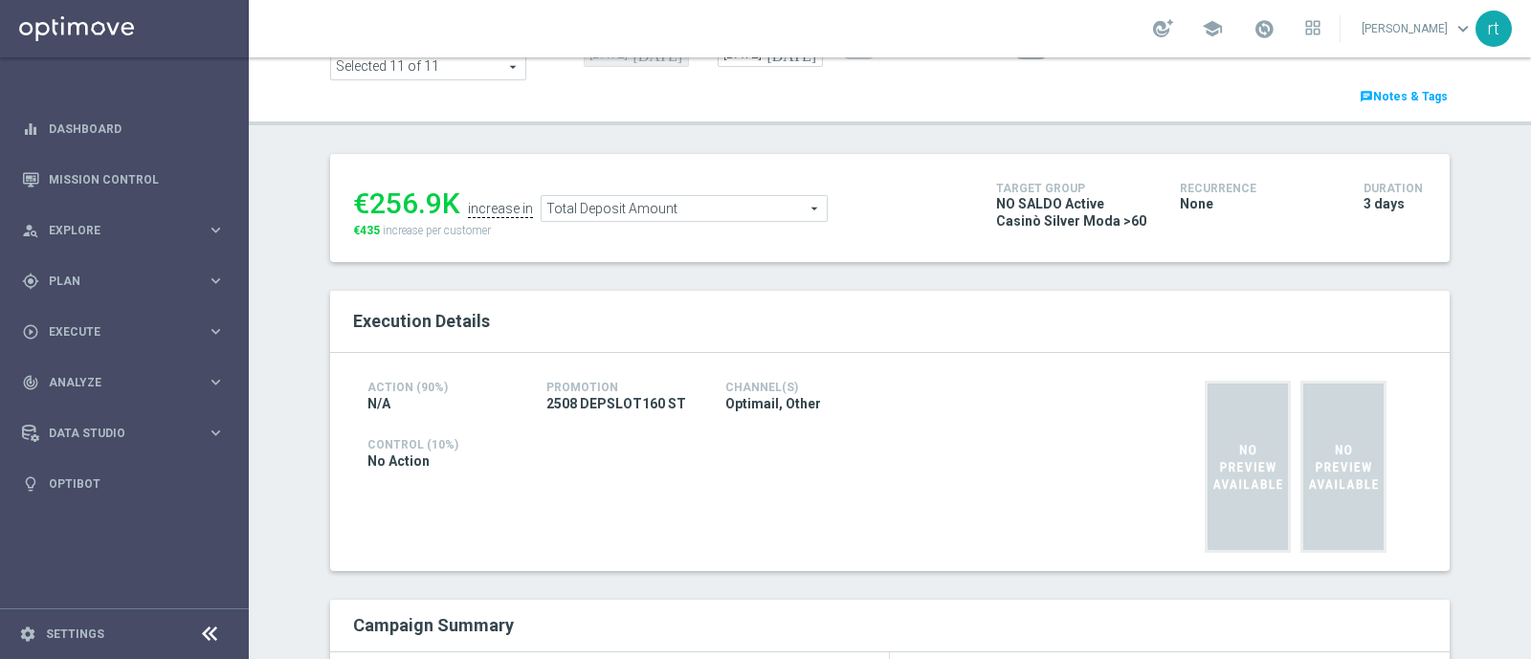
scroll to position [141, 0]
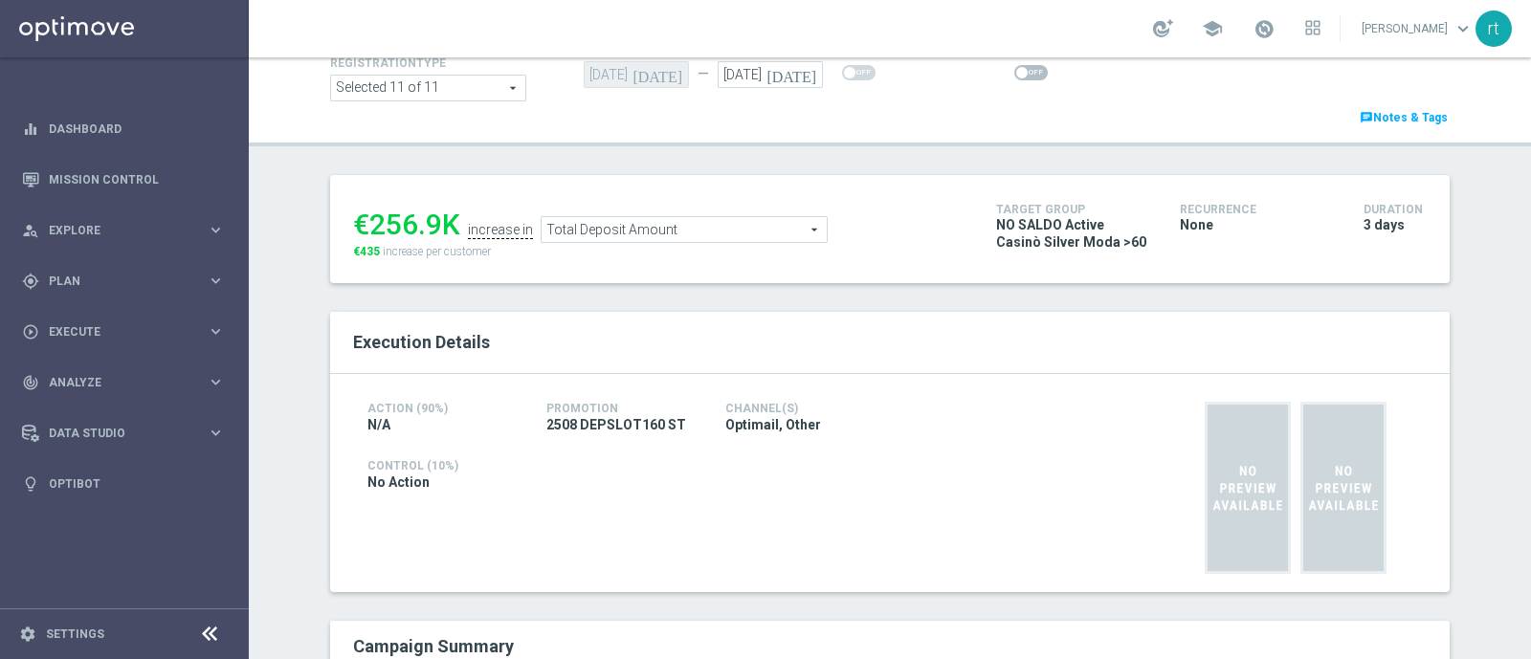
click at [596, 229] on span "Total Deposit Amount" at bounding box center [684, 229] width 285 height 25
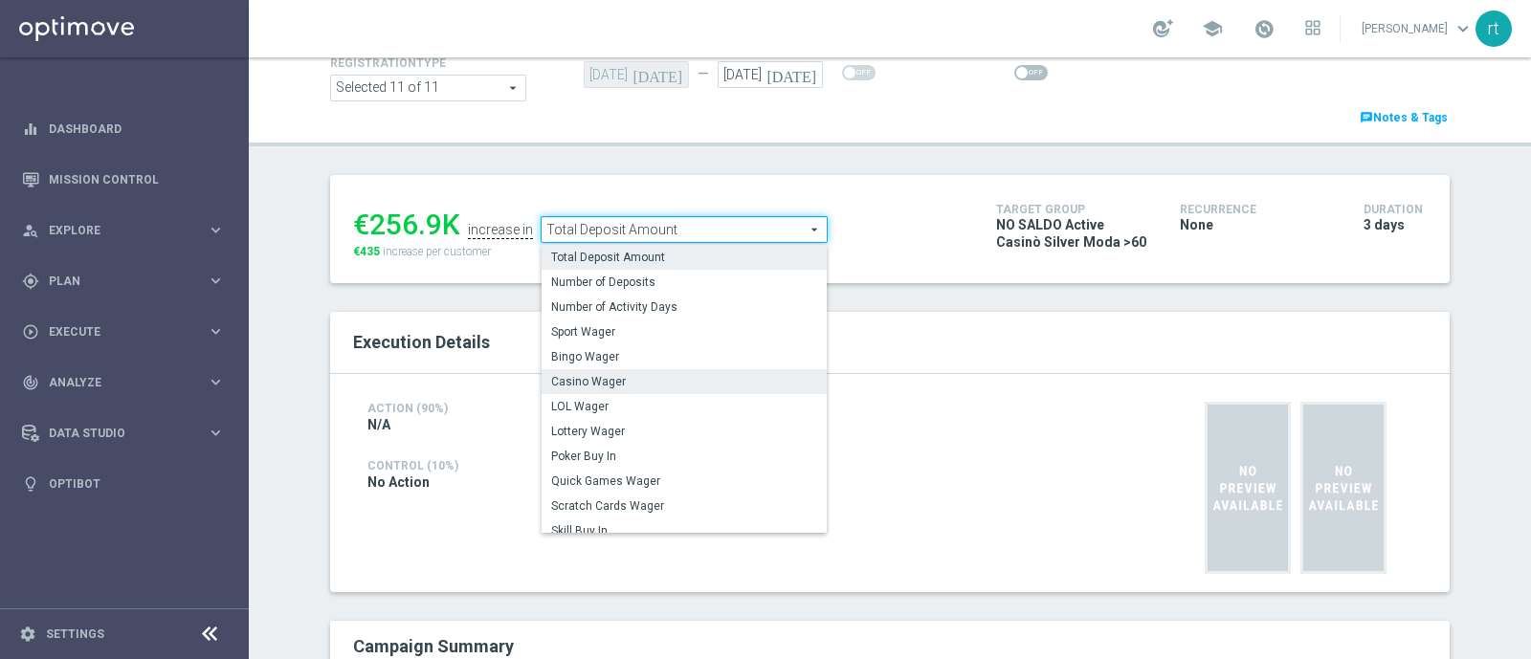
click at [589, 378] on span "Casino Wager" at bounding box center [684, 381] width 266 height 15
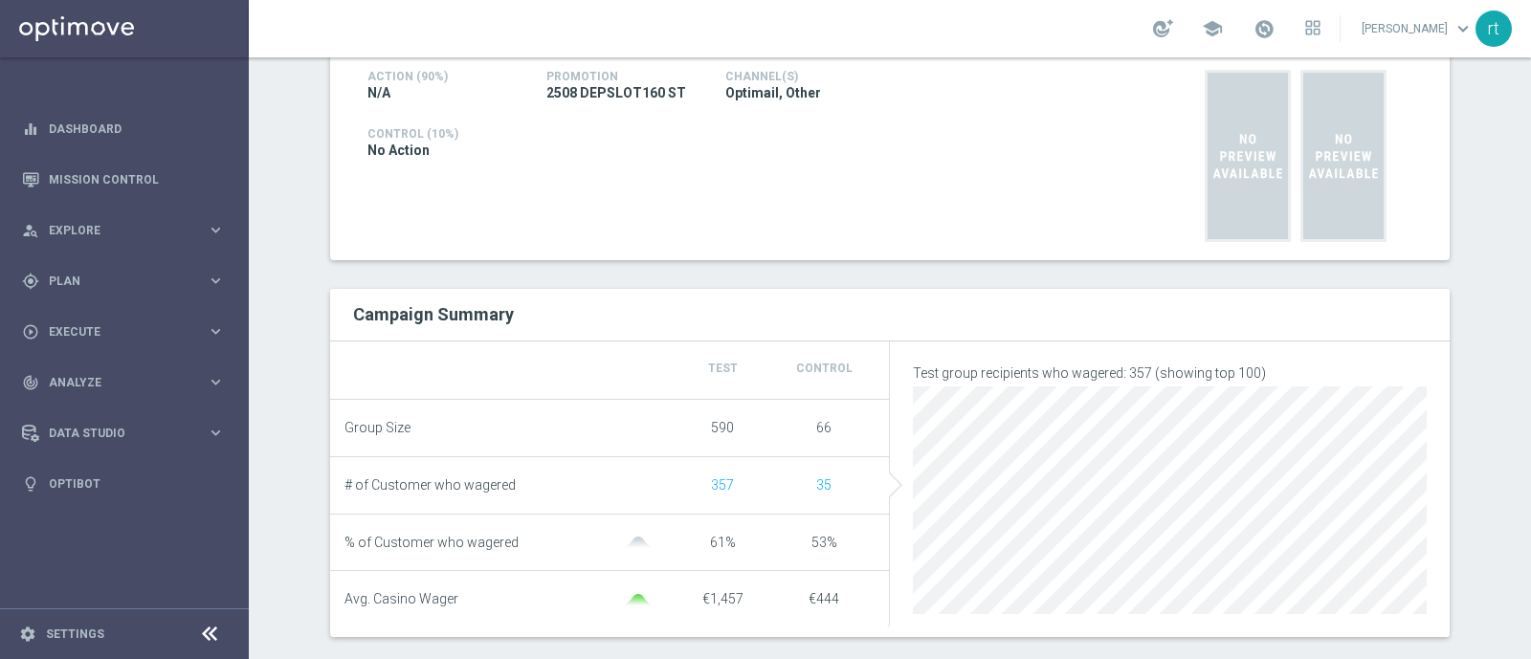
scroll to position [525, 0]
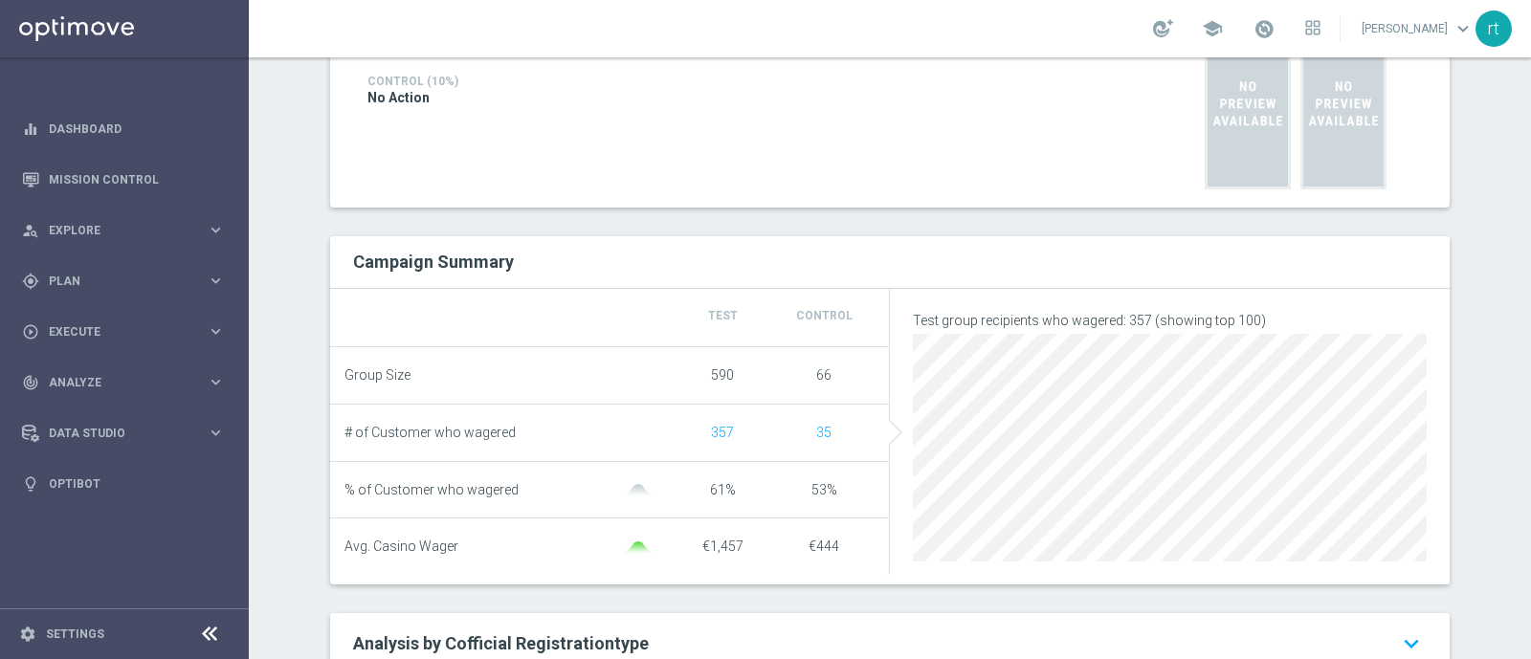
drag, startPoint x: 739, startPoint y: 433, endPoint x: 695, endPoint y: 433, distance: 44.0
click at [695, 433] on div "357" at bounding box center [722, 433] width 101 height 16
click at [741, 431] on div "357" at bounding box center [722, 433] width 101 height 16
click at [1153, 655] on h2 "Analysis by Cofficial Registrationtype keyboard_arrow_down" at bounding box center [890, 644] width 1074 height 23
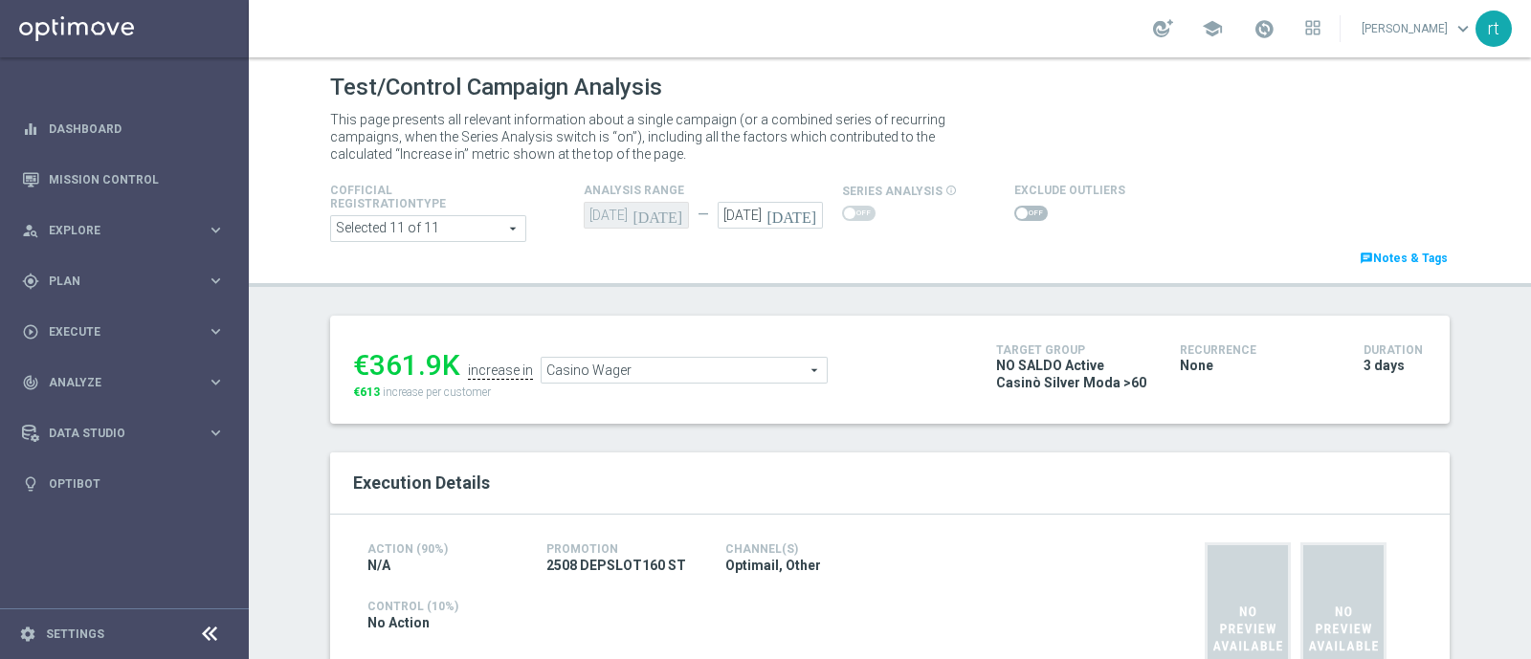
click at [603, 383] on div "€361.9K increase in Casino Wager Casino Wager arrow_drop_down search €613 incre…" at bounding box center [660, 370] width 614 height 62
click at [603, 375] on span "Casino Wager" at bounding box center [684, 370] width 285 height 25
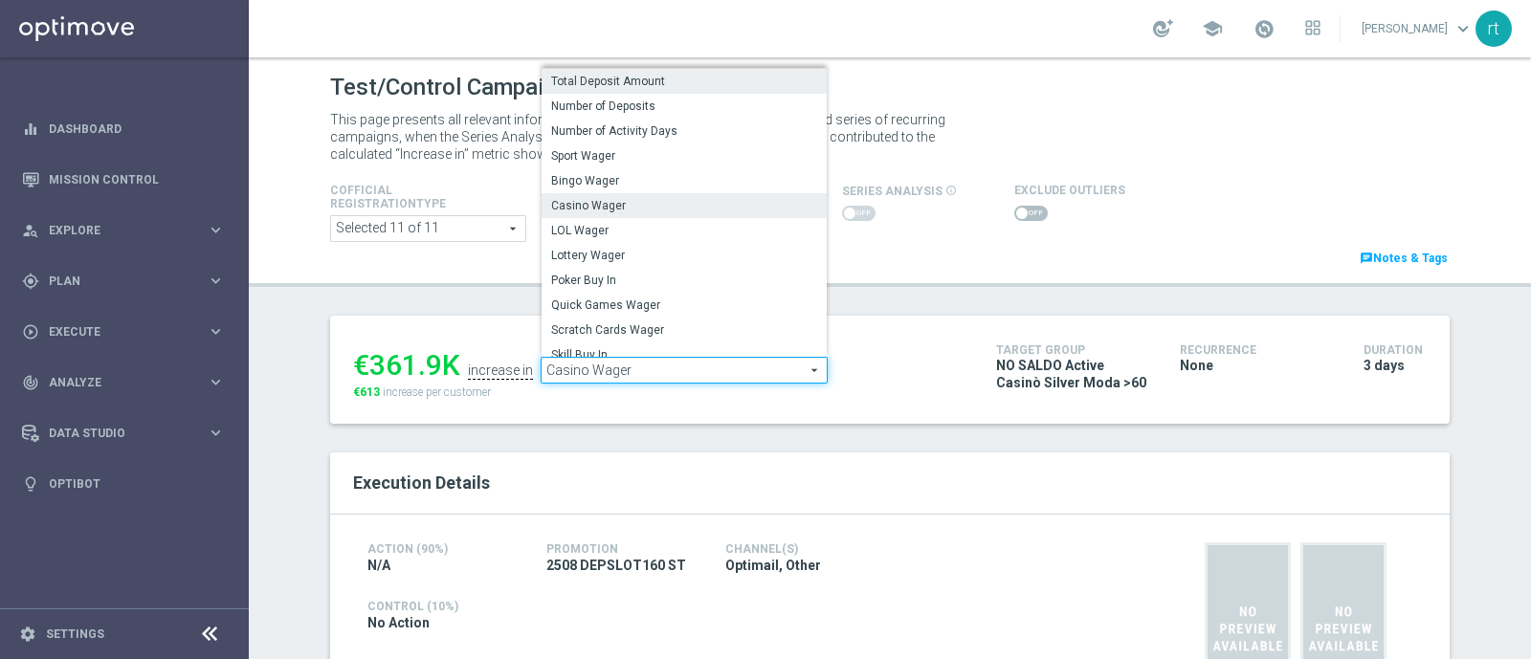
click at [621, 78] on span "Total Deposit Amount" at bounding box center [684, 81] width 266 height 15
type input "Total Deposit Amount"
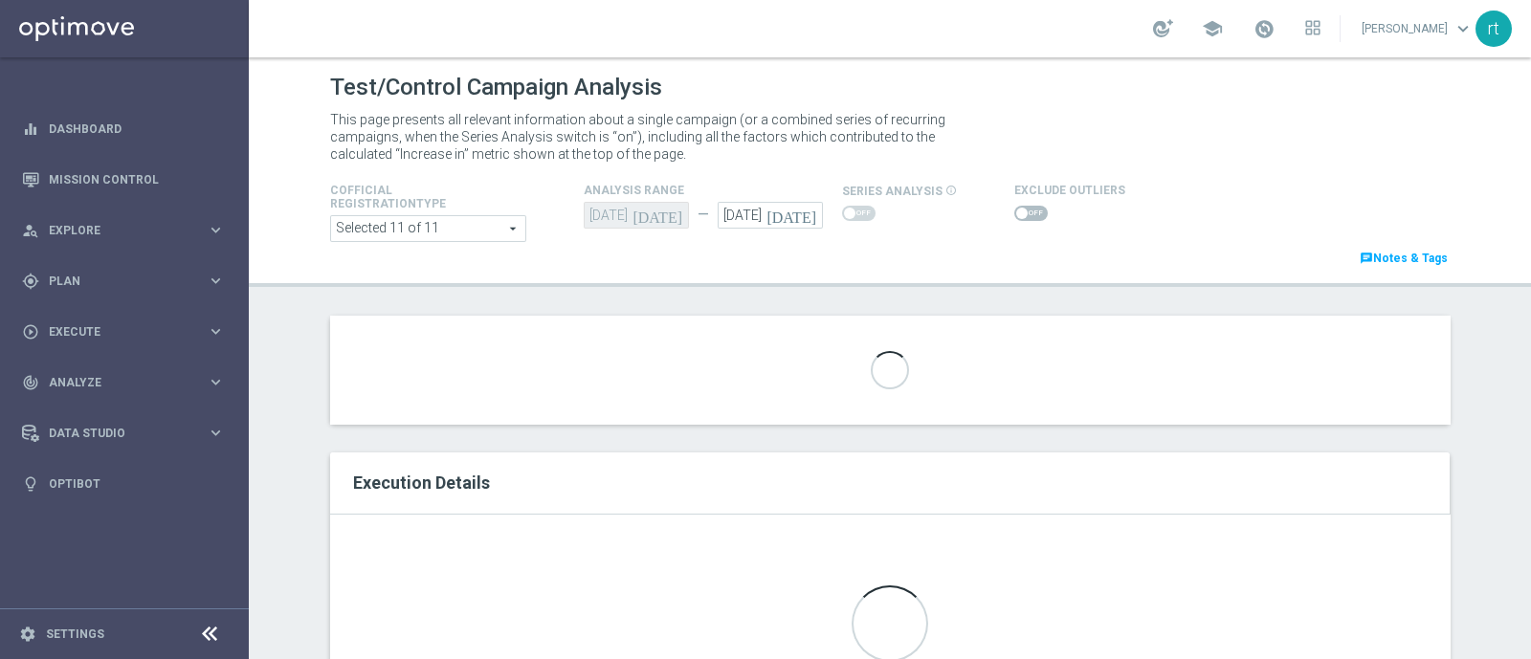
scroll to position [128, 0]
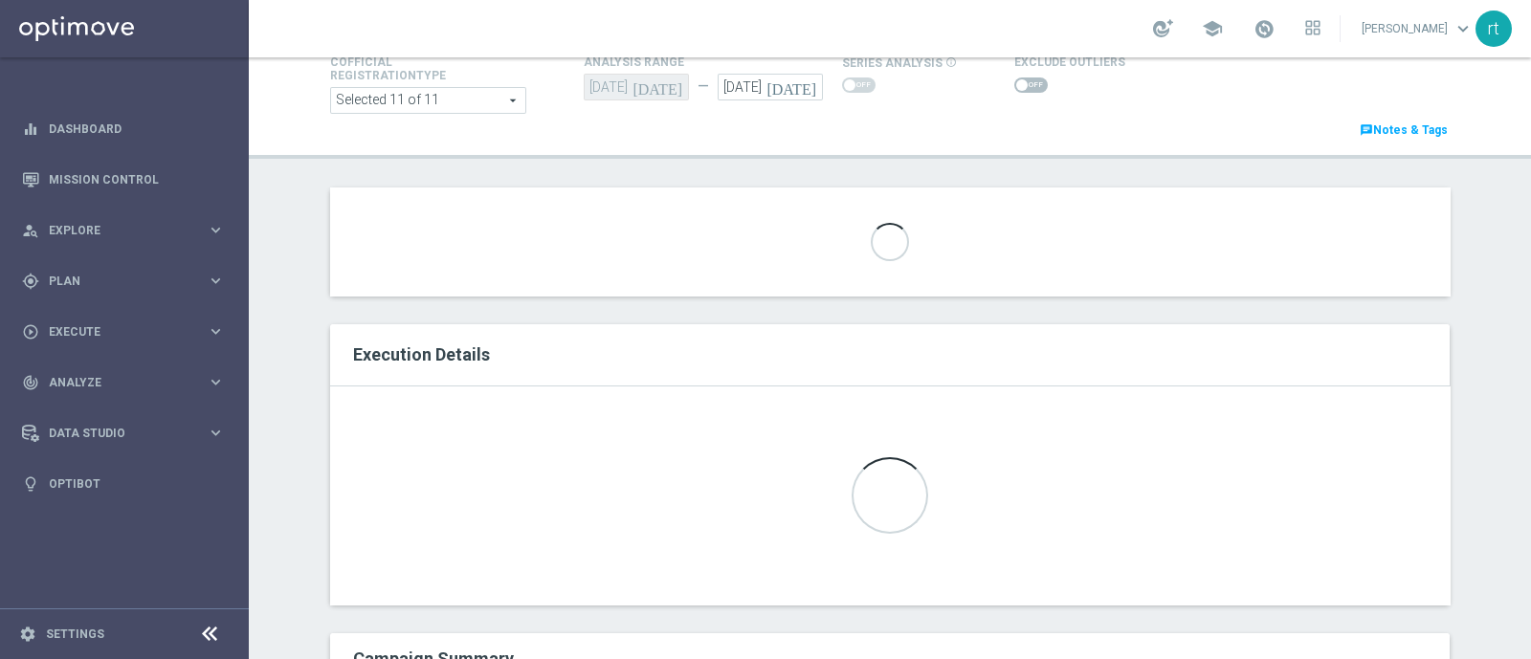
click at [689, 132] on div "Cofficial Registrationtype Selected 11 of 11 arrow_drop_down search Show Select…" at bounding box center [890, 96] width 1148 height 90
